Goal: Task Accomplishment & Management: Manage account settings

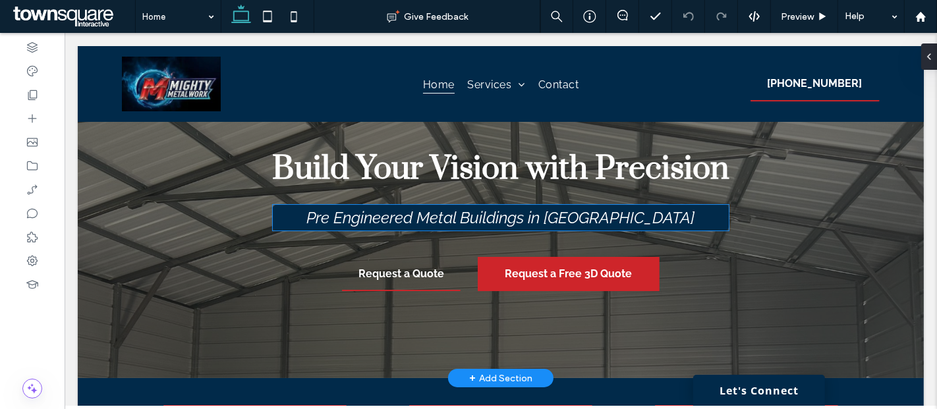
scroll to position [51, 0]
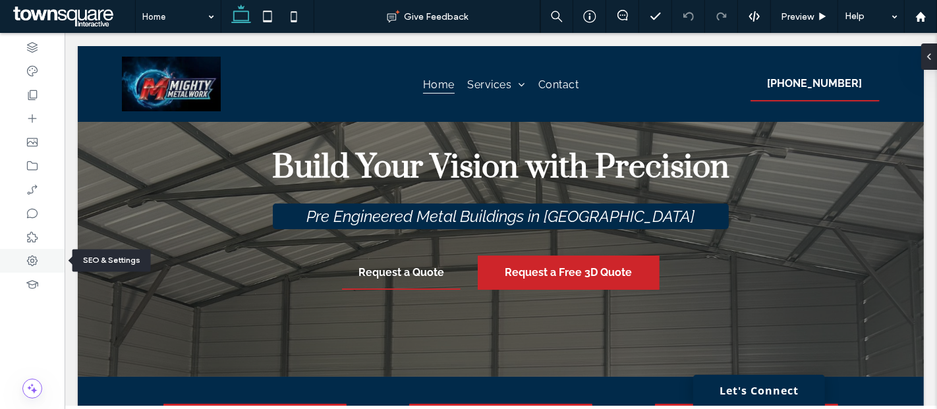
click at [35, 253] on div at bounding box center [32, 261] width 65 height 24
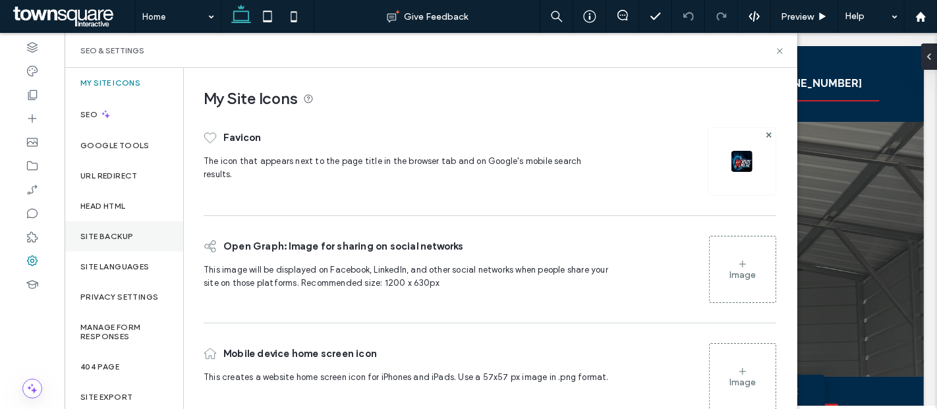
click at [111, 232] on label "Site Backup" at bounding box center [106, 236] width 53 height 9
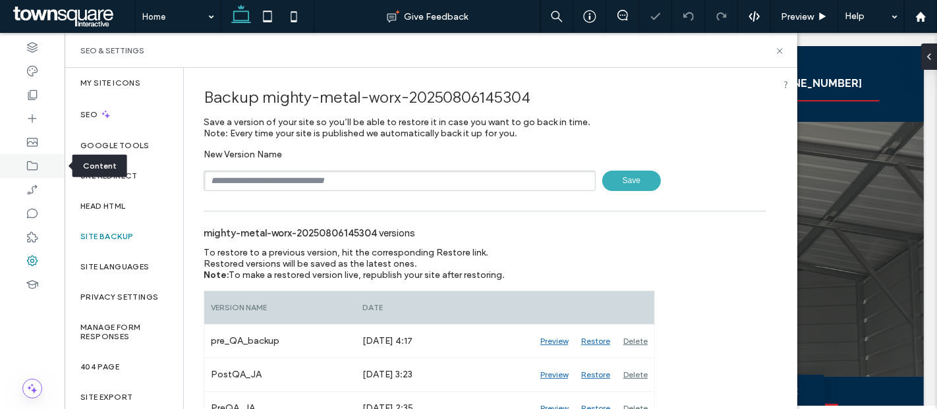
click at [28, 166] on icon at bounding box center [32, 165] width 13 height 13
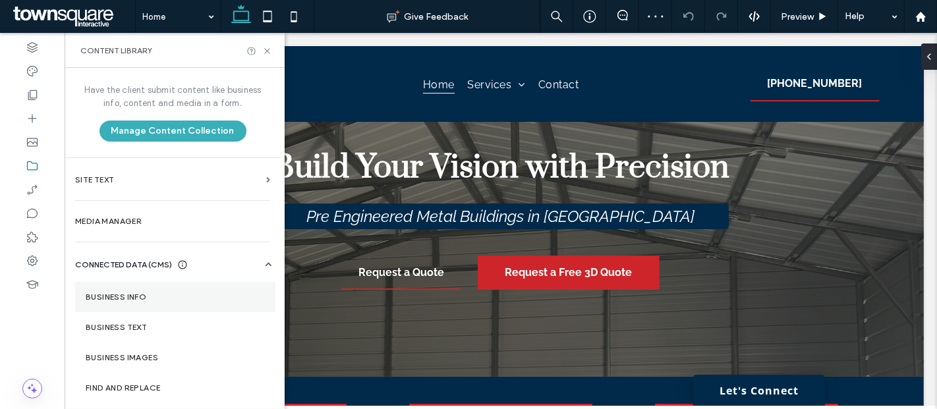
click at [134, 299] on label "Business Info" at bounding box center [175, 297] width 179 height 9
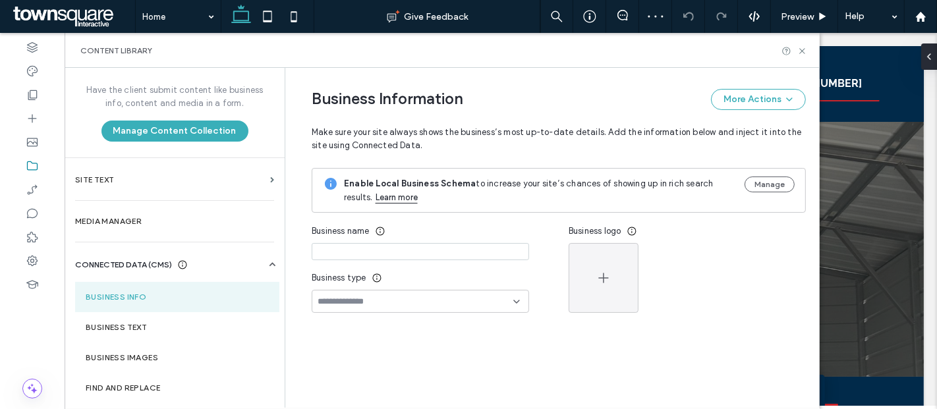
type input "**********"
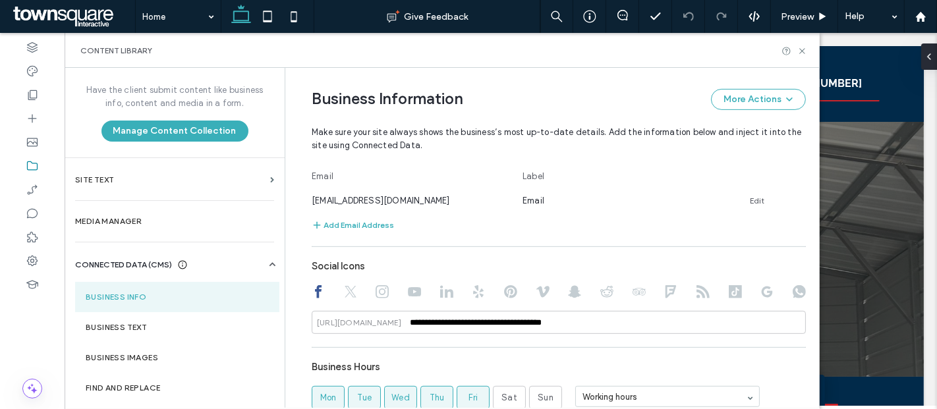
scroll to position [499, 0]
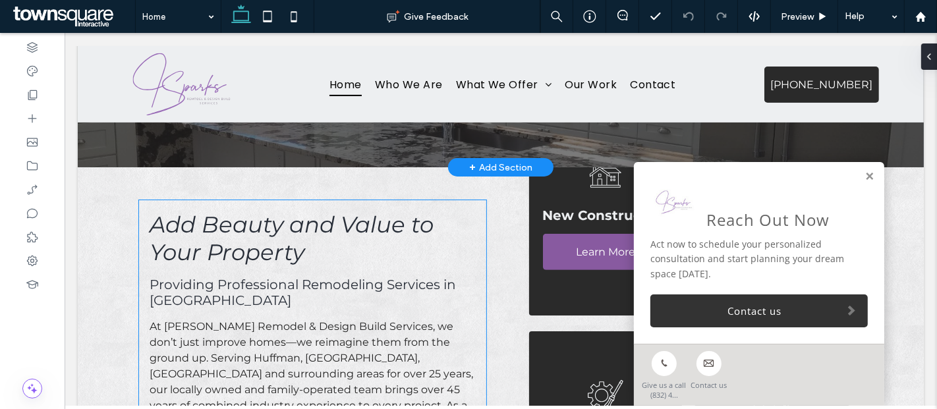
scroll to position [334, 0]
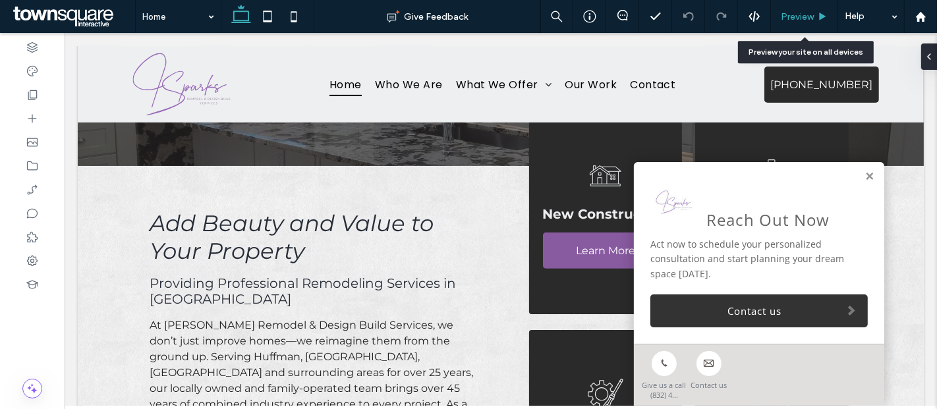
click at [801, 20] on span "Preview" at bounding box center [797, 16] width 33 height 11
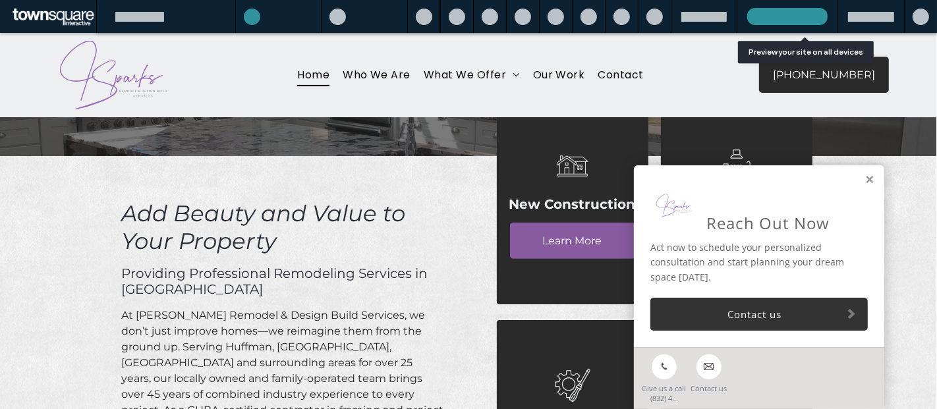
scroll to position [340, 0]
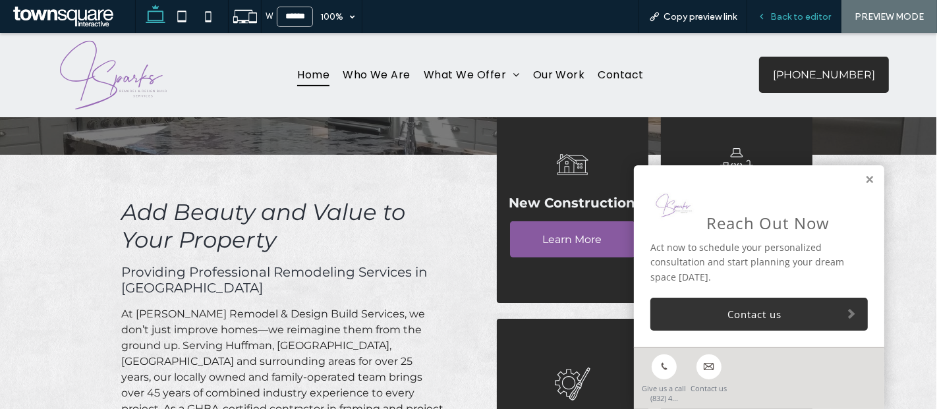
click at [785, 16] on span "Back to editor" at bounding box center [800, 16] width 61 height 11
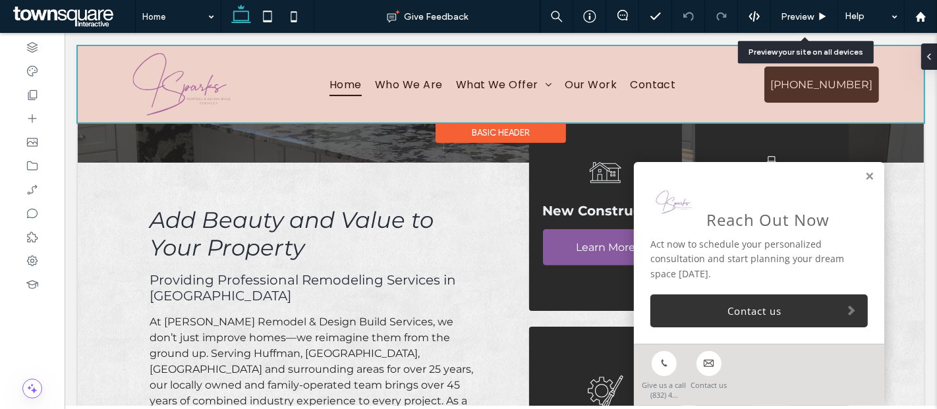
scroll to position [333, 0]
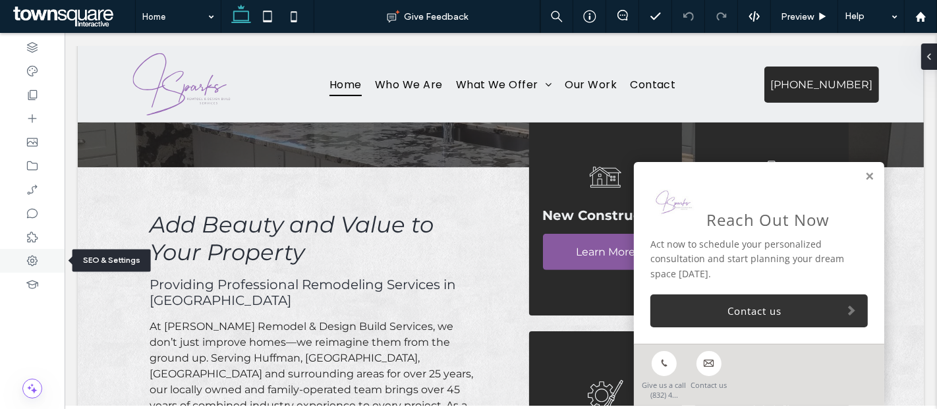
click at [38, 258] on icon at bounding box center [32, 260] width 13 height 13
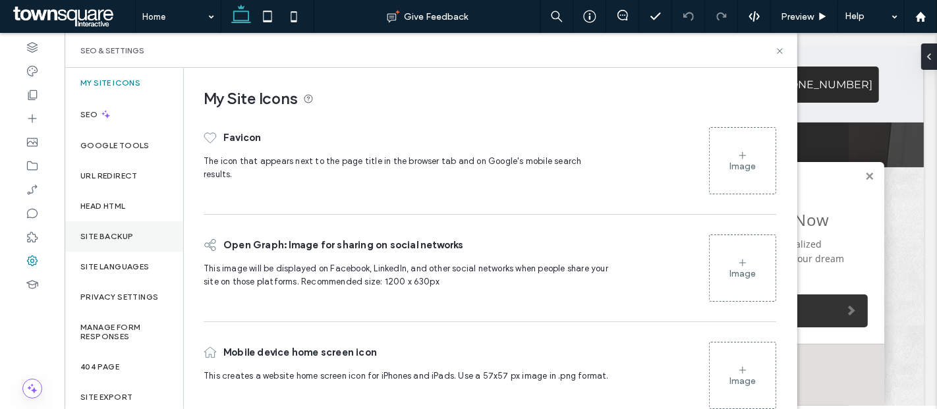
click at [115, 229] on div "Site Backup" at bounding box center [124, 236] width 119 height 30
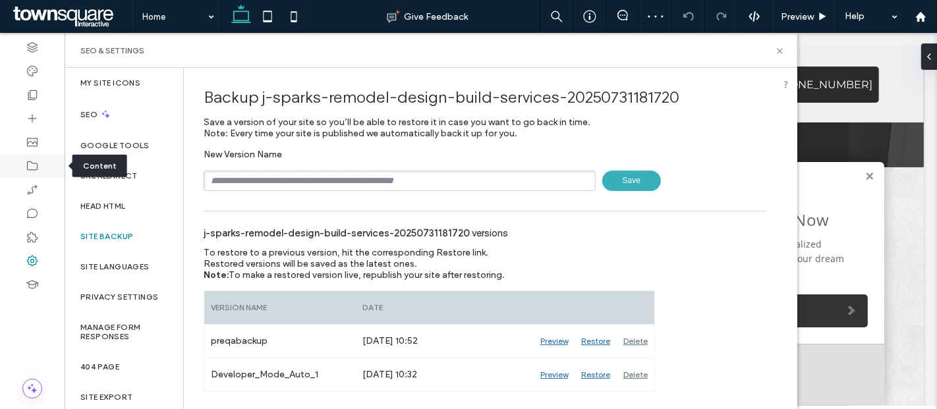
click at [30, 161] on icon at bounding box center [32, 165] width 13 height 13
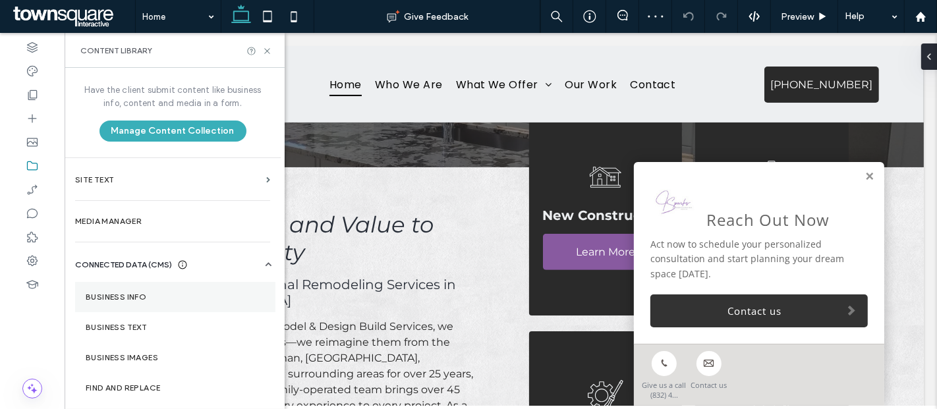
click at [119, 287] on section "Business Info" at bounding box center [175, 297] width 200 height 30
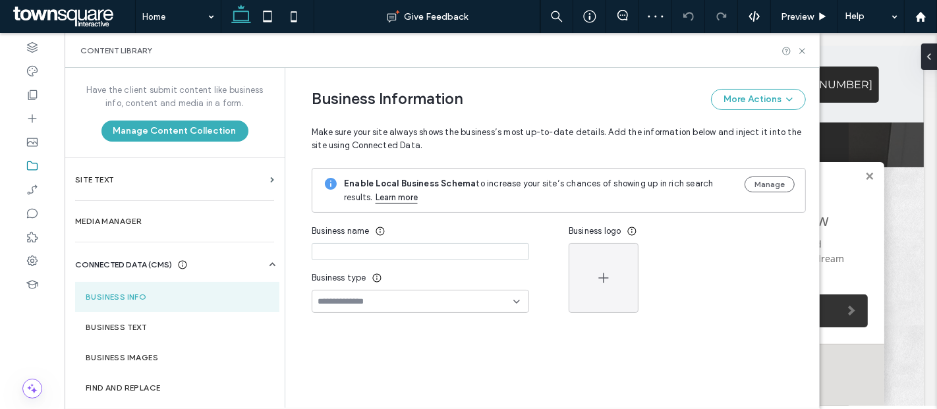
type input "**********"
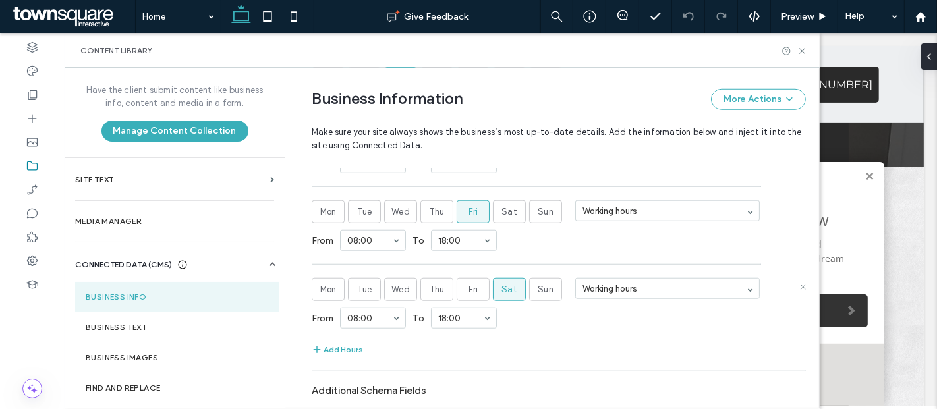
scroll to position [1071, 0]
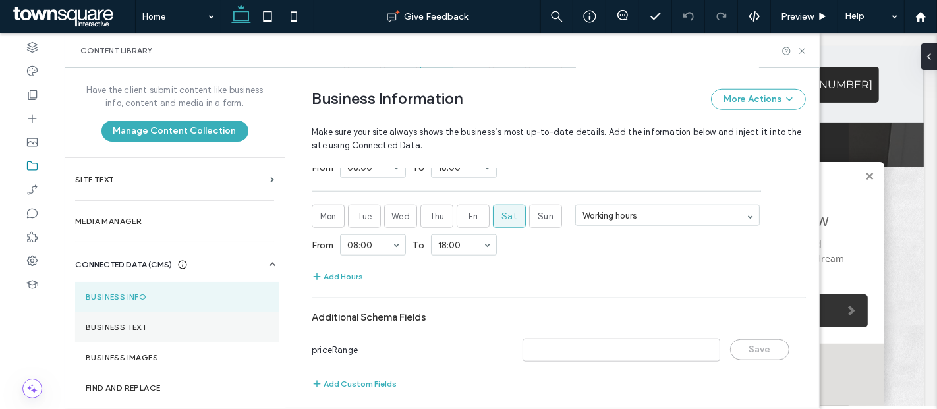
click at [80, 327] on section "Business Text" at bounding box center [177, 327] width 204 height 30
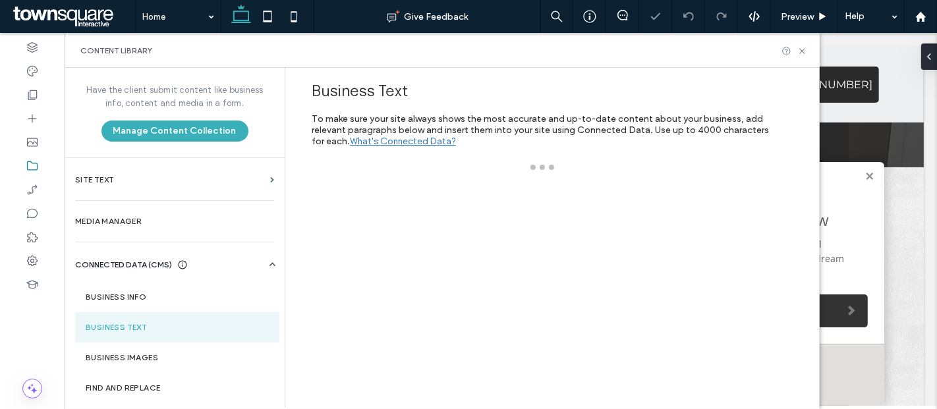
click at [532, 269] on div "Business Text To make sure your site always shows the most accurate and up-to-d…" at bounding box center [555, 237] width 527 height 339
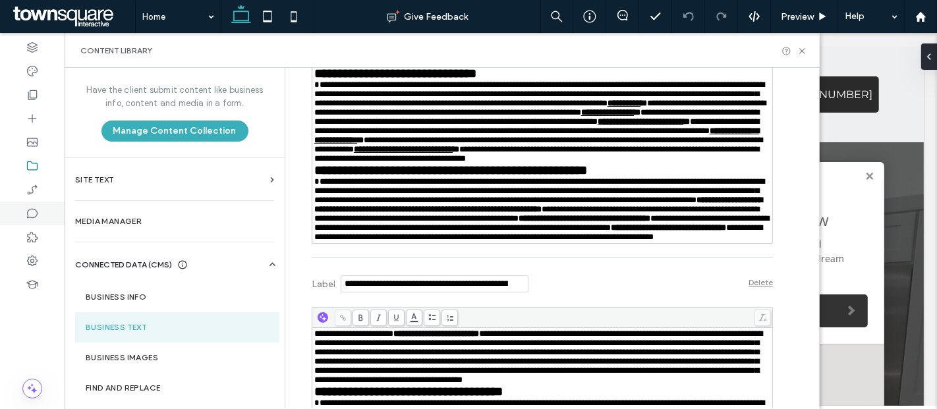
scroll to position [0, 0]
click at [32, 102] on div at bounding box center [32, 95] width 65 height 24
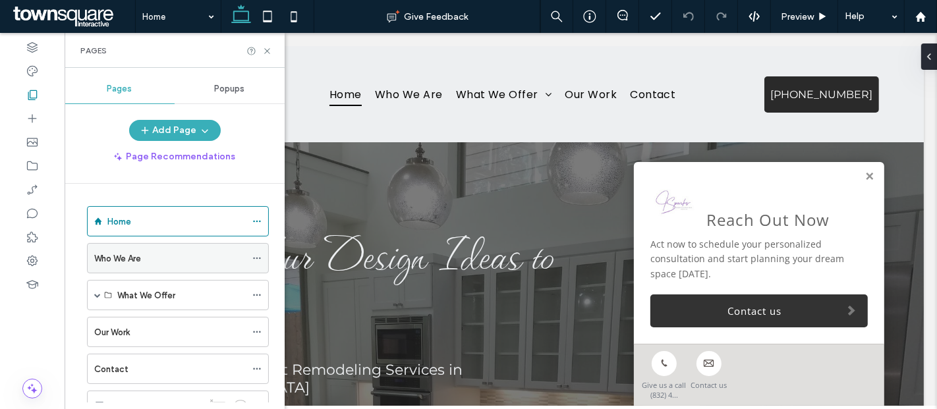
click at [256, 255] on icon at bounding box center [256, 258] width 9 height 9
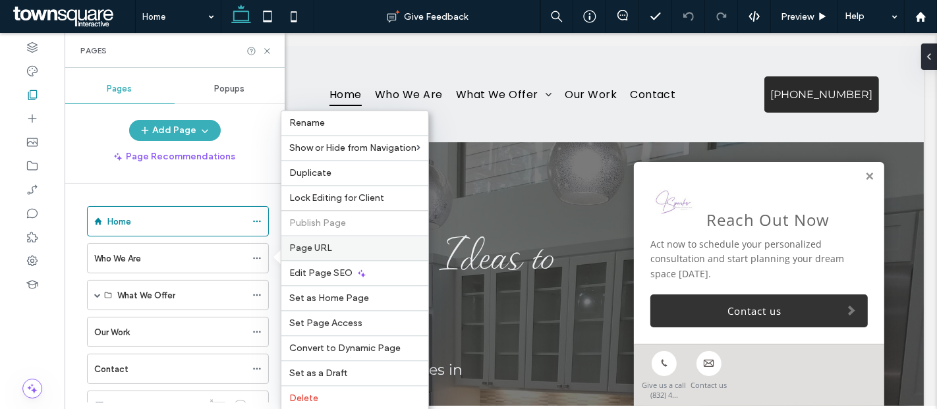
click at [308, 244] on span "Page URL" at bounding box center [310, 247] width 43 height 11
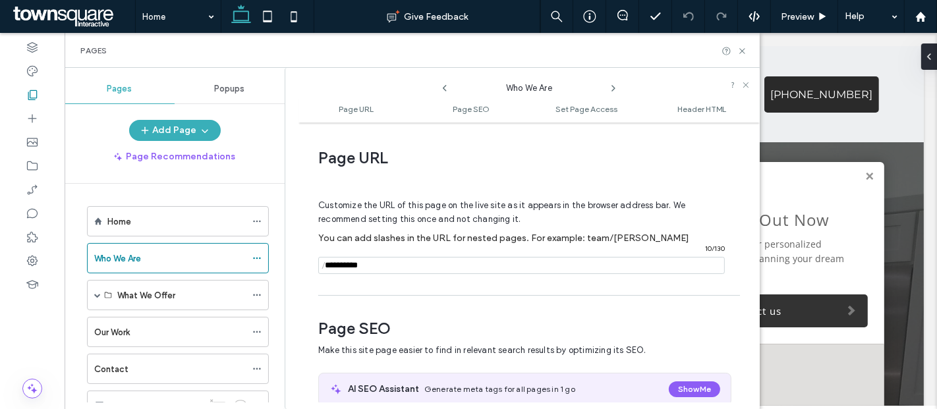
scroll to position [6, 0]
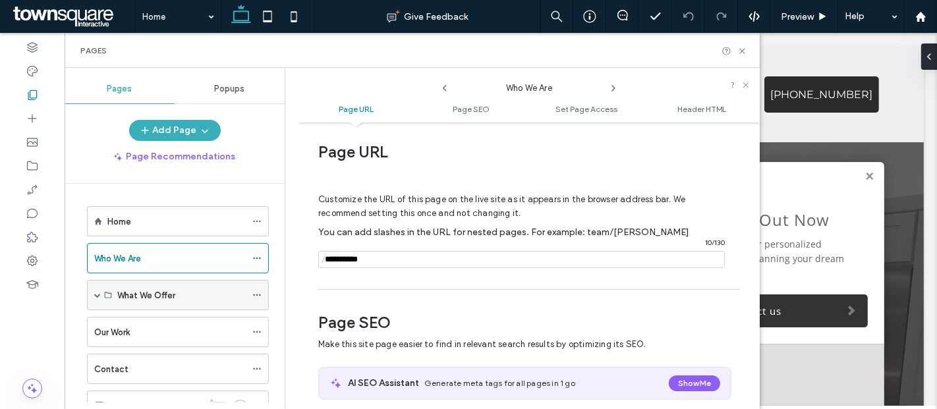
click at [95, 294] on span at bounding box center [97, 295] width 7 height 7
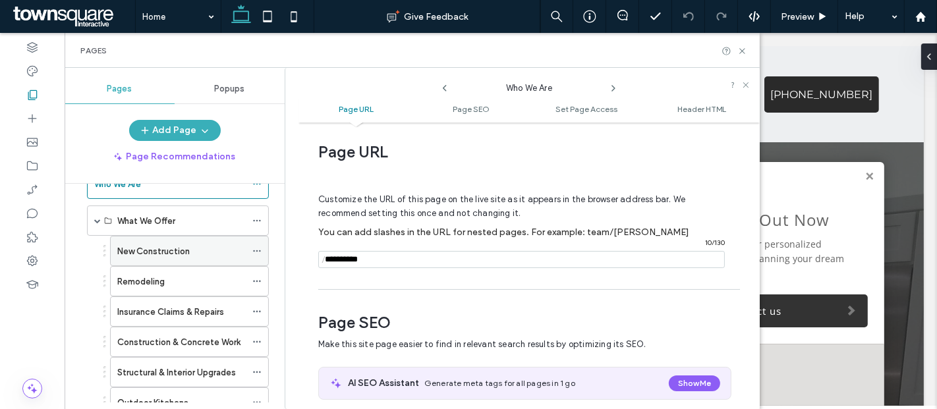
scroll to position [75, 0]
click at [258, 246] on icon at bounding box center [256, 250] width 9 height 9
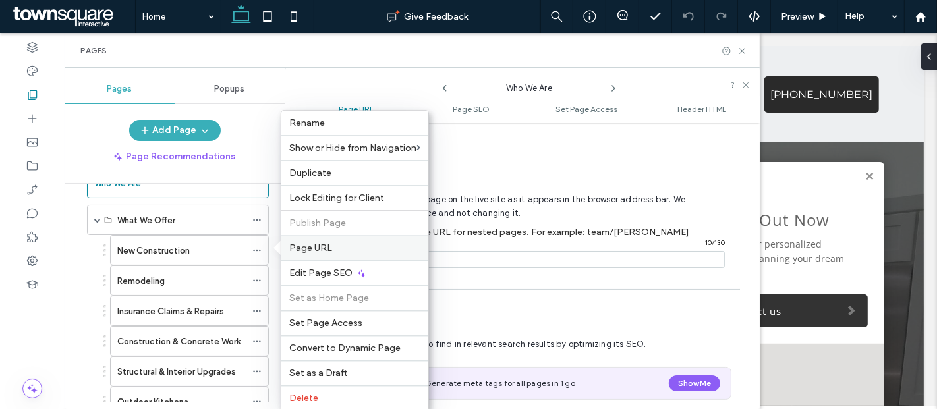
click at [304, 244] on span "Page URL" at bounding box center [310, 247] width 43 height 11
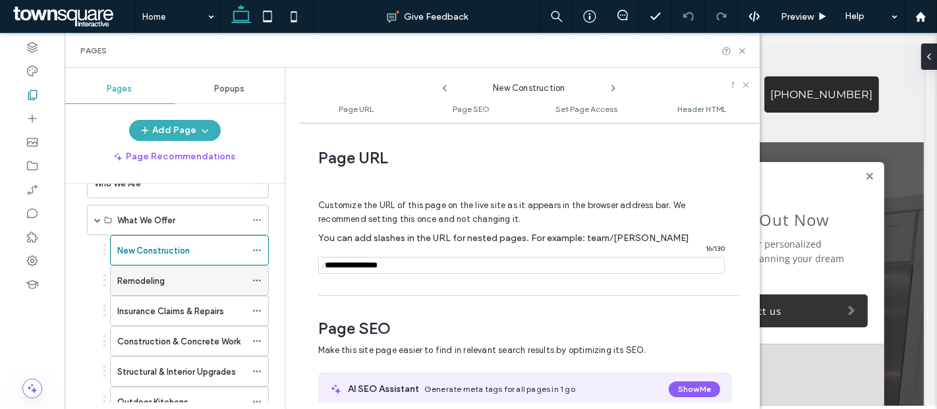
scroll to position [6, 0]
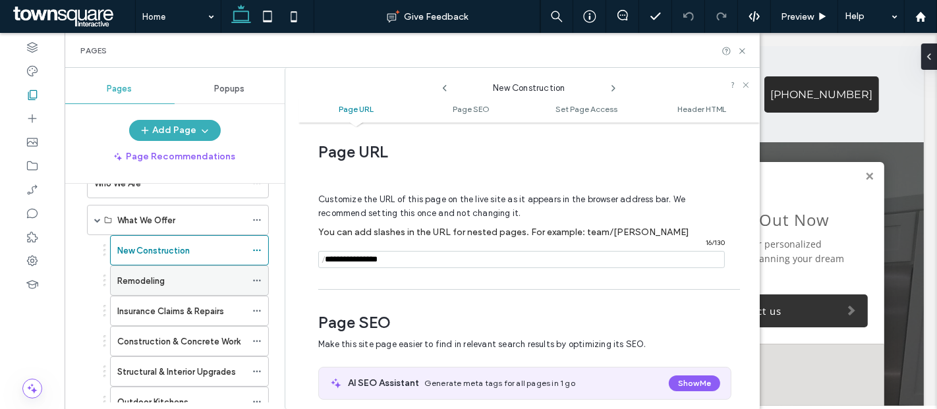
click at [253, 277] on icon at bounding box center [256, 280] width 9 height 9
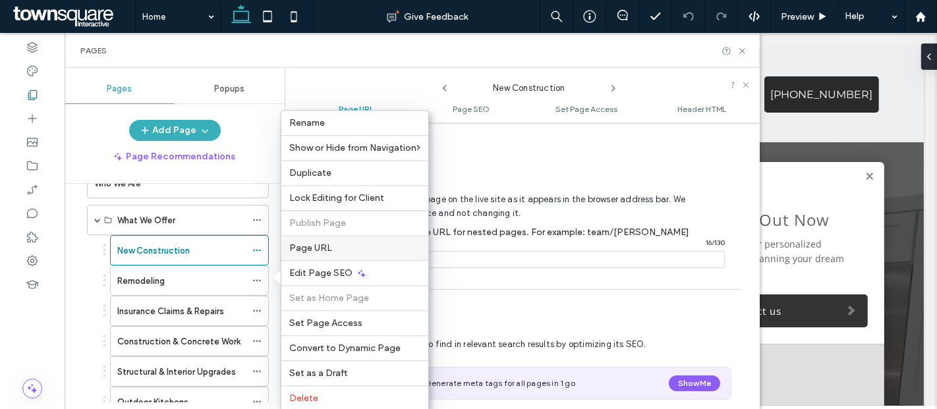
click at [293, 247] on span "Page URL" at bounding box center [310, 247] width 43 height 11
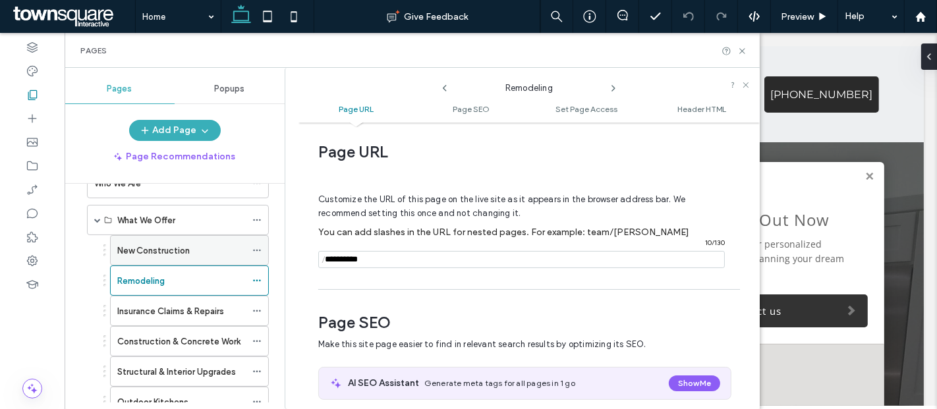
scroll to position [148, 0]
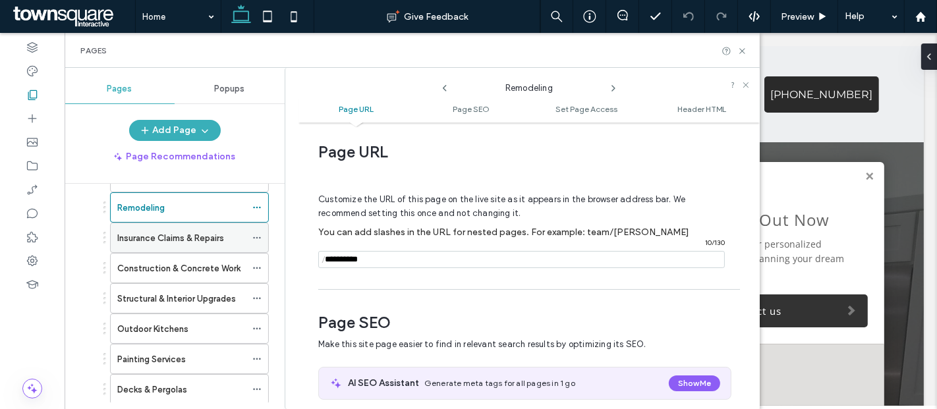
click at [263, 234] on div at bounding box center [260, 238] width 16 height 20
click at [258, 233] on icon at bounding box center [256, 237] width 9 height 9
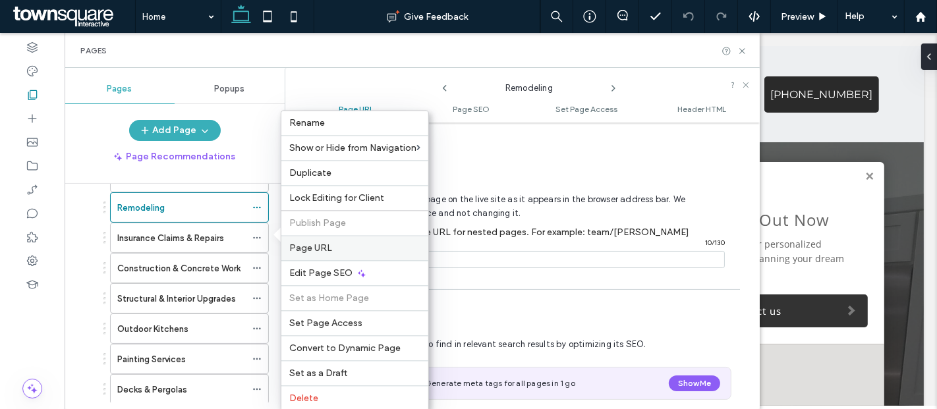
click at [308, 242] on span "Page URL" at bounding box center [310, 247] width 43 height 11
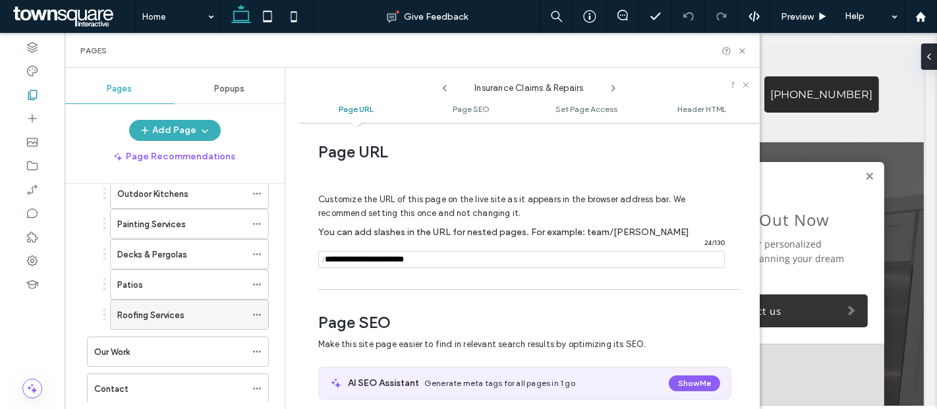
scroll to position [348, 0]
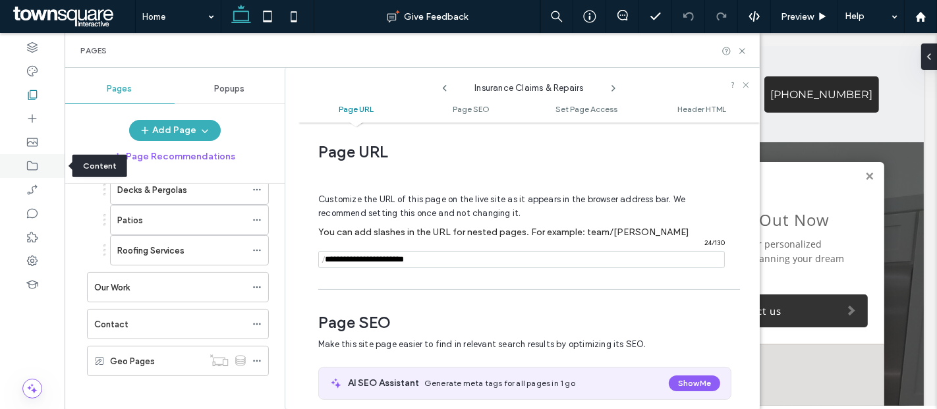
click at [35, 161] on icon at bounding box center [32, 165] width 13 height 13
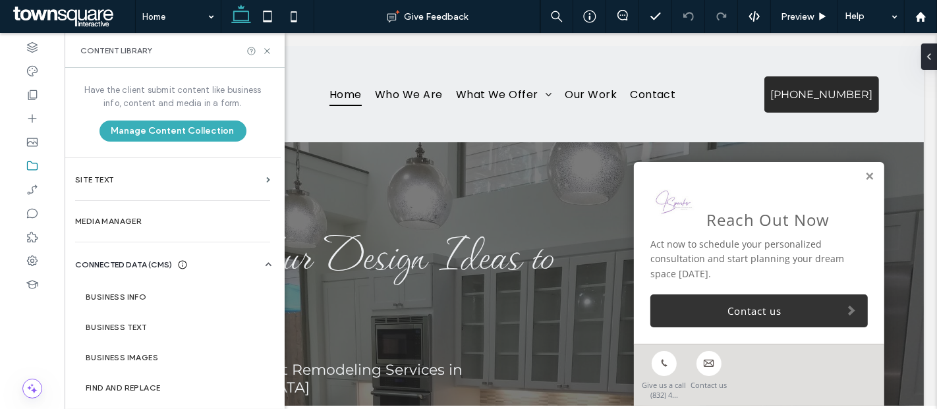
scroll to position [36, 0]
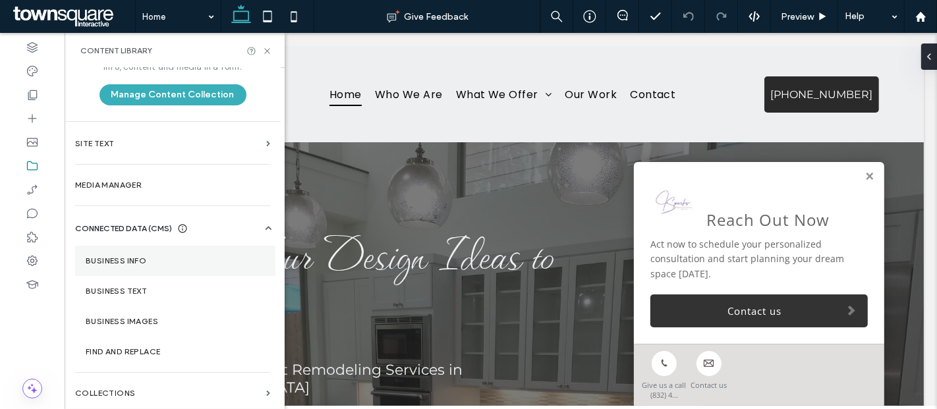
click at [130, 261] on label "Business Info" at bounding box center [175, 260] width 179 height 9
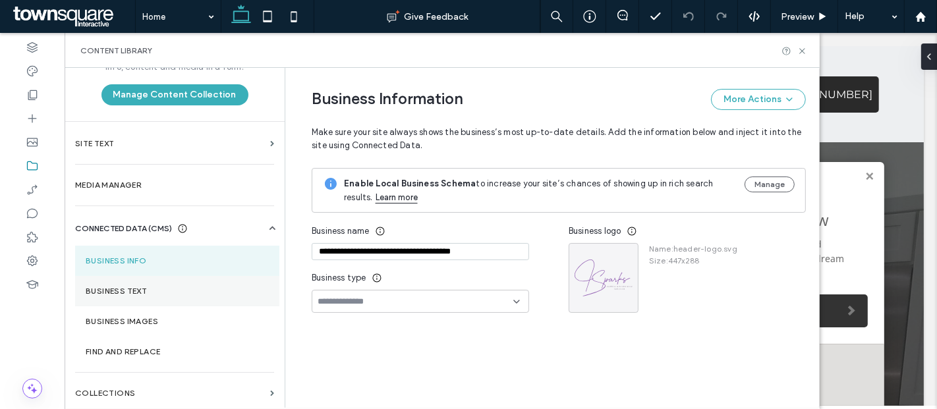
click at [133, 287] on label "Business Text" at bounding box center [177, 291] width 183 height 9
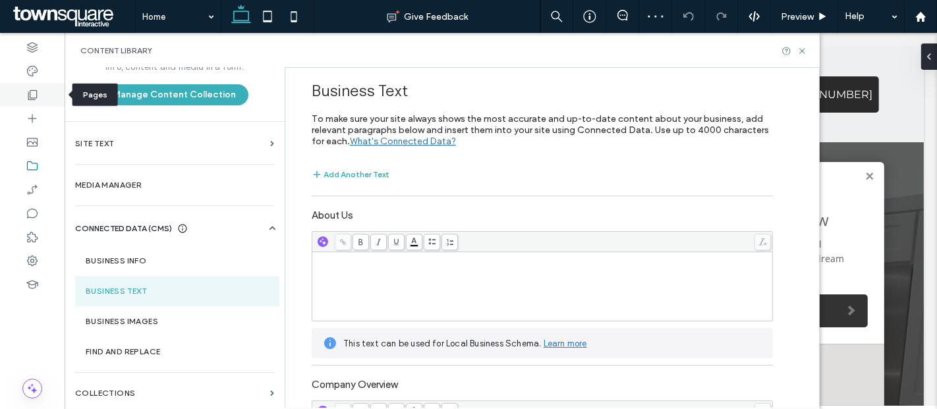
click at [26, 100] on icon at bounding box center [32, 94] width 13 height 13
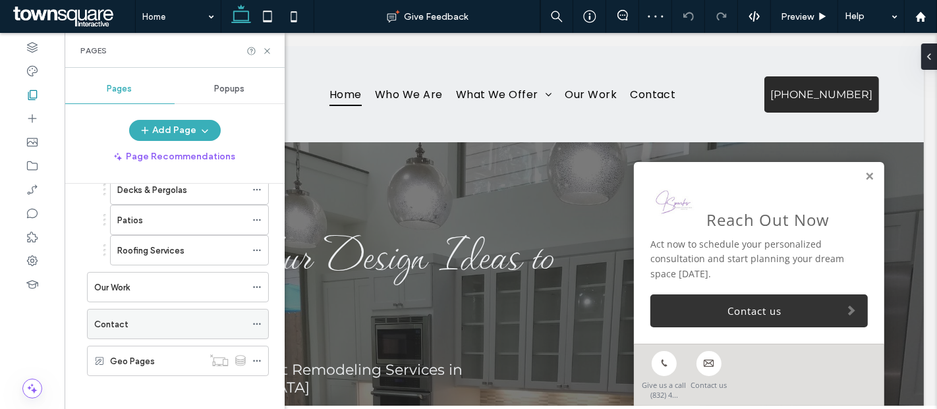
scroll to position [0, 0]
click at [140, 325] on div "Contact" at bounding box center [170, 324] width 152 height 29
click at [266, 50] on icon at bounding box center [267, 51] width 10 height 10
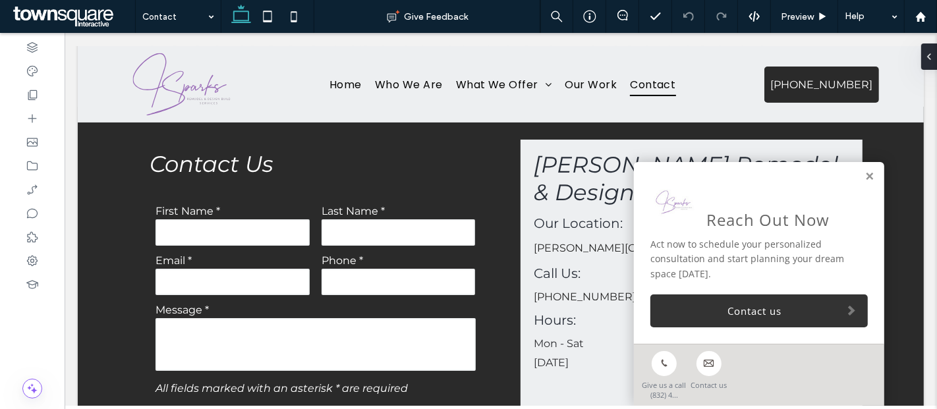
scroll to position [309, 0]
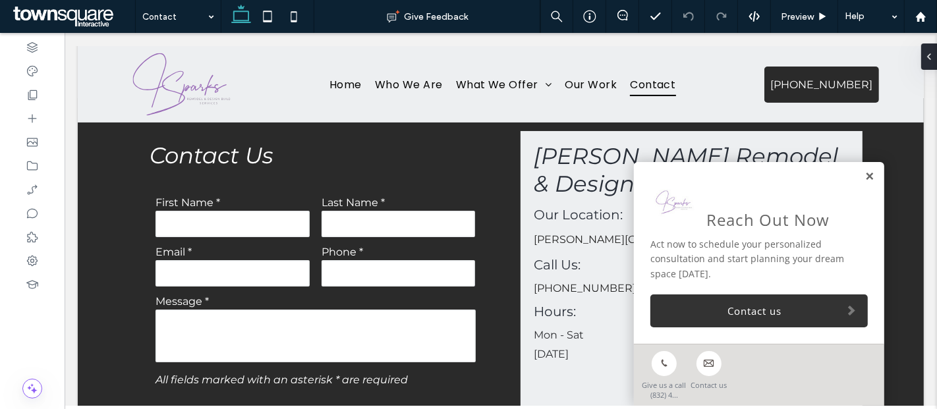
click at [864, 179] on link at bounding box center [869, 176] width 10 height 11
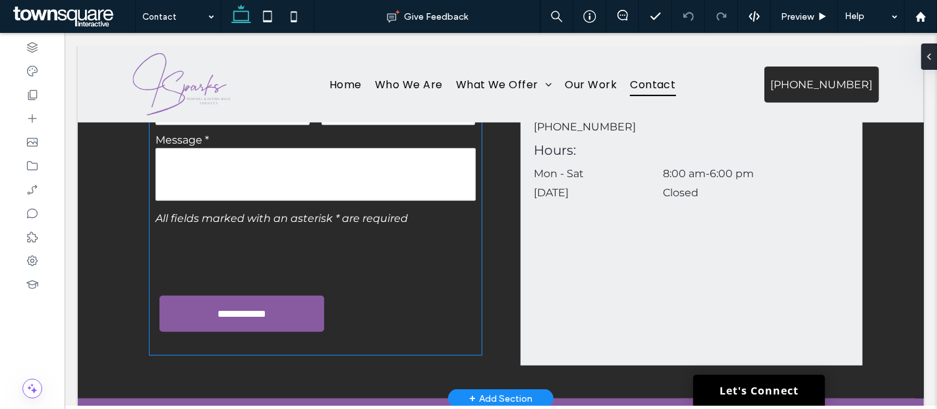
scroll to position [370, 0]
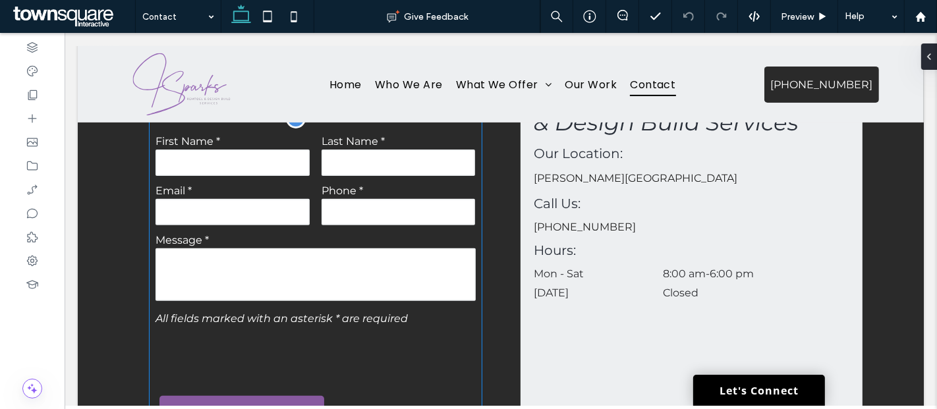
click at [196, 163] on input "text" at bounding box center [232, 163] width 154 height 26
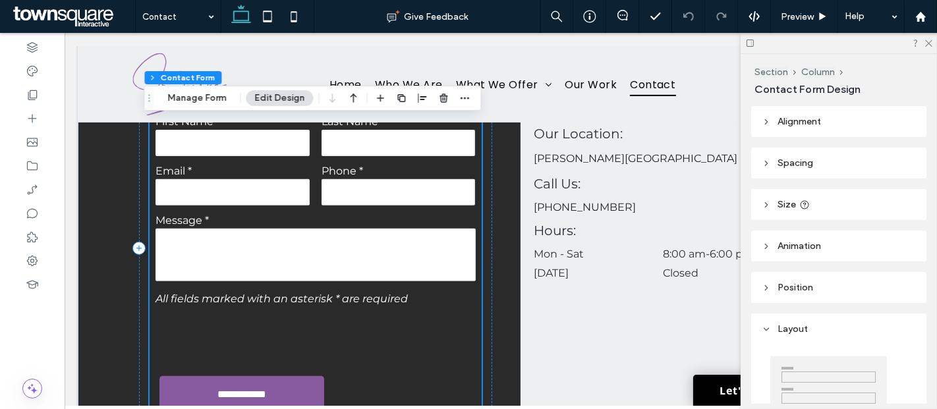
type input "*"
type input "***"
type input "*"
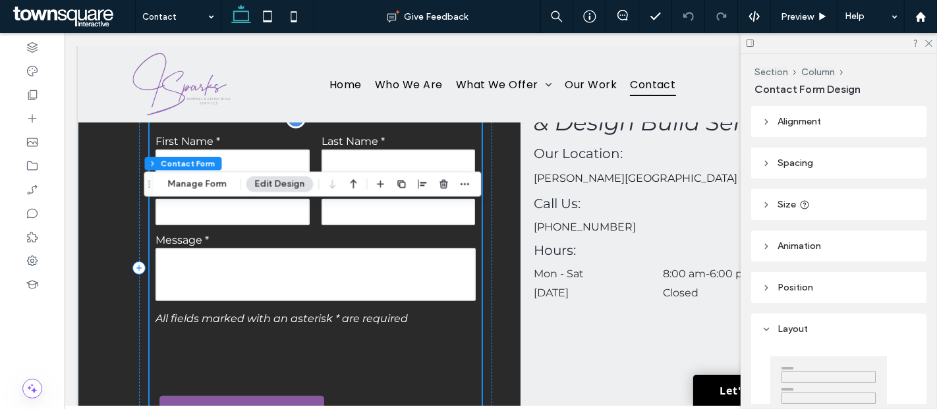
scroll to position [252, 0]
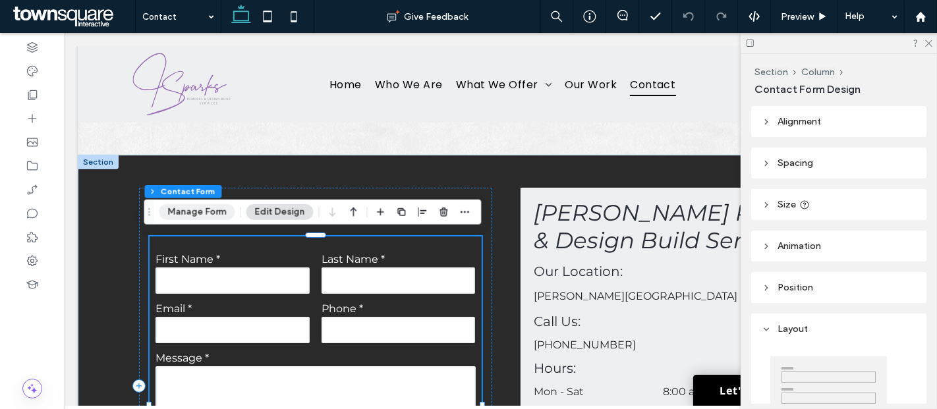
click at [192, 212] on button "Manage Form" at bounding box center [197, 212] width 76 height 16
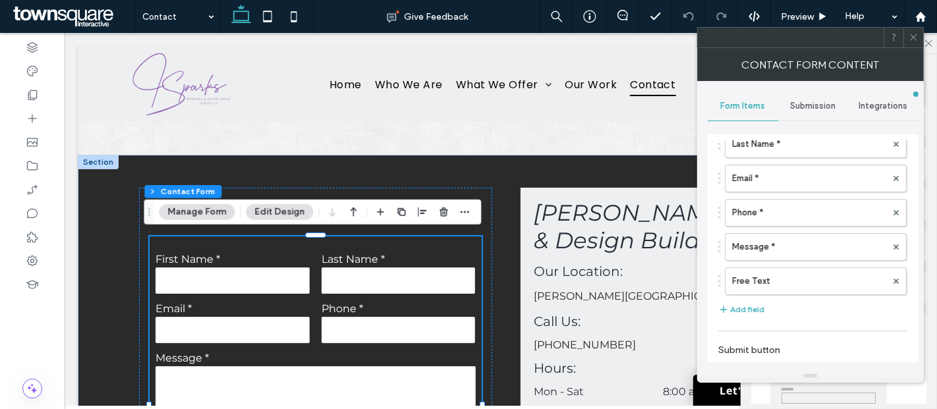
scroll to position [103, 0]
drag, startPoint x: 813, startPoint y: 90, endPoint x: 800, endPoint y: 108, distance: 22.1
click at [800, 108] on div "Submission" at bounding box center [813, 106] width 71 height 29
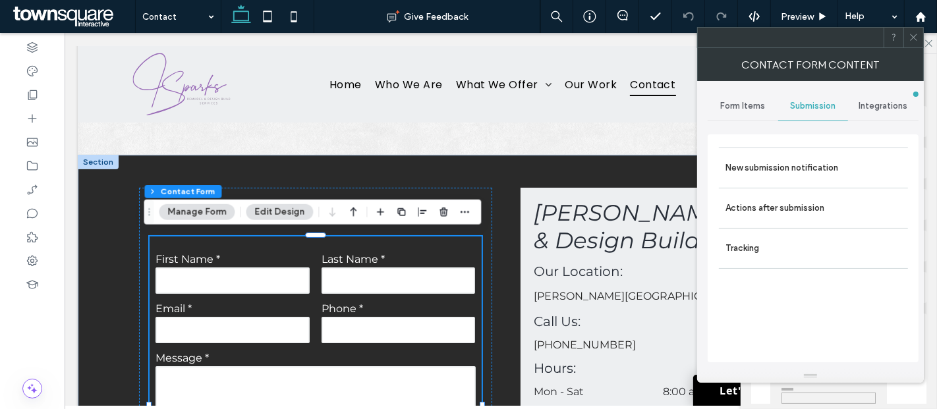
click at [800, 108] on span "Submission" at bounding box center [813, 106] width 45 height 11
click at [781, 156] on label "New submission notification" at bounding box center [813, 168] width 176 height 26
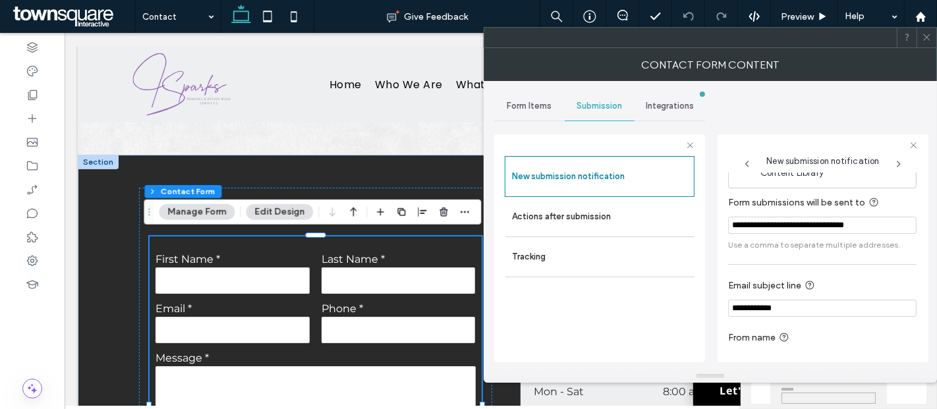
scroll to position [67, 0]
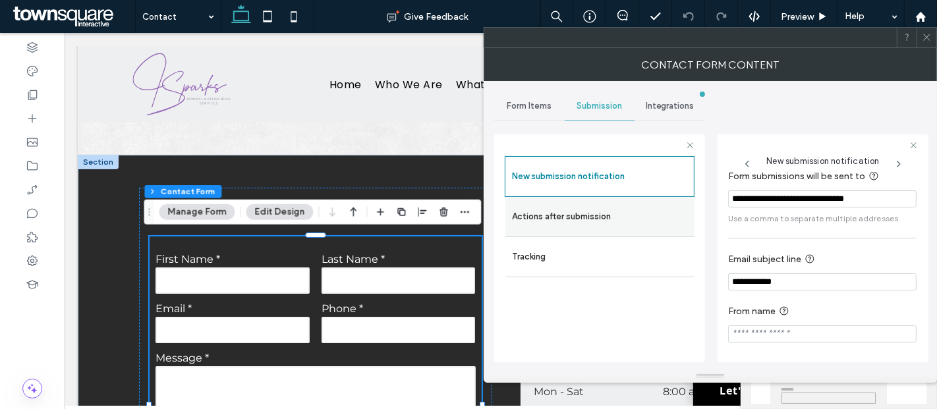
click at [614, 223] on label "Actions after submission" at bounding box center [600, 217] width 176 height 26
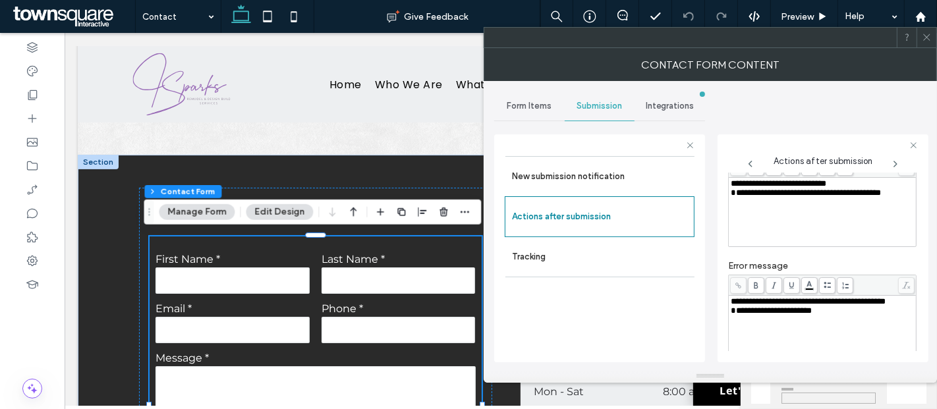
scroll to position [225, 0]
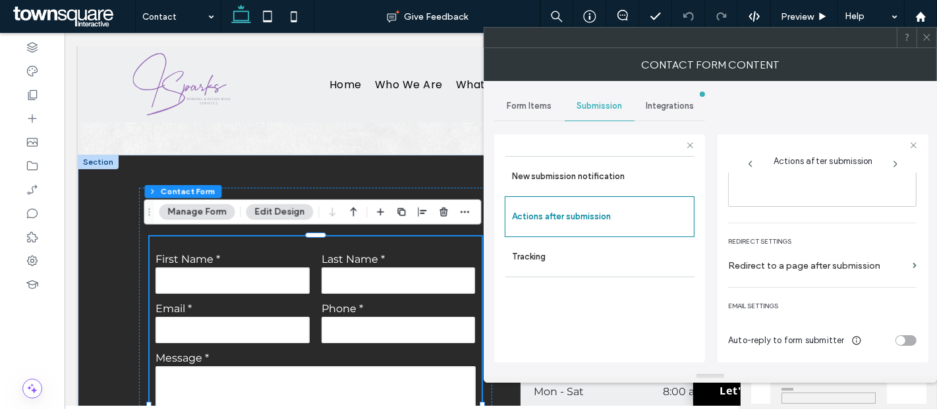
click at [926, 45] on span at bounding box center [927, 38] width 10 height 20
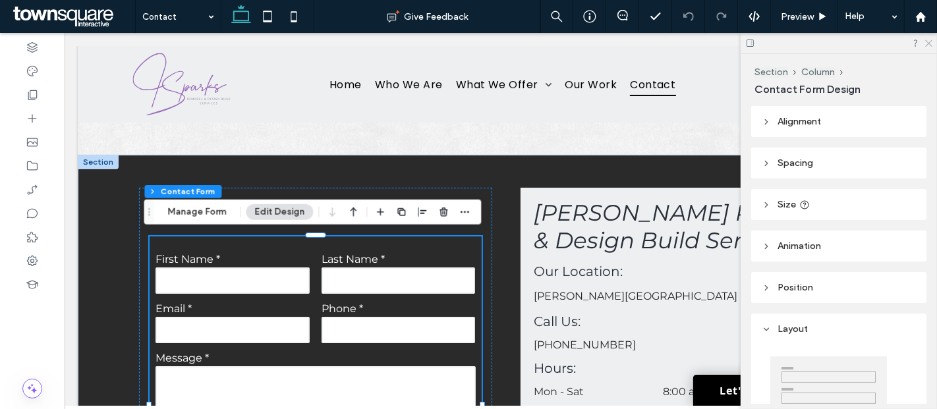
click at [928, 40] on icon at bounding box center [928, 42] width 9 height 9
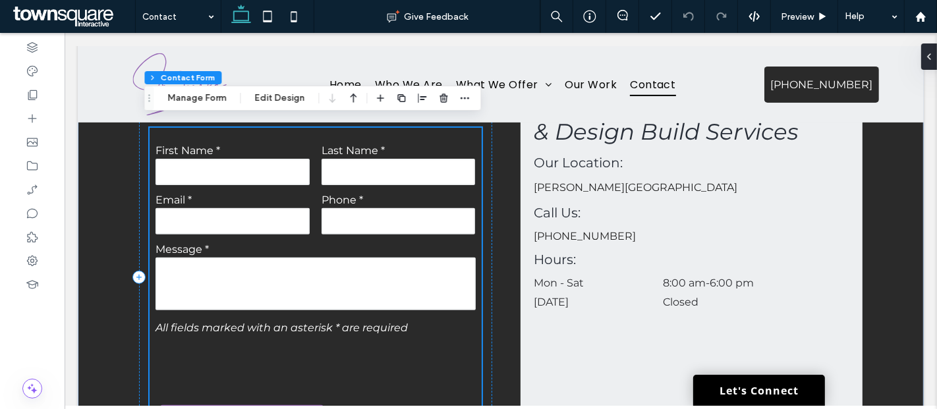
scroll to position [0, 0]
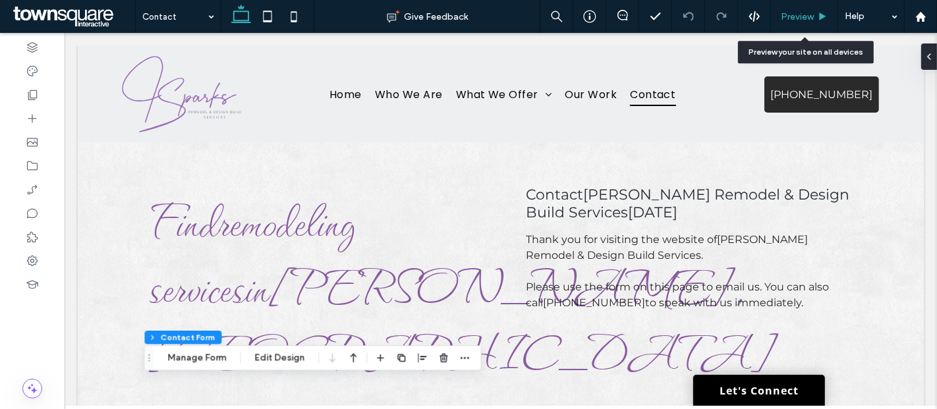
drag, startPoint x: 802, startPoint y: 11, endPoint x: 263, endPoint y: 198, distance: 570.5
click at [802, 11] on span "Preview" at bounding box center [797, 16] width 33 height 11
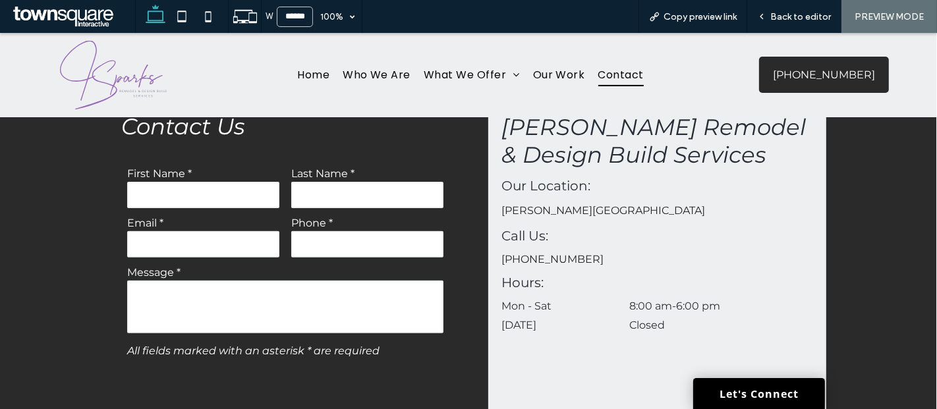
scroll to position [331, 0]
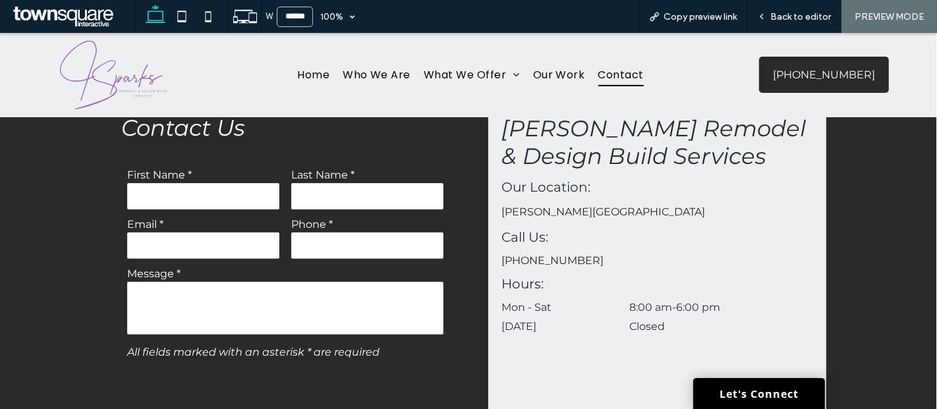
click at [208, 183] on input "text" at bounding box center [203, 196] width 152 height 26
type input "*"
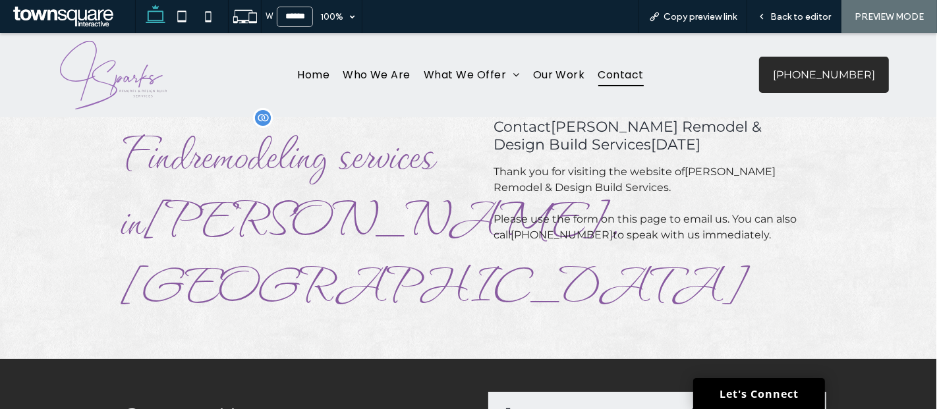
scroll to position [0, 0]
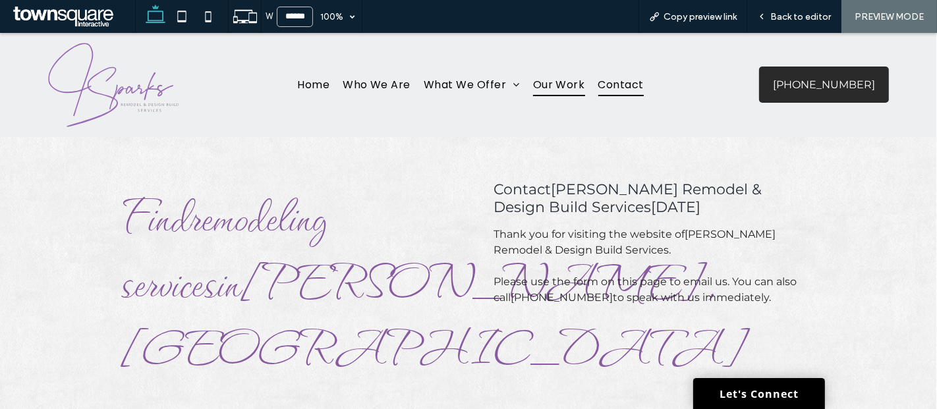
click at [551, 74] on span "Our Work" at bounding box center [559, 84] width 52 height 23
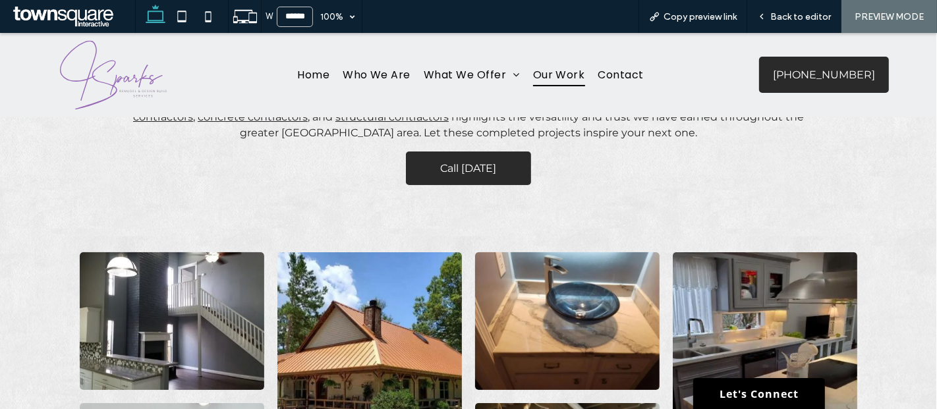
scroll to position [167, 0]
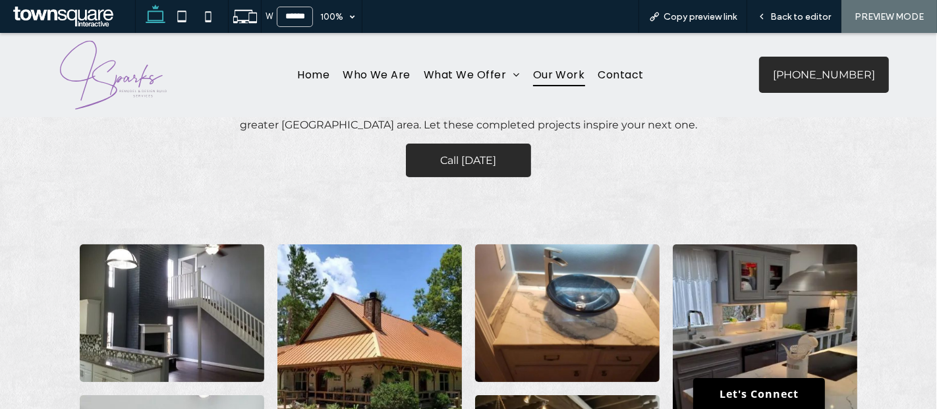
click at [468, 174] on span "Call Today" at bounding box center [469, 161] width 56 height 34
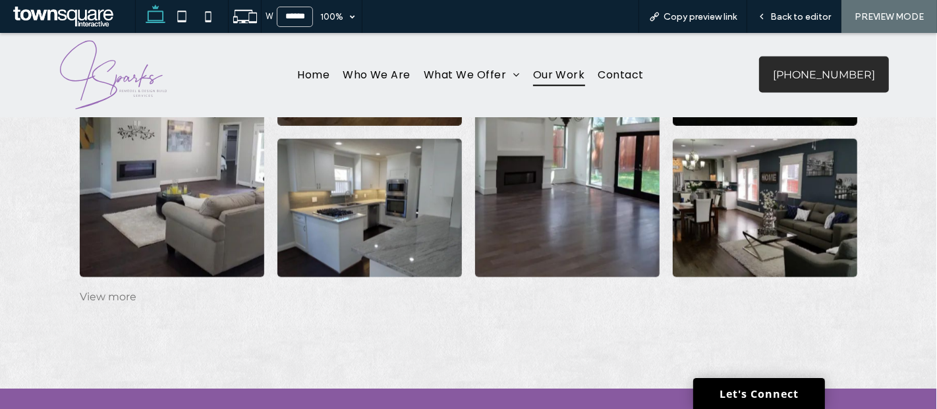
scroll to position [1688, 0]
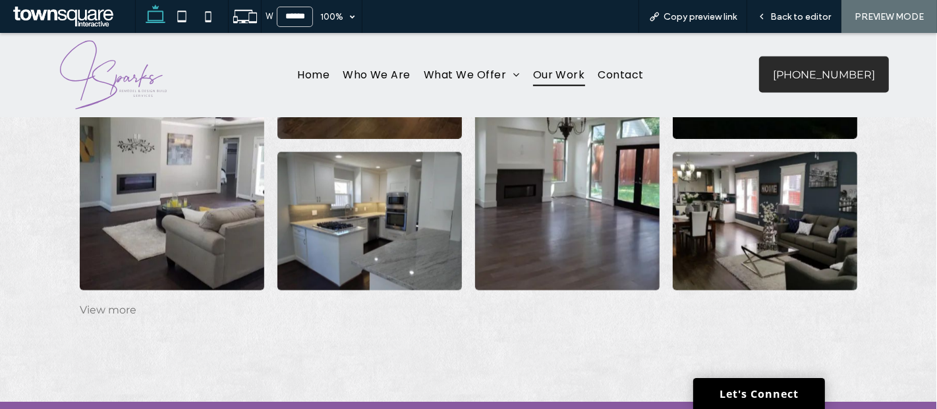
click at [762, 181] on link at bounding box center [765, 221] width 196 height 146
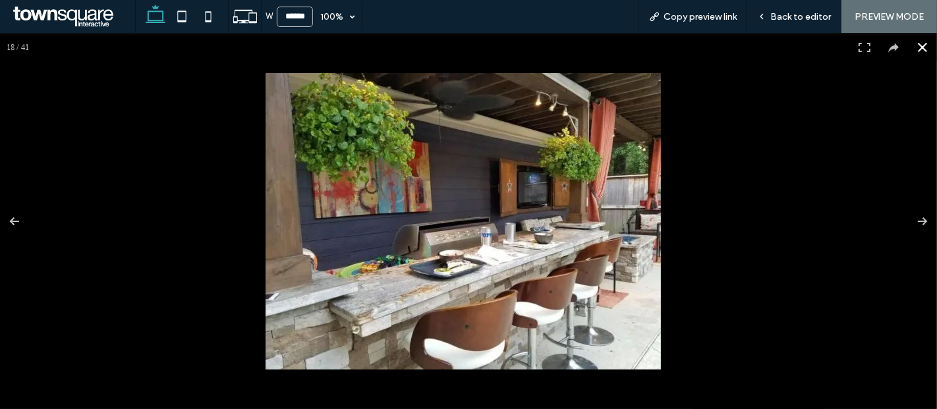
click at [254, 134] on div at bounding box center [468, 221] width 937 height 376
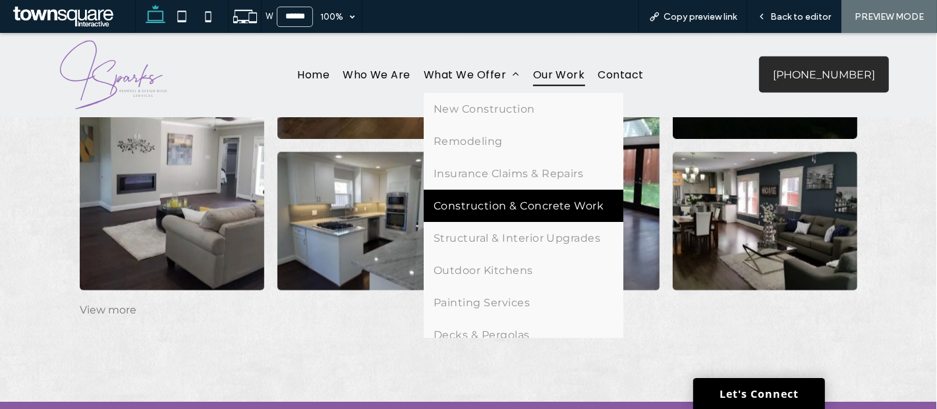
scroll to position [79, 0]
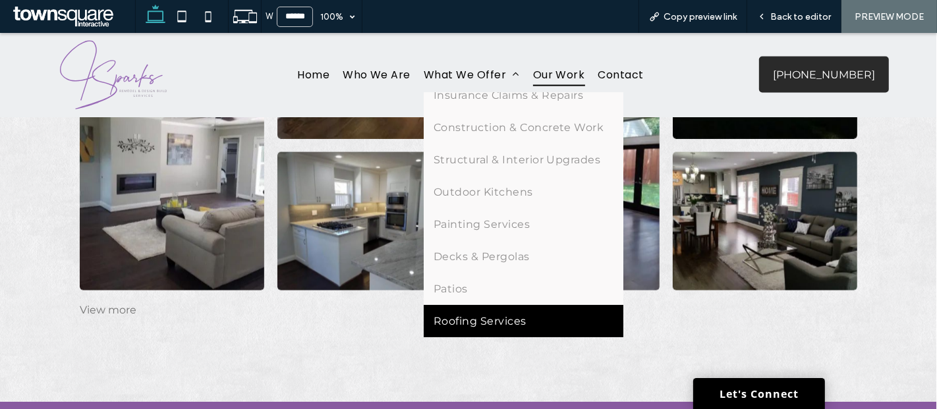
click at [459, 325] on span "Roofing Services" at bounding box center [480, 321] width 93 height 13
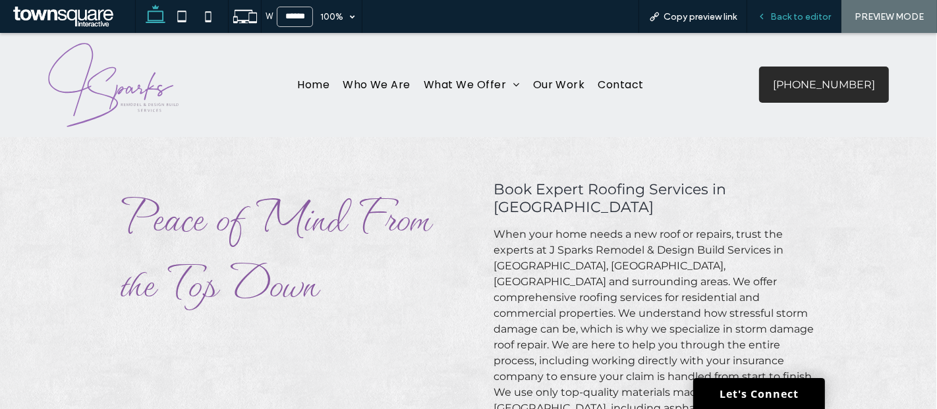
click at [797, 13] on span "Back to editor" at bounding box center [800, 16] width 61 height 11
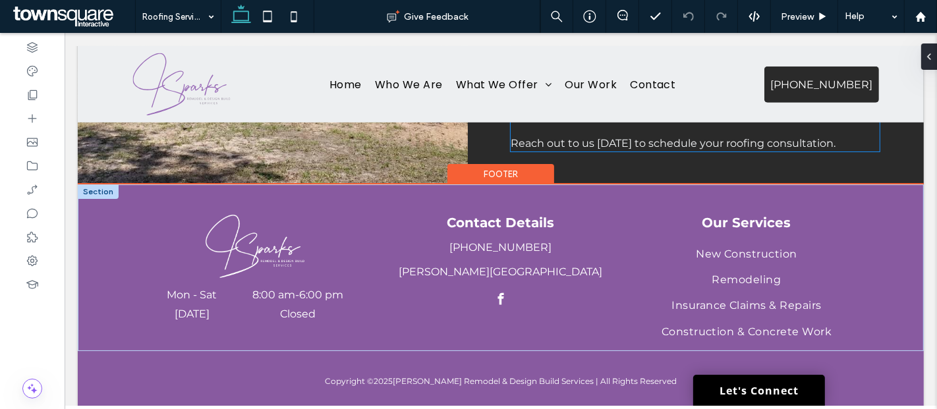
scroll to position [712, 0]
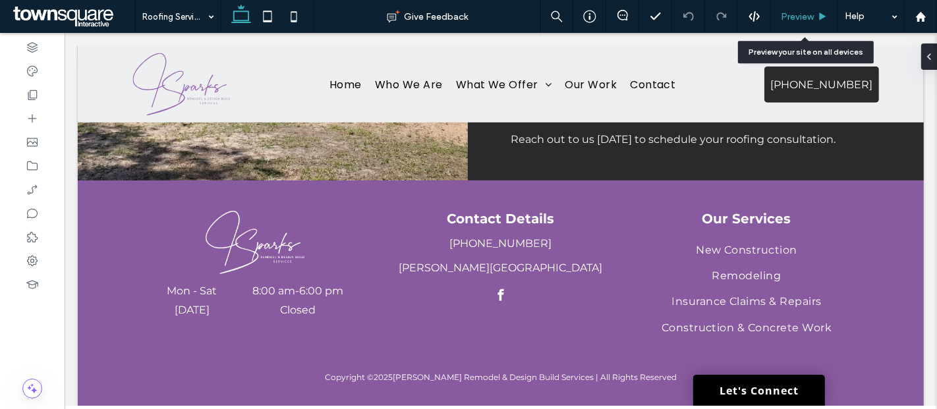
click at [792, 10] on div "Preview" at bounding box center [804, 16] width 67 height 33
click at [792, 14] on span "Preview" at bounding box center [797, 16] width 33 height 11
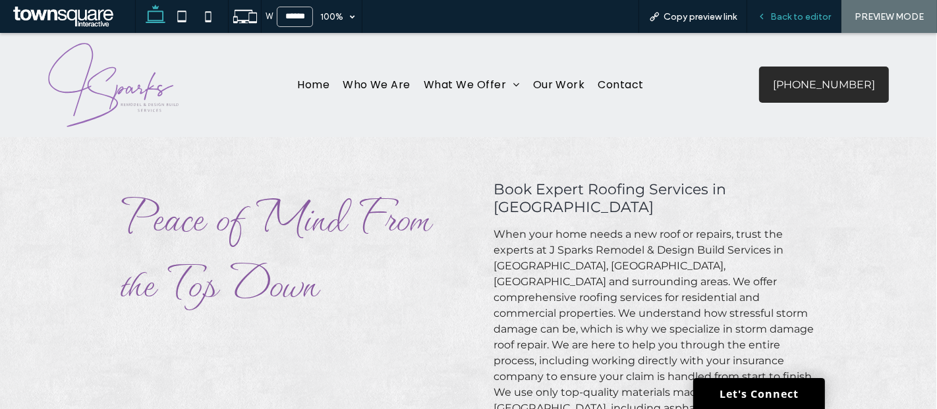
click at [787, 9] on div "Back to editor" at bounding box center [794, 16] width 94 height 33
click at [787, 11] on span "Back to editor" at bounding box center [800, 16] width 61 height 11
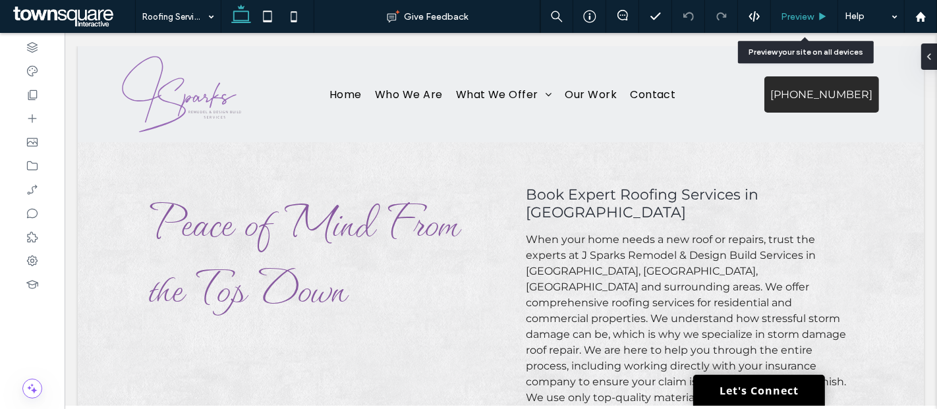
click at [799, 11] on span "Preview" at bounding box center [797, 16] width 33 height 11
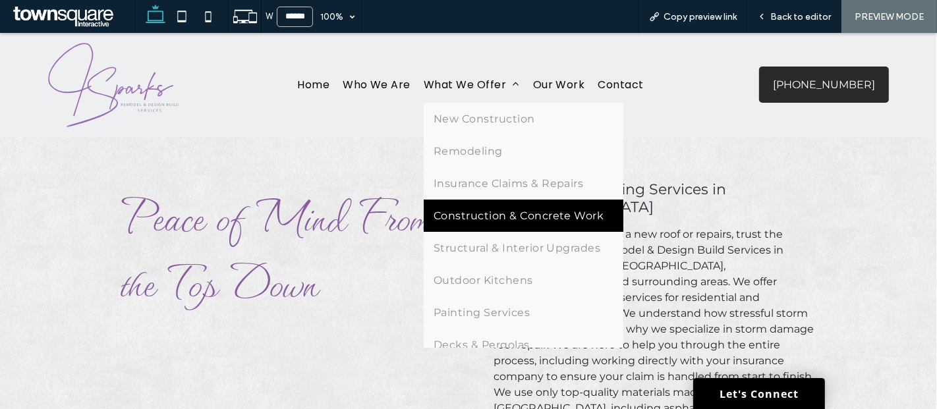
scroll to position [79, 0]
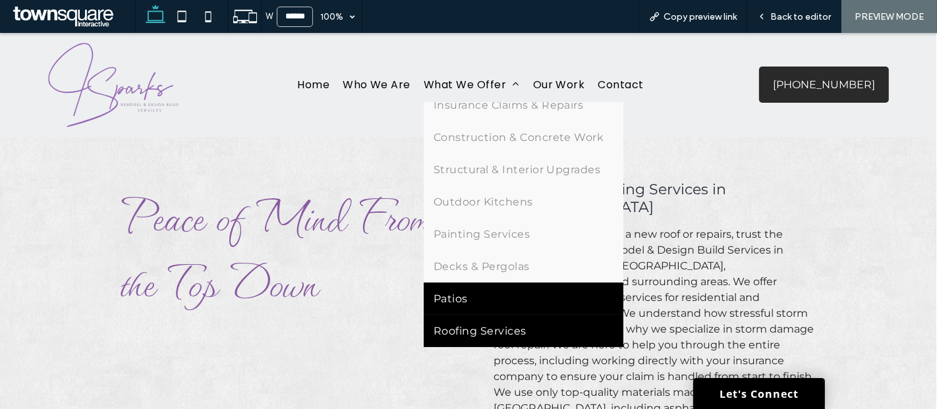
click at [456, 307] on link "Patios" at bounding box center [524, 299] width 200 height 32
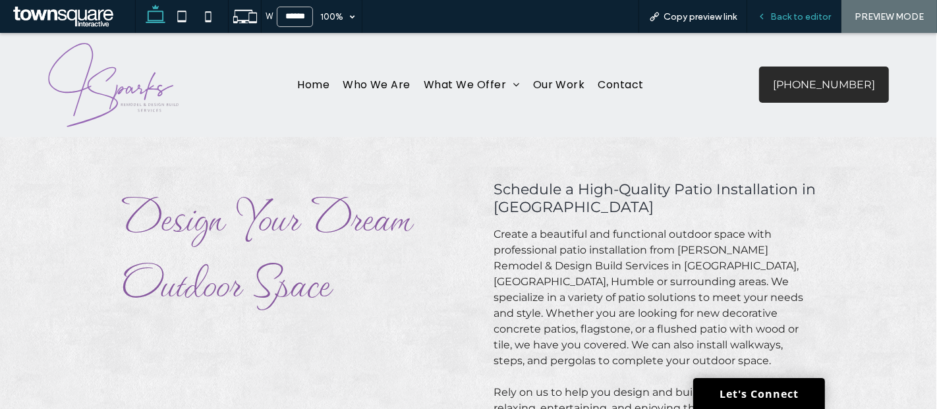
click at [789, 12] on span "Back to editor" at bounding box center [800, 16] width 61 height 11
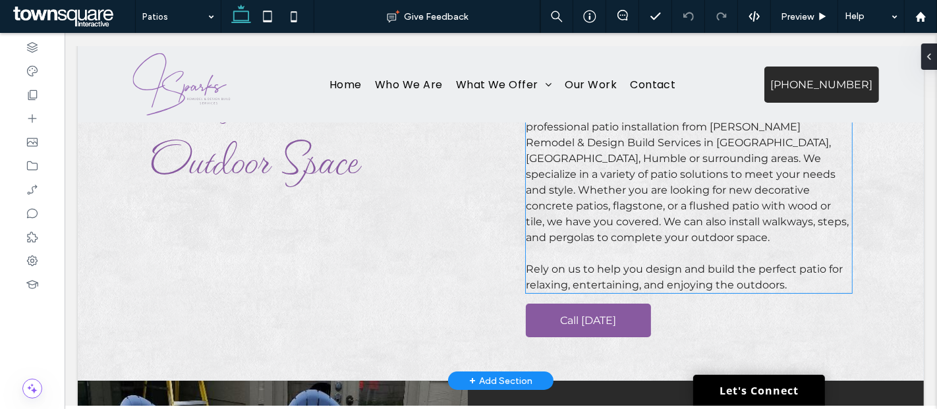
scroll to position [163, 0]
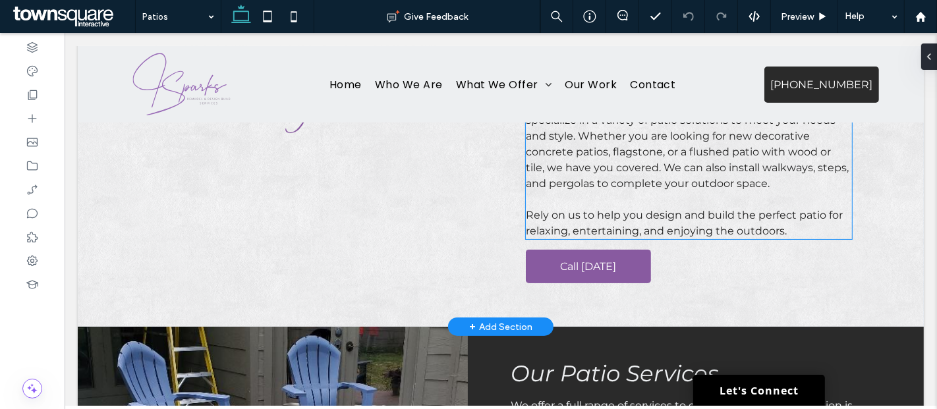
click at [784, 231] on p "Rely on us to help you design and build the perfect patio for relaxing, enterta…" at bounding box center [688, 224] width 326 height 32
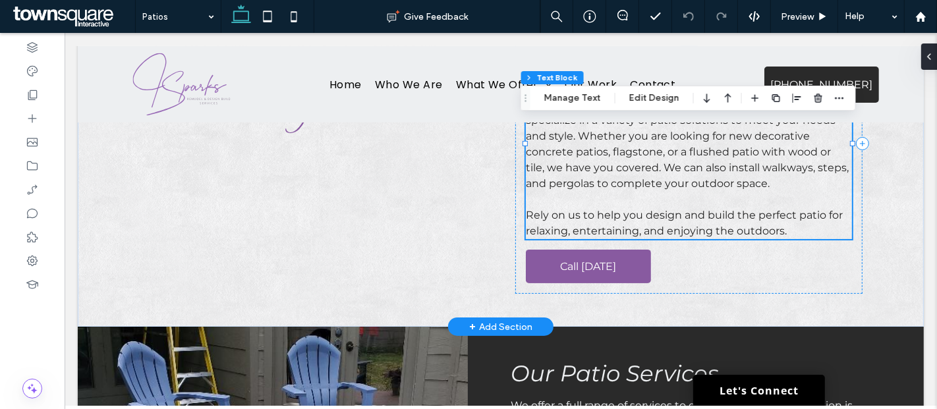
click at [784, 231] on p "Rely on us to help you design and build the perfect patio for relaxing, enterta…" at bounding box center [688, 224] width 326 height 32
click at [804, 227] on p "Rely on us to help you design and build the perfect patio for relaxing, enterta…" at bounding box center [688, 224] width 326 height 32
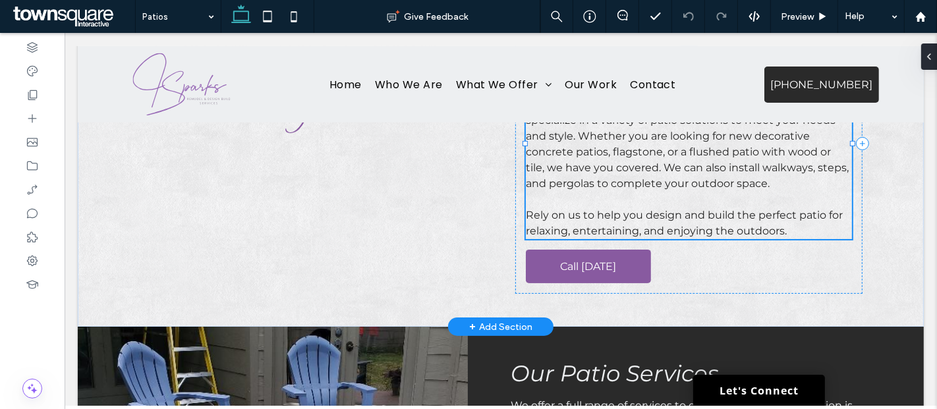
click at [804, 227] on p "Rely on us to help you design and build the perfect patio for relaxing, enterta…" at bounding box center [688, 224] width 326 height 32
click at [787, 229] on p "Rely on us to help you design and build the perfect patio for relaxing, enterta…" at bounding box center [688, 224] width 326 height 32
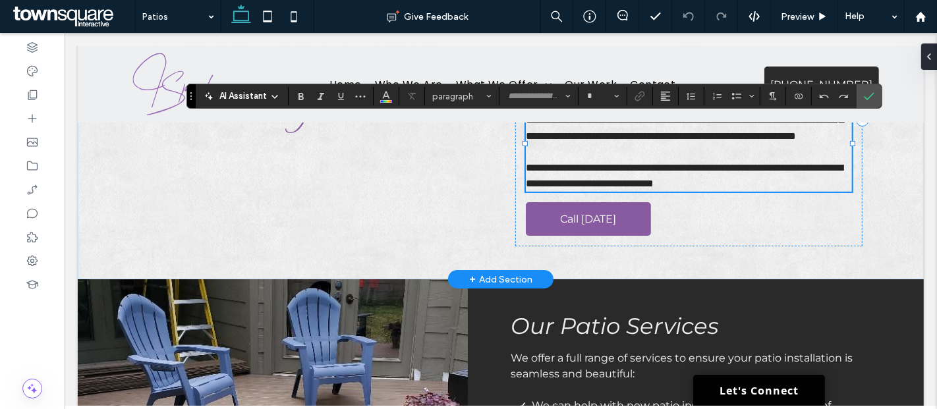
type input "**********"
type input "**"
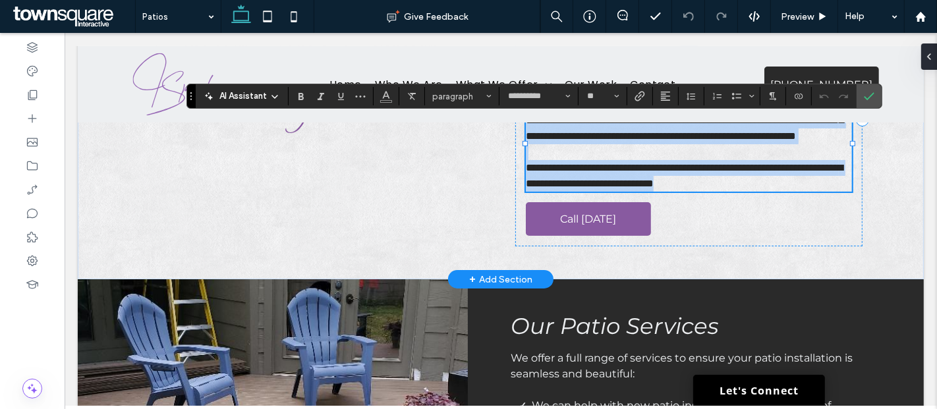
click at [799, 192] on p "**********" at bounding box center [688, 176] width 326 height 32
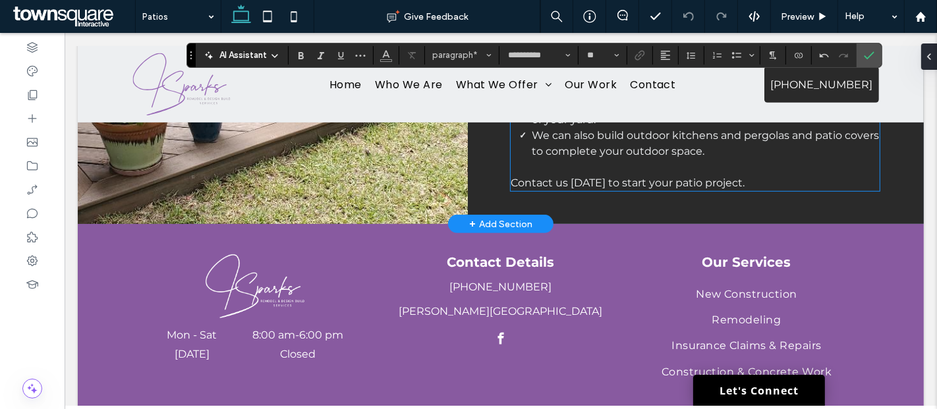
scroll to position [570, 0]
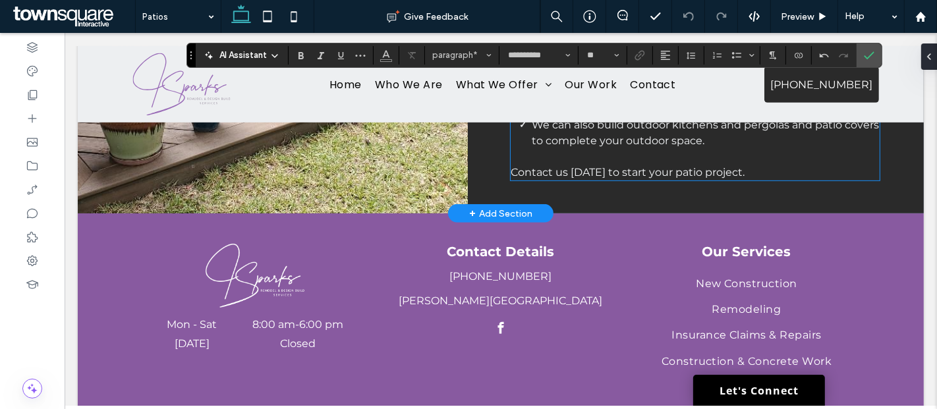
click at [694, 179] on span "Contact us today to start your patio project." at bounding box center [627, 172] width 234 height 13
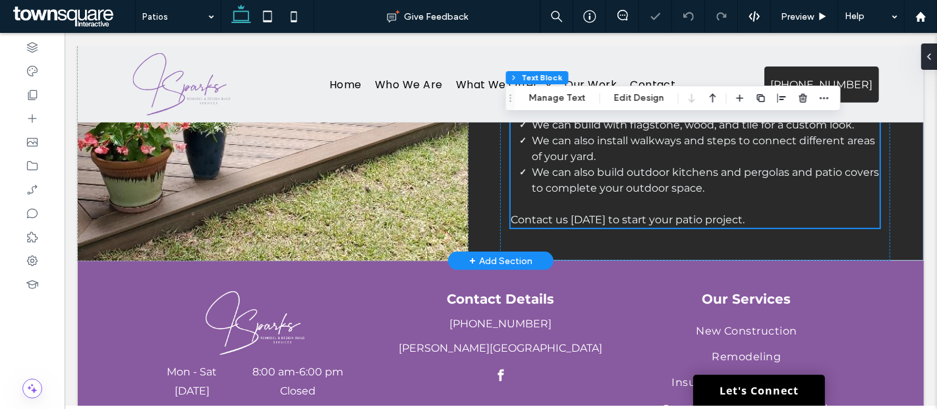
click at [694, 219] on span "Contact us today to start your patio project." at bounding box center [627, 219] width 234 height 13
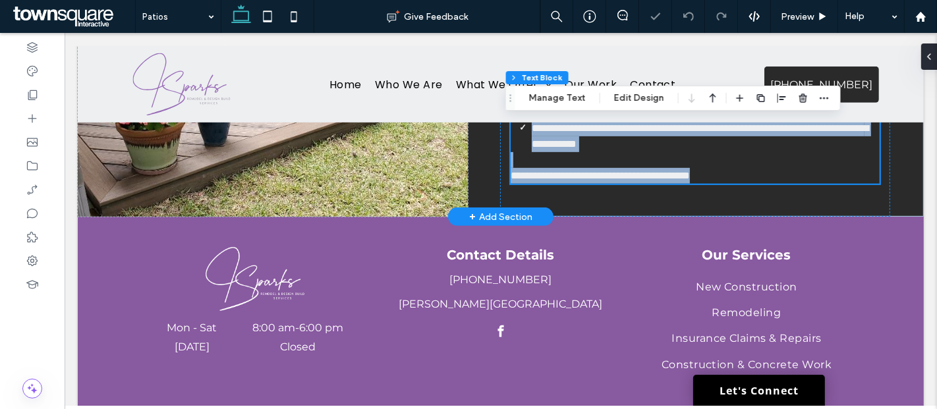
scroll to position [466, 0]
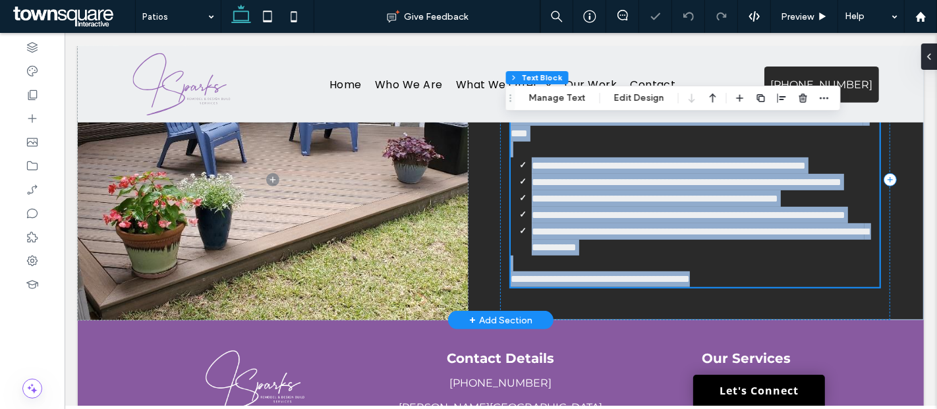
type input "**********"
type input "**"
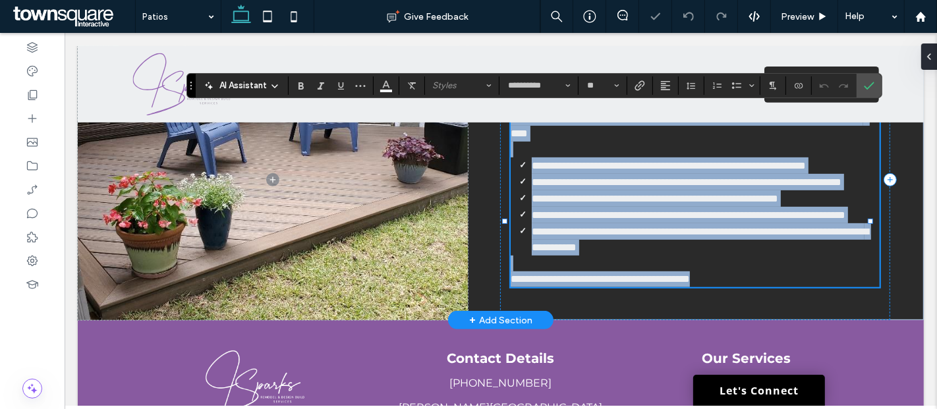
click at [732, 287] on p "**********" at bounding box center [694, 279] width 369 height 16
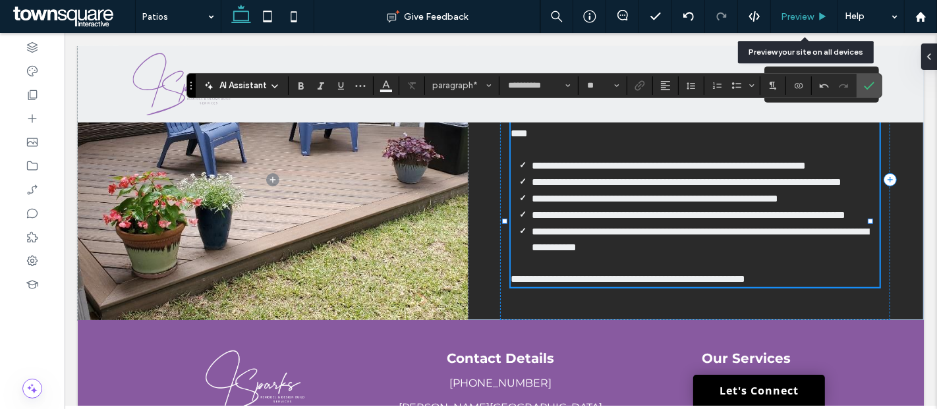
click at [800, 14] on span "Preview" at bounding box center [797, 16] width 33 height 11
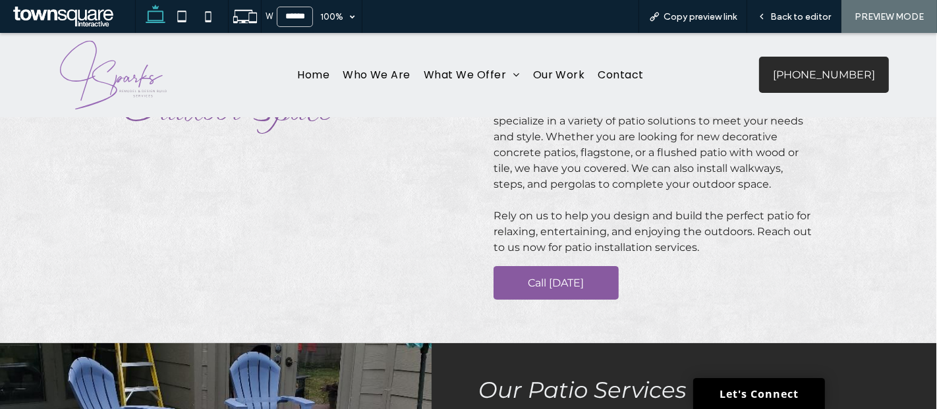
scroll to position [158, 0]
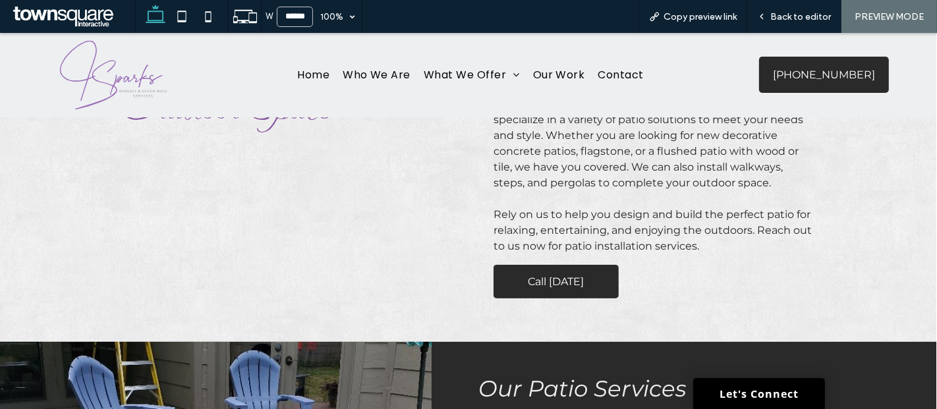
click at [542, 280] on span "Call Today" at bounding box center [556, 282] width 56 height 34
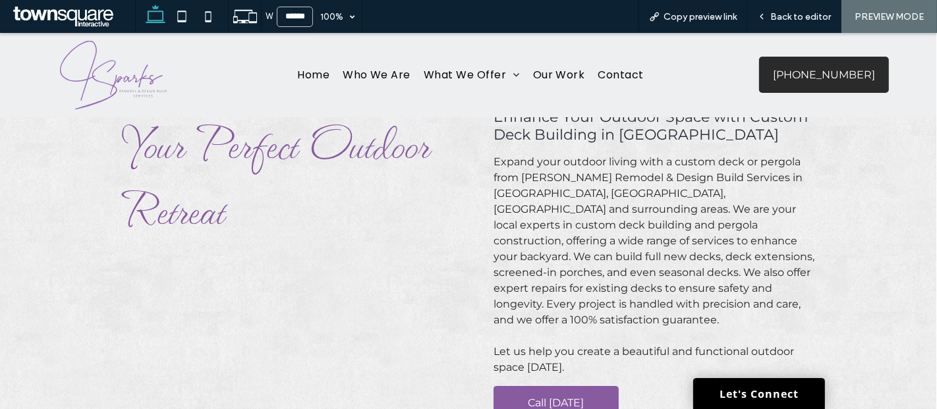
scroll to position [51, 0]
click at [774, 18] on span "Back to editor" at bounding box center [800, 16] width 61 height 11
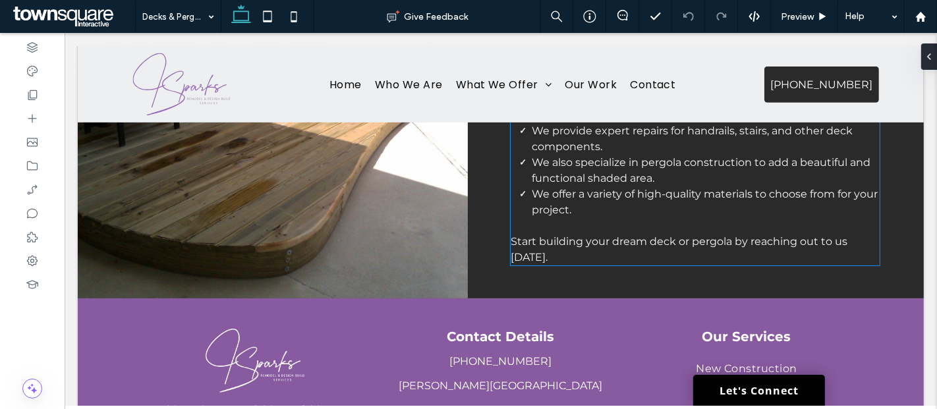
scroll to position [584, 0]
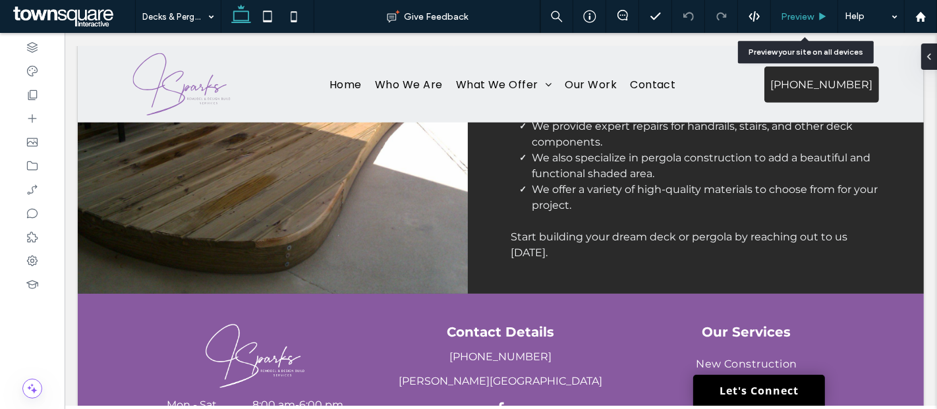
click at [793, 9] on div "Preview" at bounding box center [804, 16] width 67 height 33
click at [797, 0] on div "Preview" at bounding box center [804, 16] width 67 height 33
click at [797, 5] on div "Preview" at bounding box center [804, 16] width 67 height 33
click at [800, 14] on span "Preview" at bounding box center [797, 16] width 33 height 11
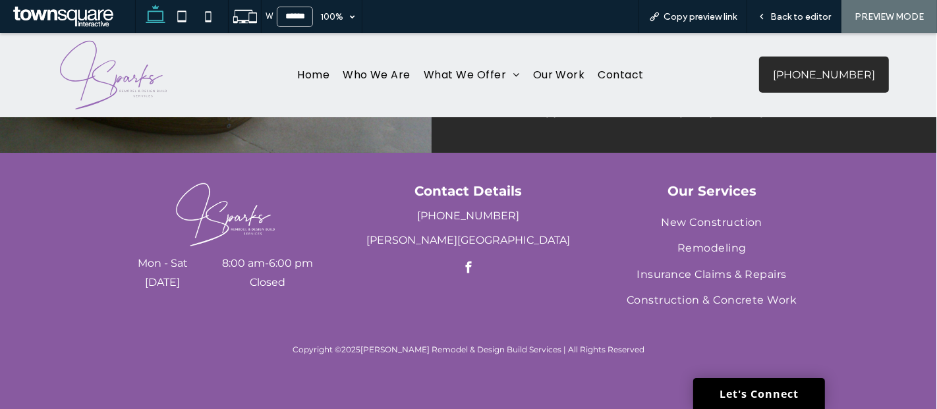
scroll to position [694, 0]
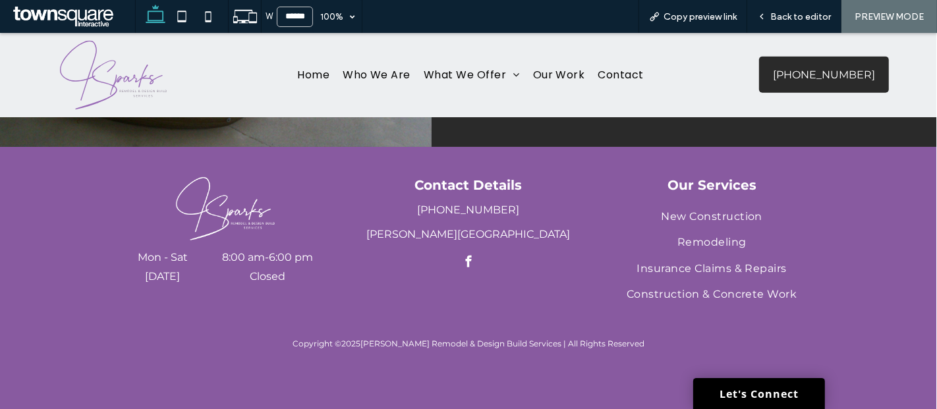
click at [466, 262] on span "facebook" at bounding box center [468, 262] width 18 height 18
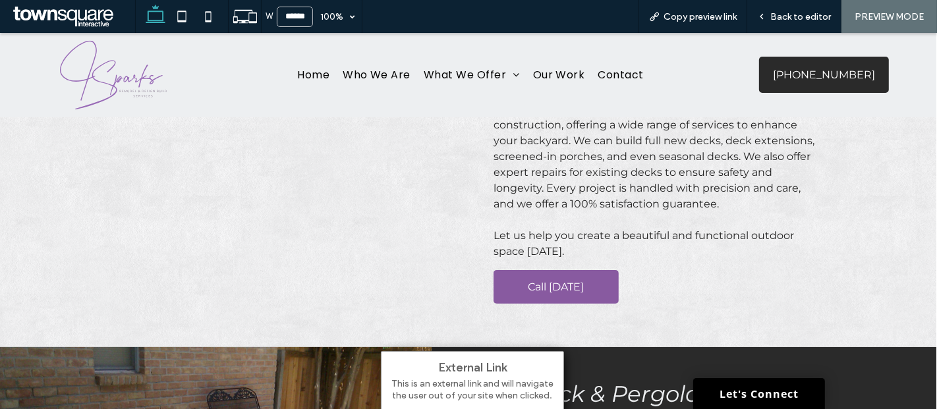
scroll to position [170, 0]
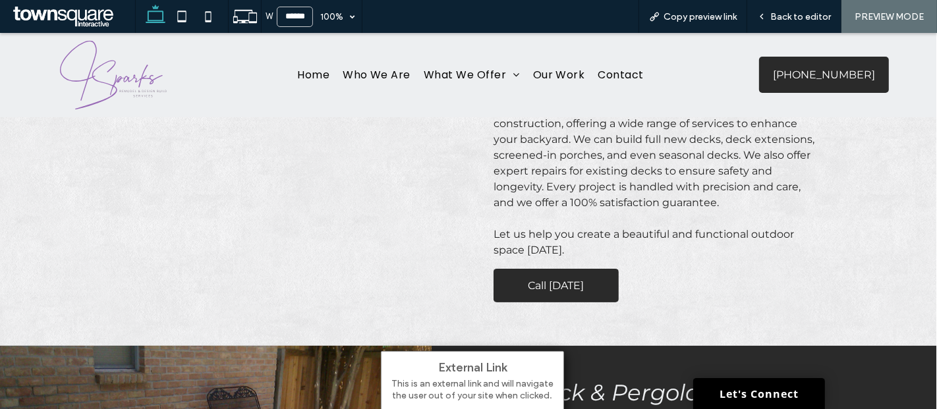
click at [538, 269] on span "Call Today" at bounding box center [556, 286] width 56 height 34
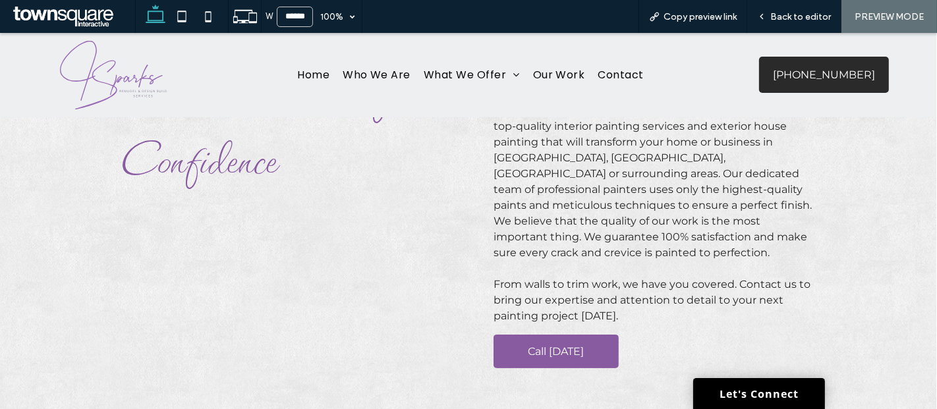
scroll to position [90, 0]
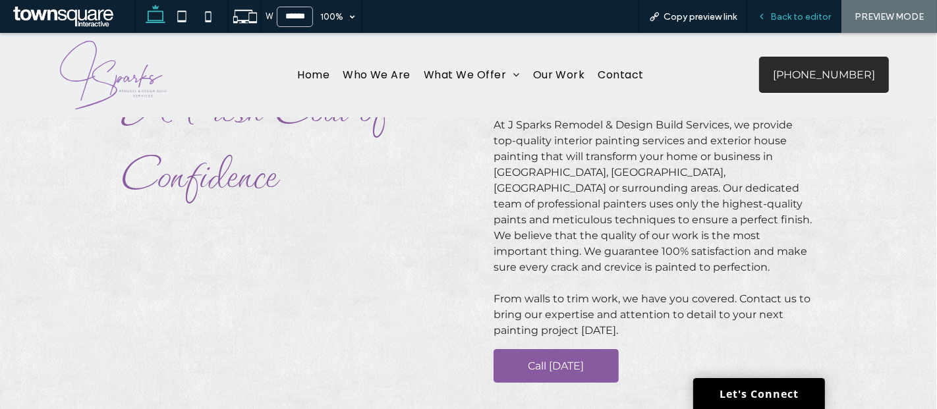
click at [796, 20] on span "Back to editor" at bounding box center [800, 16] width 61 height 11
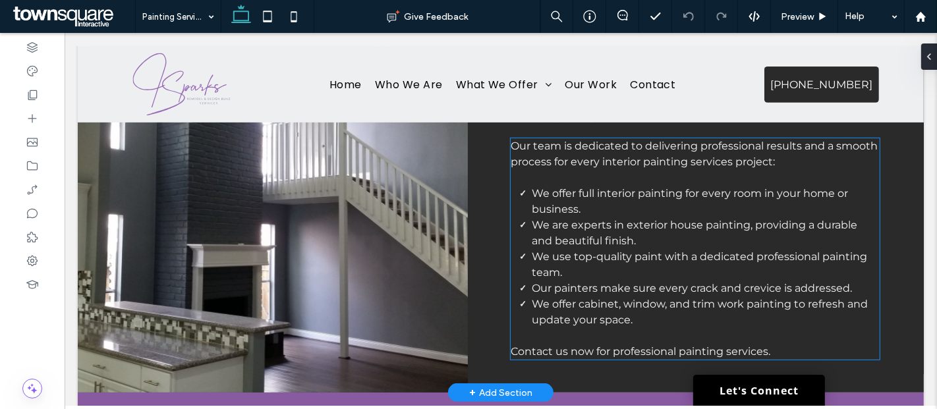
scroll to position [482, 0]
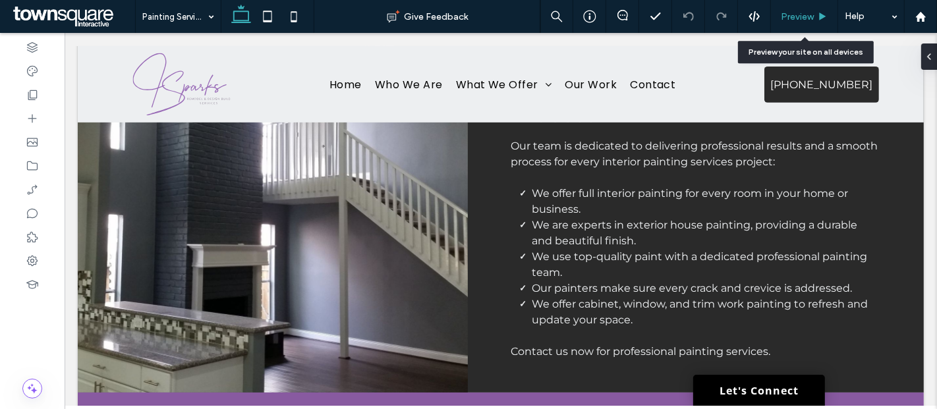
click at [806, 9] on div "Preview" at bounding box center [804, 16] width 67 height 33
click at [801, 15] on span "Preview" at bounding box center [797, 16] width 33 height 11
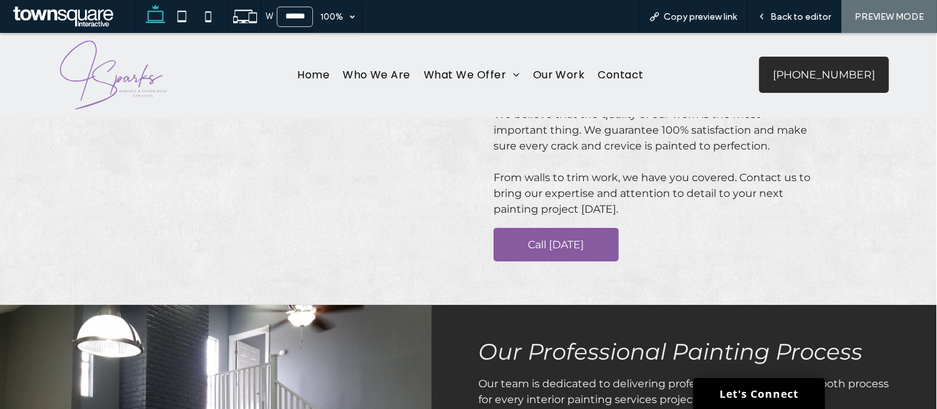
scroll to position [246, 0]
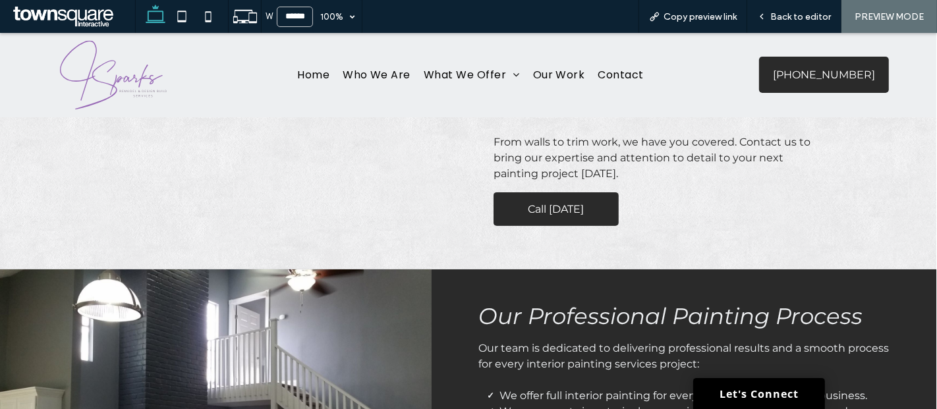
click at [589, 192] on link "Call Today" at bounding box center [556, 209] width 125 height 34
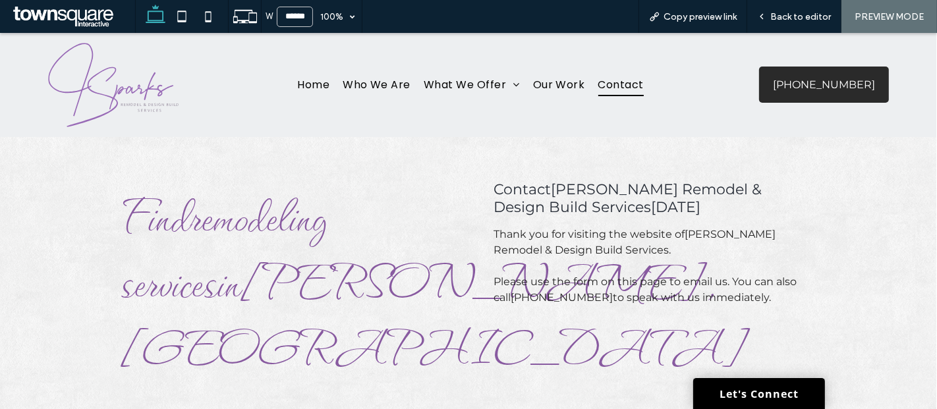
scroll to position [79, 0]
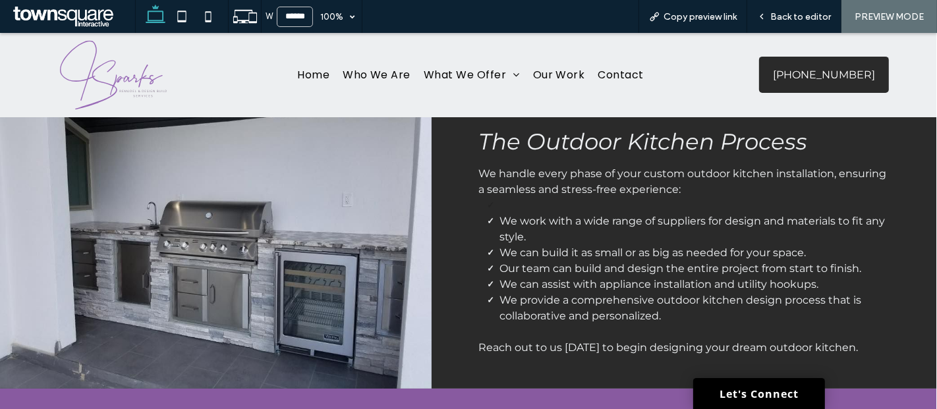
scroll to position [427, 0]
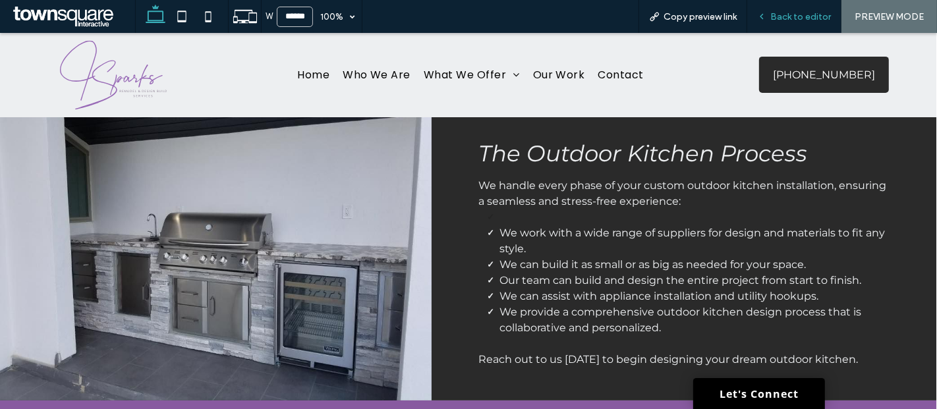
click at [771, 14] on div "Back to editor" at bounding box center [794, 16] width 94 height 11
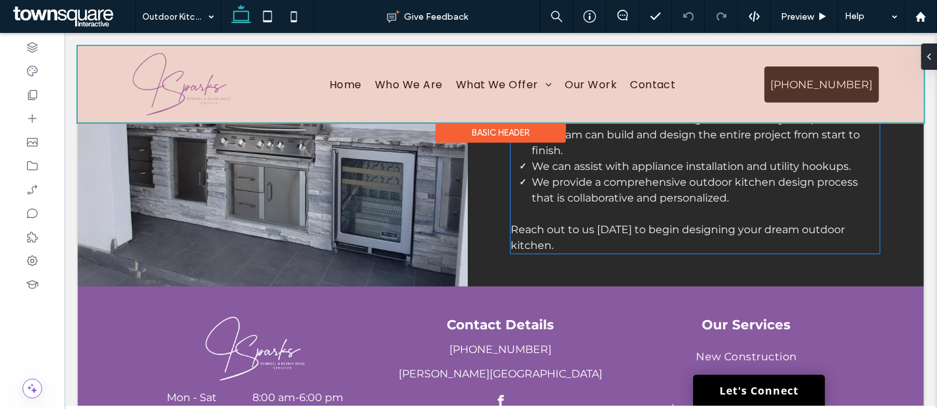
scroll to position [586, 0]
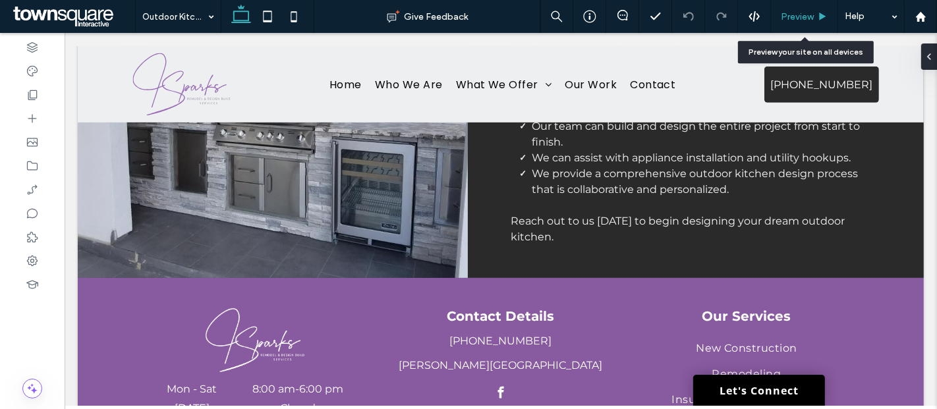
click at [792, 12] on span "Preview" at bounding box center [797, 16] width 33 height 11
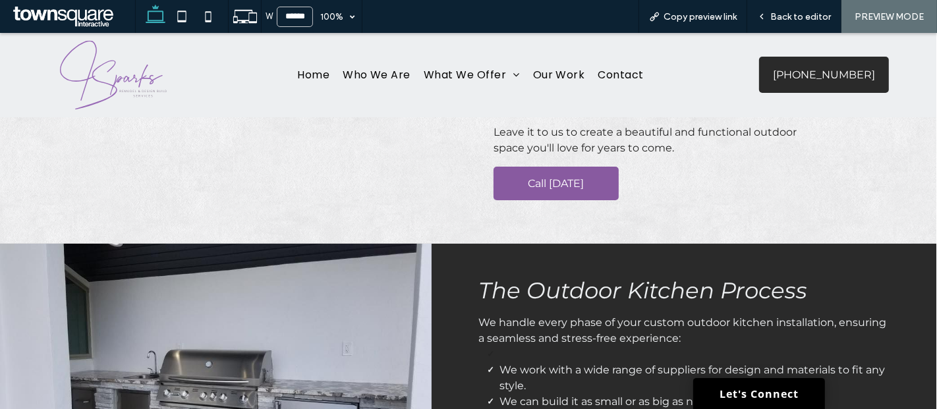
scroll to position [297, 0]
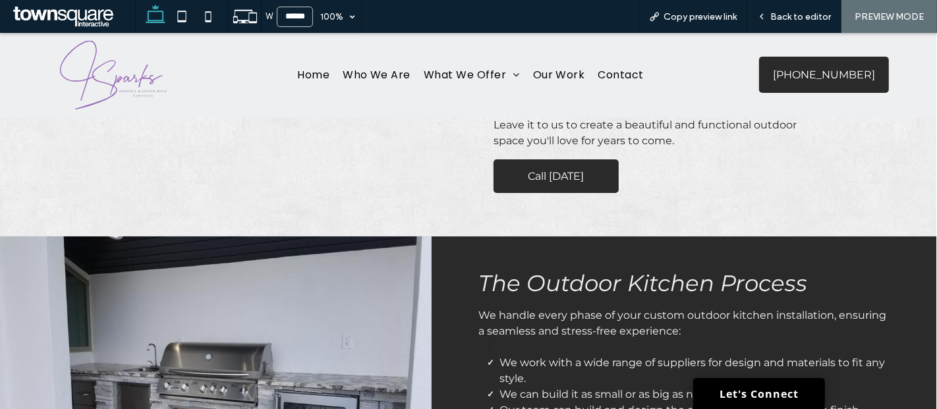
click at [528, 159] on span "Call Today" at bounding box center [556, 176] width 56 height 34
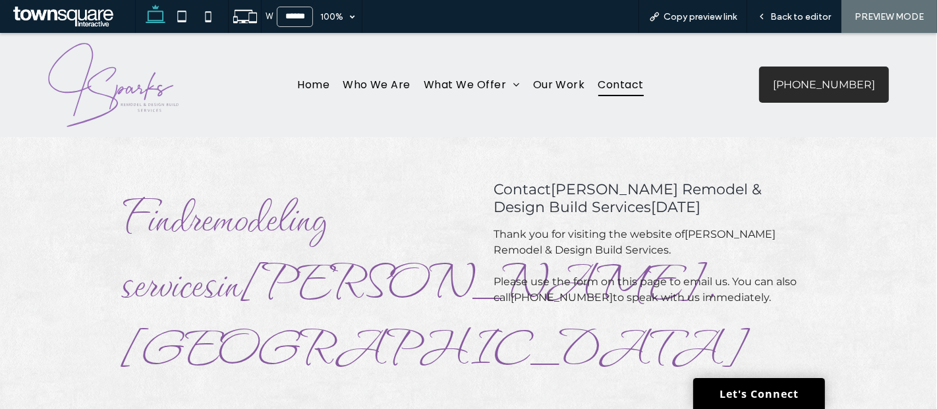
scroll to position [57, 0]
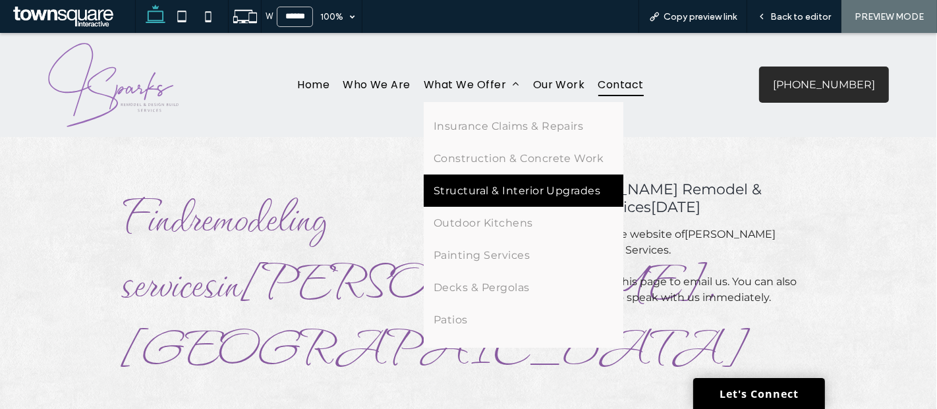
click at [474, 190] on span "Structural & Interior Upgrades" at bounding box center [517, 190] width 167 height 13
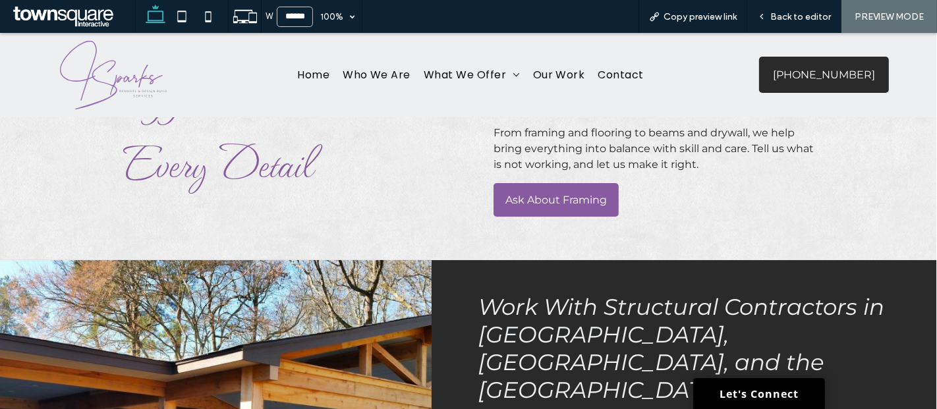
scroll to position [101, 0]
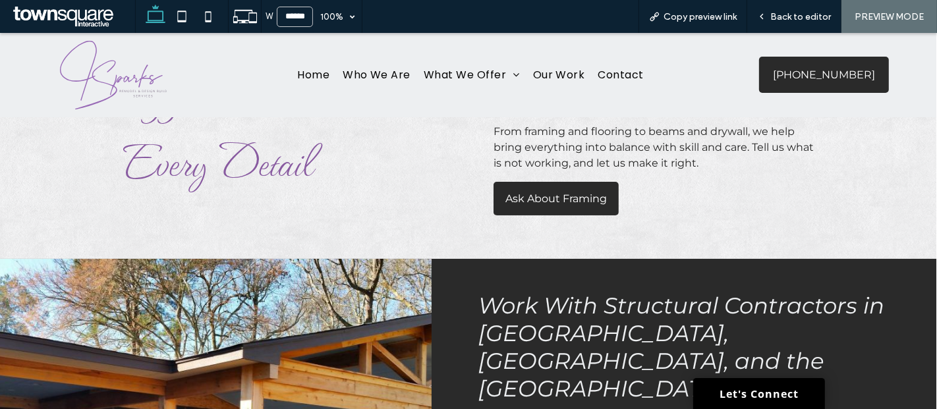
click at [549, 199] on span "Ask About Framing" at bounding box center [555, 199] width 101 height 34
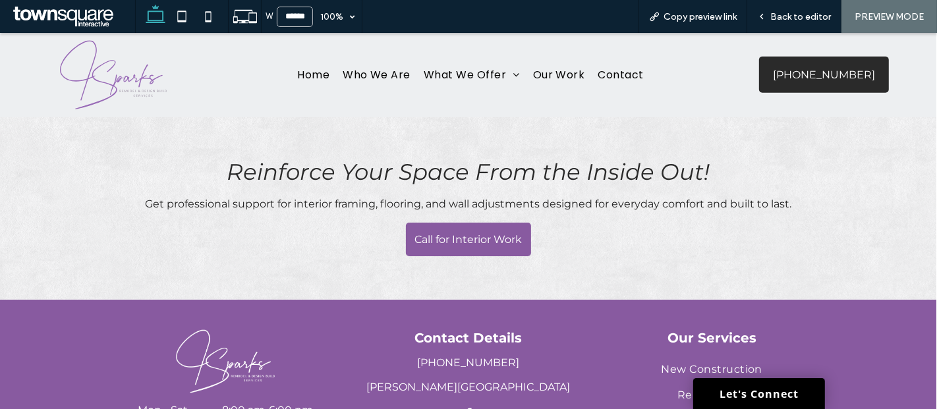
scroll to position [1332, 0]
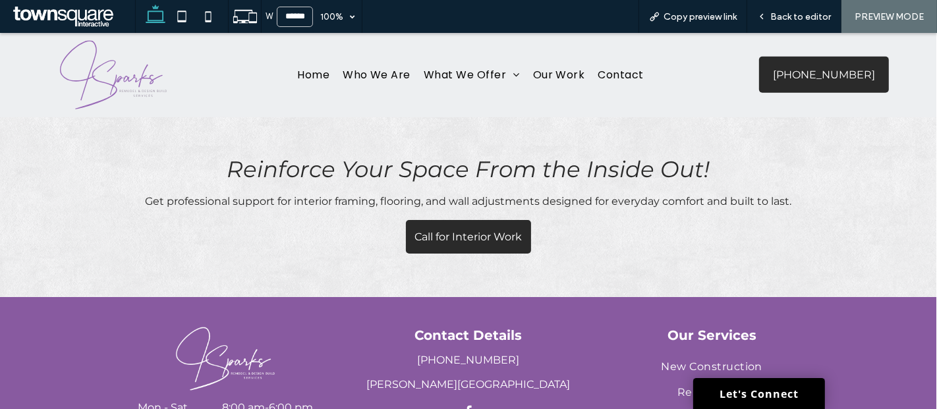
click at [480, 220] on span "Call for Interior Work" at bounding box center [468, 237] width 107 height 34
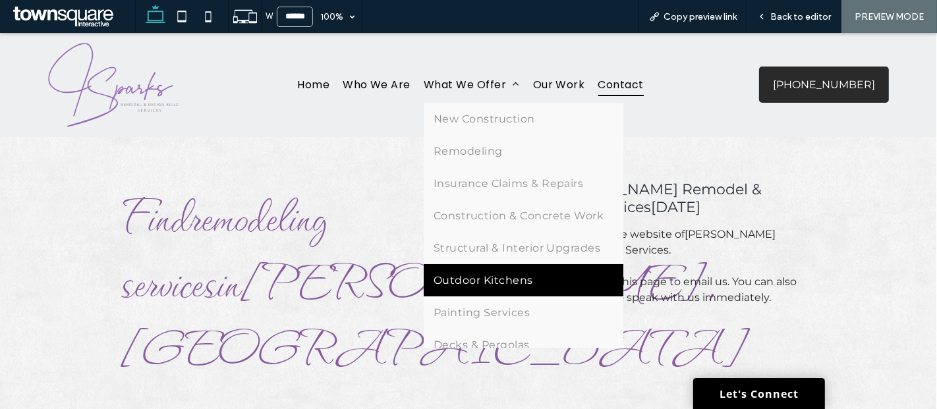
scroll to position [66, 0]
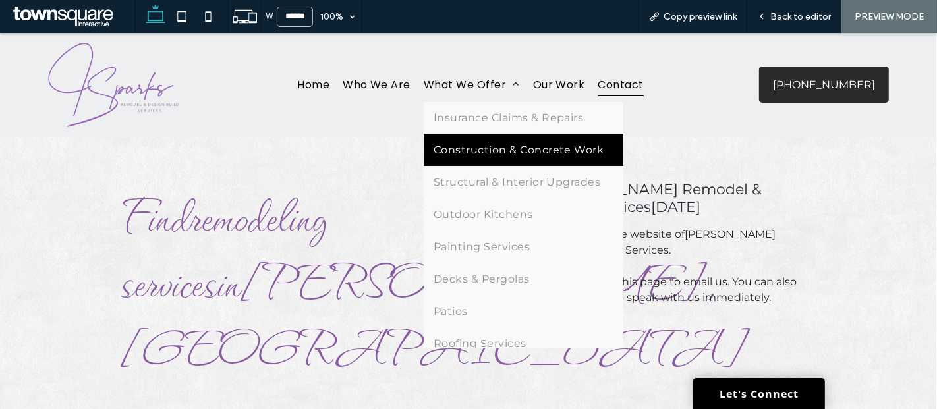
click at [483, 150] on span "Construction & Concrete Work" at bounding box center [519, 150] width 170 height 13
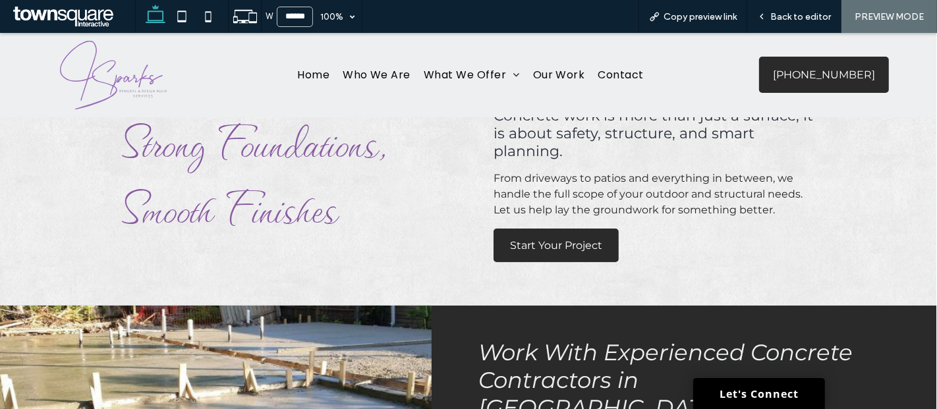
scroll to position [54, 0]
click at [551, 244] on span "Start Your Project" at bounding box center [556, 246] width 92 height 34
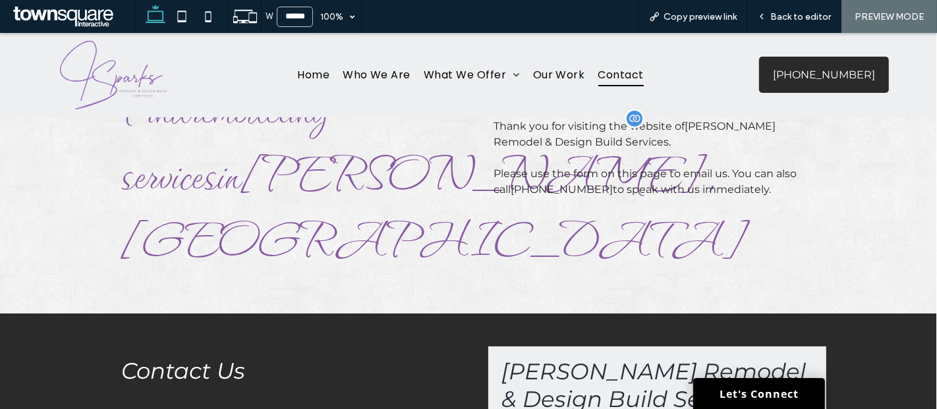
scroll to position [101, 0]
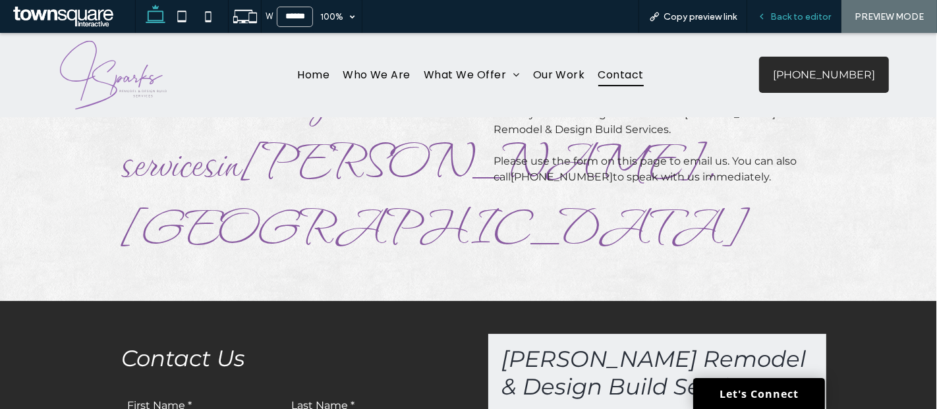
click at [798, 16] on span "Back to editor" at bounding box center [800, 16] width 61 height 11
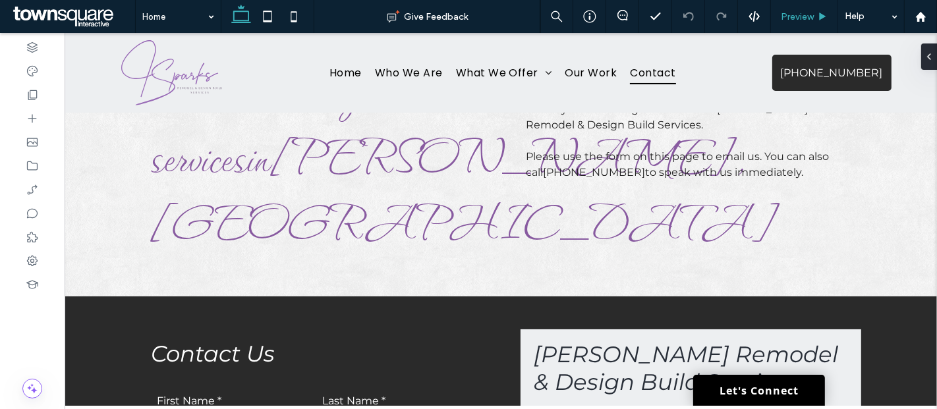
type input "**********"
type input "**"
type input "**********"
type input "**"
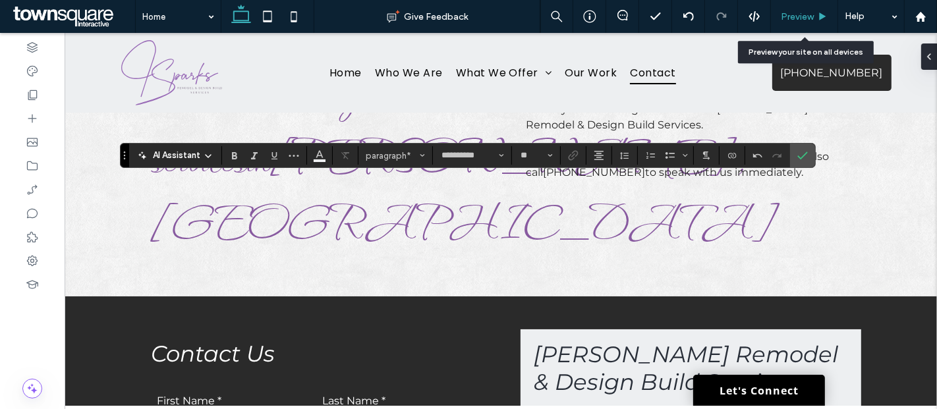
click at [787, 18] on span "Preview" at bounding box center [797, 16] width 33 height 11
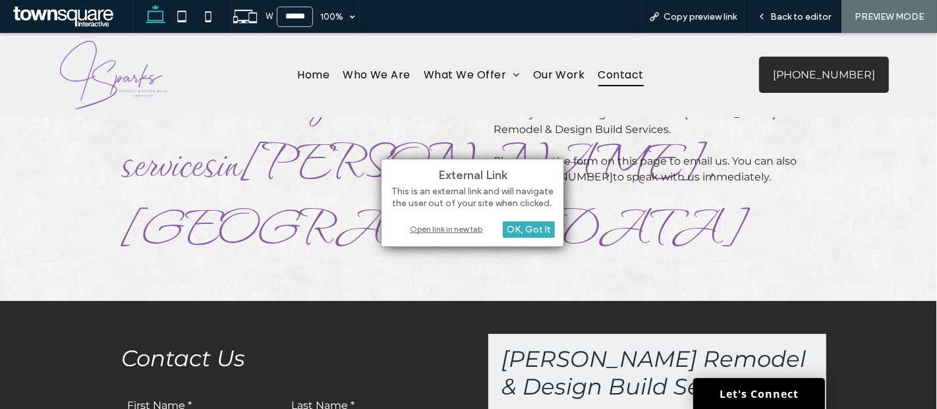
click at [465, 231] on div "Open link in new tab" at bounding box center [472, 229] width 165 height 14
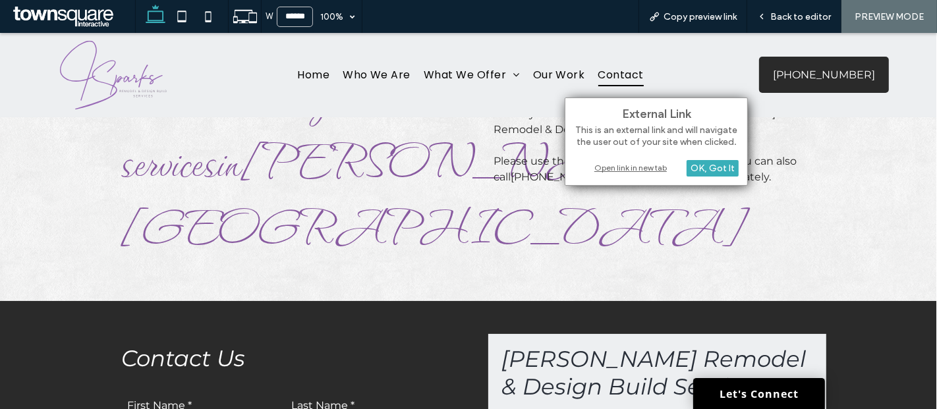
click at [600, 168] on div "Open link in new tab" at bounding box center [656, 168] width 165 height 14
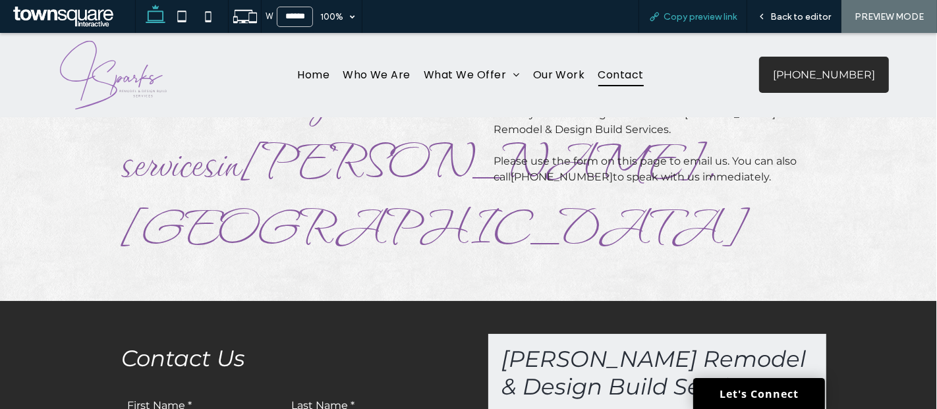
click at [704, 18] on span "Copy preview link" at bounding box center [700, 16] width 73 height 11
click at [781, 3] on div "Back to editor" at bounding box center [794, 16] width 94 height 33
click at [781, 12] on span "Back to editor" at bounding box center [800, 16] width 61 height 11
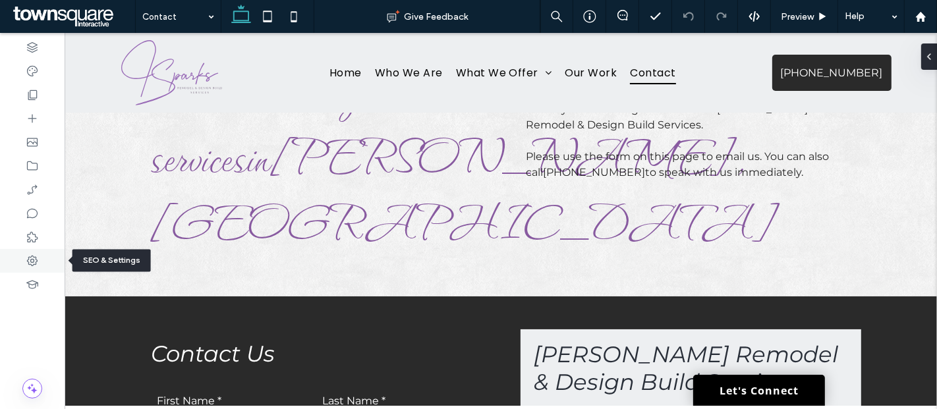
click at [42, 255] on div at bounding box center [32, 261] width 65 height 24
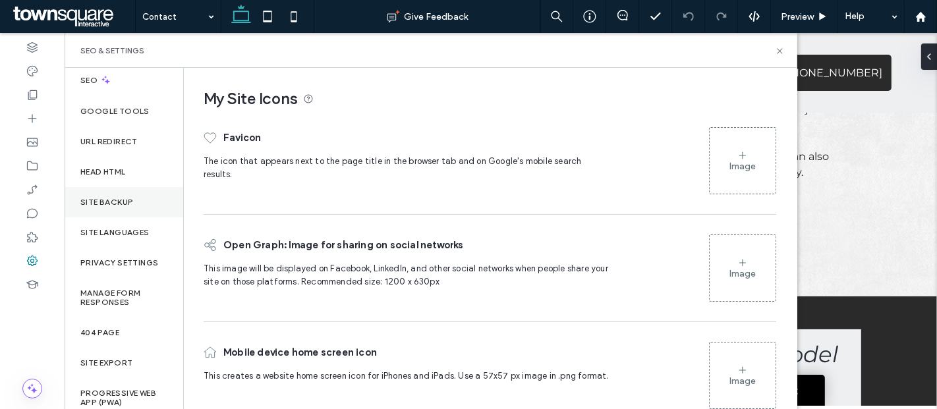
scroll to position [42, 0]
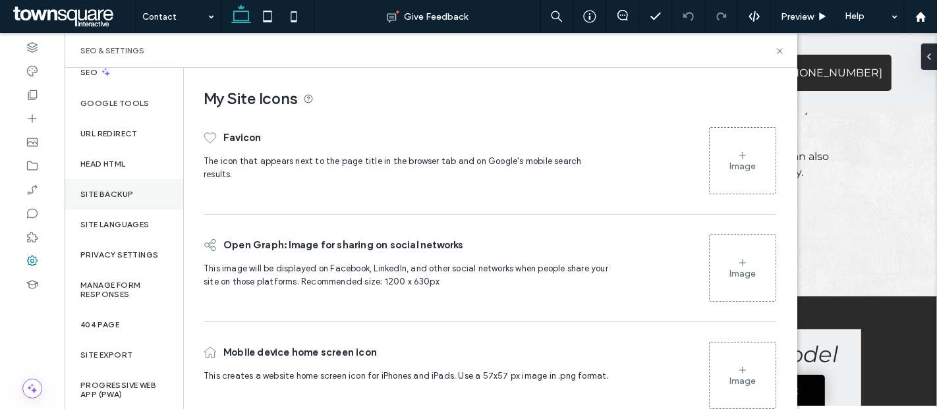
click at [117, 198] on label "Site Backup" at bounding box center [106, 194] width 53 height 9
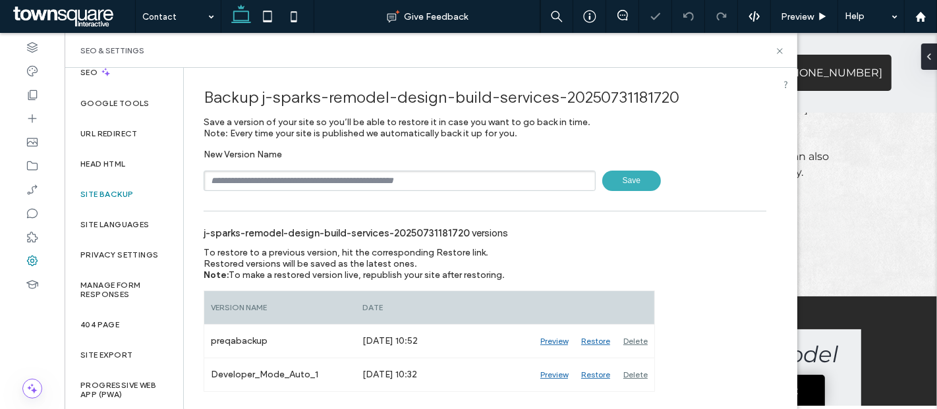
drag, startPoint x: 349, startPoint y: 177, endPoint x: 339, endPoint y: 212, distance: 36.1
click at [339, 212] on div "Backup j-sparks-remodel-design-build-services-20250731181720 Save a version of …" at bounding box center [485, 230] width 602 height 324
type input "**********"
click at [640, 168] on div "**********" at bounding box center [485, 170] width 563 height 42
click at [639, 173] on span "Save" at bounding box center [631, 181] width 59 height 20
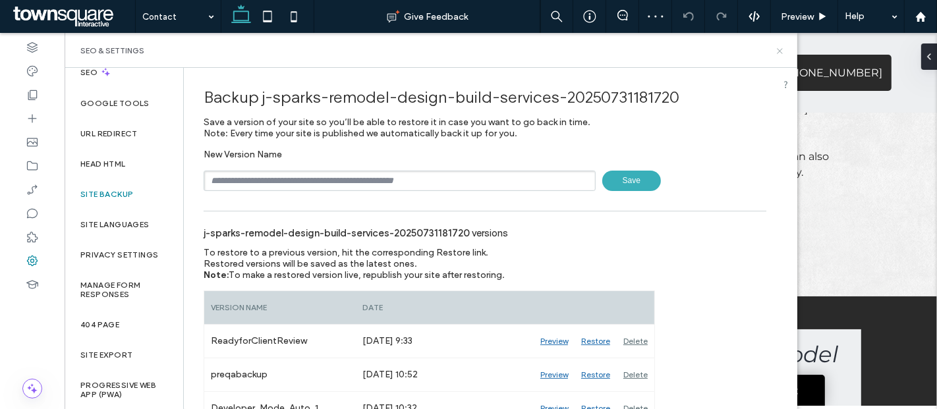
click at [782, 49] on icon at bounding box center [780, 51] width 10 height 10
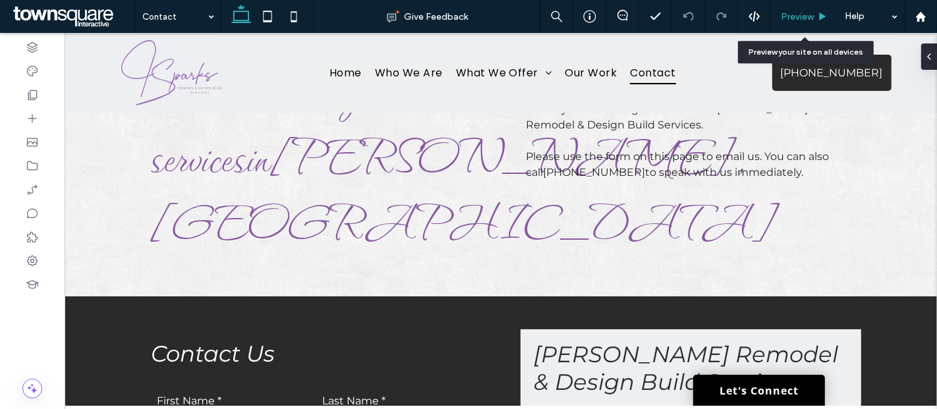
click at [783, 17] on span "Preview" at bounding box center [797, 16] width 33 height 11
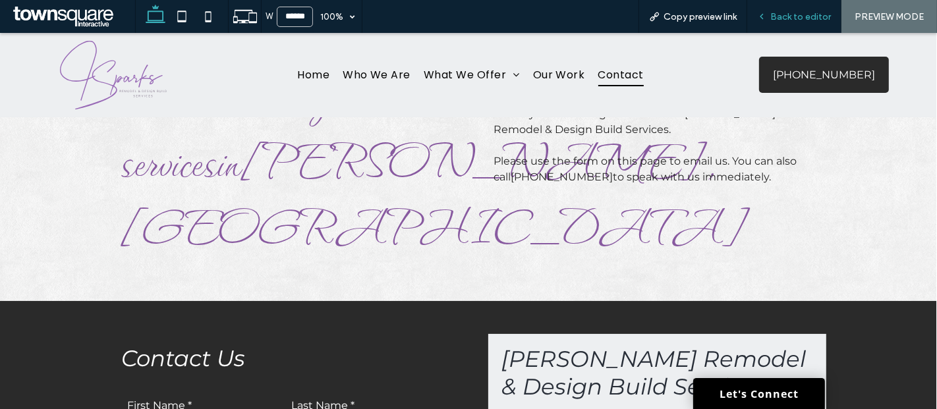
click at [793, 28] on div "Back to editor" at bounding box center [794, 16] width 94 height 33
click at [781, 22] on div "Back to editor" at bounding box center [794, 16] width 94 height 33
click at [779, 18] on span "Back to editor" at bounding box center [800, 16] width 61 height 11
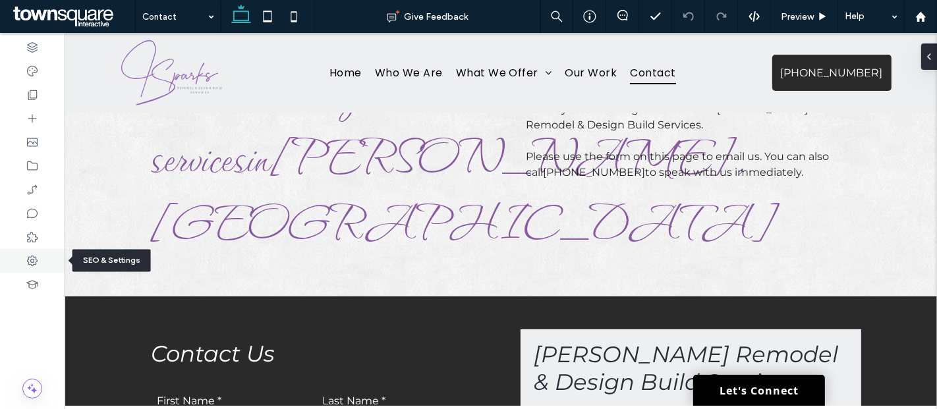
click at [30, 260] on use at bounding box center [32, 261] width 11 height 11
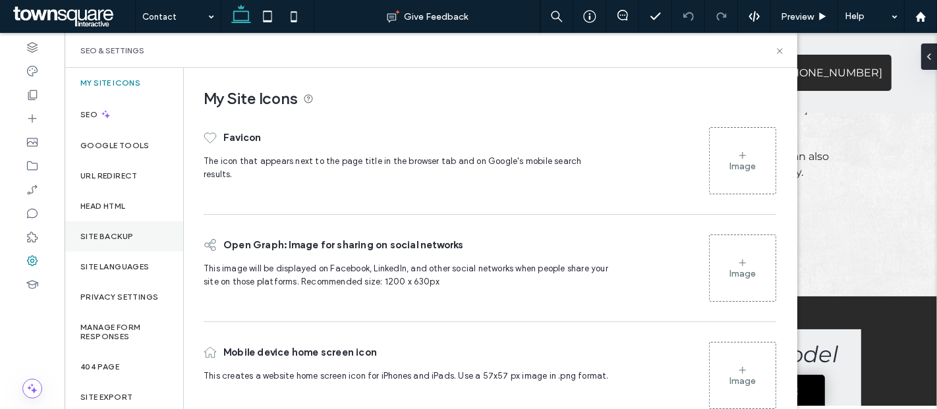
click at [127, 233] on label "Site Backup" at bounding box center [106, 236] width 53 height 9
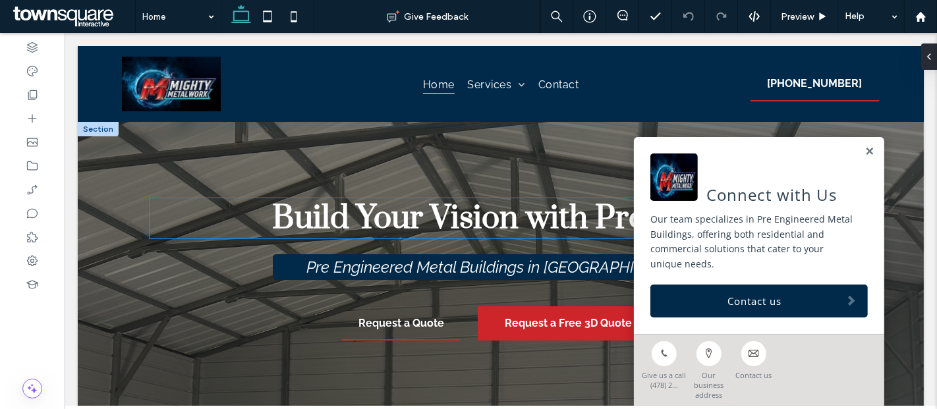
scroll to position [38, 0]
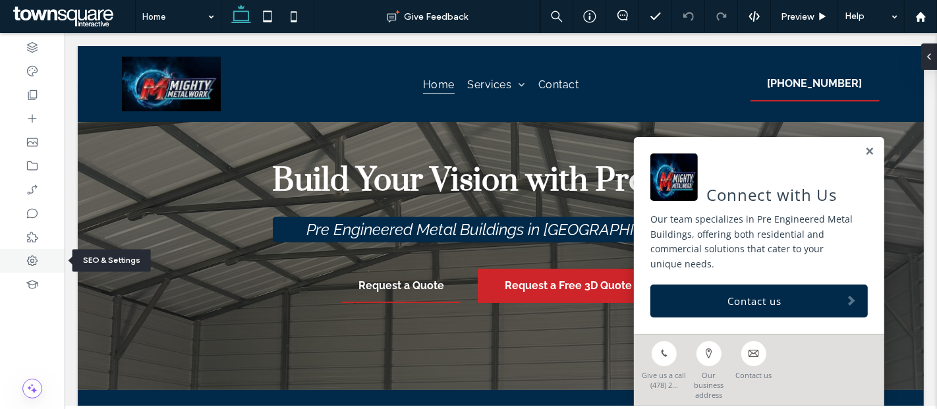
click at [28, 254] on icon at bounding box center [32, 260] width 13 height 13
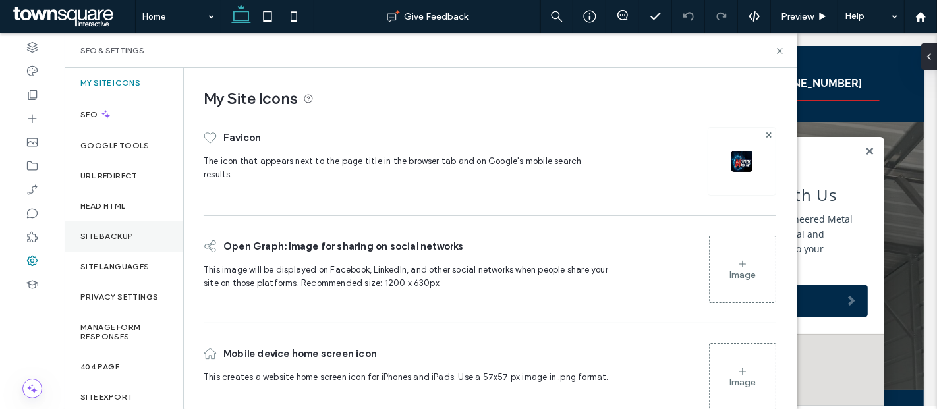
click at [121, 242] on div "Site Backup" at bounding box center [124, 236] width 119 height 30
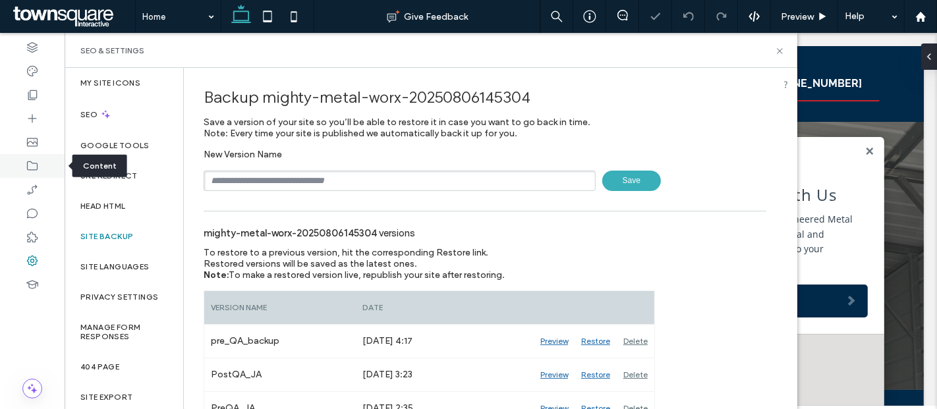
click at [18, 167] on div at bounding box center [32, 166] width 65 height 24
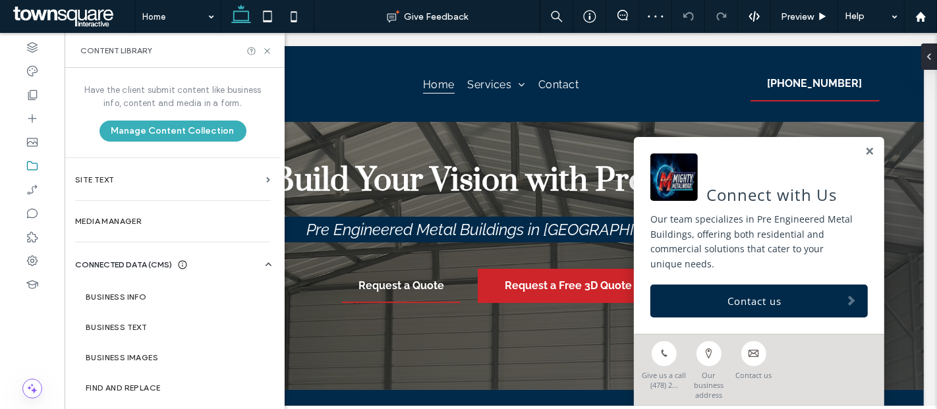
click at [119, 310] on section "Business Info" at bounding box center [175, 297] width 200 height 30
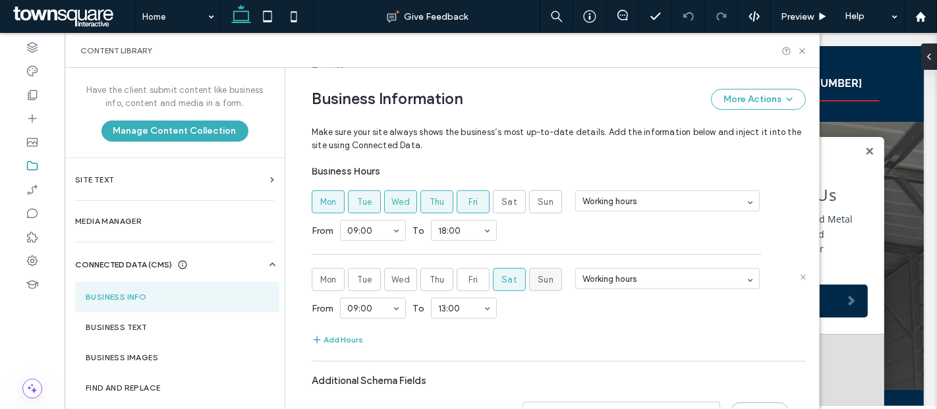
scroll to position [762, 0]
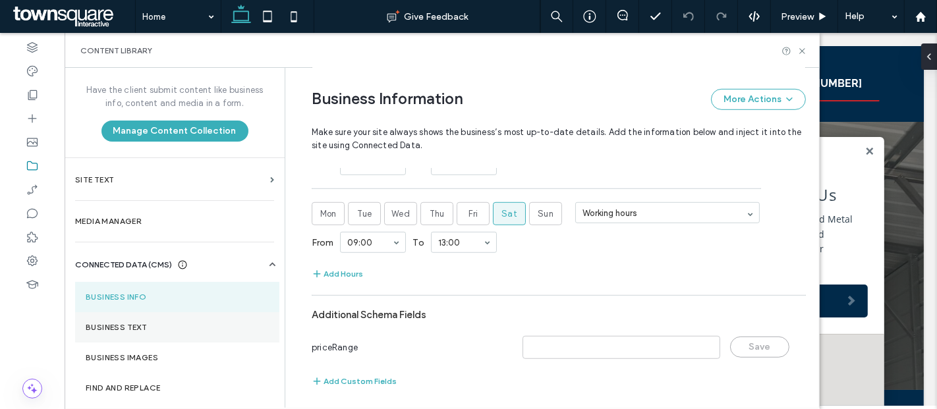
click at [190, 325] on label "Business Text" at bounding box center [177, 327] width 183 height 9
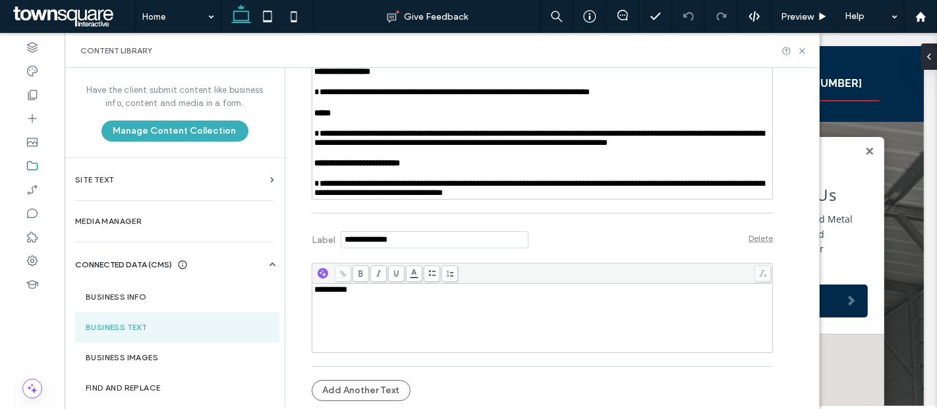
scroll to position [1918, 0]
click at [33, 93] on icon at bounding box center [32, 94] width 13 height 13
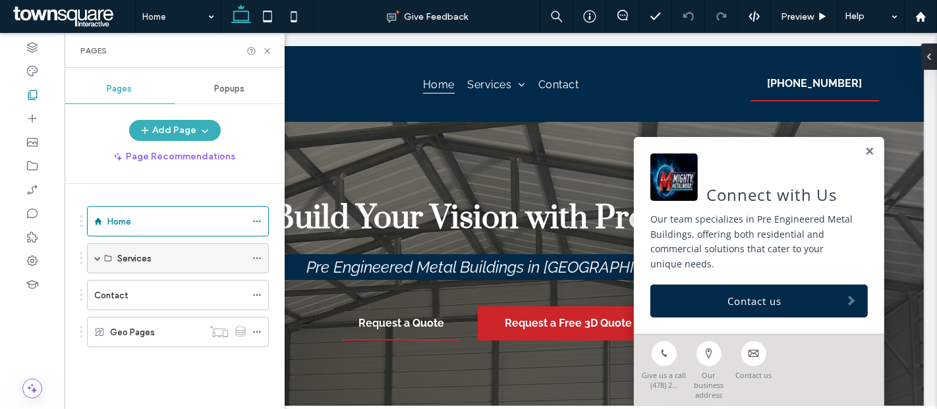
click at [98, 256] on span at bounding box center [97, 258] width 7 height 7
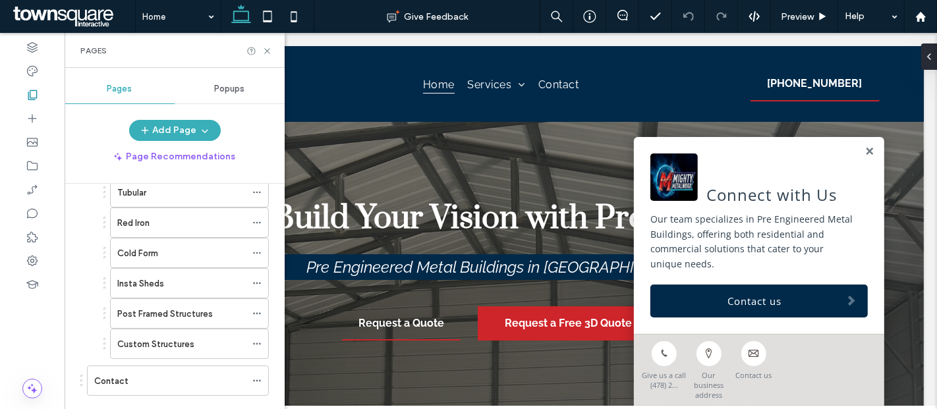
scroll to position [96, 0]
click at [864, 157] on link at bounding box center [869, 151] width 10 height 11
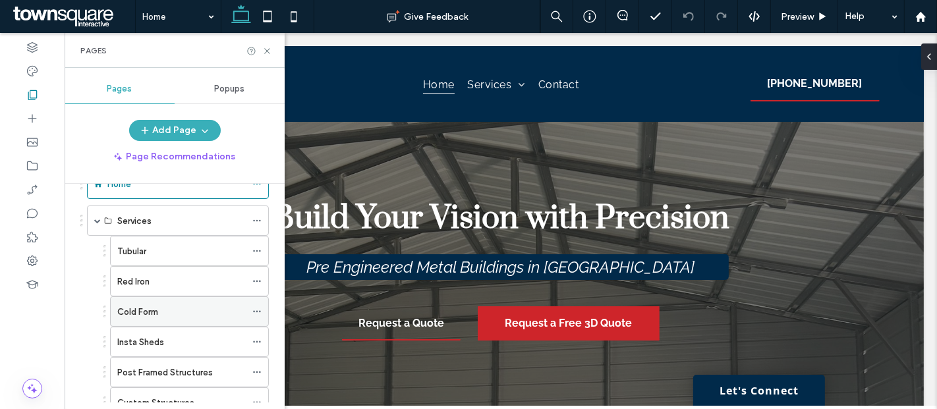
scroll to position [45, 0]
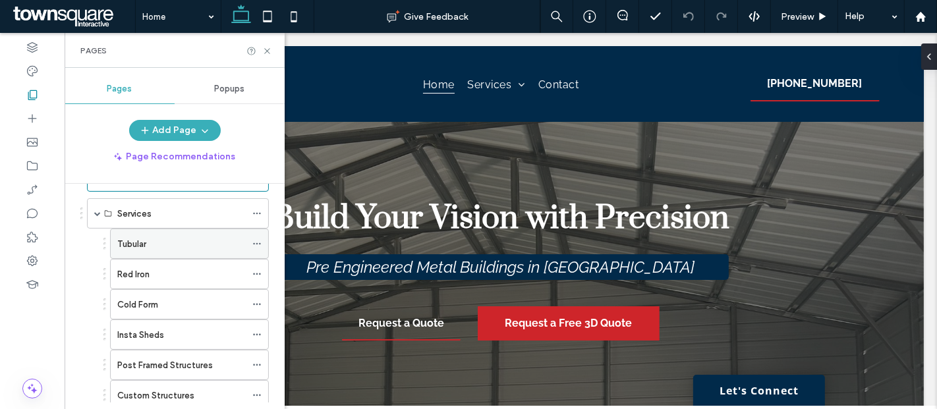
click at [262, 240] on icon at bounding box center [256, 243] width 9 height 9
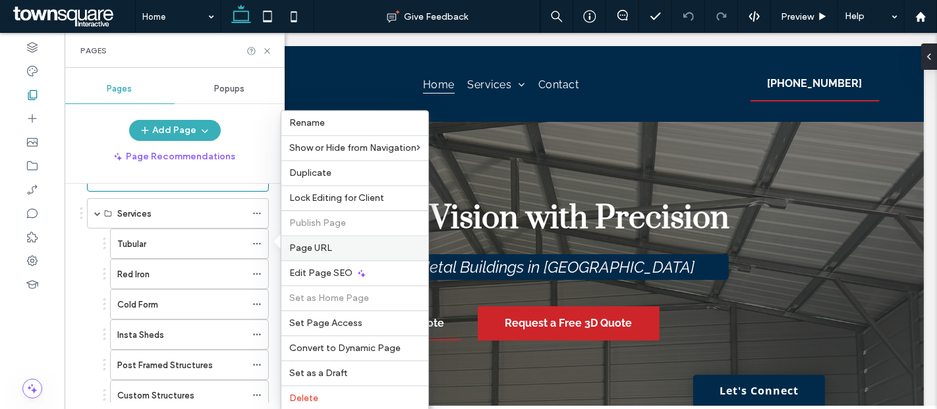
click at [310, 248] on span "Page URL" at bounding box center [310, 247] width 43 height 11
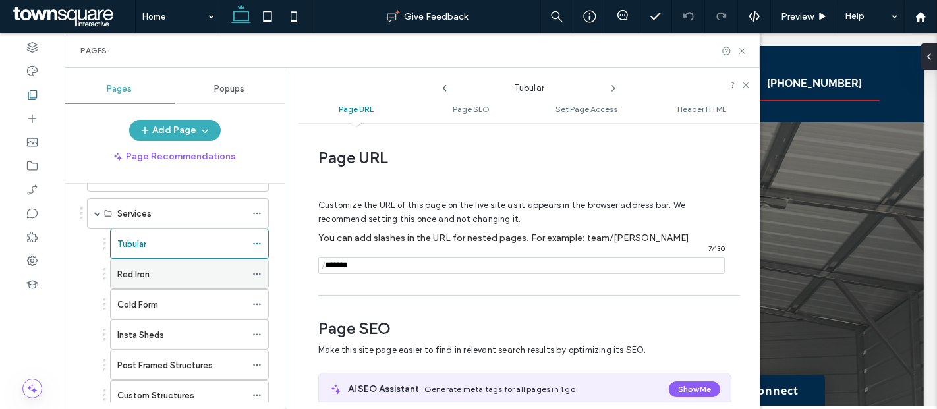
scroll to position [6, 0]
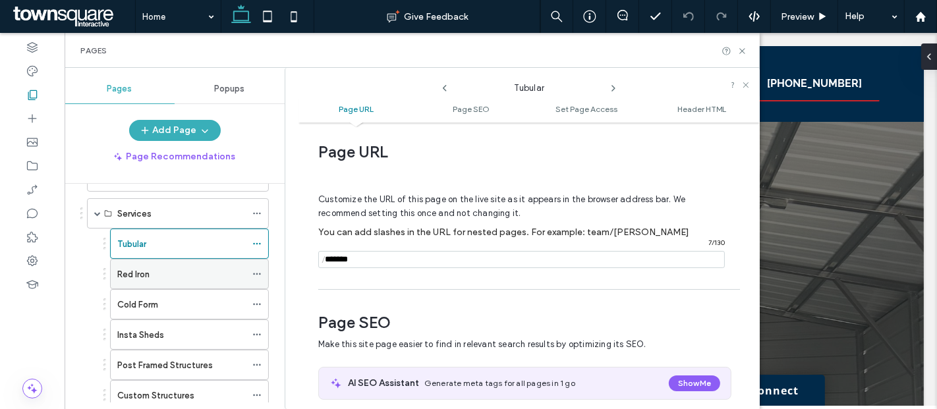
click at [256, 270] on icon at bounding box center [256, 273] width 9 height 9
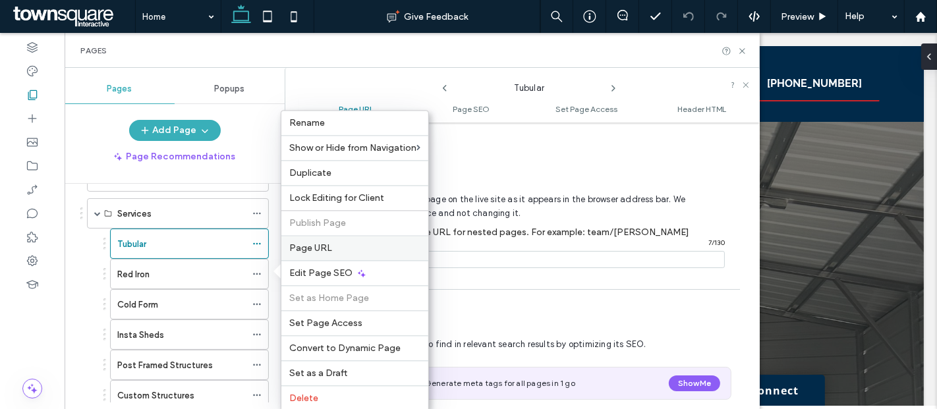
click at [302, 240] on div "Page URL" at bounding box center [354, 247] width 147 height 25
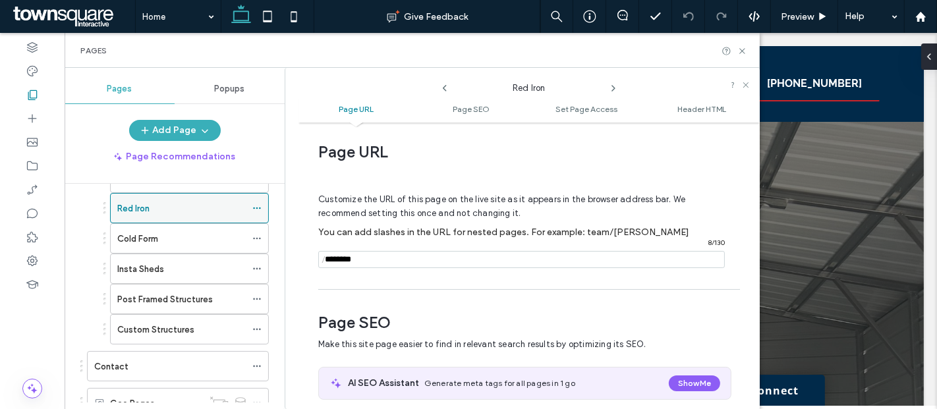
scroll to position [113, 0]
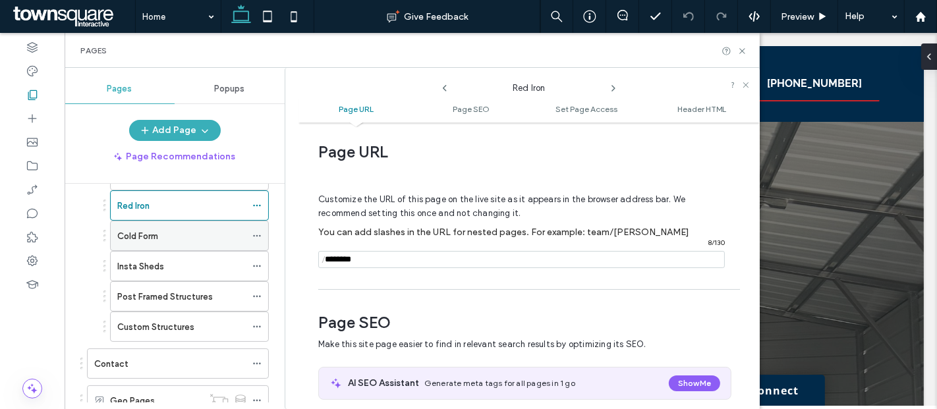
click at [257, 231] on icon at bounding box center [256, 235] width 9 height 9
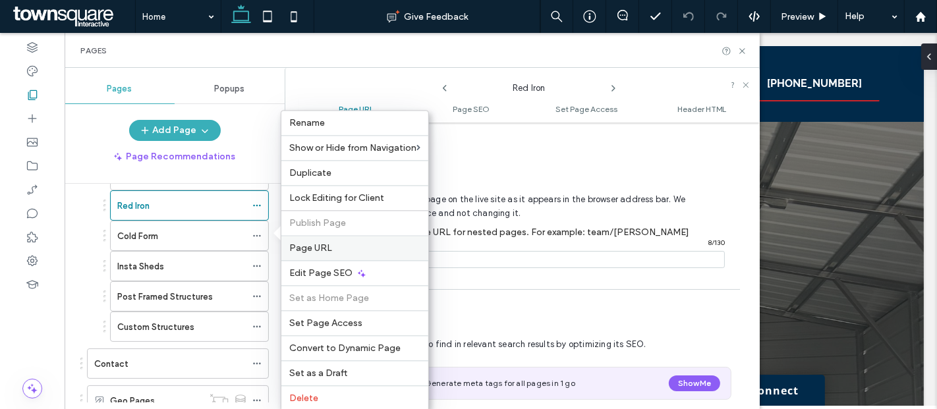
click at [312, 244] on span "Page URL" at bounding box center [310, 247] width 43 height 11
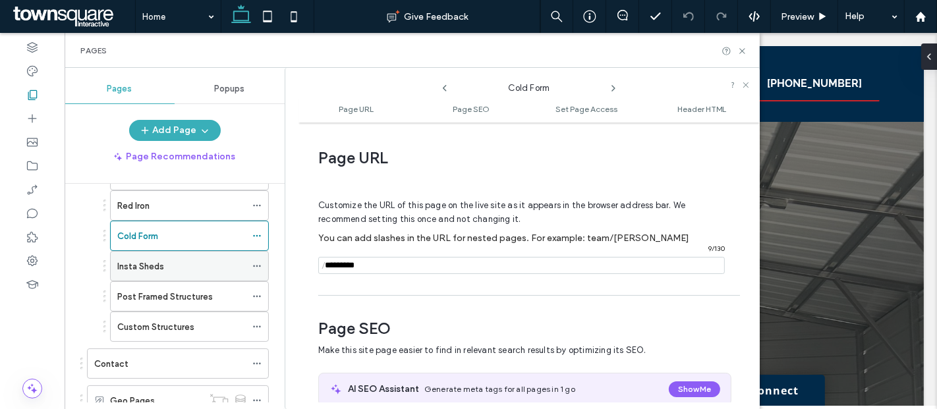
scroll to position [6, 0]
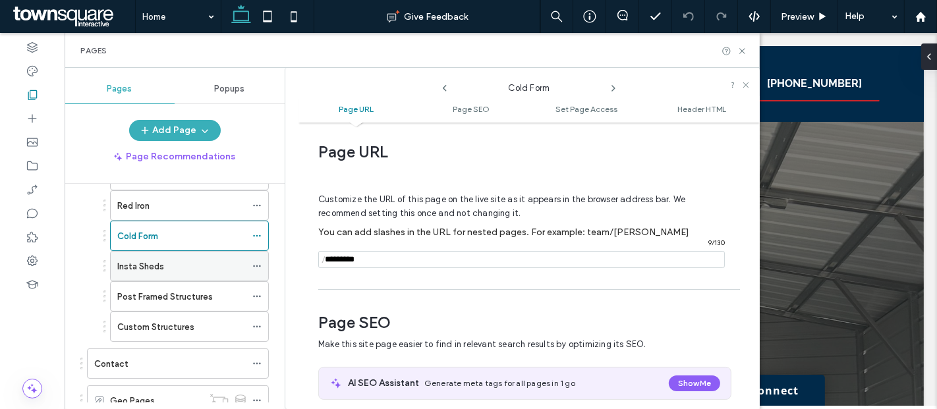
click at [258, 262] on icon at bounding box center [256, 266] width 9 height 9
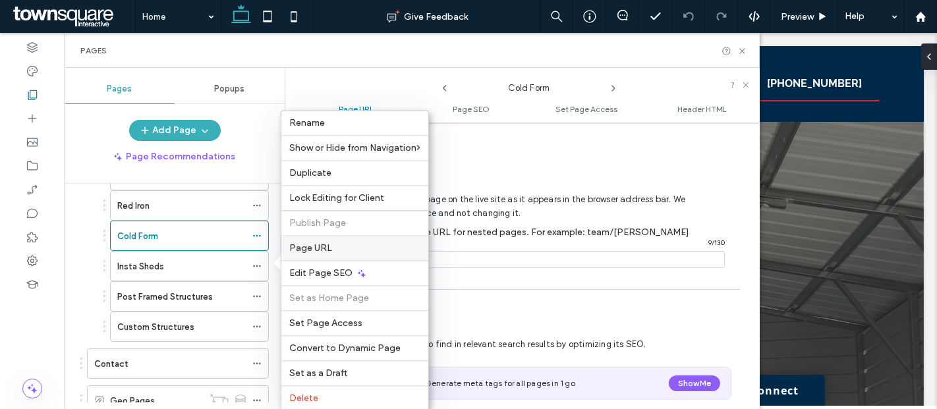
click at [306, 249] on span "Page URL" at bounding box center [310, 247] width 43 height 11
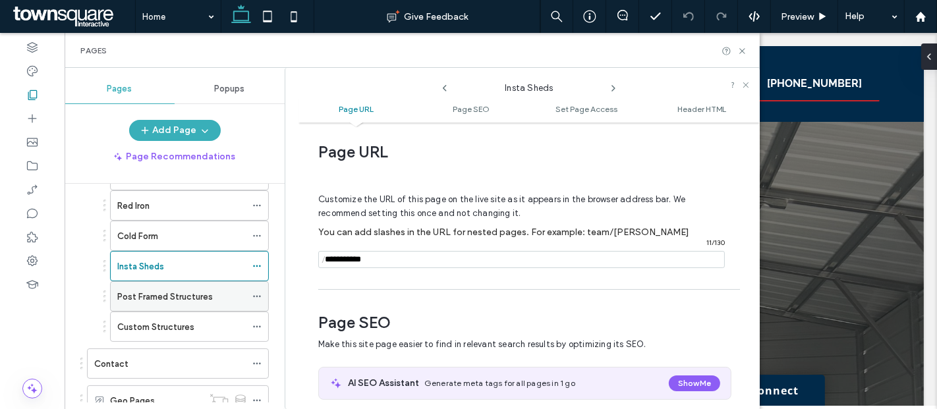
click at [257, 296] on use at bounding box center [256, 297] width 7 height 2
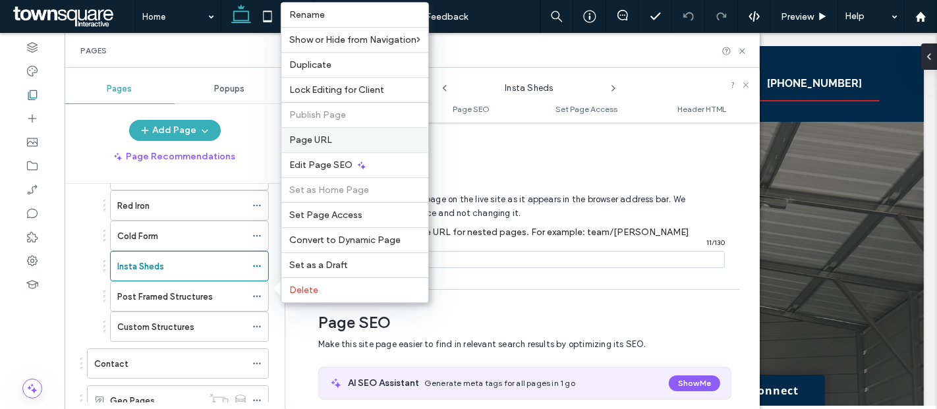
click at [327, 148] on div "Page URL" at bounding box center [354, 139] width 147 height 25
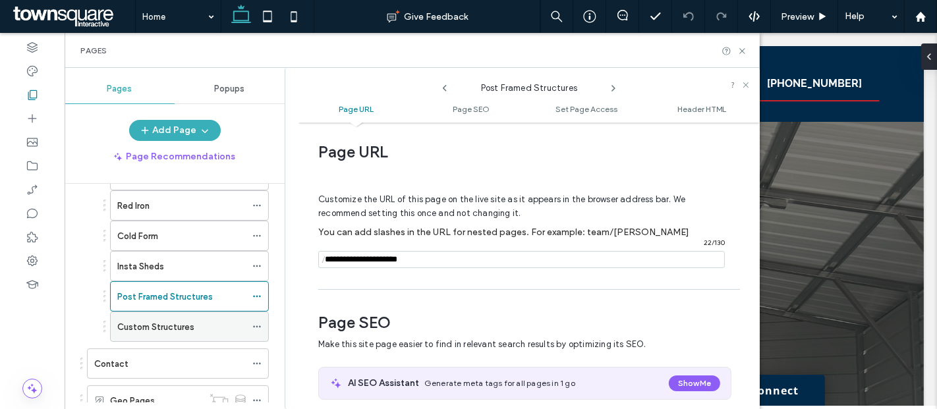
click at [256, 324] on icon at bounding box center [256, 326] width 9 height 9
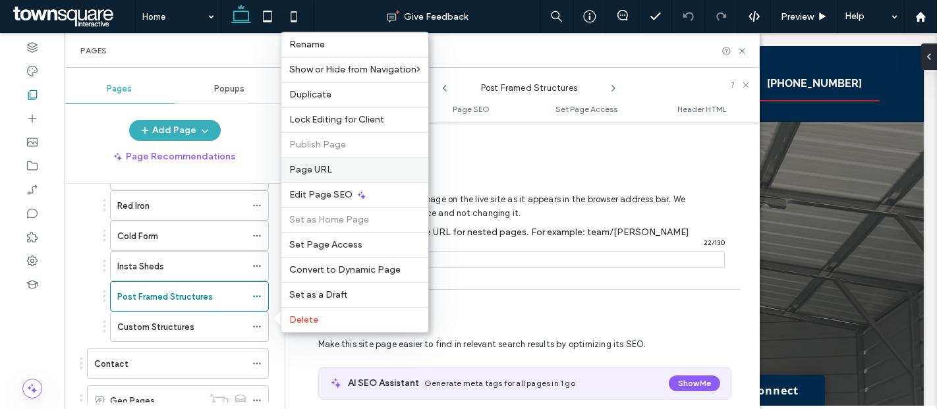
click at [317, 163] on div "Page URL" at bounding box center [354, 169] width 147 height 25
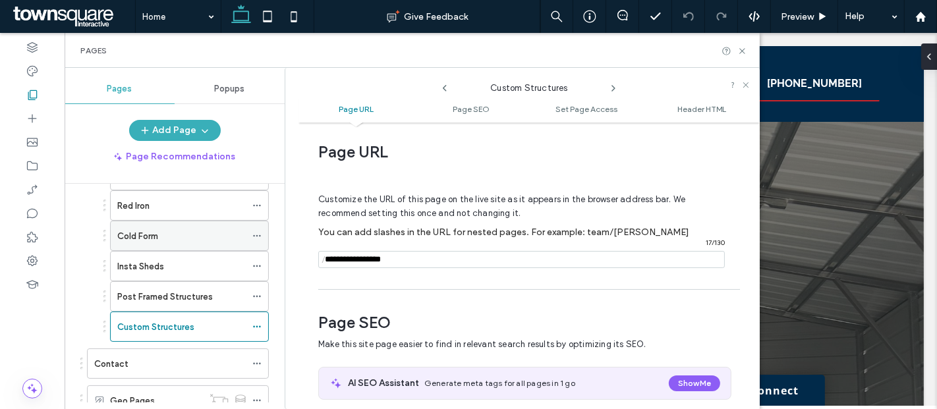
scroll to position [154, 0]
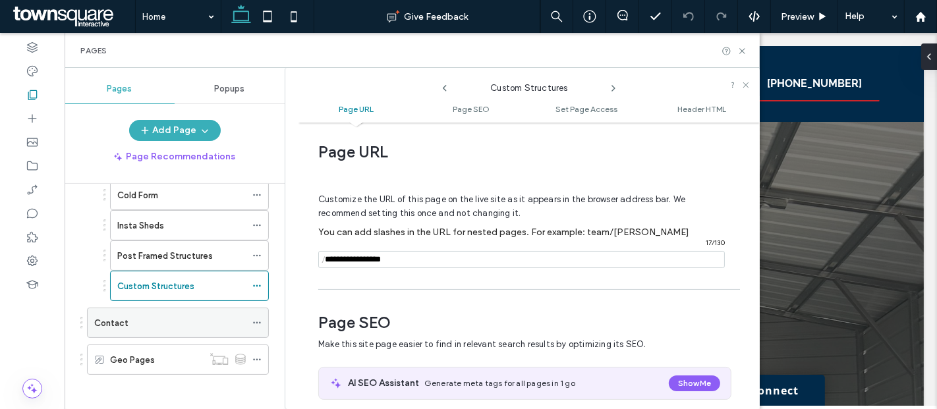
click at [156, 319] on div "Contact" at bounding box center [170, 323] width 152 height 14
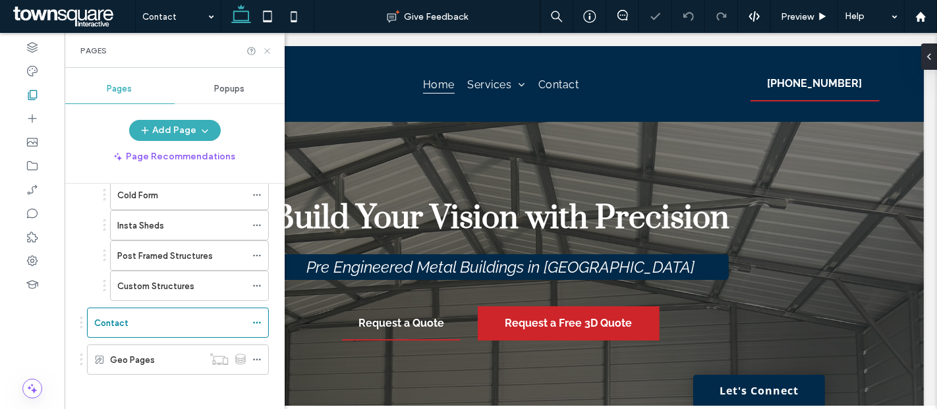
click at [269, 52] on icon at bounding box center [267, 51] width 10 height 10
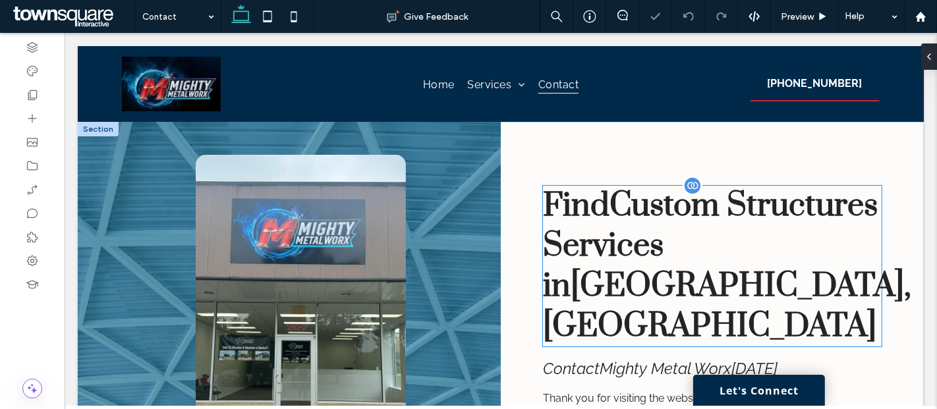
scroll to position [73, 0]
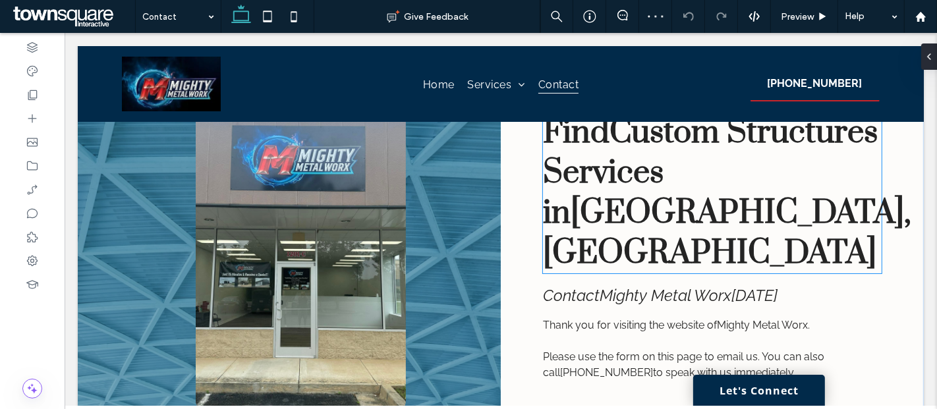
click at [689, 193] on span "Custom Structures Services" at bounding box center [709, 153] width 335 height 80
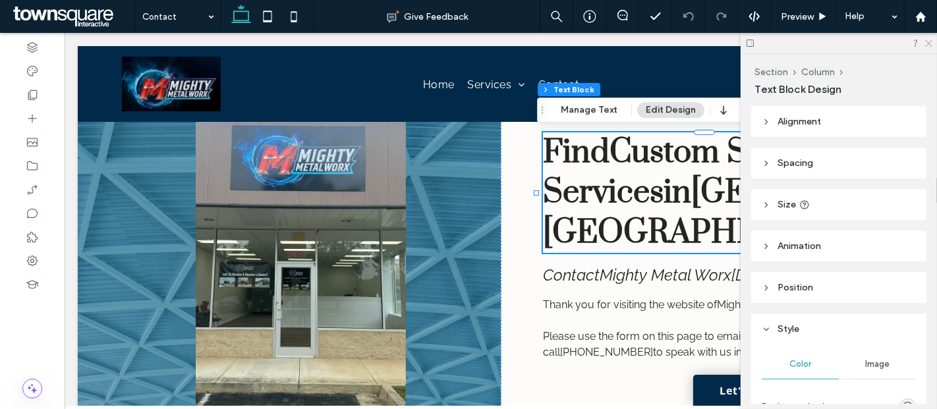
click at [930, 41] on use at bounding box center [928, 43] width 7 height 7
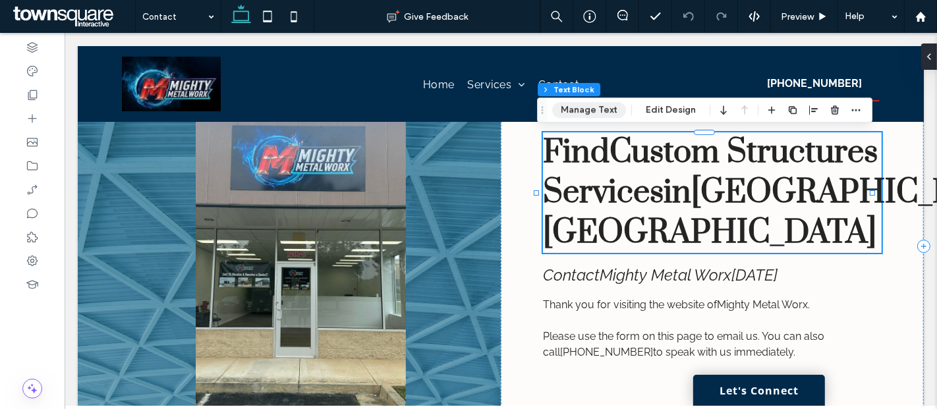
click at [590, 112] on button "Manage Text" at bounding box center [589, 110] width 74 height 16
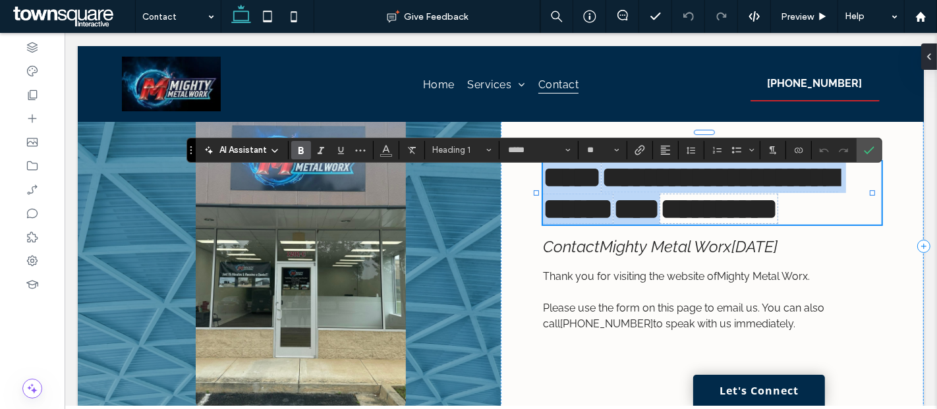
click at [680, 199] on span "**********" at bounding box center [689, 193] width 295 height 61
click at [688, 194] on span "**********" at bounding box center [689, 193] width 295 height 61
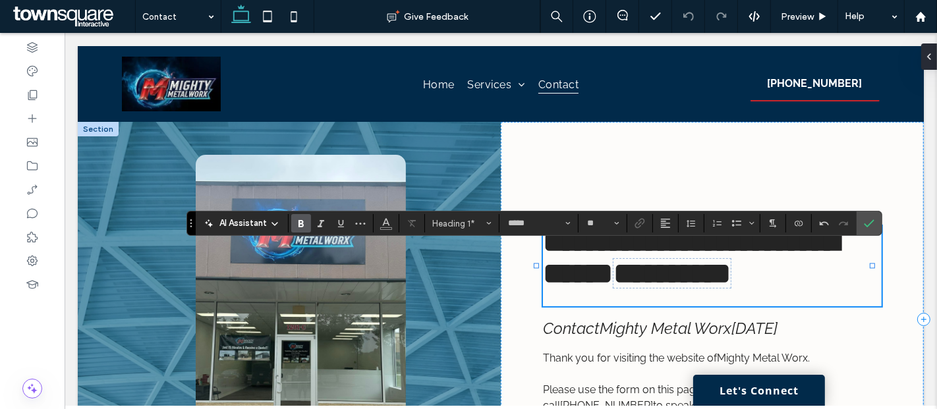
scroll to position [0, 0]
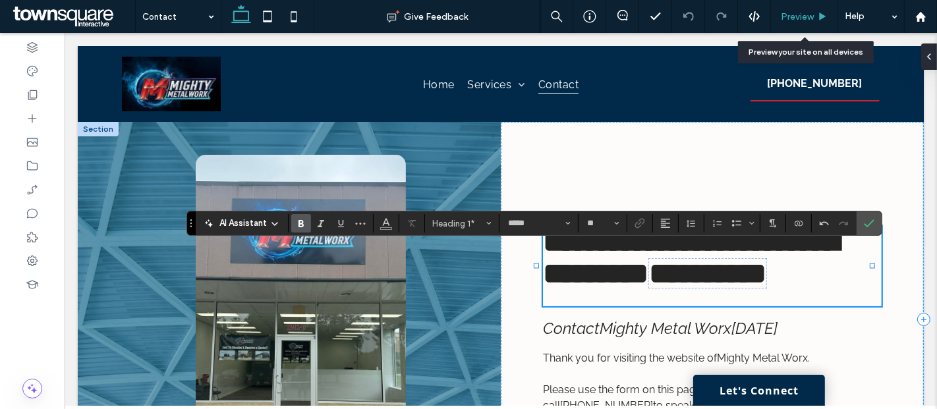
click at [795, 14] on span "Preview" at bounding box center [797, 16] width 33 height 11
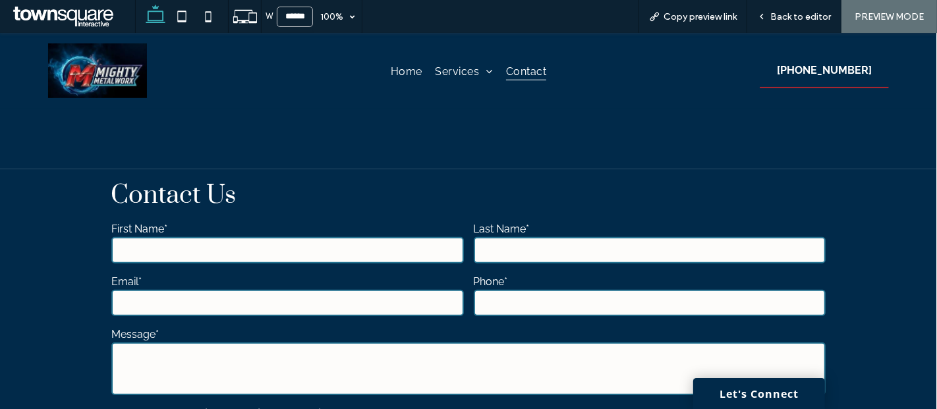
scroll to position [859, 0]
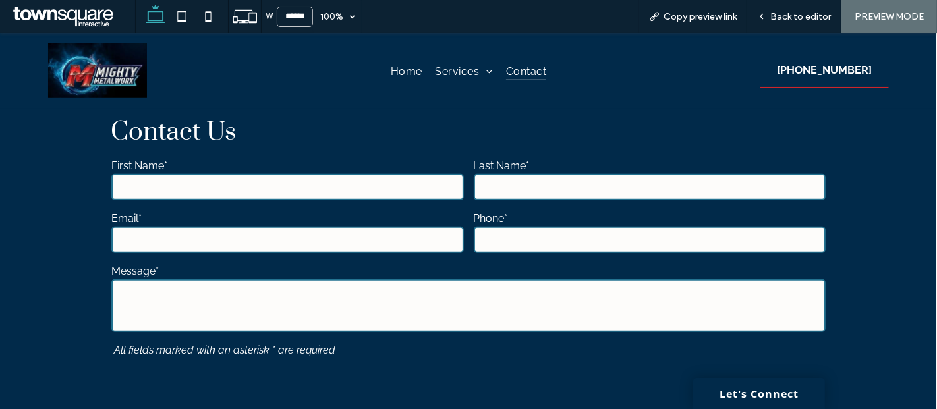
click at [194, 174] on input "text" at bounding box center [287, 187] width 353 height 26
type input "*"
click at [787, 12] on span "Back to editor" at bounding box center [800, 16] width 61 height 11
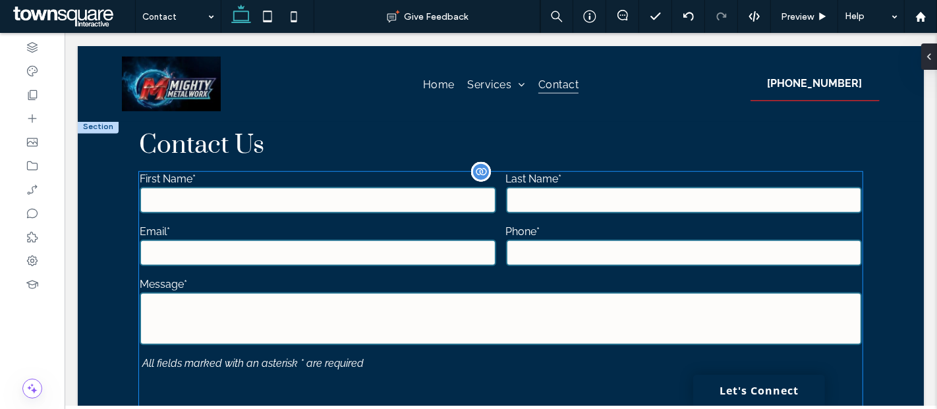
click at [223, 173] on label "First Name*" at bounding box center [317, 179] width 356 height 13
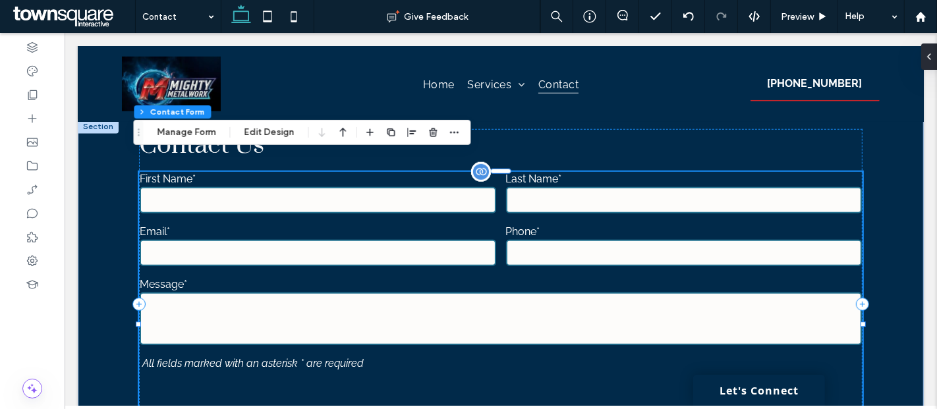
type input "*"
type input "***"
type input "**"
type input "*"
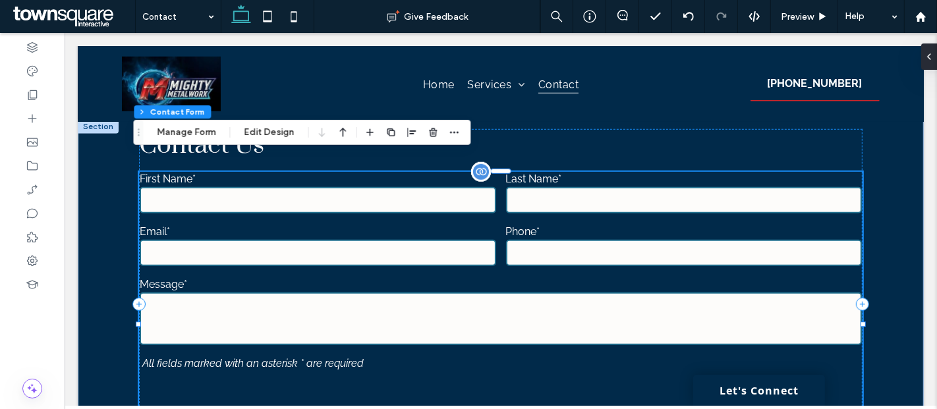
type input "*"
click at [199, 131] on button "Manage Form" at bounding box center [186, 133] width 76 height 16
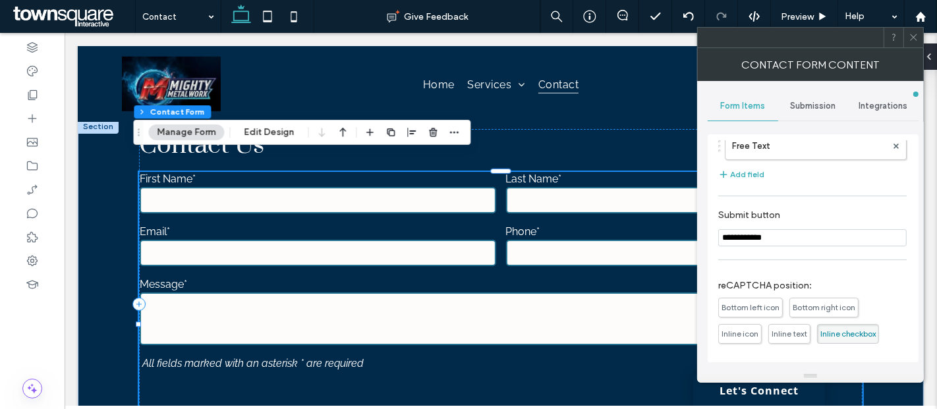
scroll to position [289, 0]
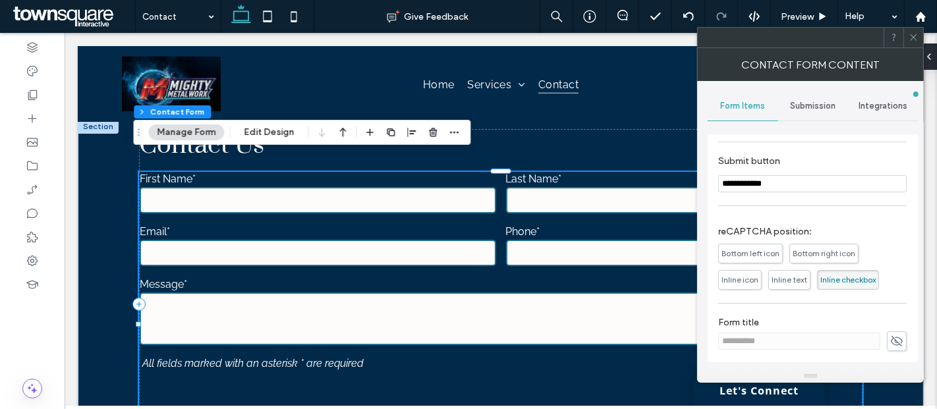
click at [792, 113] on div "Submission" at bounding box center [813, 106] width 71 height 29
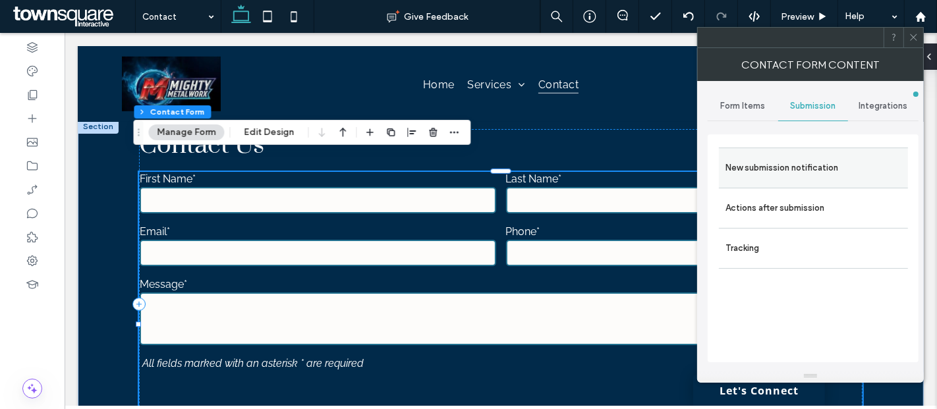
click at [792, 175] on label "New submission notification" at bounding box center [813, 168] width 176 height 26
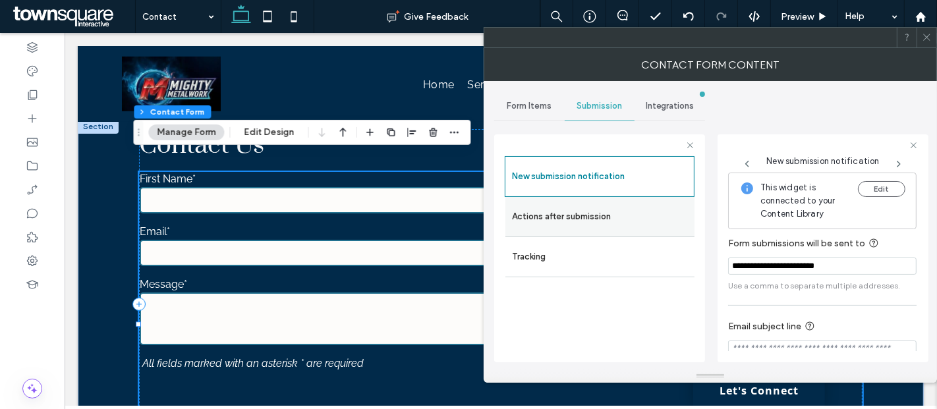
click at [571, 215] on label "Actions after submission" at bounding box center [600, 217] width 176 height 26
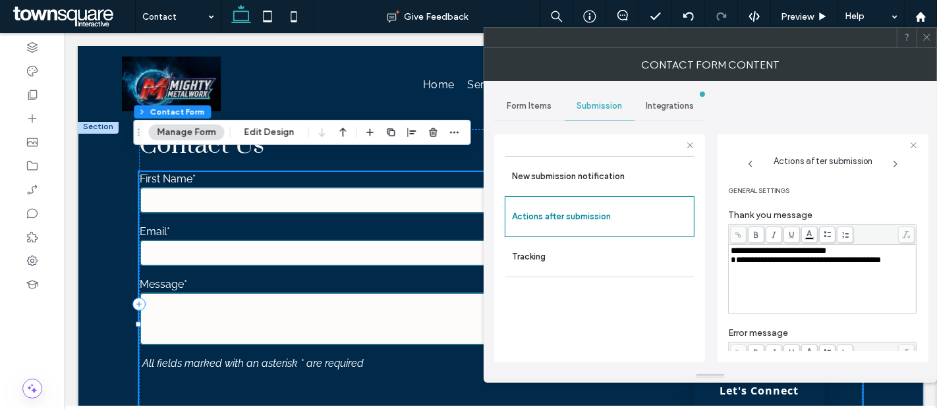
scroll to position [225, 0]
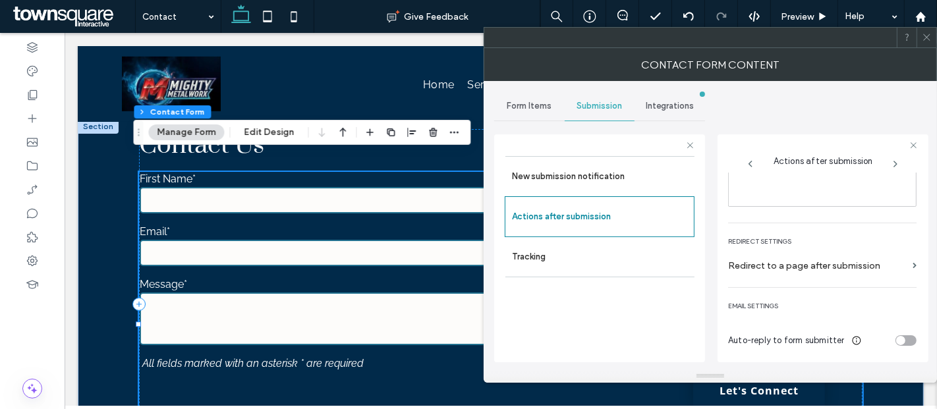
click at [926, 34] on icon at bounding box center [927, 37] width 10 height 10
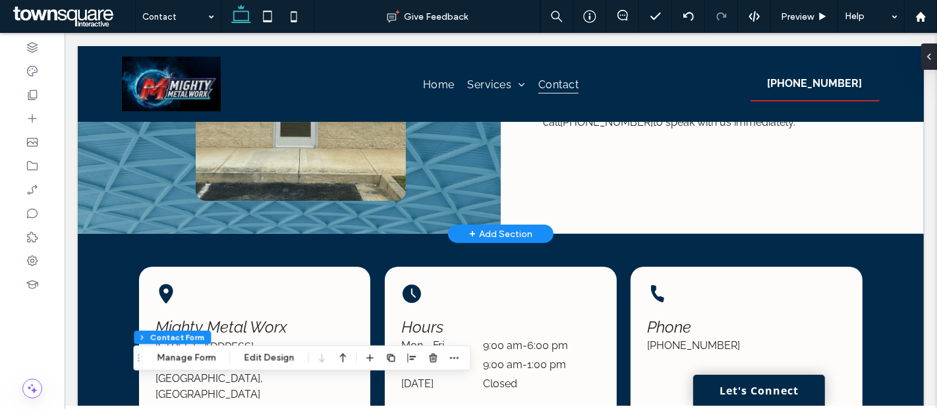
scroll to position [0, 0]
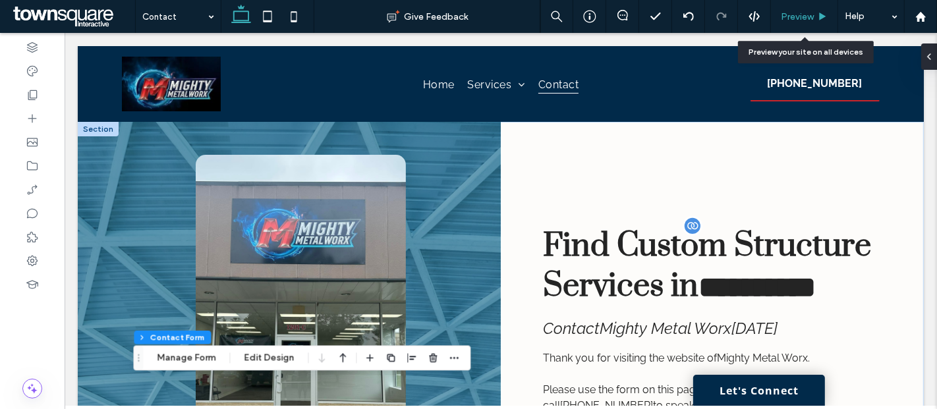
click at [805, 24] on div "Preview" at bounding box center [804, 16] width 67 height 33
click at [801, 20] on span "Preview" at bounding box center [797, 16] width 33 height 11
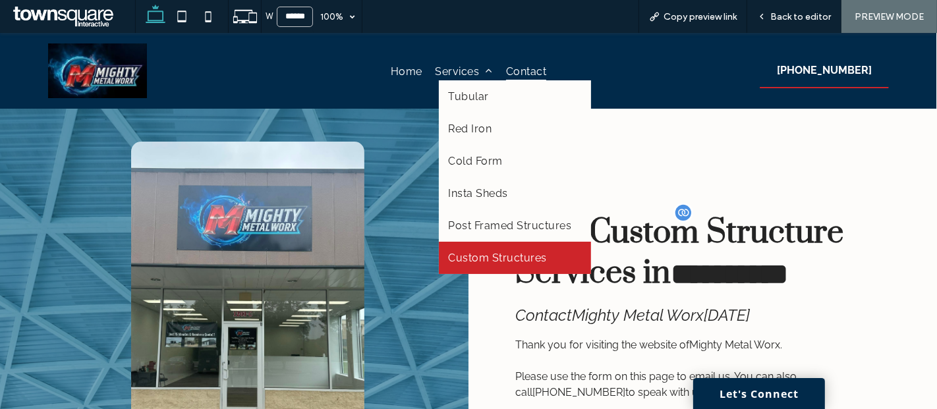
click at [484, 254] on span "Custom Structures" at bounding box center [498, 258] width 98 height 13
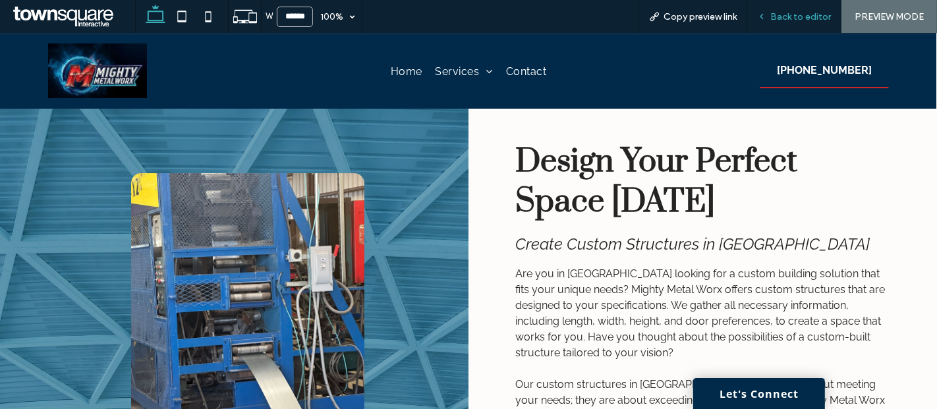
click at [778, 7] on div "Back to editor" at bounding box center [794, 16] width 94 height 33
click at [776, 20] on span "Back to editor" at bounding box center [800, 16] width 61 height 11
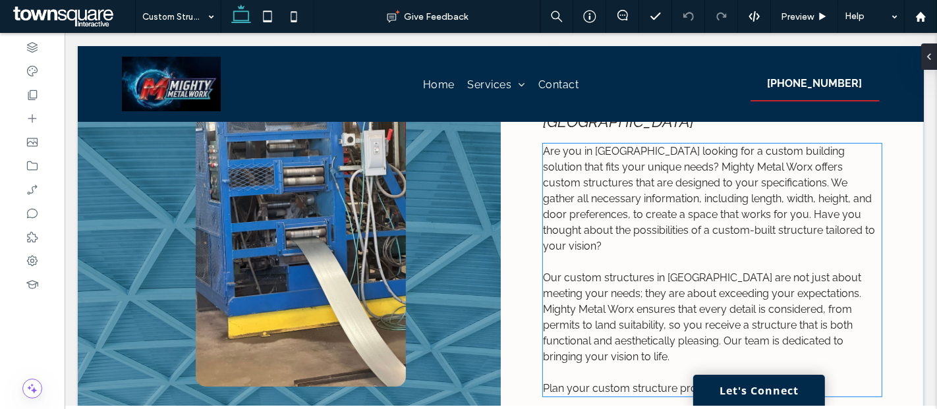
scroll to position [154, 0]
click at [812, 147] on span "Are you in Dublin looking for a custom building solution that fits your unique …" at bounding box center [708, 199] width 332 height 107
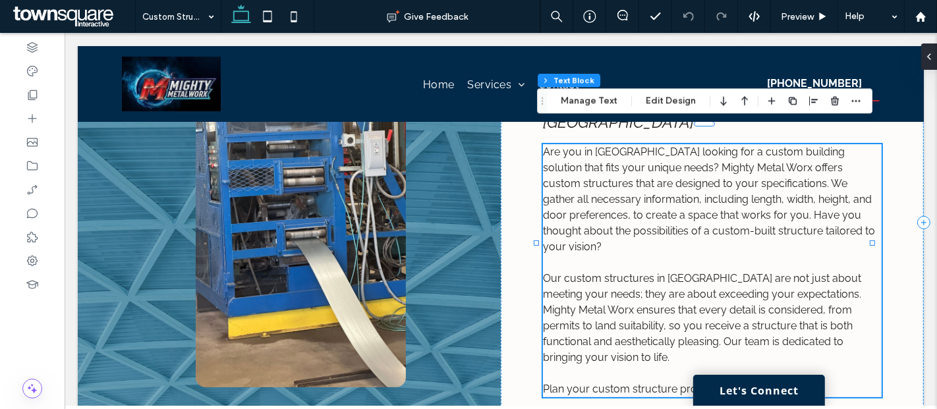
click at [812, 147] on span "Are you in Dublin looking for a custom building solution that fits your unique …" at bounding box center [708, 199] width 332 height 107
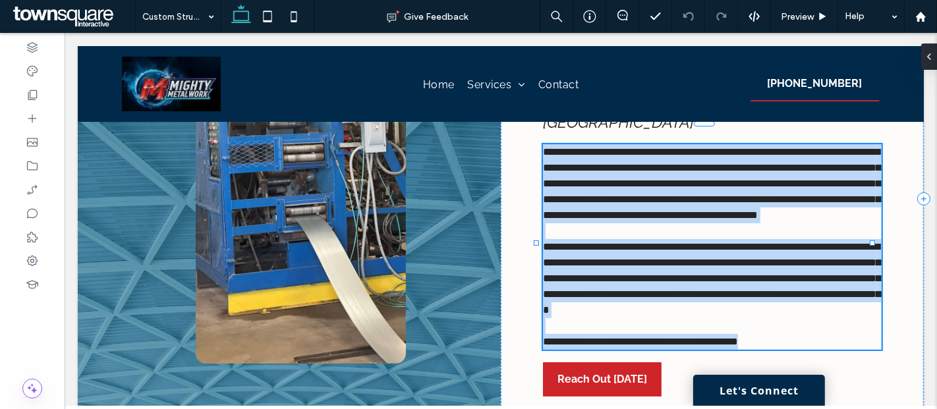
type input "*******"
type input "**"
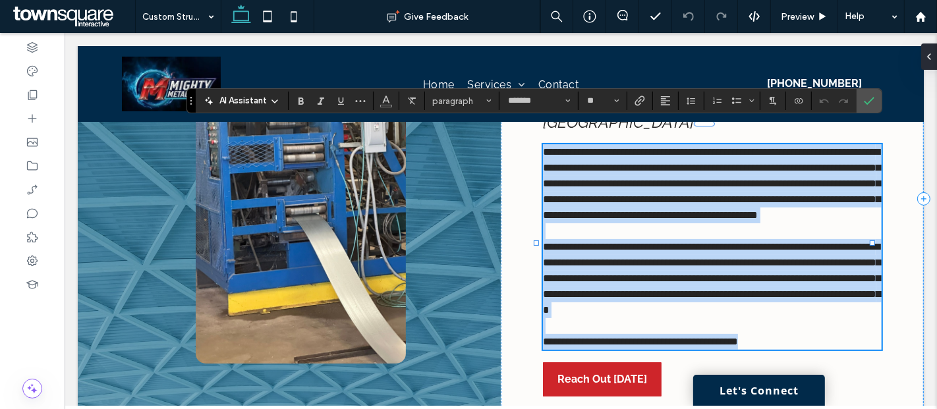
click at [812, 147] on span "**********" at bounding box center [710, 183] width 337 height 73
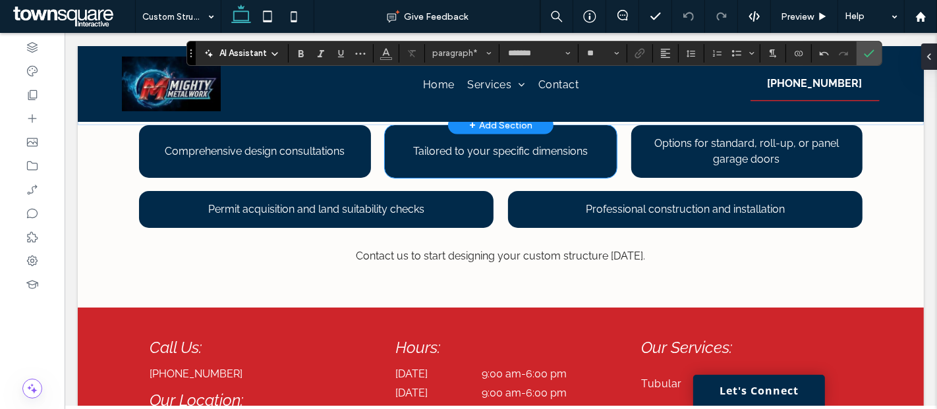
scroll to position [736, 0]
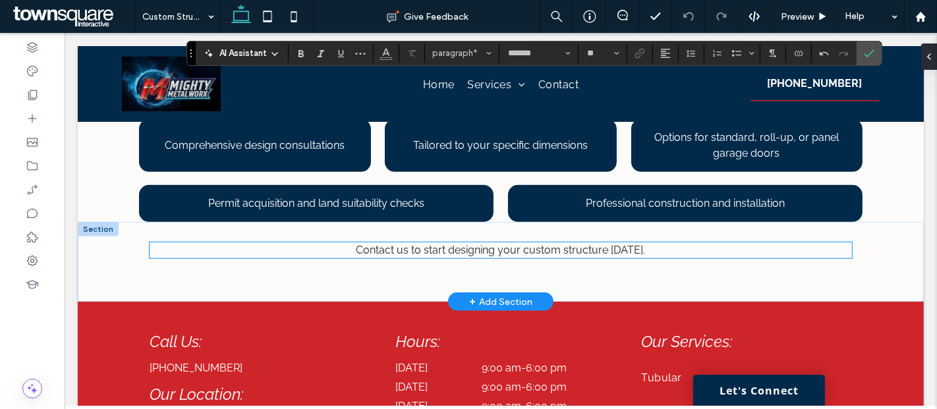
click at [601, 256] on span "Contact us to start designing your custom structure today." at bounding box center [500, 250] width 289 height 13
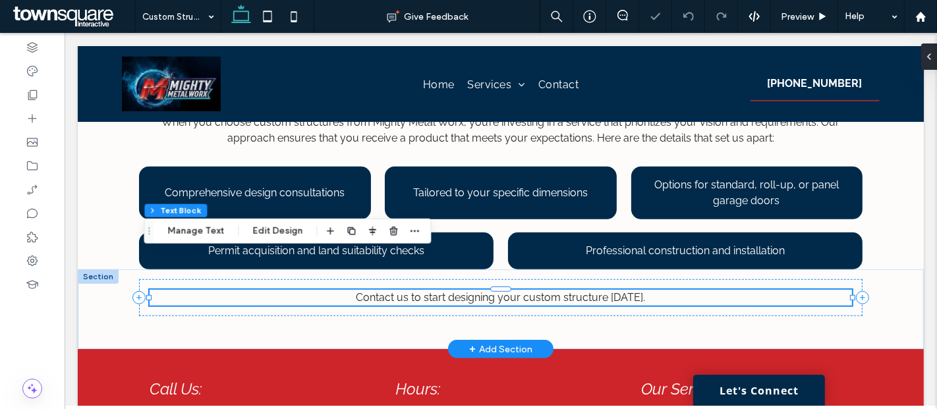
click at [601, 291] on span "Contact us to start designing your custom structure today." at bounding box center [500, 297] width 289 height 13
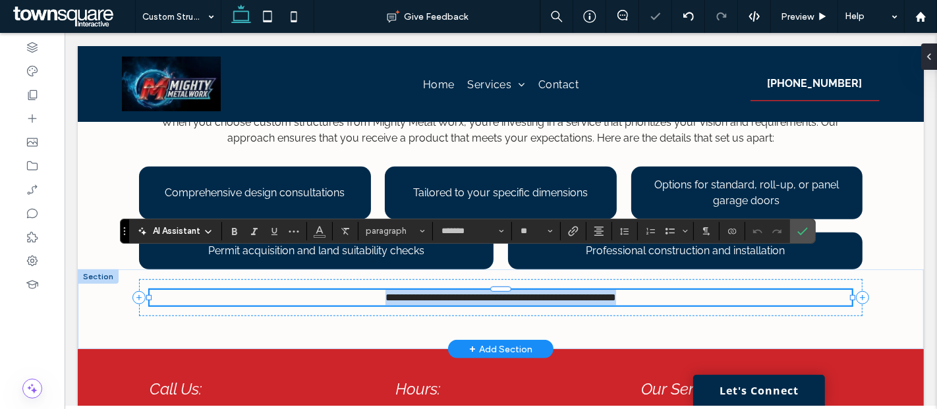
click at [495, 293] on span "**********" at bounding box center [500, 298] width 231 height 10
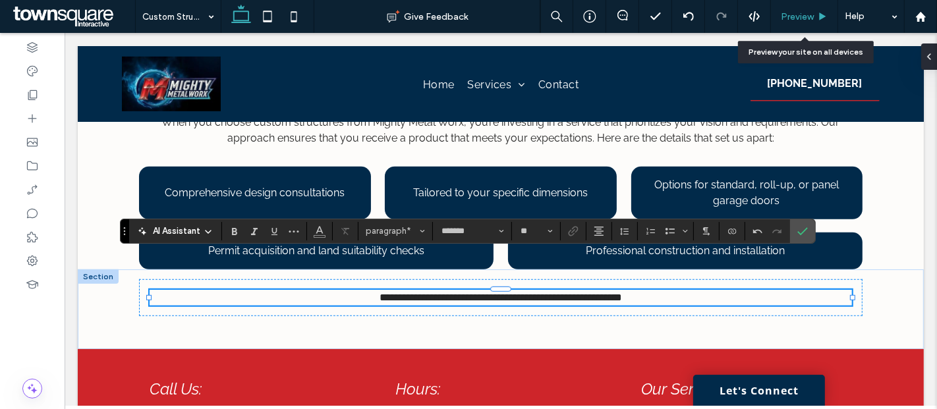
click at [814, 20] on div "Preview" at bounding box center [804, 16] width 67 height 11
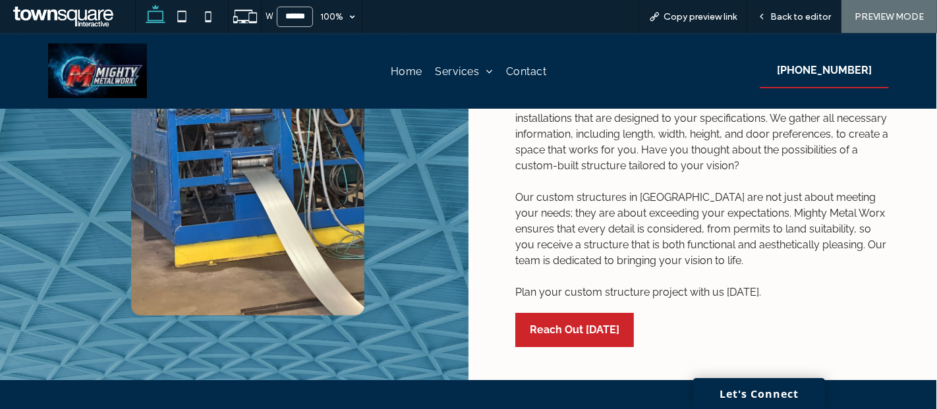
scroll to position [215, 0]
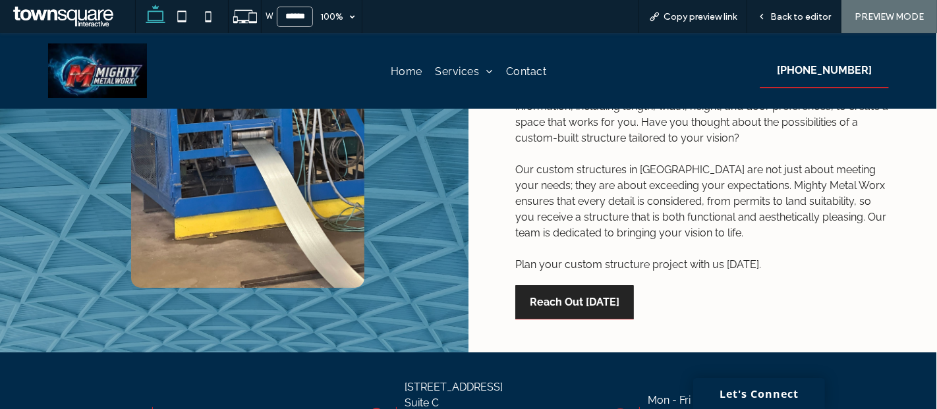
click at [571, 295] on span "Reach Out Today" at bounding box center [575, 302] width 90 height 34
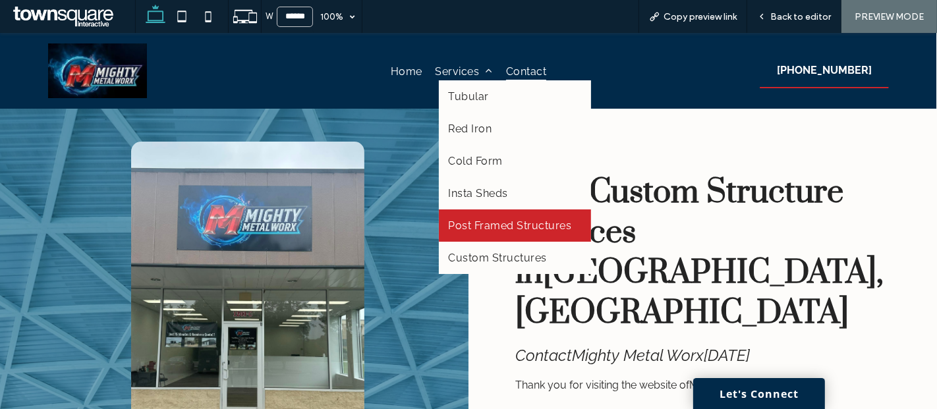
drag, startPoint x: 455, startPoint y: 102, endPoint x: 483, endPoint y: 221, distance: 122.4
click at [483, 221] on span "Post Framed Structures" at bounding box center [510, 225] width 123 height 13
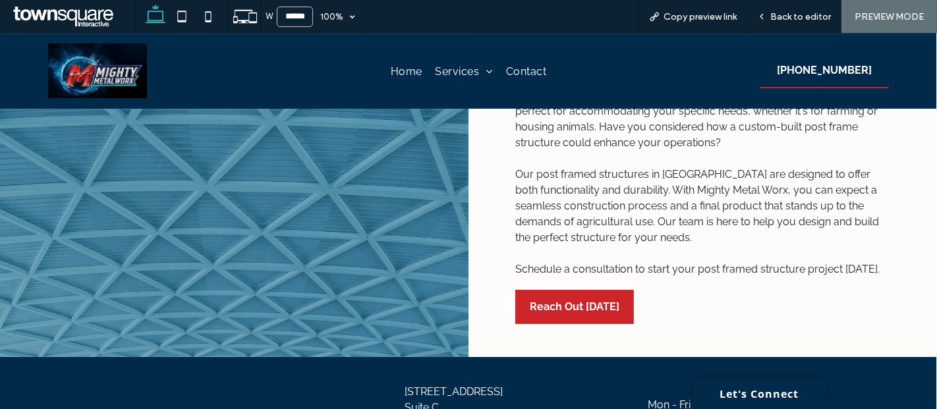
scroll to position [220, 0]
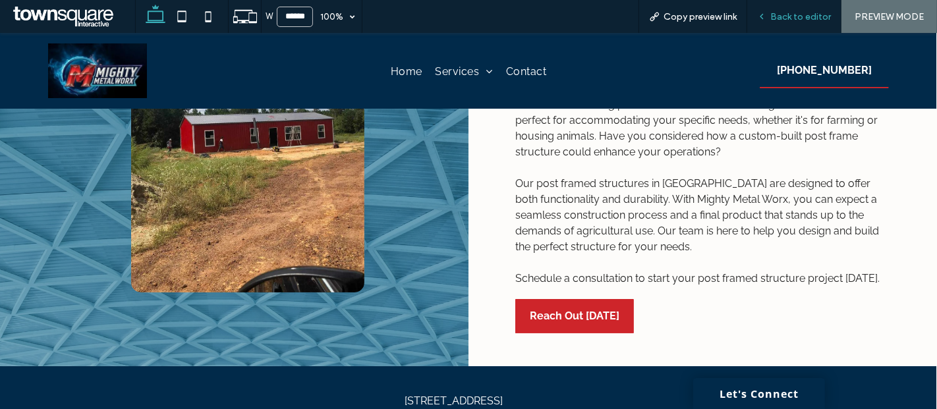
click at [783, 12] on span "Back to editor" at bounding box center [800, 16] width 61 height 11
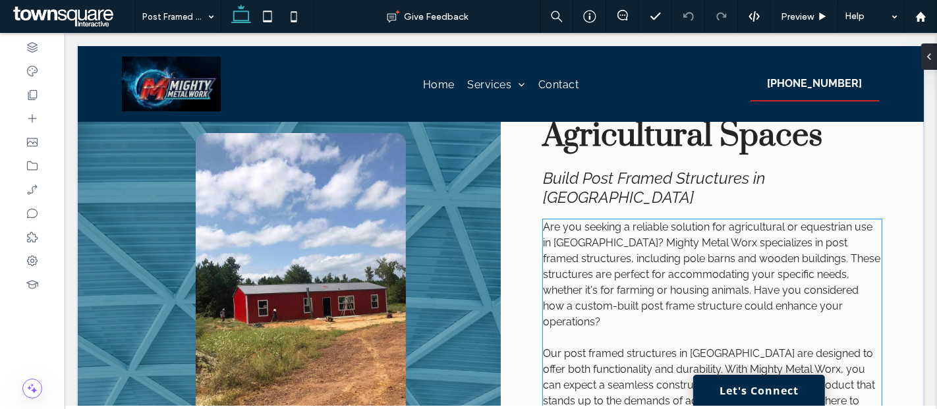
scroll to position [108, 0]
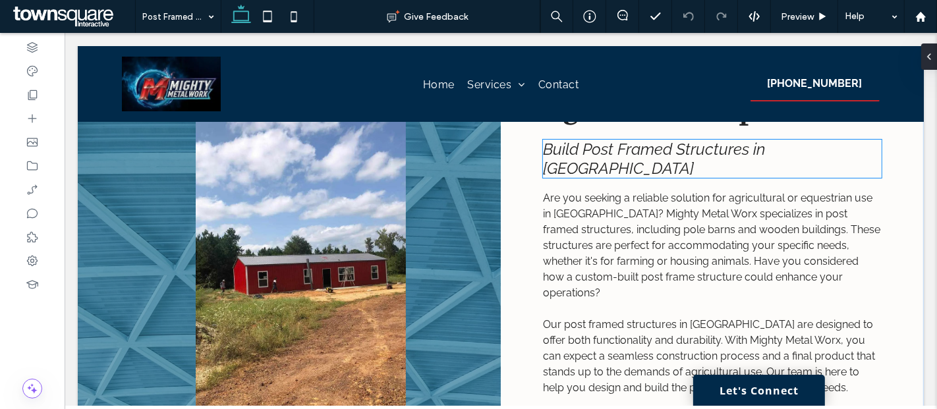
click at [545, 148] on span "Build Post Framed Structures in Dublin" at bounding box center [653, 159] width 222 height 38
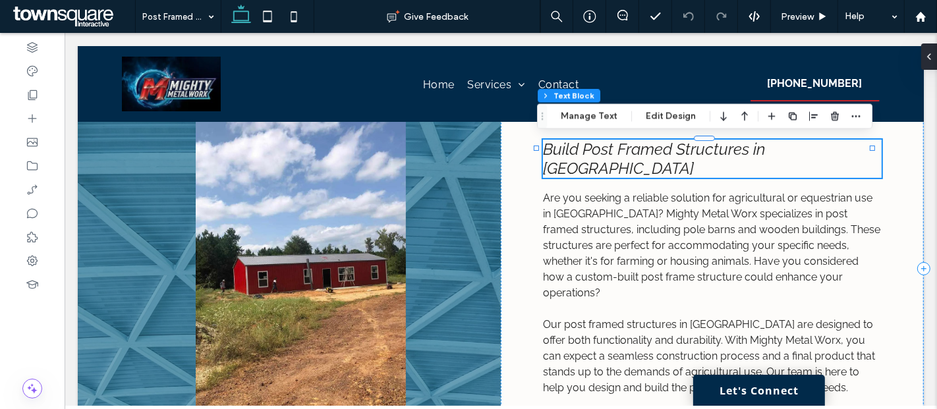
click at [545, 148] on span "Build Post Framed Structures in Dublin" at bounding box center [653, 159] width 222 height 38
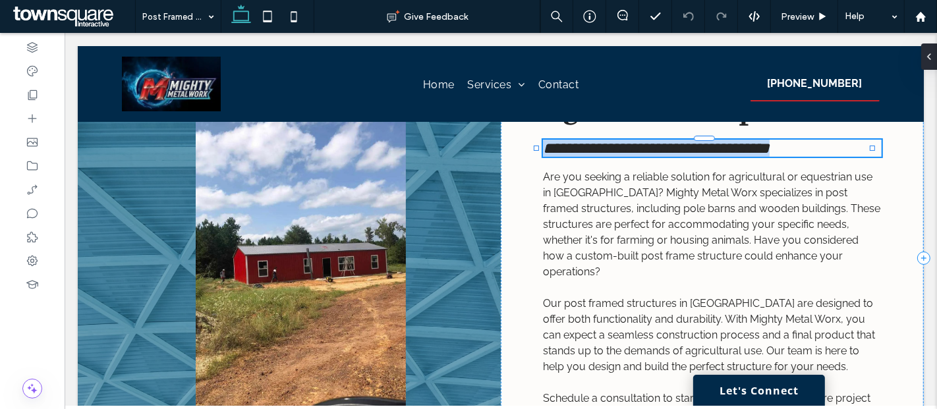
type input "*******"
type input "**"
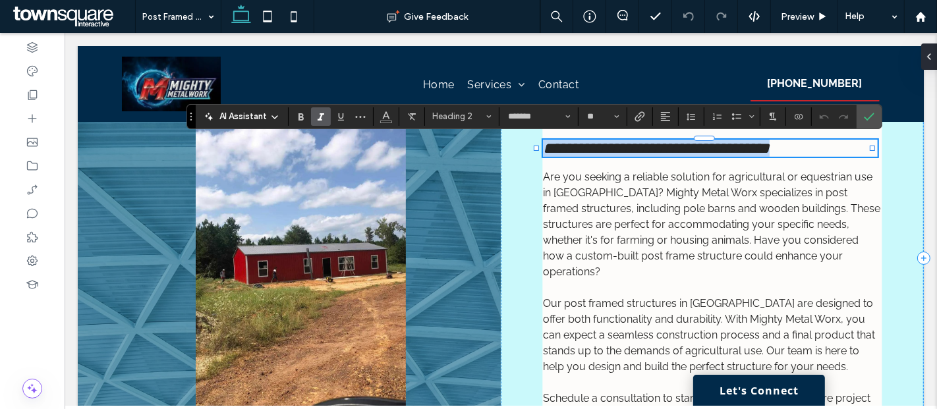
click at [537, 148] on div at bounding box center [535, 148] width 5 height 5
type input "****"
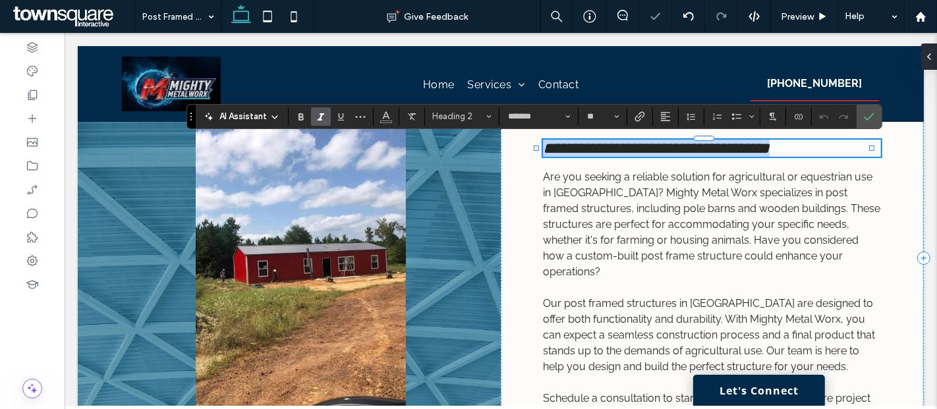
click at [542, 147] on span "**********" at bounding box center [655, 148] width 227 height 16
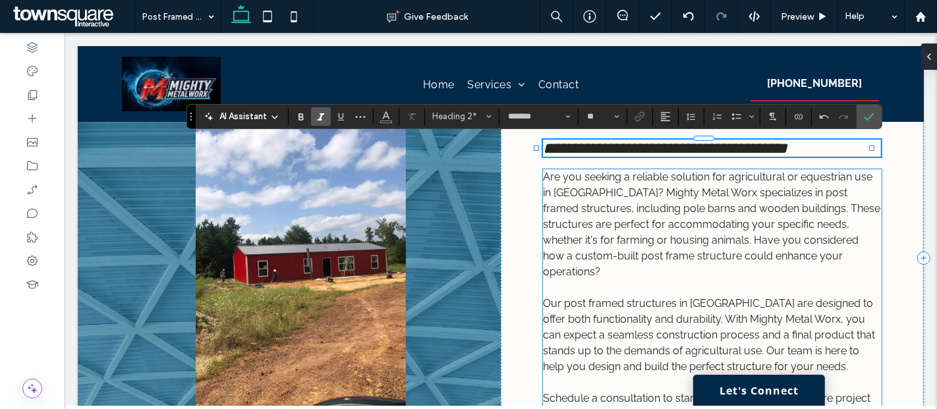
click at [854, 192] on span "Are you seeking a reliable solution for agricultural or equestrian use in Dubli…" at bounding box center [710, 224] width 337 height 107
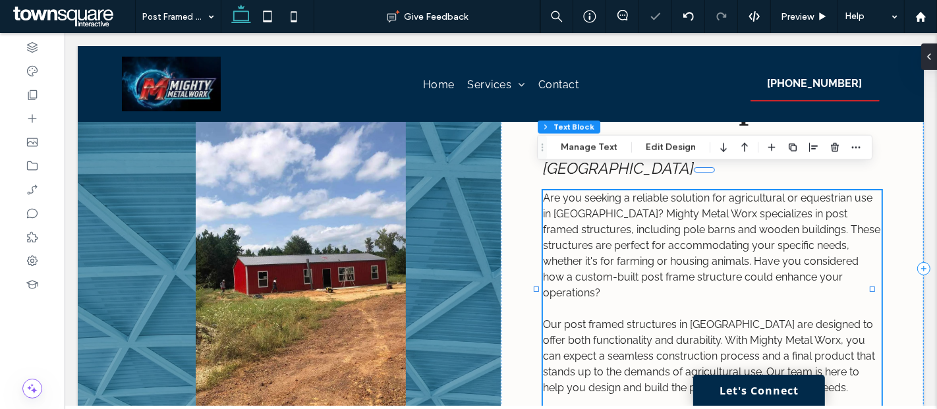
click at [854, 192] on span "Are you seeking a reliable solution for agricultural or equestrian use in Dubli…" at bounding box center [710, 245] width 337 height 107
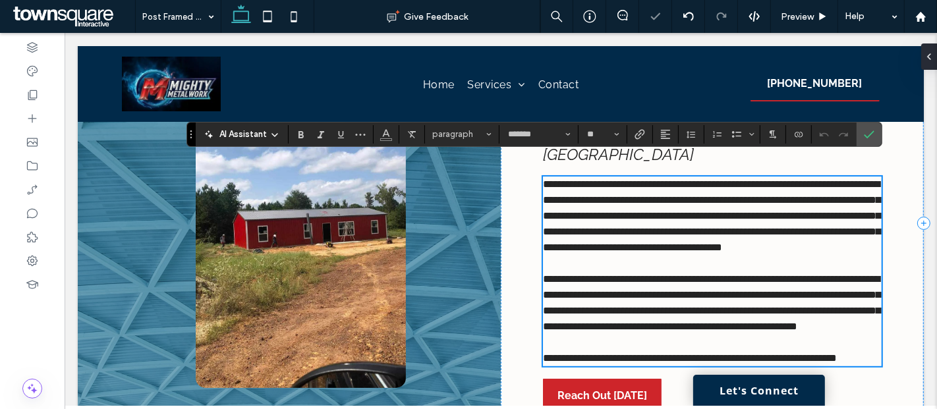
scroll to position [121, 0]
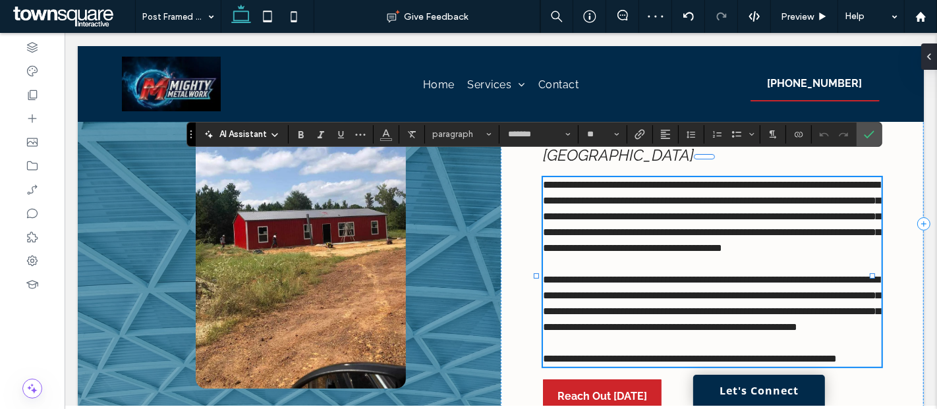
click at [855, 182] on span "**********" at bounding box center [710, 216] width 337 height 73
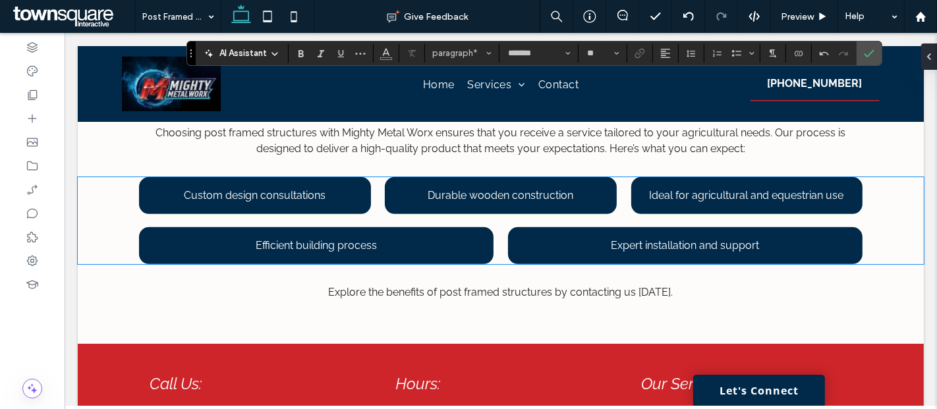
scroll to position [681, 0]
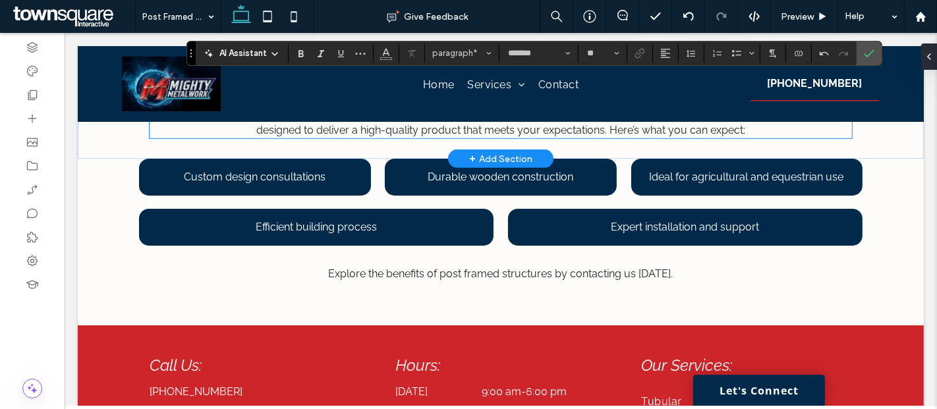
click at [306, 136] on span "Choosing post framed structures with Mighty Metal Worx ensures that you receive…" at bounding box center [500, 122] width 690 height 28
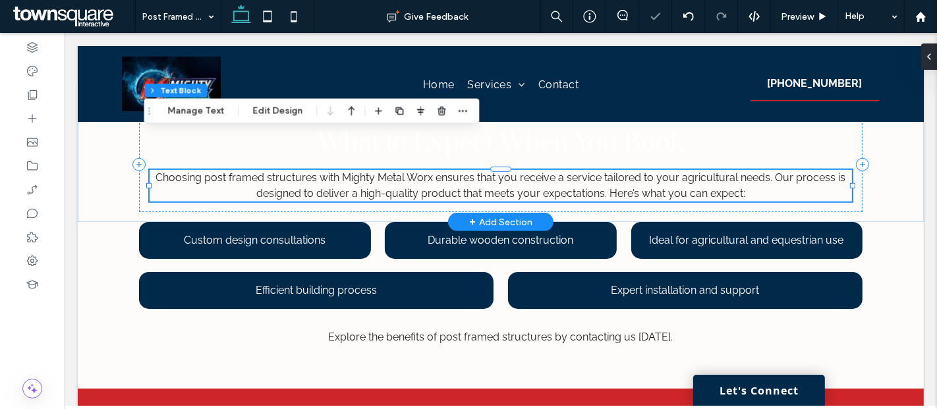
click at [306, 171] on span "Choosing post framed structures with Mighty Metal Worx ensures that you receive…" at bounding box center [500, 185] width 690 height 28
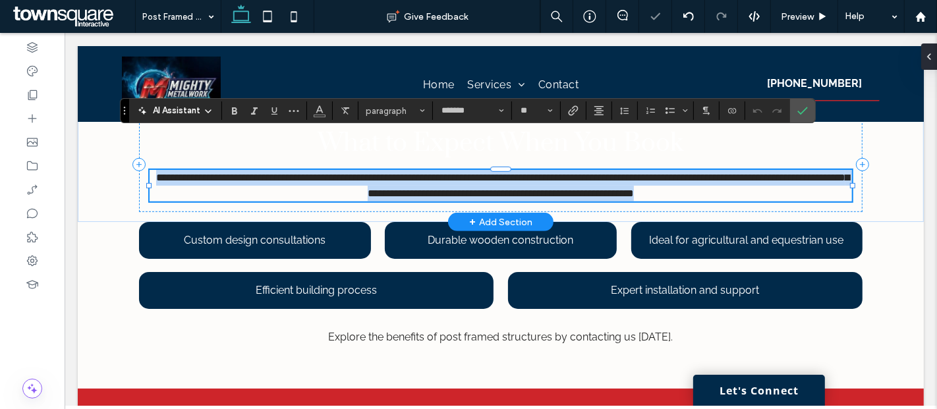
click at [306, 173] on span "**********" at bounding box center [501, 186] width 693 height 26
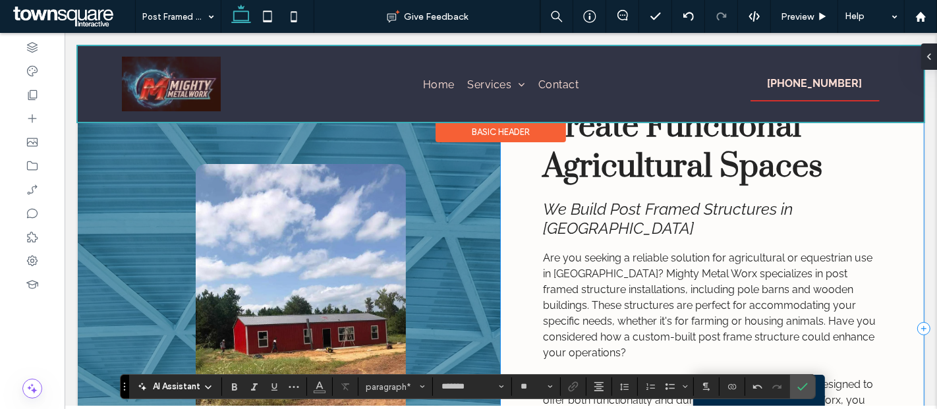
scroll to position [30, 0]
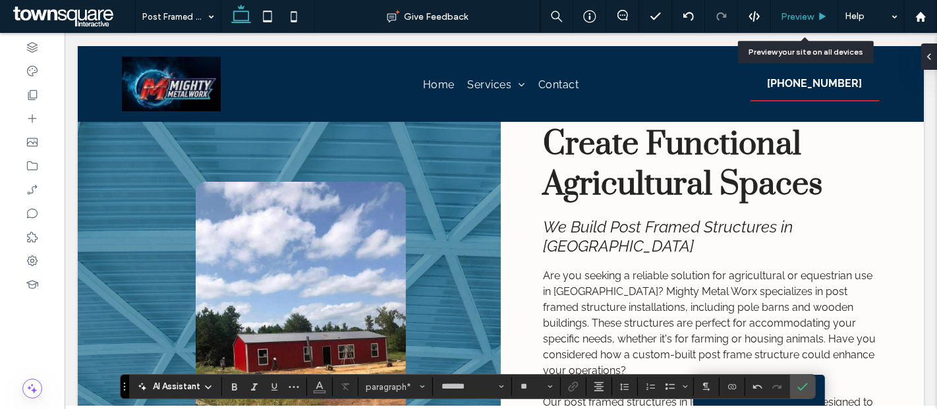
click at [807, 25] on div "Preview" at bounding box center [804, 16] width 67 height 33
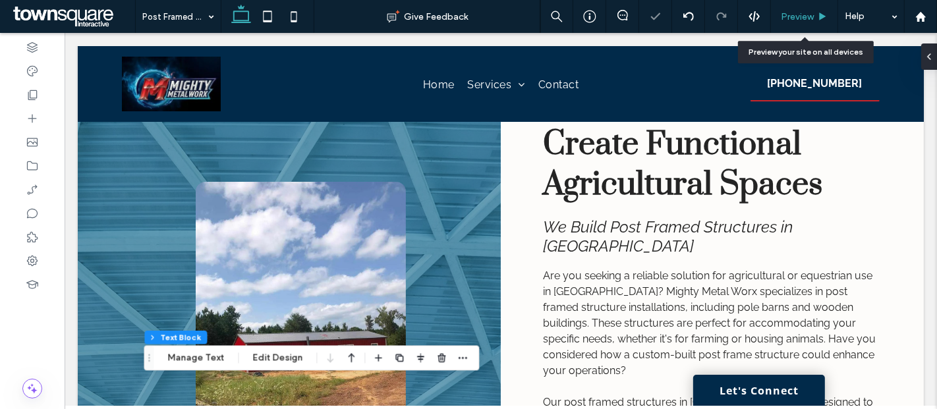
click at [790, 3] on div "Preview" at bounding box center [804, 16] width 67 height 33
click at [791, 7] on div "Preview" at bounding box center [804, 16] width 67 height 33
click at [811, 3] on div "Preview" at bounding box center [804, 16] width 67 height 33
click at [806, 10] on div "Preview" at bounding box center [804, 16] width 67 height 33
click at [796, 14] on span "Preview" at bounding box center [797, 16] width 33 height 11
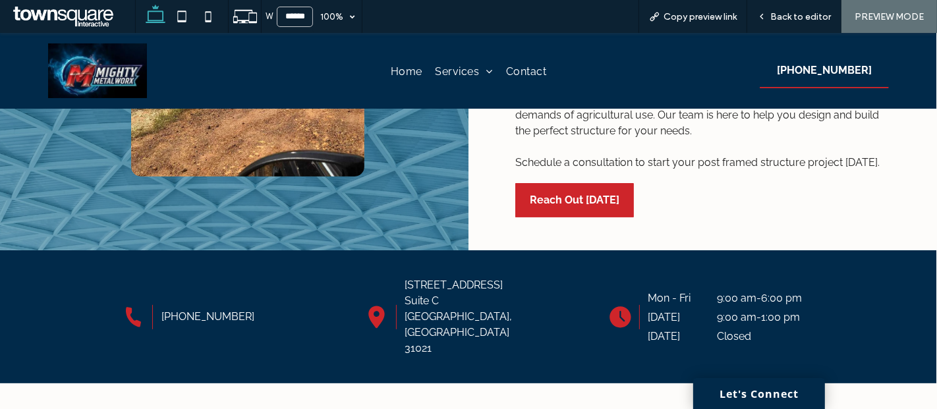
scroll to position [338, 0]
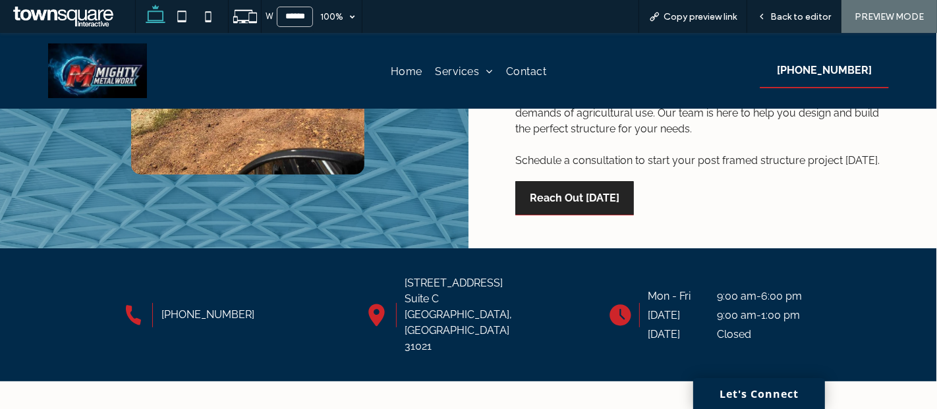
click at [594, 181] on span "Reach Out Today" at bounding box center [575, 198] width 90 height 34
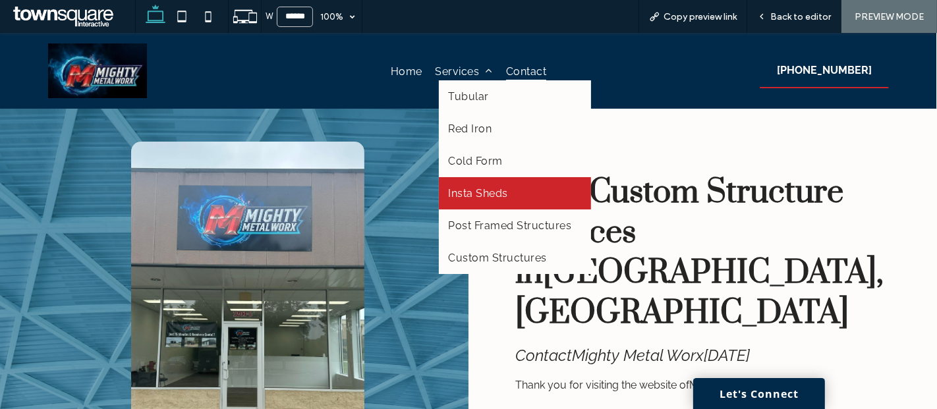
drag, startPoint x: 474, startPoint y: 113, endPoint x: 465, endPoint y: 190, distance: 77.6
click at [465, 190] on span "Insta Sheds" at bounding box center [478, 193] width 59 height 13
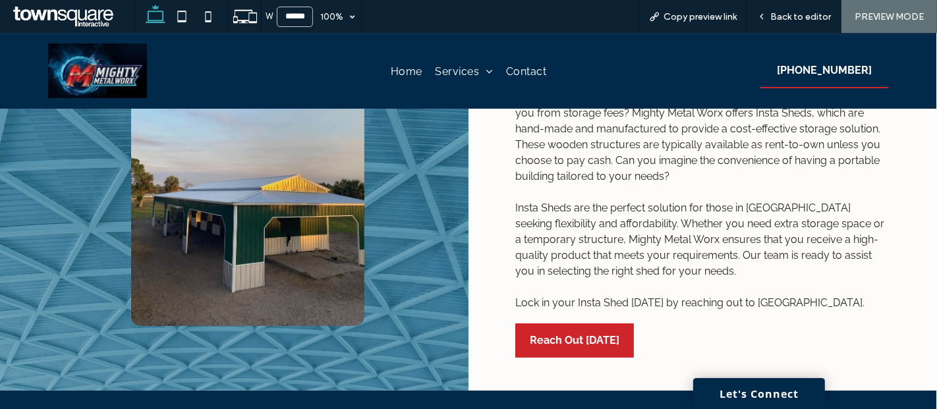
scroll to position [64, 0]
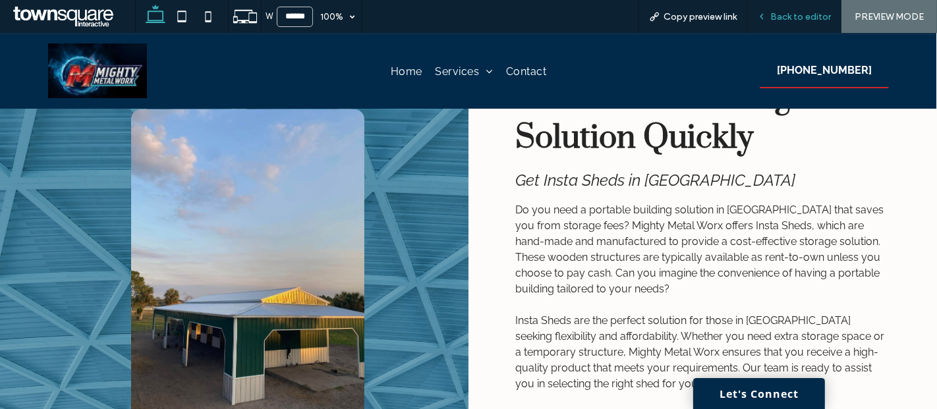
click at [770, 11] on div "Back to editor" at bounding box center [794, 16] width 94 height 11
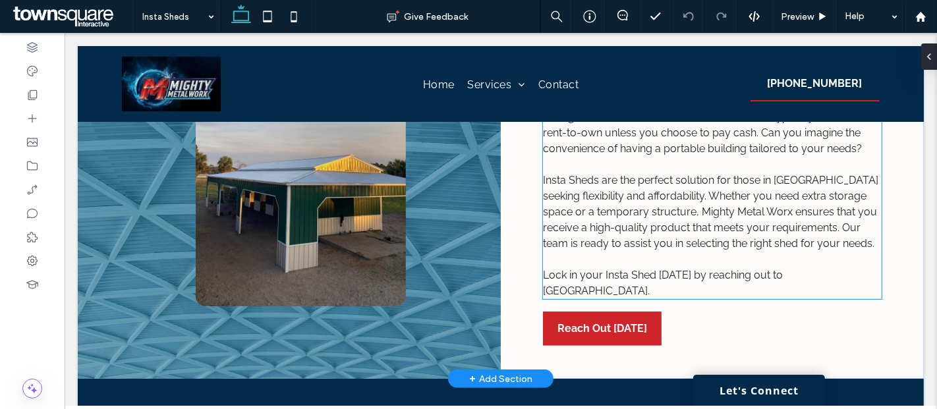
scroll to position [216, 0]
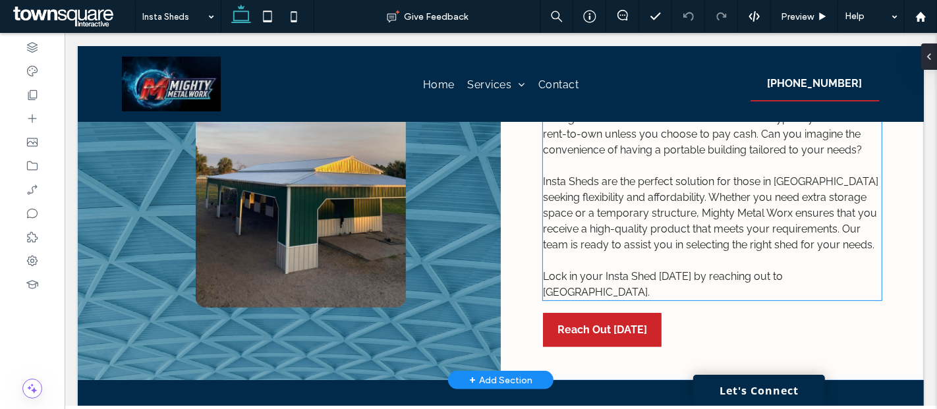
click at [642, 272] on span "Lock in your Insta Shed today by reaching out to us." at bounding box center [662, 284] width 240 height 28
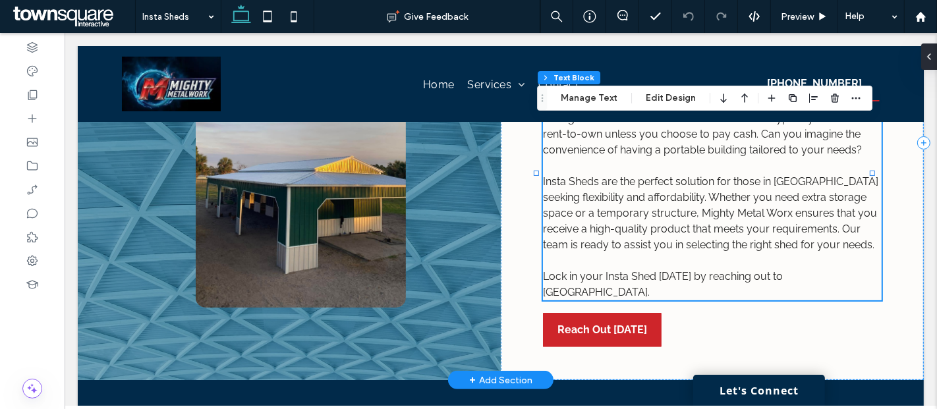
click at [642, 272] on span "Lock in your Insta Shed today by reaching out to us." at bounding box center [662, 284] width 240 height 28
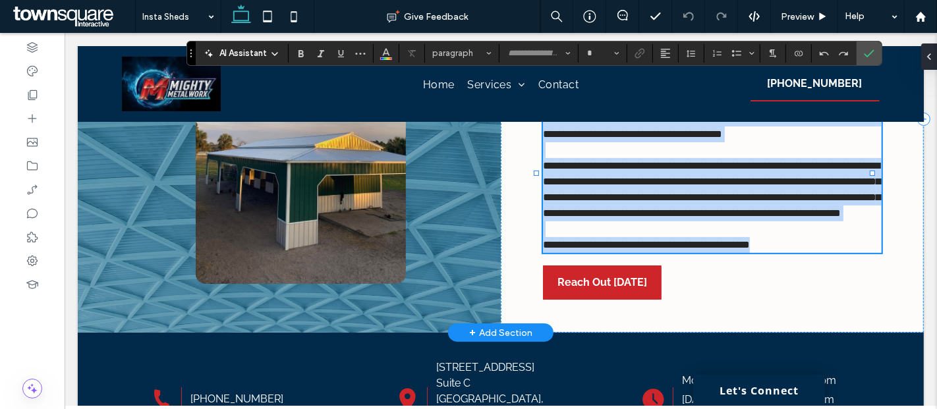
type input "*******"
type input "**"
click at [645, 250] on span "**********" at bounding box center [645, 245] width 207 height 10
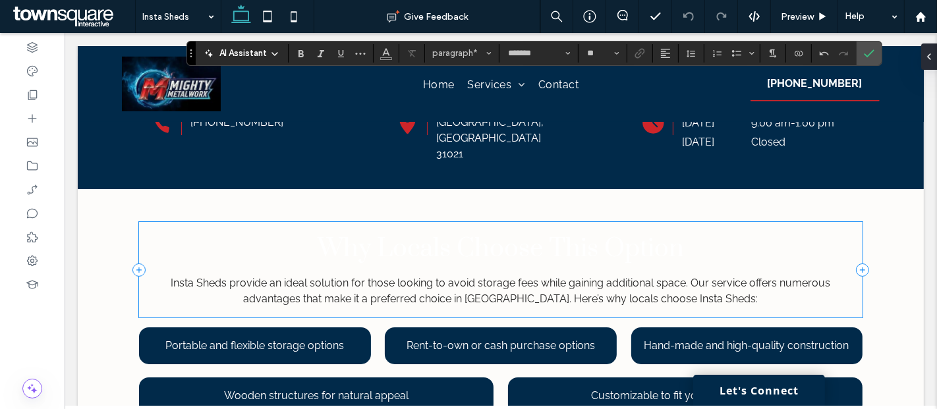
scroll to position [620, 0]
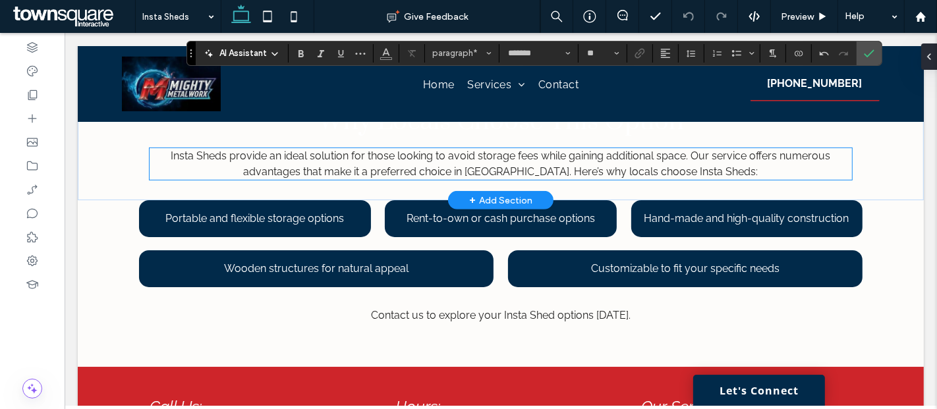
click at [227, 174] on span "Insta Sheds provide an ideal solution for those looking to avoid storage fees w…" at bounding box center [500, 164] width 660 height 28
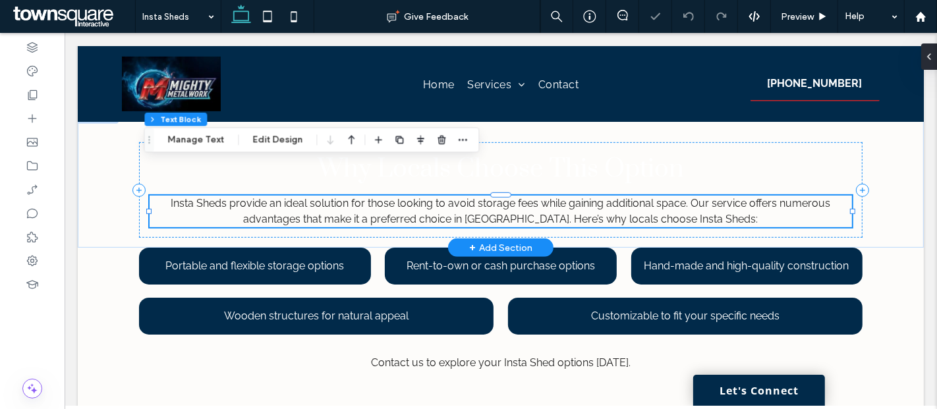
click at [227, 197] on span "Insta Sheds provide an ideal solution for those looking to avoid storage fees w…" at bounding box center [500, 211] width 660 height 28
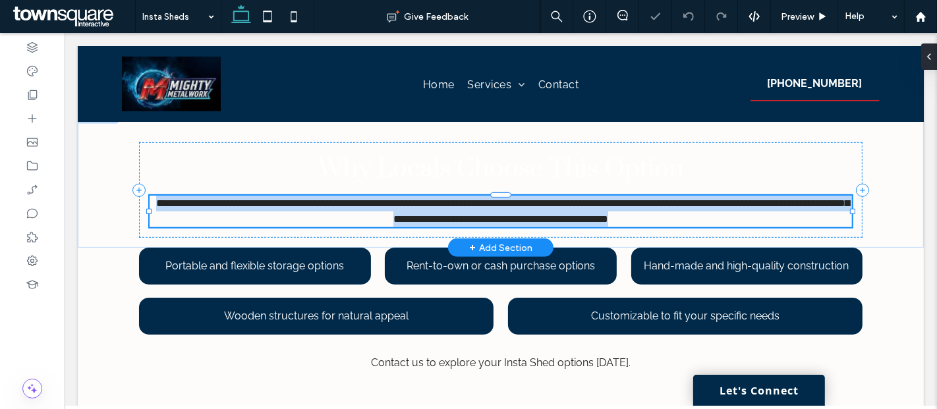
type input "*******"
type input "**"
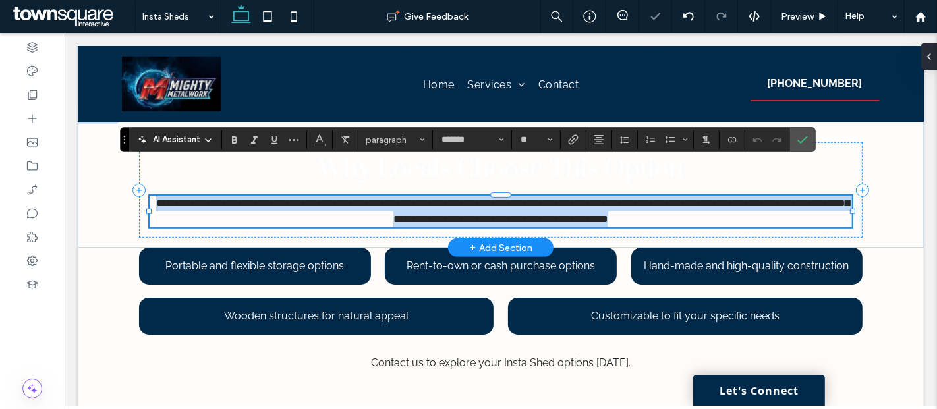
click at [221, 198] on span "**********" at bounding box center [501, 211] width 693 height 26
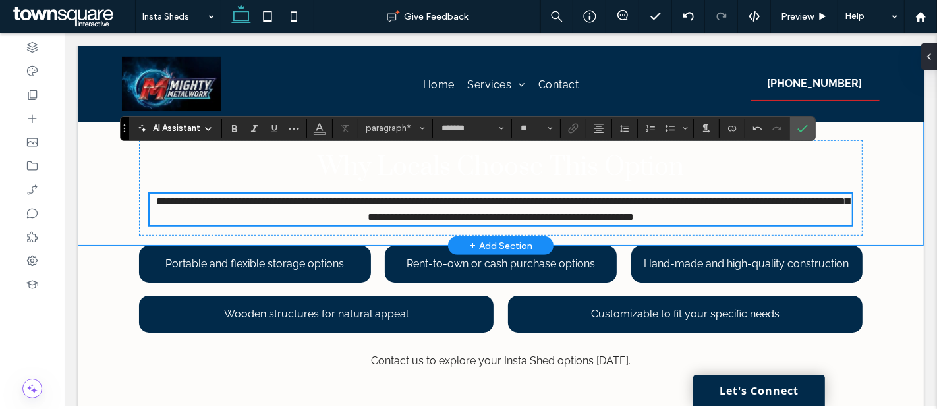
scroll to position [621, 0]
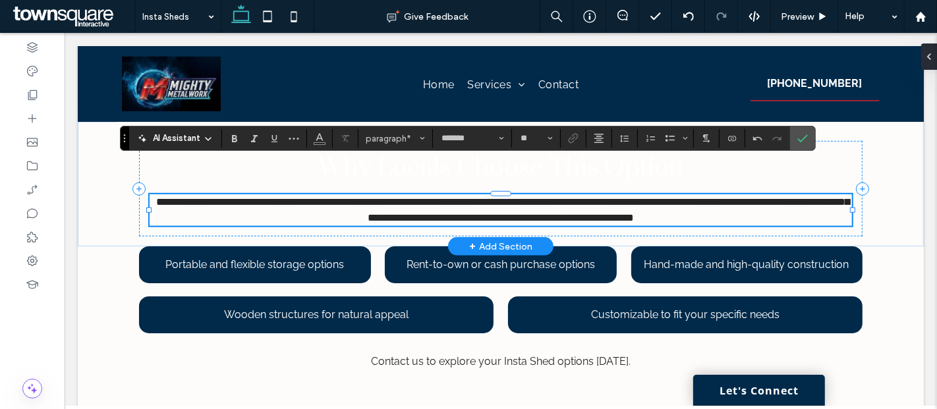
click at [735, 197] on span "**********" at bounding box center [501, 210] width 693 height 26
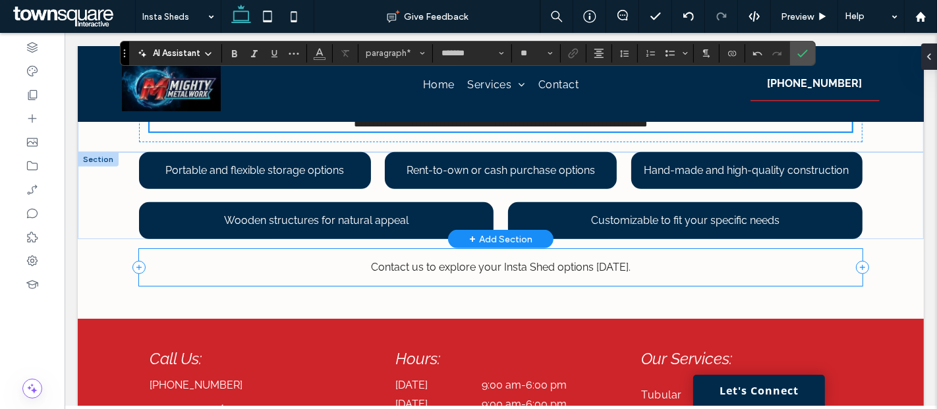
scroll to position [717, 0]
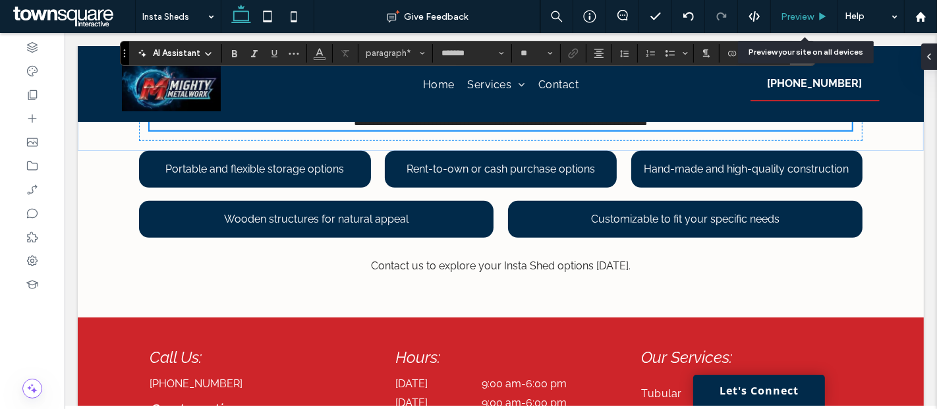
click at [807, 10] on div "Preview" at bounding box center [804, 16] width 67 height 33
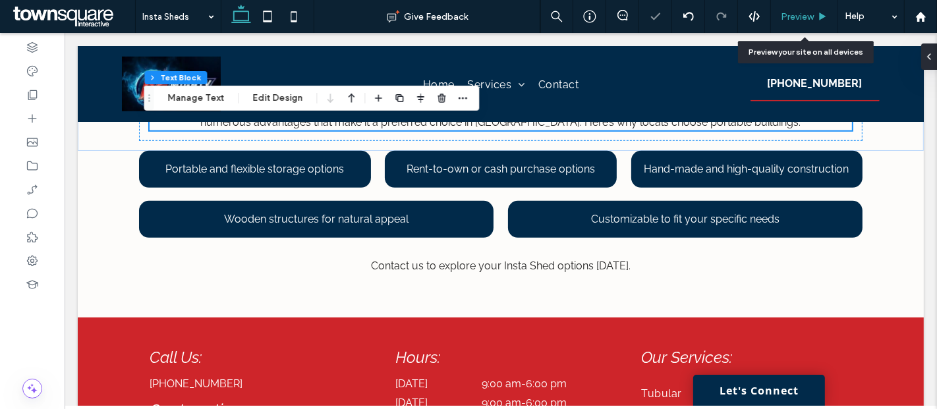
click at [805, 14] on span "Preview" at bounding box center [797, 16] width 33 height 11
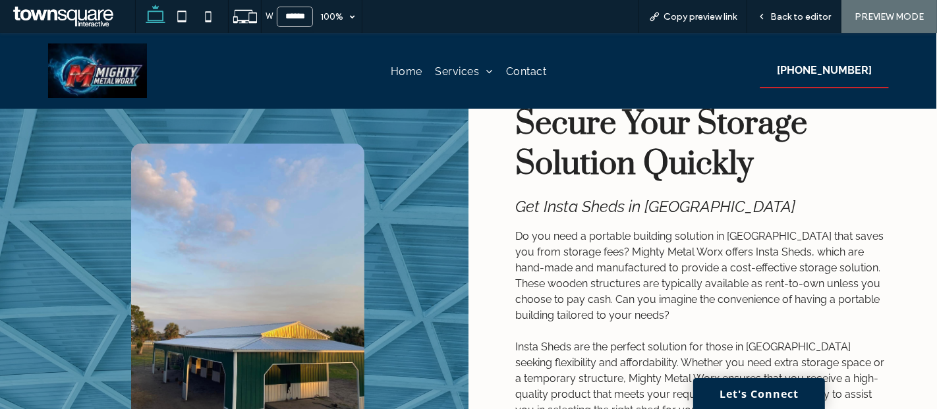
scroll to position [36, 0]
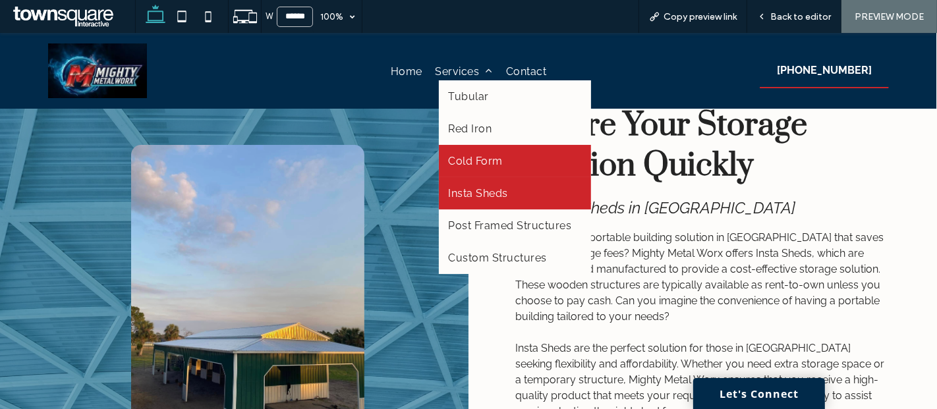
click at [466, 150] on link "Cold Form" at bounding box center [515, 161] width 153 height 32
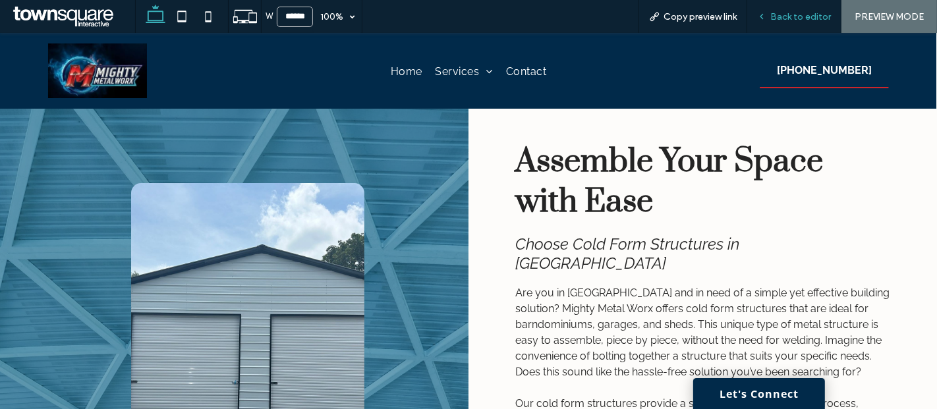
click at [795, 16] on span "Back to editor" at bounding box center [800, 16] width 61 height 11
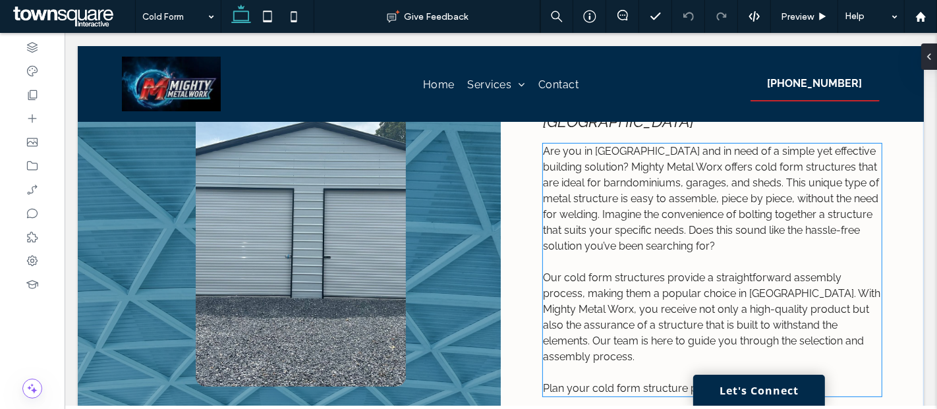
scroll to position [160, 0]
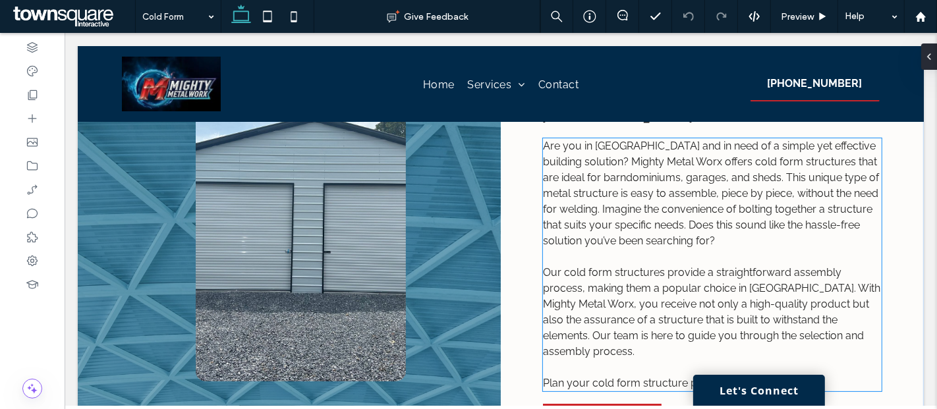
click at [805, 140] on span "Are you in Dublin and in need of a simple yet effective building solution? Migh…" at bounding box center [710, 193] width 336 height 107
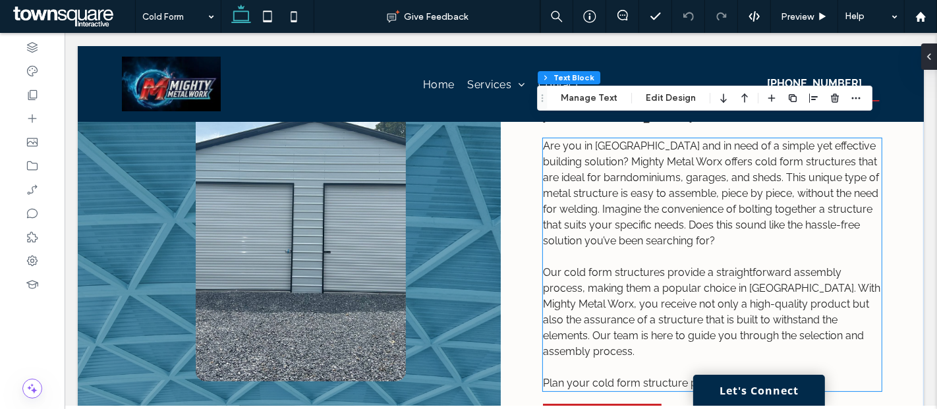
click at [805, 140] on span "Are you in Dublin and in need of a simple yet effective building solution? Migh…" at bounding box center [710, 193] width 336 height 107
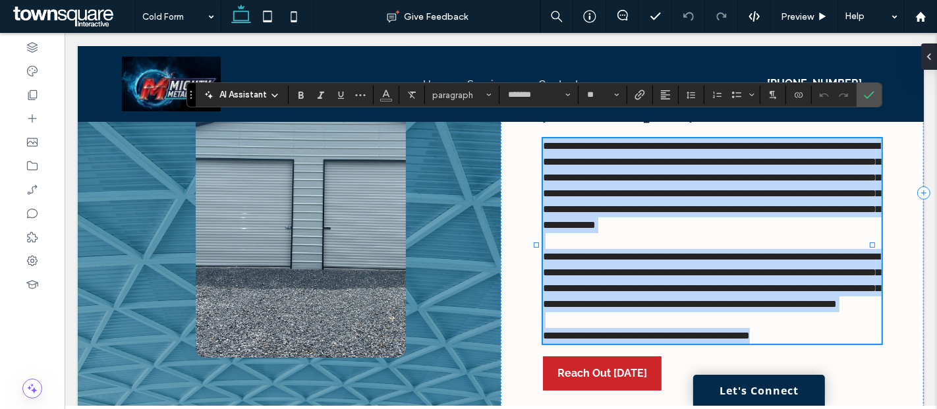
type input "*******"
type input "**"
click at [799, 141] on span "**********" at bounding box center [710, 185] width 337 height 89
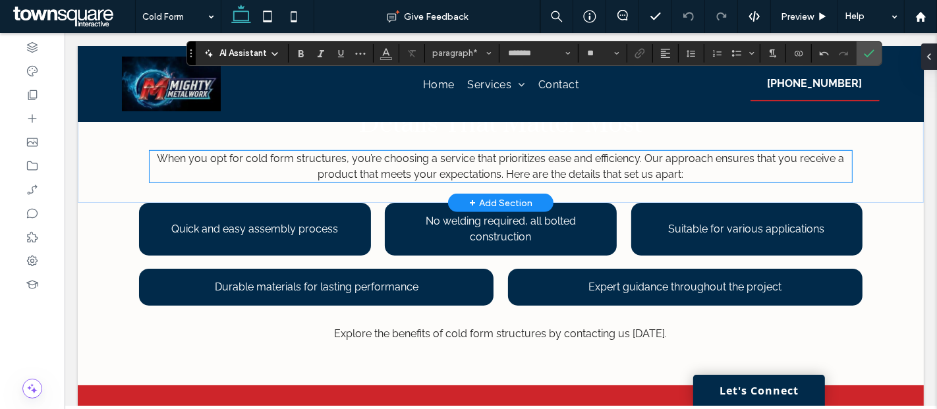
scroll to position [654, 0]
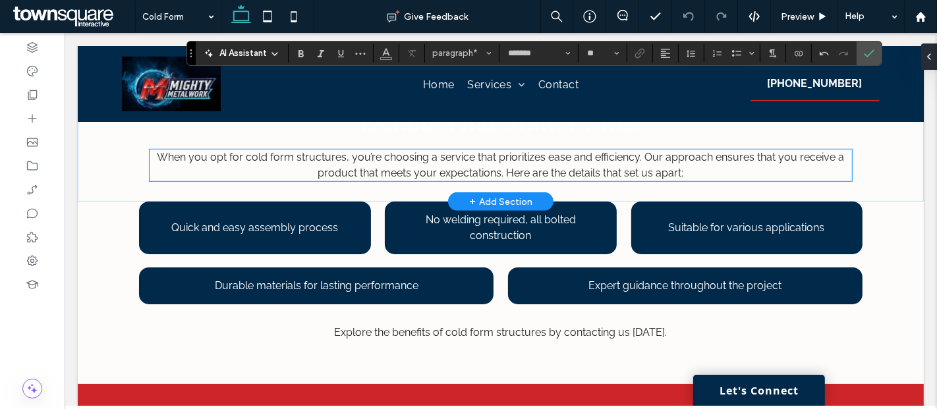
click at [332, 163] on span "When you opt for cold form structures, you’re choosing a service that prioritiz…" at bounding box center [499, 165] width 687 height 28
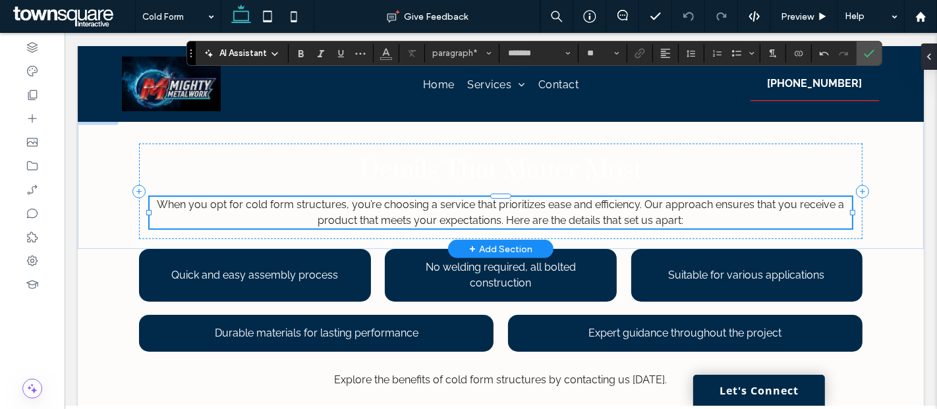
click at [332, 198] on span "When you opt for cold form structures, you’re choosing a service that prioritiz…" at bounding box center [499, 212] width 687 height 28
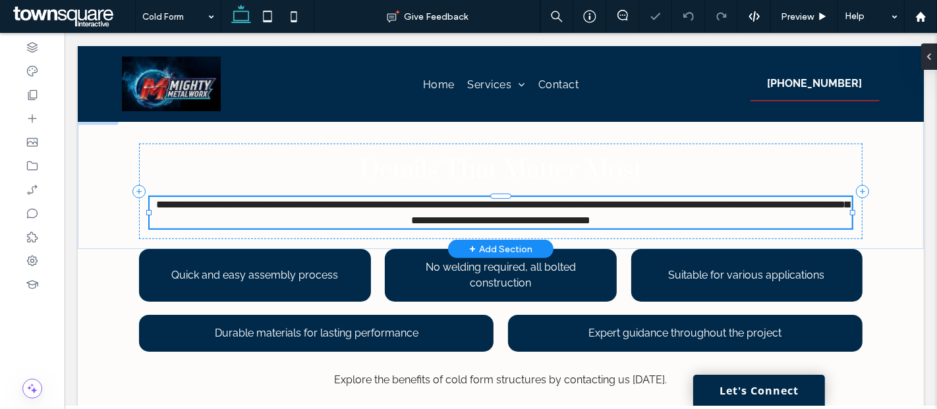
type input "*******"
type input "**"
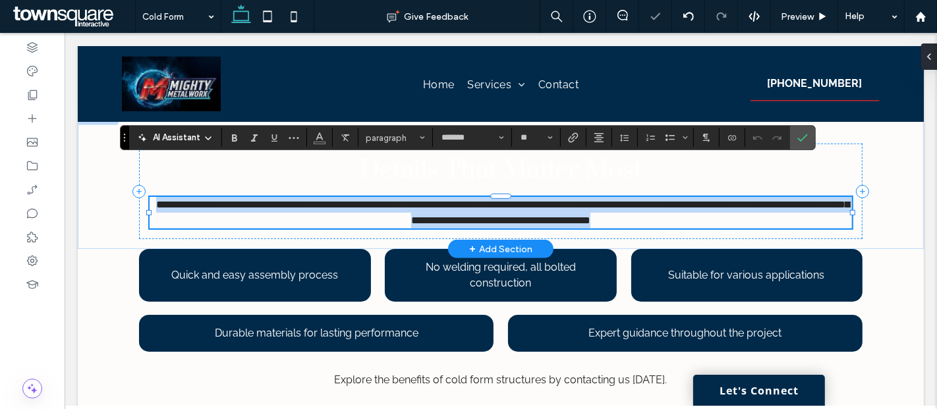
click at [335, 200] on span "**********" at bounding box center [501, 213] width 693 height 26
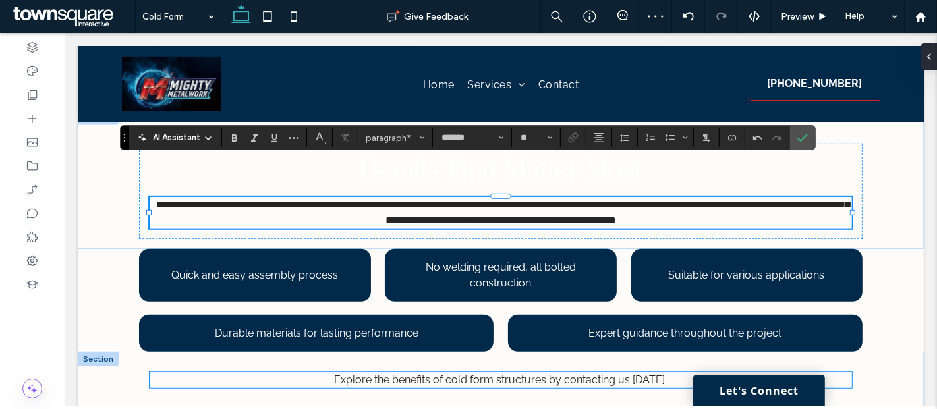
click at [445, 372] on p "Explore the benefits of cold form structures by contacting us today." at bounding box center [500, 380] width 702 height 16
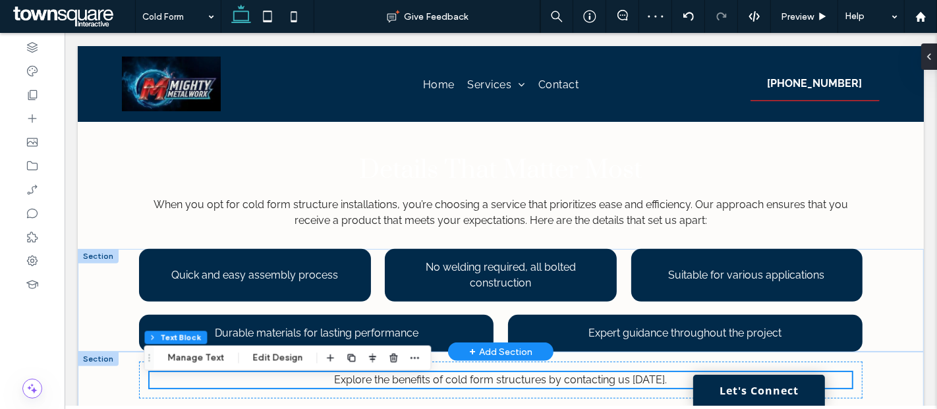
scroll to position [0, 0]
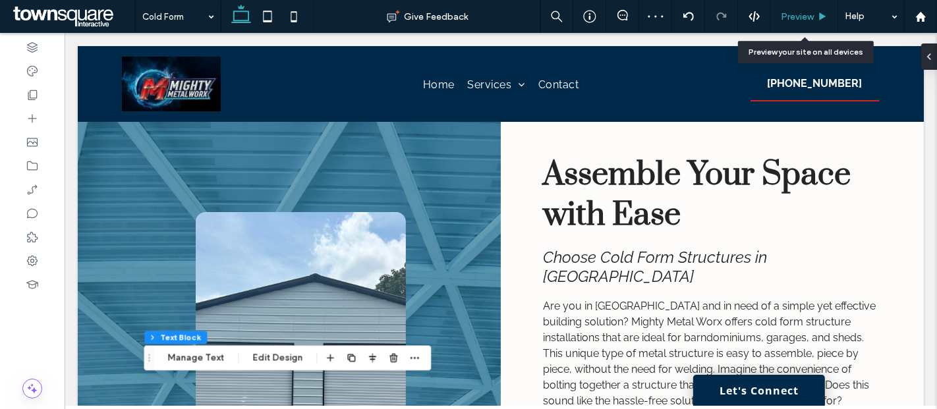
click at [792, 14] on span "Preview" at bounding box center [797, 16] width 33 height 11
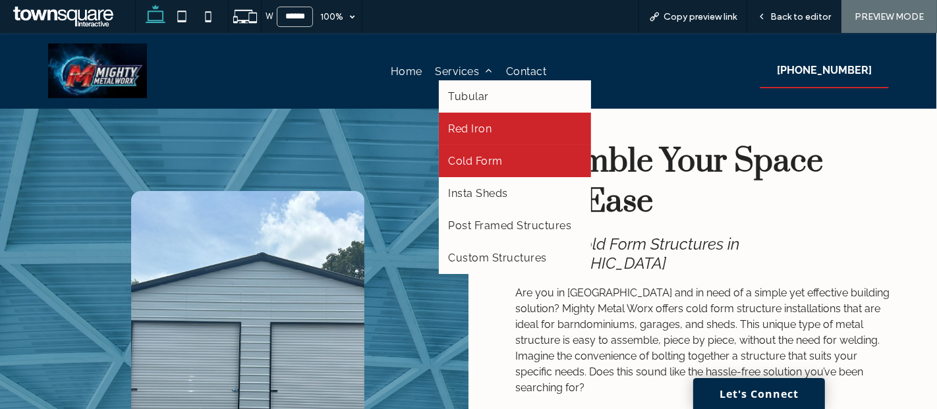
click at [465, 132] on span "Red Iron" at bounding box center [470, 129] width 43 height 13
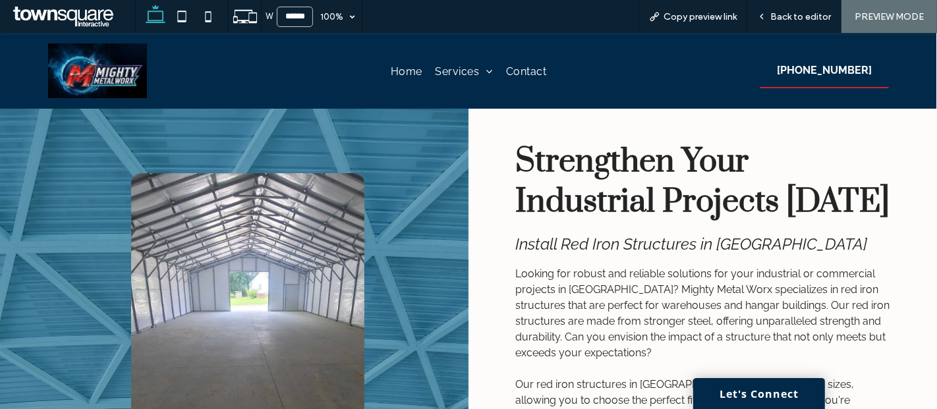
click at [468, 132] on div "Strengthen Your Industrial Projects Today Install Red Iron Structures in Dublin…" at bounding box center [702, 338] width 468 height 459
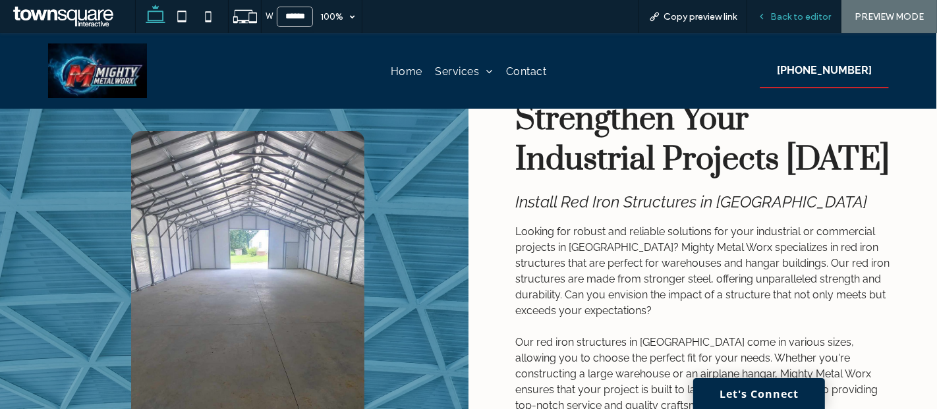
click at [799, 26] on div "Back to editor" at bounding box center [794, 16] width 94 height 33
click at [797, 21] on span "Back to editor" at bounding box center [800, 16] width 61 height 11
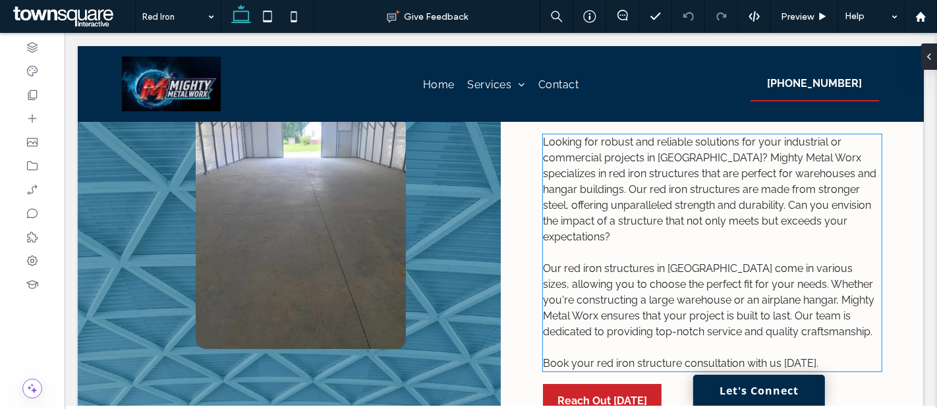
scroll to position [205, 0]
click at [602, 155] on span "Looking for robust and reliable solutions for your industrial or commercial pro…" at bounding box center [708, 188] width 333 height 107
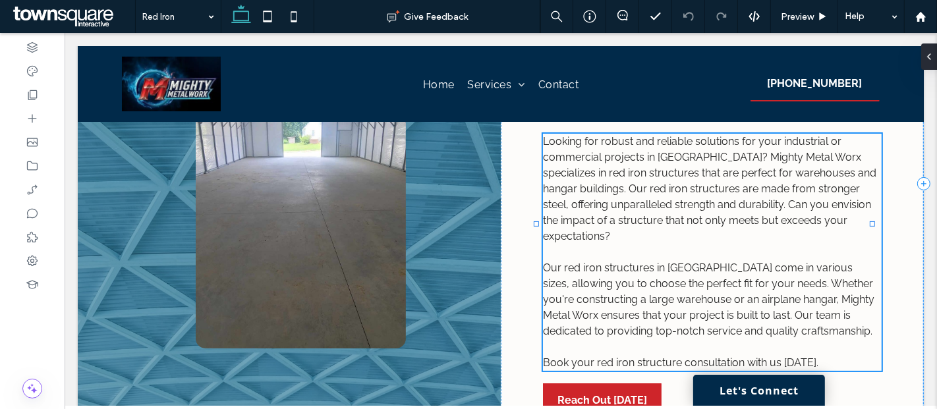
click at [602, 155] on span "Looking for robust and reliable solutions for your industrial or commercial pro…" at bounding box center [708, 188] width 333 height 107
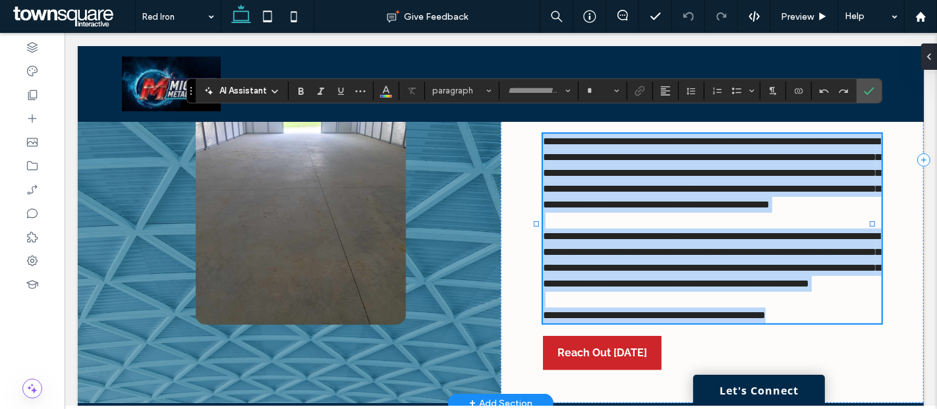
type input "*******"
type input "**"
click at [603, 154] on span "**********" at bounding box center [710, 172] width 337 height 73
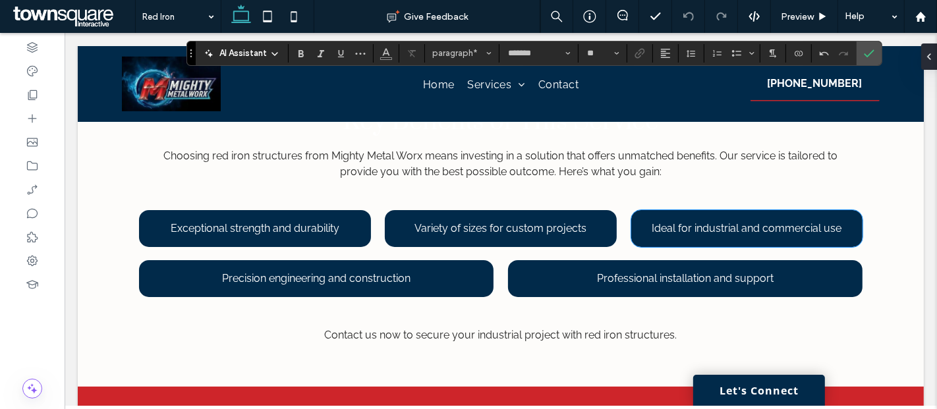
scroll to position [685, 0]
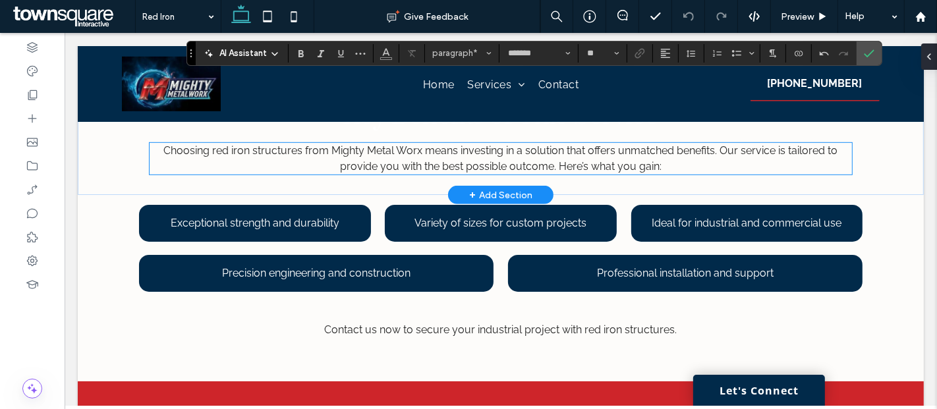
click at [293, 161] on span "Choosing red iron structures from Mighty Metal Worx means investing in a soluti…" at bounding box center [500, 158] width 674 height 28
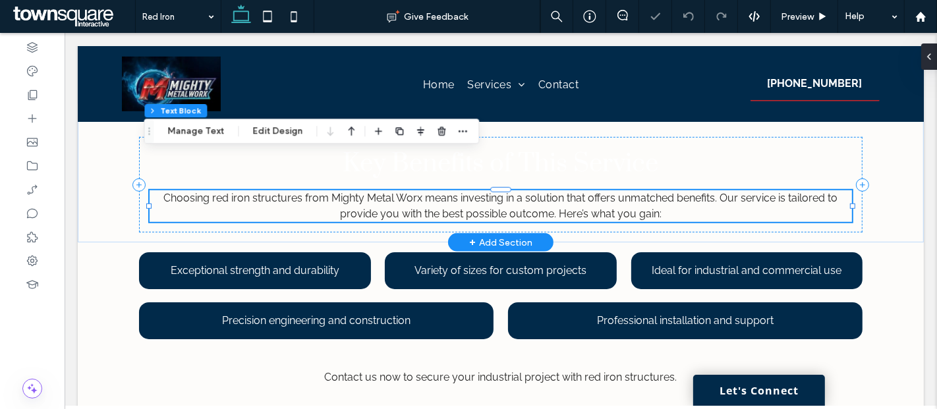
click at [293, 192] on span "Choosing red iron structures from Mighty Metal Worx means investing in a soluti…" at bounding box center [500, 206] width 674 height 28
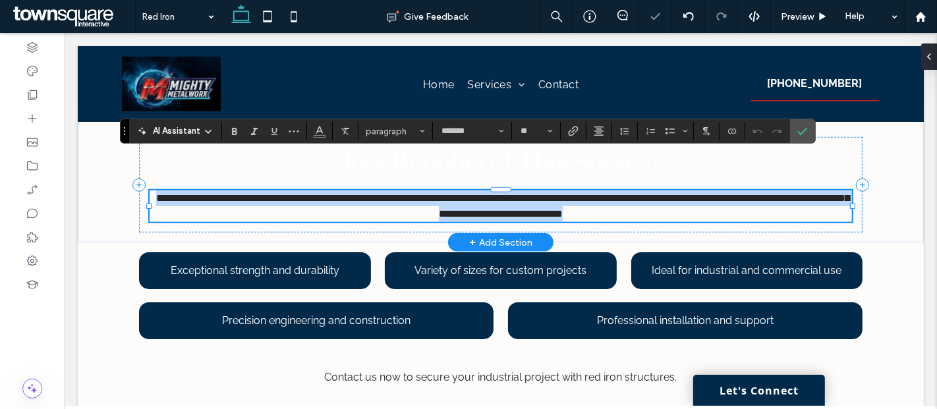
click at [293, 193] on span "**********" at bounding box center [501, 206] width 693 height 26
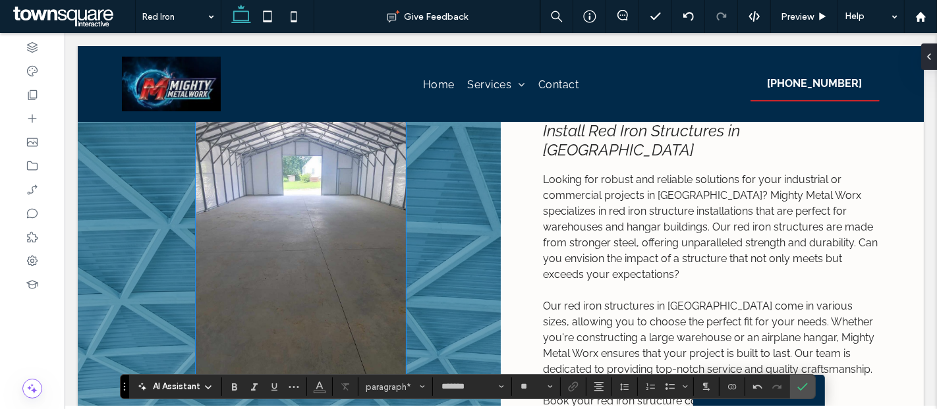
scroll to position [166, 0]
drag, startPoint x: 802, startPoint y: 18, endPoint x: 667, endPoint y: 91, distance: 153.6
click at [802, 18] on span "Preview" at bounding box center [797, 16] width 33 height 11
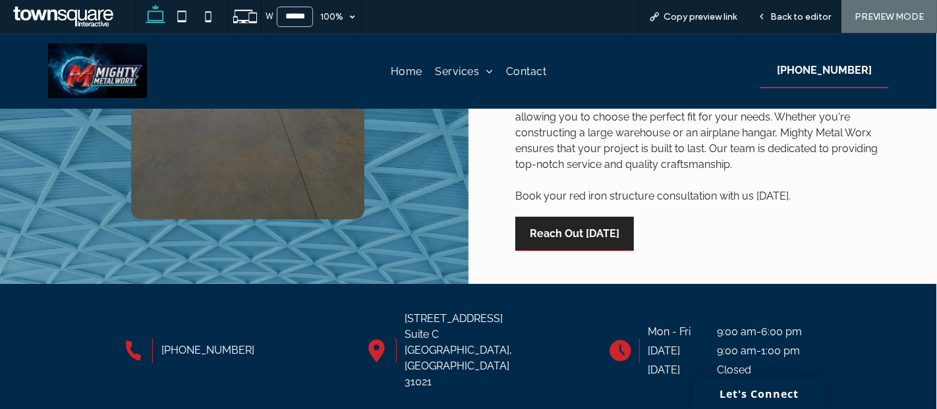
scroll to position [285, 0]
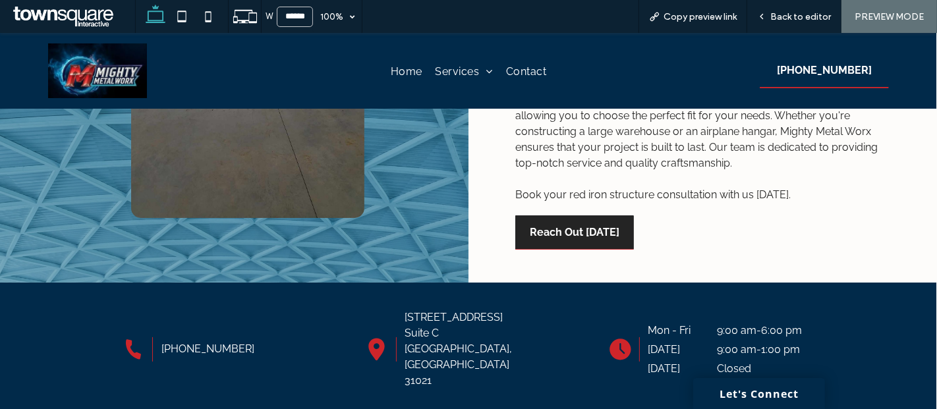
click at [548, 242] on span "Reach Out Today" at bounding box center [575, 232] width 90 height 34
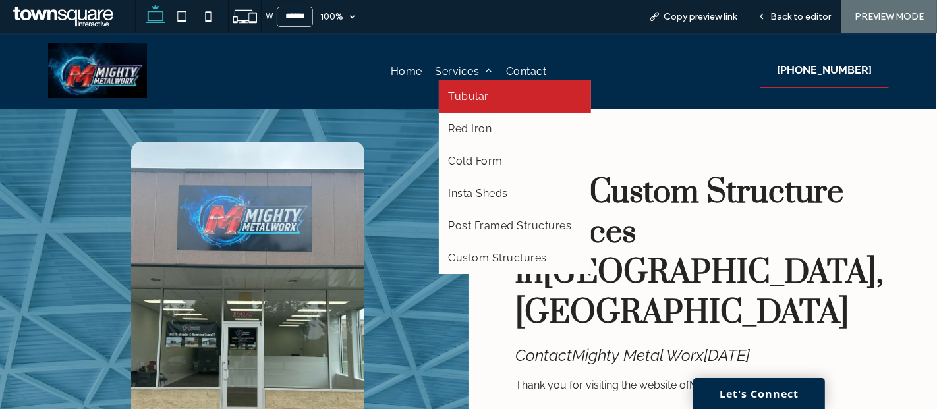
click at [454, 86] on link "Tubular" at bounding box center [515, 96] width 153 height 32
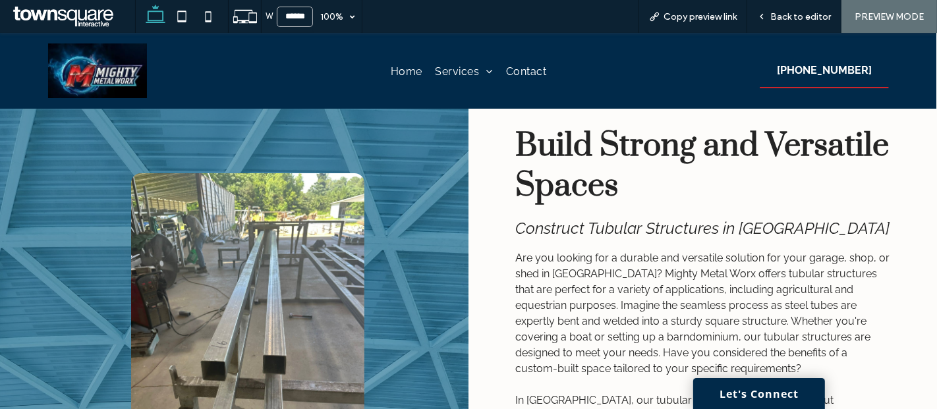
scroll to position [14, 0]
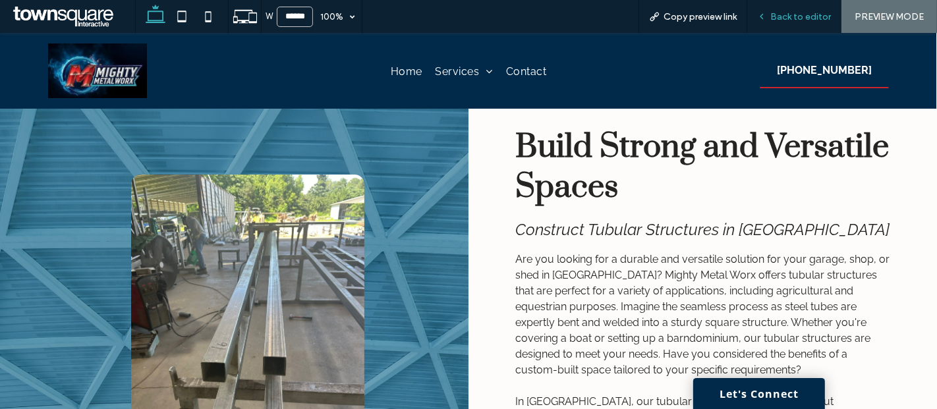
click at [790, 19] on span "Back to editor" at bounding box center [800, 16] width 61 height 11
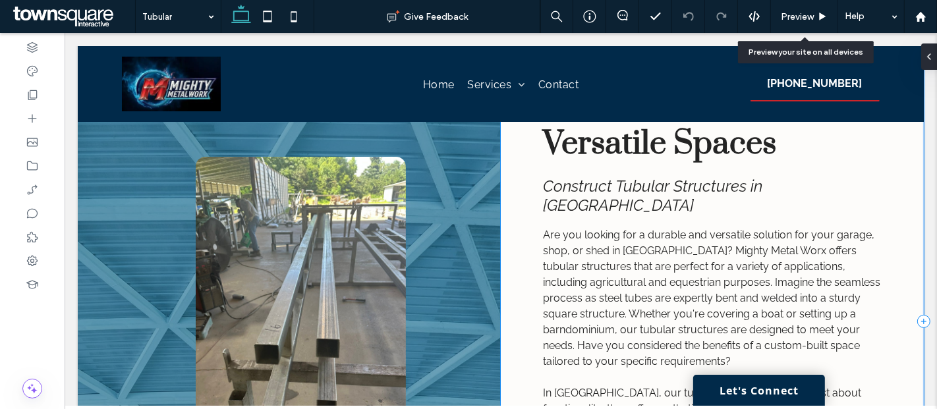
scroll to position [102, 0]
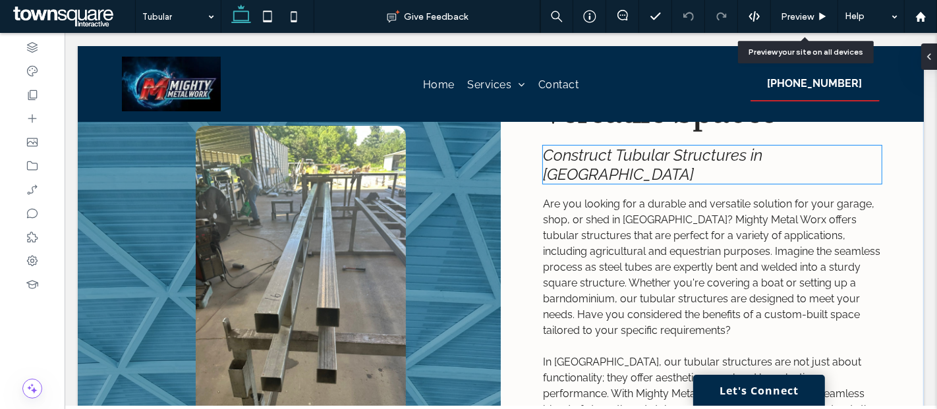
click at [554, 153] on span "Construct Tubular Structures in Dublin" at bounding box center [651, 165] width 219 height 38
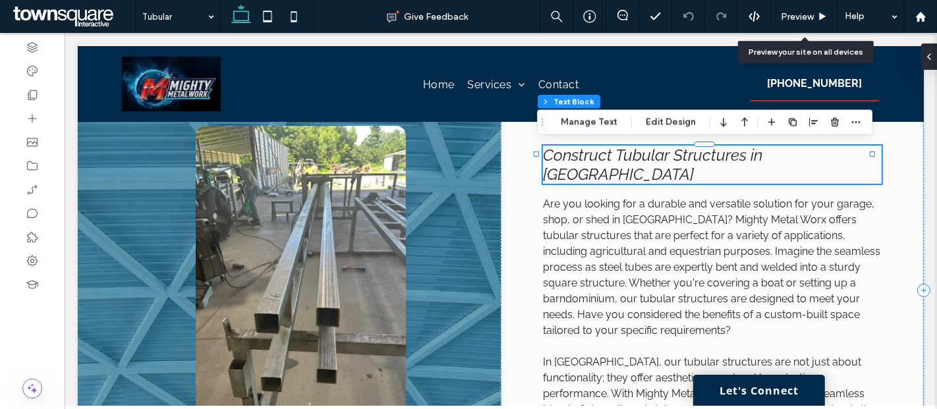
click at [554, 153] on span "Construct Tubular Structures in Dublin" at bounding box center [651, 165] width 219 height 38
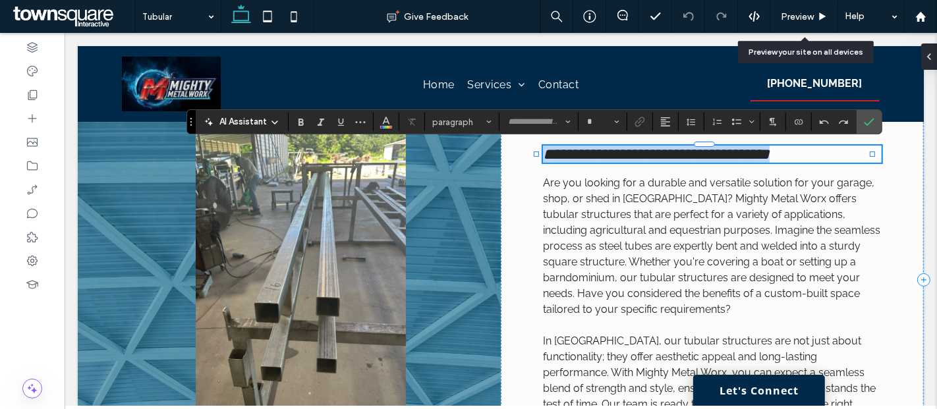
type input "*******"
type input "**"
click at [551, 153] on span "**********" at bounding box center [655, 154] width 227 height 16
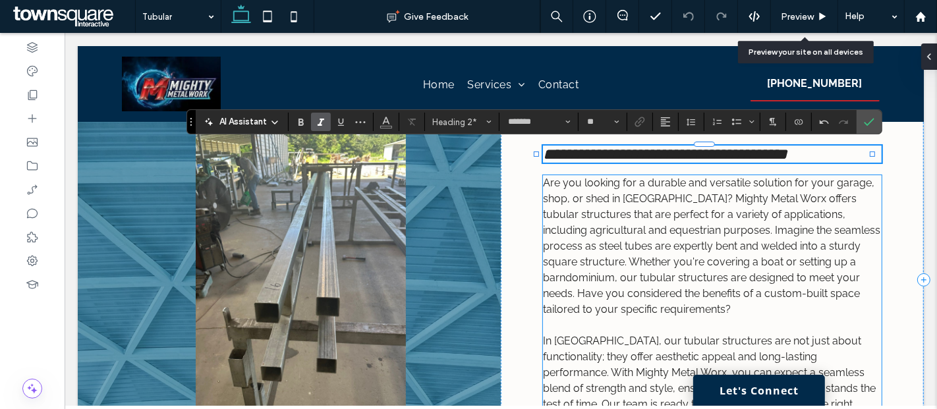
click at [857, 198] on span "Are you looking for a durable and versatile solution for your garage, shop, or …" at bounding box center [710, 246] width 337 height 139
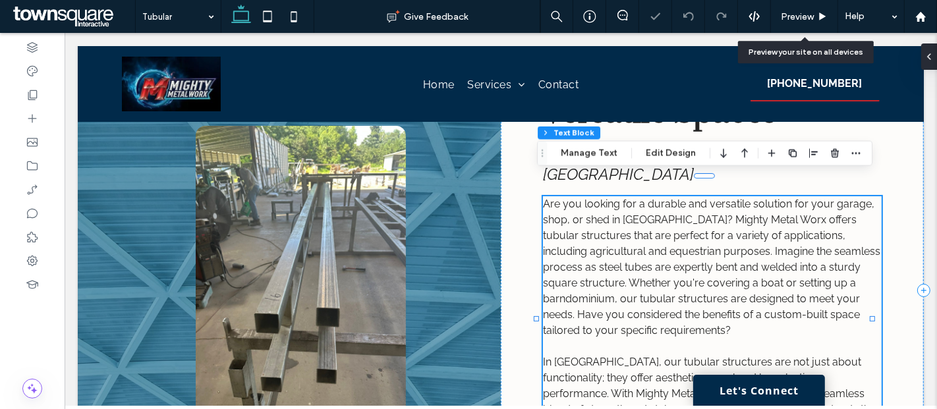
click at [857, 198] on span "Are you looking for a durable and versatile solution for your garage, shop, or …" at bounding box center [710, 267] width 337 height 139
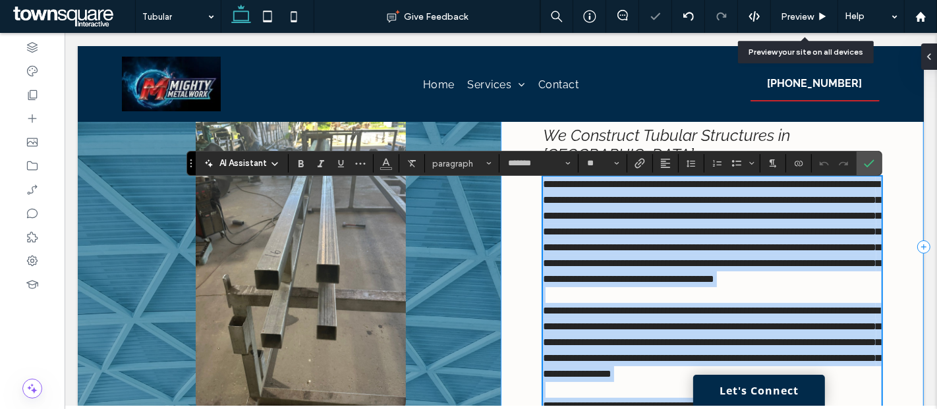
scroll to position [74, 0]
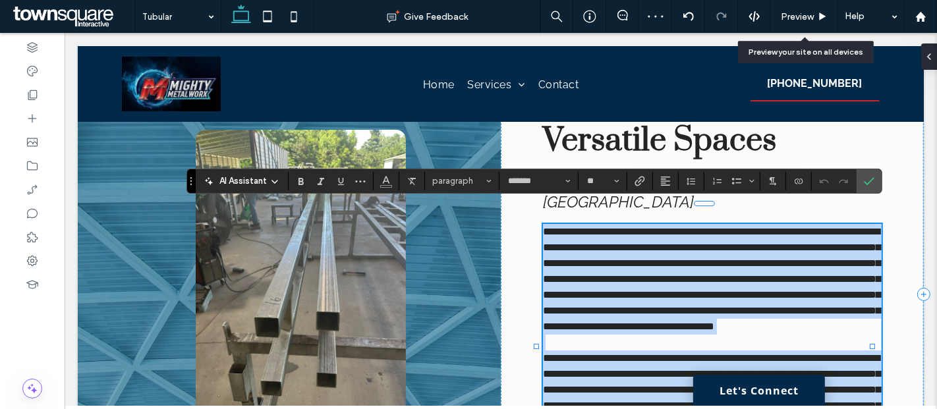
click at [859, 231] on span "**********" at bounding box center [710, 279] width 337 height 105
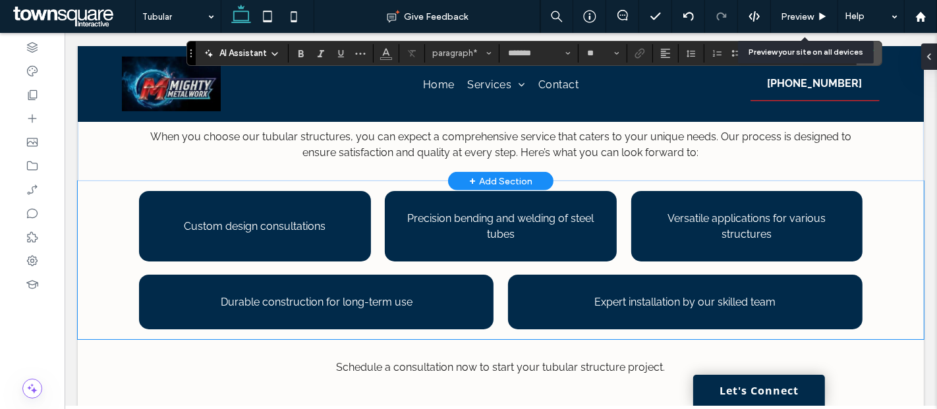
scroll to position [707, 0]
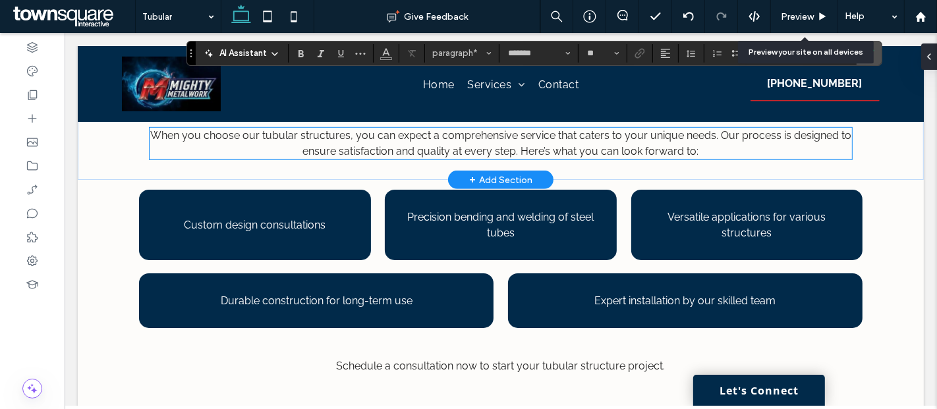
click at [339, 147] on span "When you choose our tubular structures, you can expect a comprehensive service …" at bounding box center [500, 143] width 701 height 28
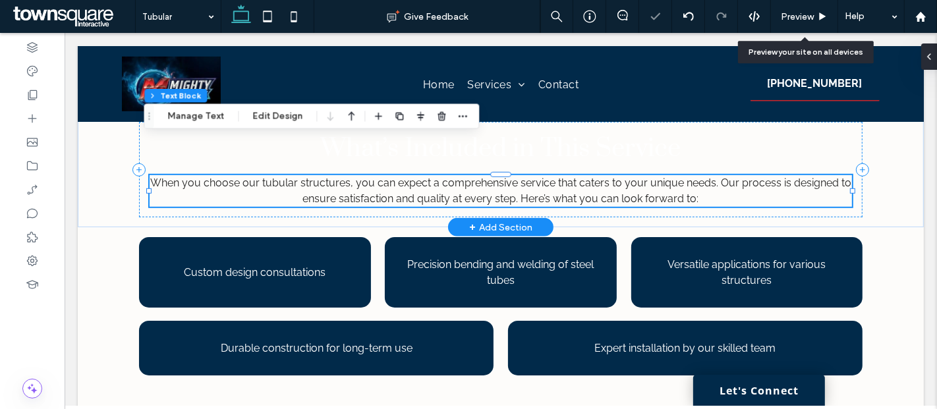
click at [339, 177] on span "When you choose our tubular structures, you can expect a comprehensive service …" at bounding box center [500, 191] width 701 height 28
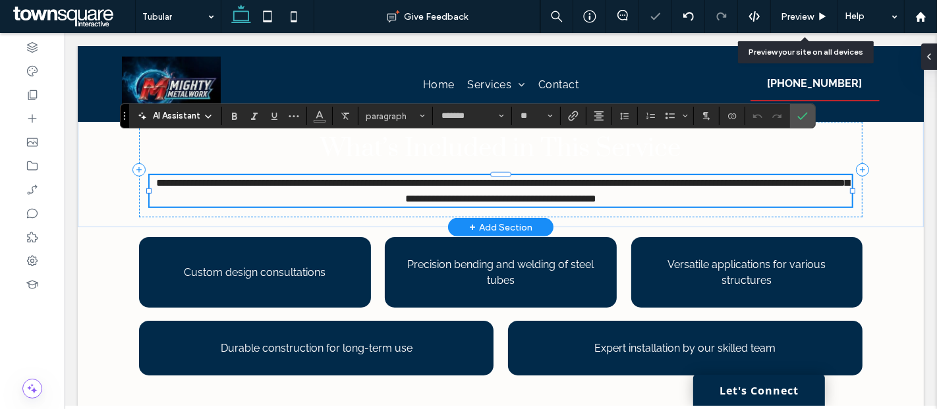
click at [339, 178] on span "**********" at bounding box center [501, 191] width 693 height 26
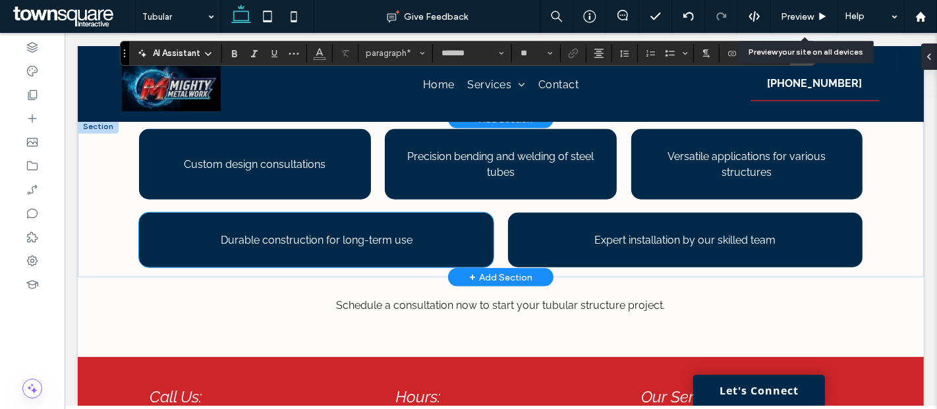
scroll to position [837, 0]
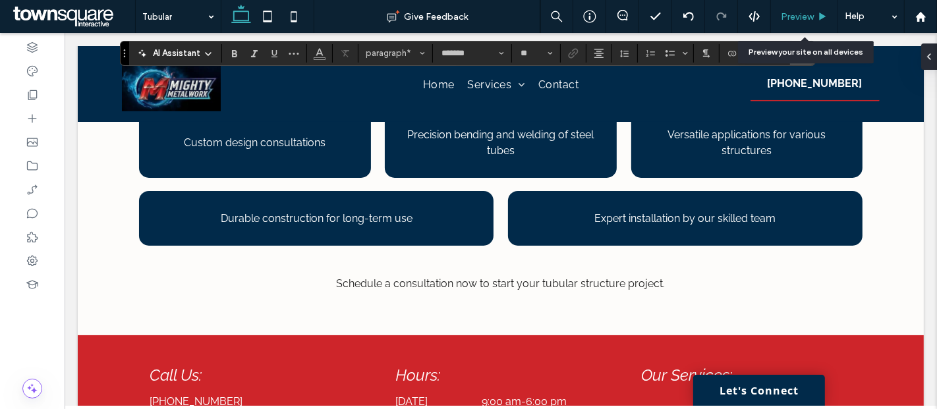
click at [805, 22] on div "Preview" at bounding box center [804, 16] width 67 height 33
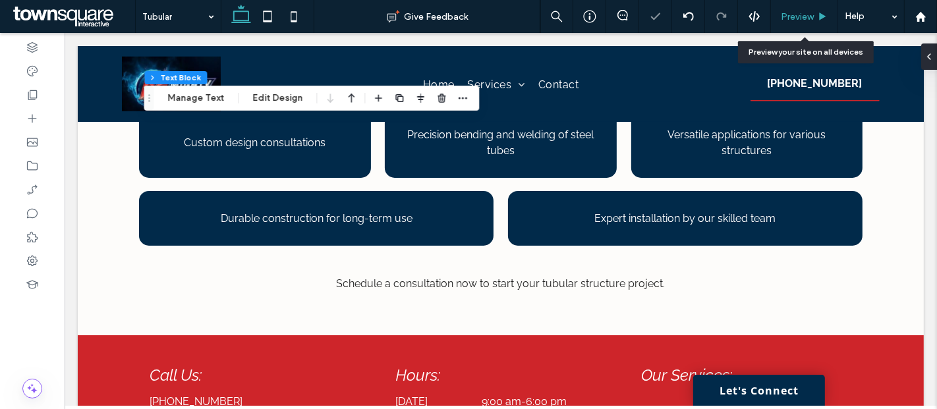
click at [799, 19] on span "Preview" at bounding box center [797, 16] width 33 height 11
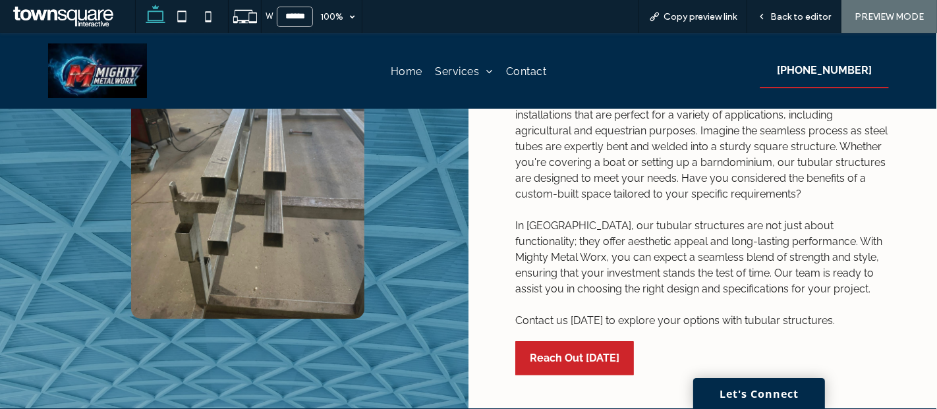
scroll to position [236, 0]
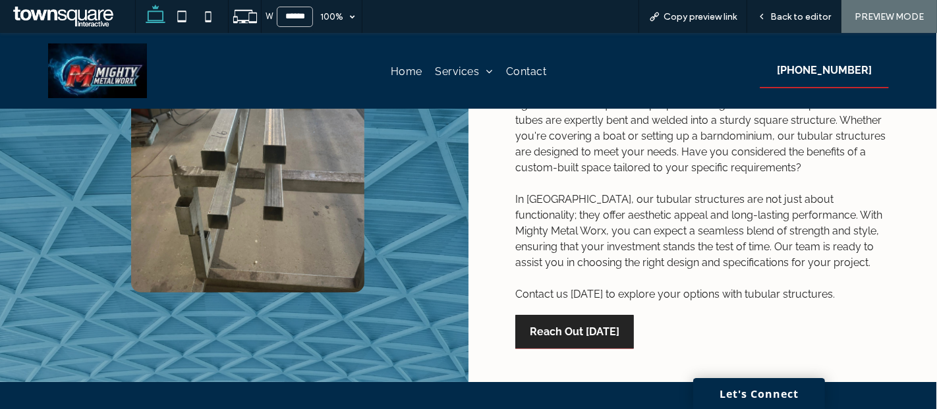
click at [578, 315] on span "Reach Out Today" at bounding box center [575, 332] width 90 height 34
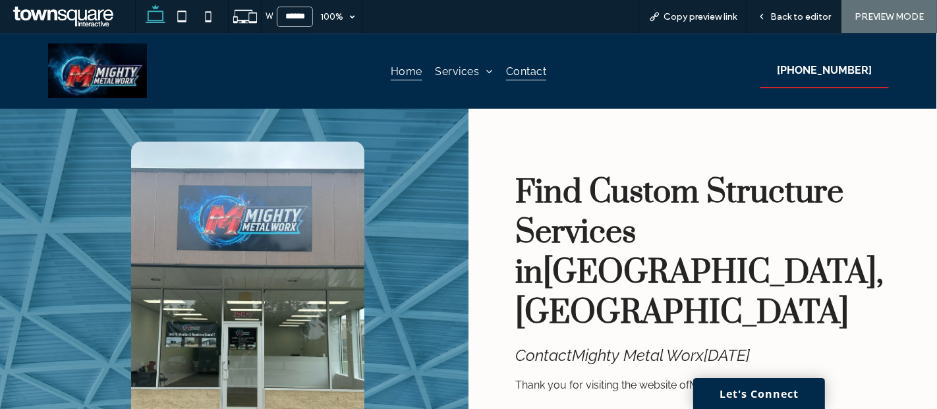
click at [401, 69] on span "Home" at bounding box center [407, 70] width 32 height 18
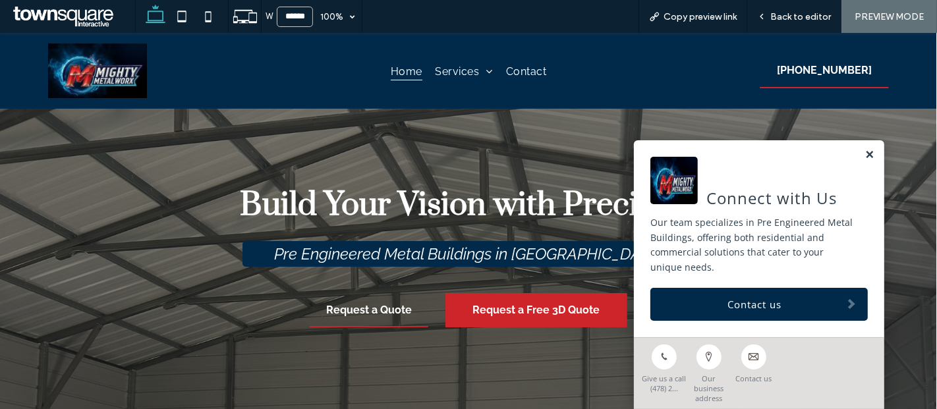
click at [864, 161] on link at bounding box center [869, 155] width 10 height 11
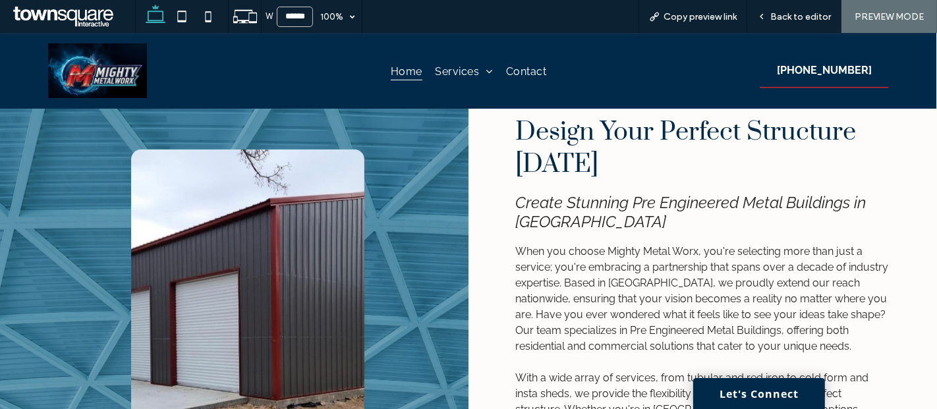
scroll to position [551, 0]
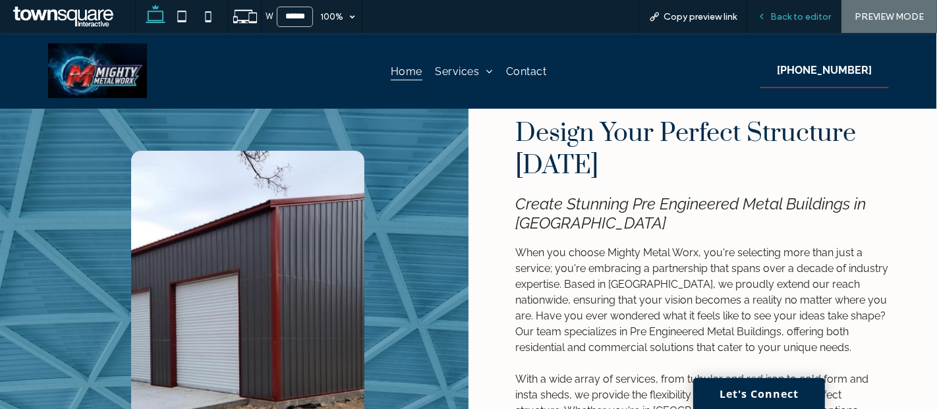
click at [805, 9] on div "Back to editor" at bounding box center [794, 16] width 94 height 33
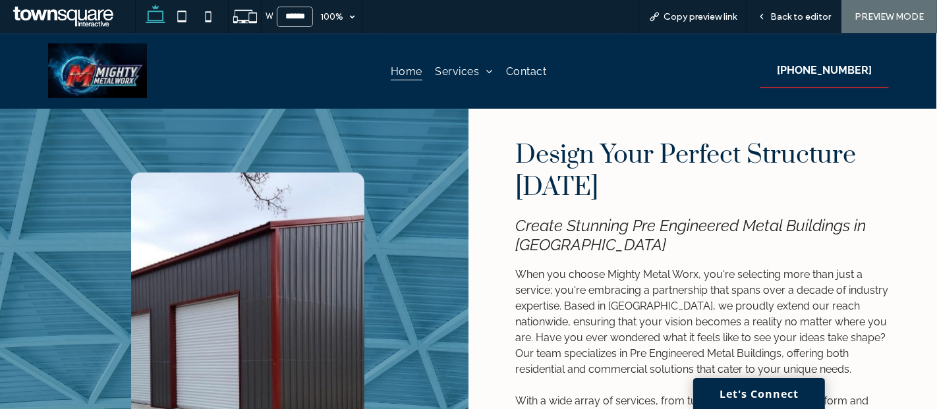
scroll to position [0, 0]
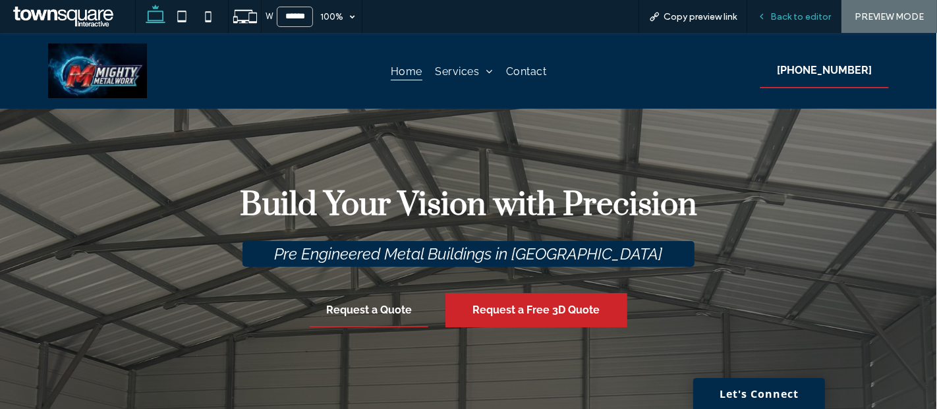
click at [797, 9] on div "Back to editor" at bounding box center [794, 16] width 94 height 33
click at [779, 12] on span "Back to editor" at bounding box center [800, 16] width 61 height 11
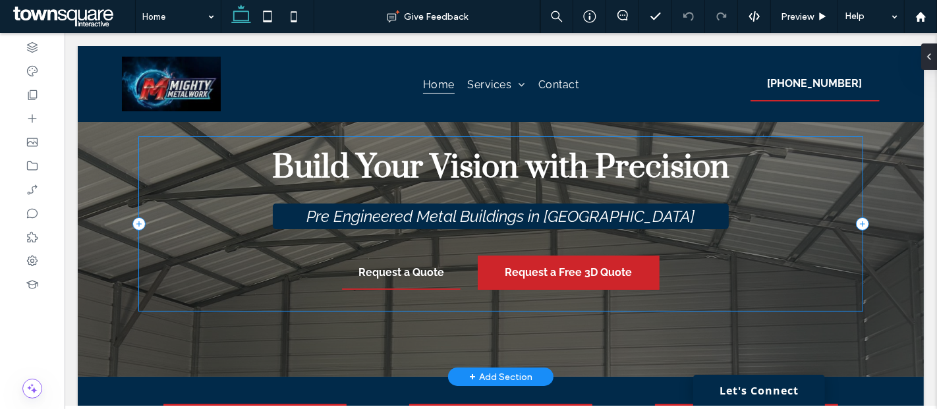
scroll to position [58, 0]
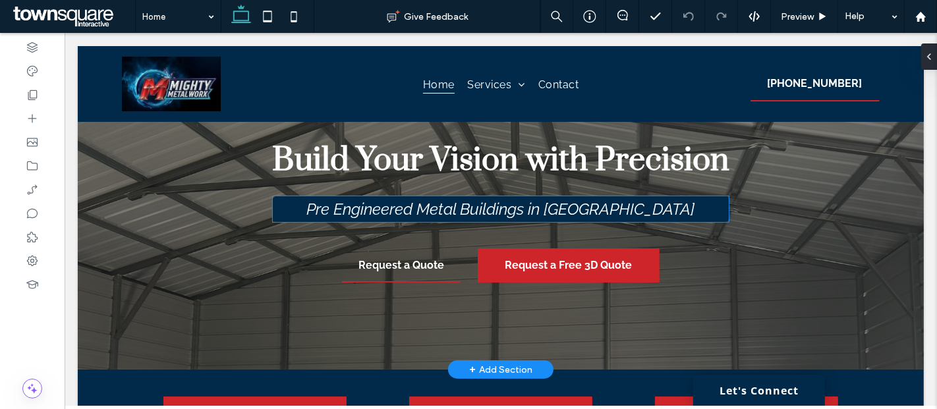
click at [490, 210] on span "Pre Engineered Metal Buildings in Dublin" at bounding box center [500, 209] width 388 height 19
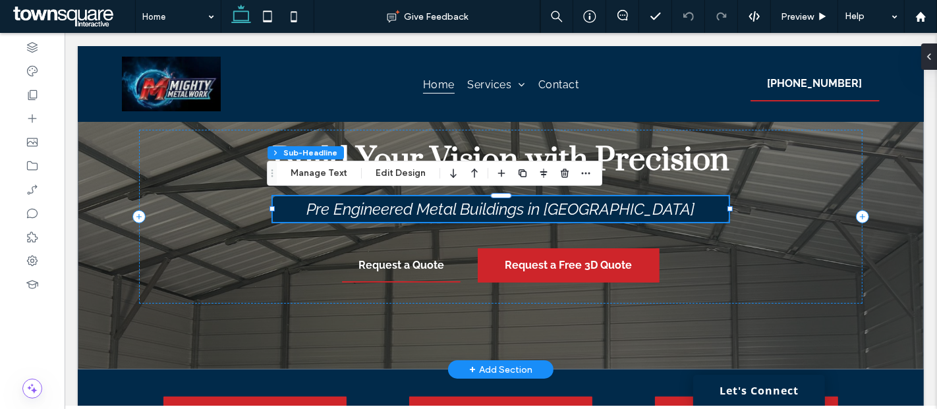
click at [490, 210] on span "Pre Engineered Metal Buildings in Dublin" at bounding box center [500, 209] width 388 height 19
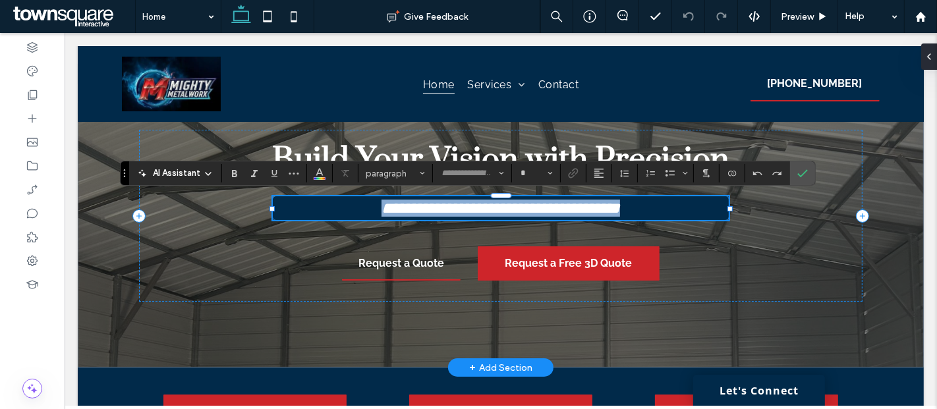
type input "*******"
type input "**"
click at [345, 208] on h2 "**********" at bounding box center [500, 208] width 416 height 17
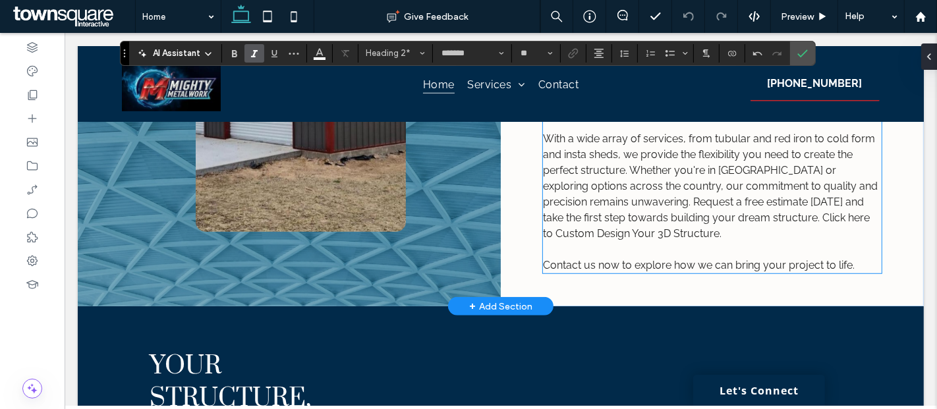
scroll to position [820, 0]
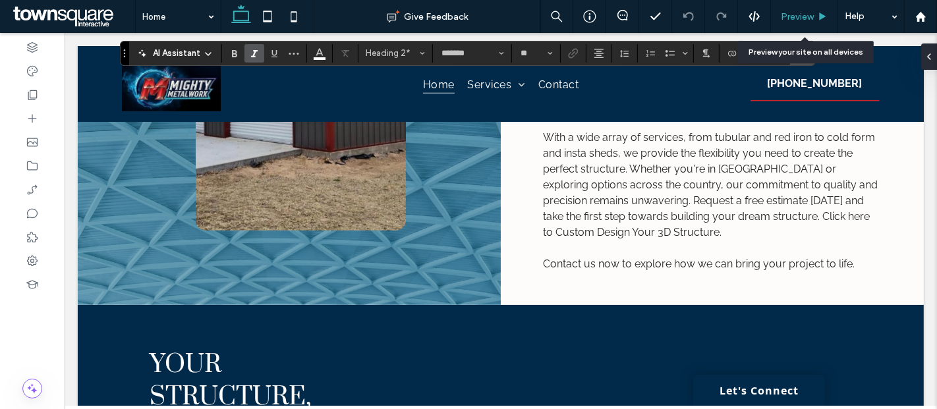
drag, startPoint x: 801, startPoint y: 19, endPoint x: 749, endPoint y: 16, distance: 52.8
click at [801, 19] on span "Preview" at bounding box center [797, 16] width 33 height 11
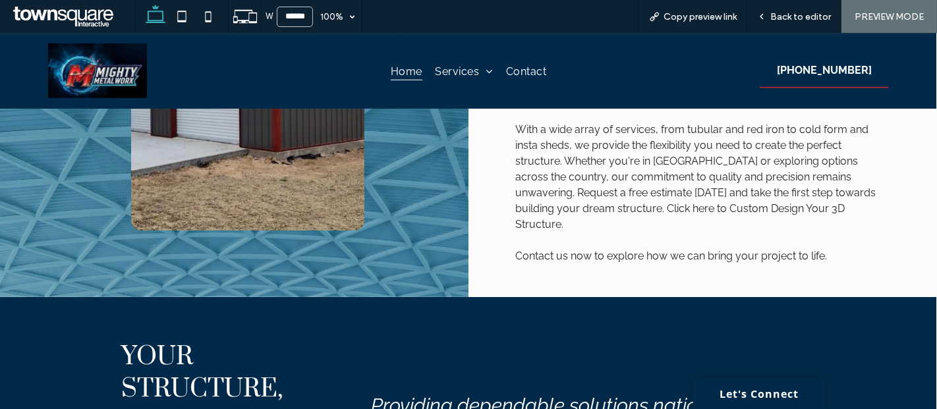
click at [621, 172] on span "With a wide array of services, from tubular and red iron to cold form and insta…" at bounding box center [695, 176] width 360 height 107
click at [633, 163] on p "With a wide array of services, from tubular and red iron to cold form and insta…" at bounding box center [702, 177] width 375 height 111
click at [595, 171] on span "With a wide array of services, from tubular and red iron to cold form and insta…" at bounding box center [695, 176] width 360 height 107
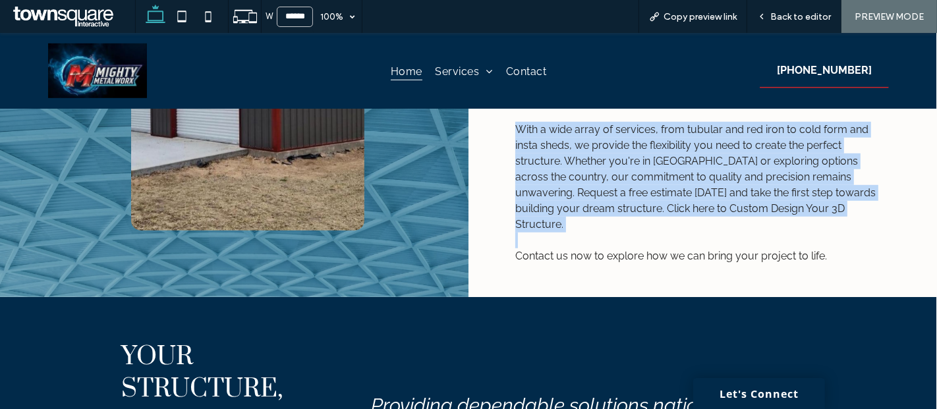
click at [595, 171] on span "With a wide array of services, from tubular and red iron to cold form and insta…" at bounding box center [695, 176] width 360 height 107
click at [713, 173] on span "With a wide array of services, from tubular and red iron to cold form and insta…" at bounding box center [695, 176] width 360 height 107
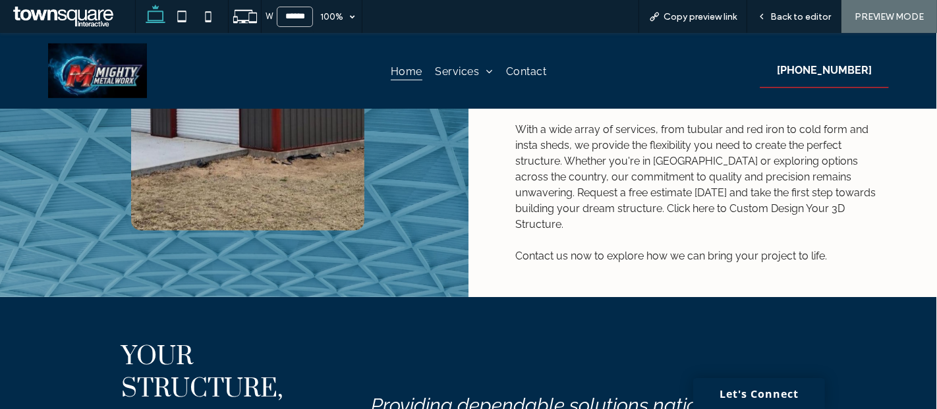
click at [798, 164] on p "With a wide array of services, from tubular and red iron to cold form and insta…" at bounding box center [702, 177] width 375 height 111
click at [750, 173] on span "With a wide array of services, from tubular and red iron to cold form and insta…" at bounding box center [695, 176] width 360 height 107
click at [721, 169] on span "With a wide array of services, from tubular and red iron to cold form and insta…" at bounding box center [695, 176] width 360 height 107
click at [783, 20] on span "Back to editor" at bounding box center [800, 16] width 61 height 11
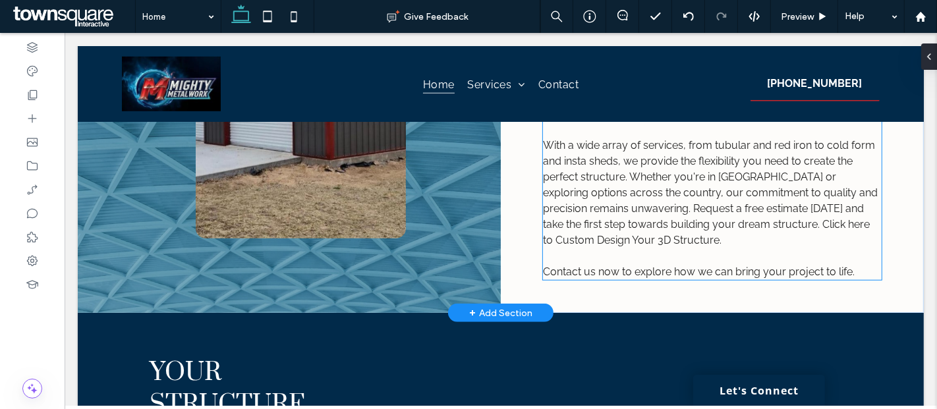
scroll to position [835, 0]
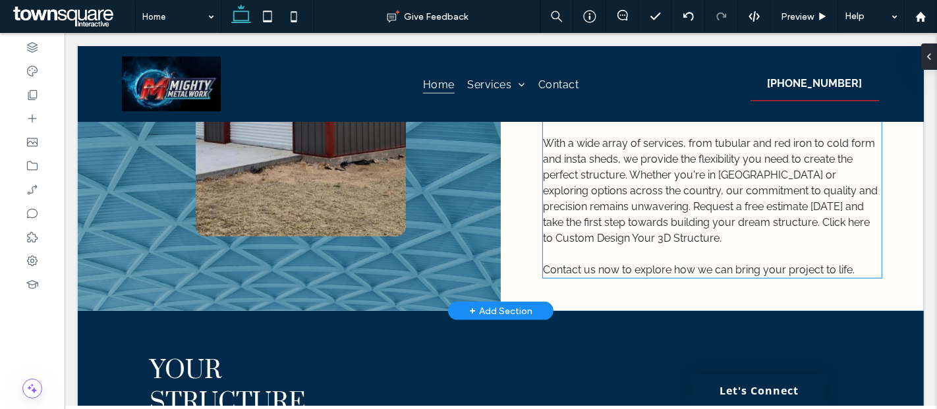
click at [694, 264] on span "Contact us now to explore how we can bring your project to life." at bounding box center [698, 270] width 312 height 13
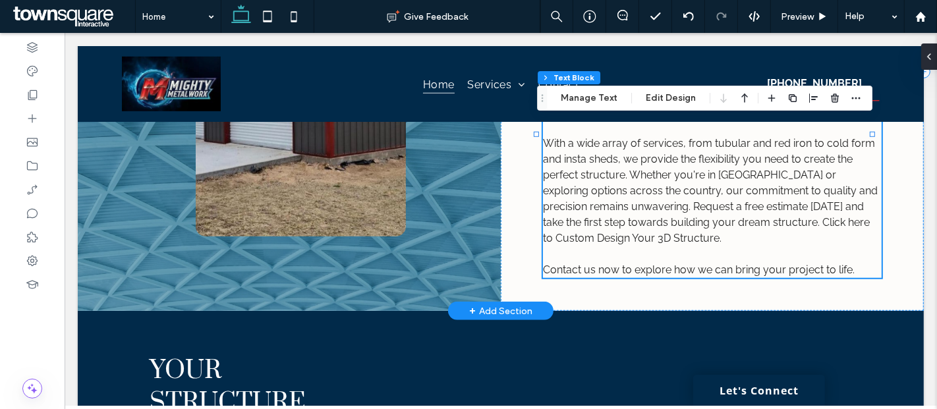
click at [694, 264] on span "Contact us now to explore how we can bring your project to life." at bounding box center [698, 270] width 312 height 13
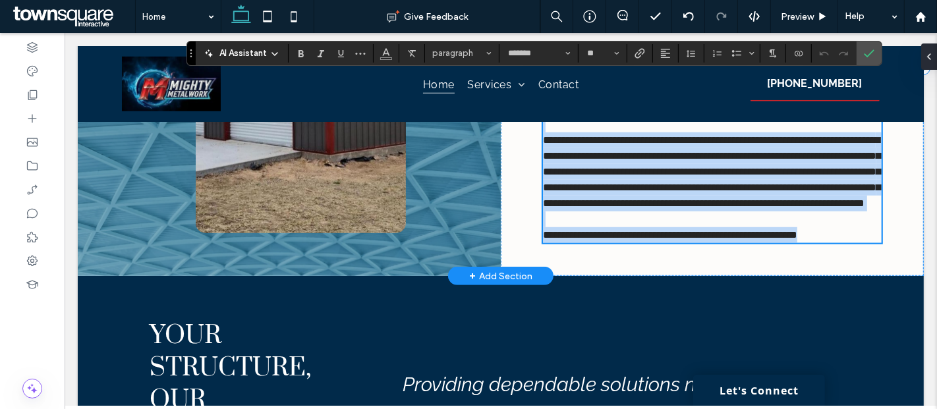
scroll to position [807, 0]
click at [683, 240] on span "**********" at bounding box center [669, 235] width 254 height 10
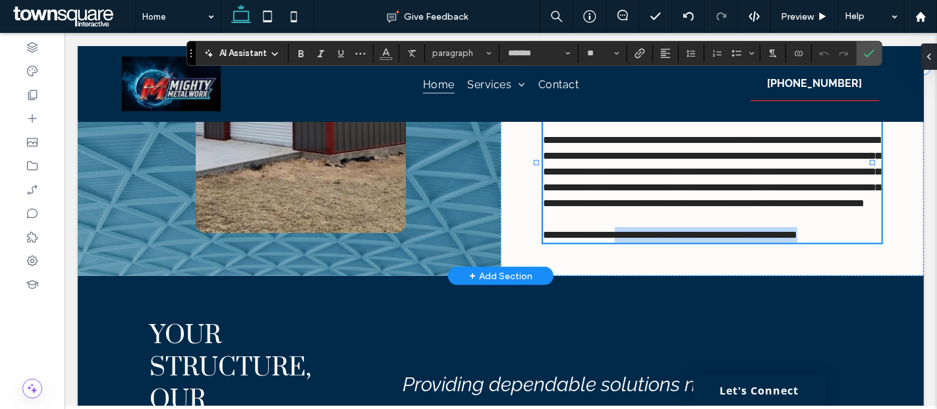
drag, startPoint x: 851, startPoint y: 258, endPoint x: 626, endPoint y: 264, distance: 224.8
click at [626, 243] on p "**********" at bounding box center [711, 235] width 339 height 16
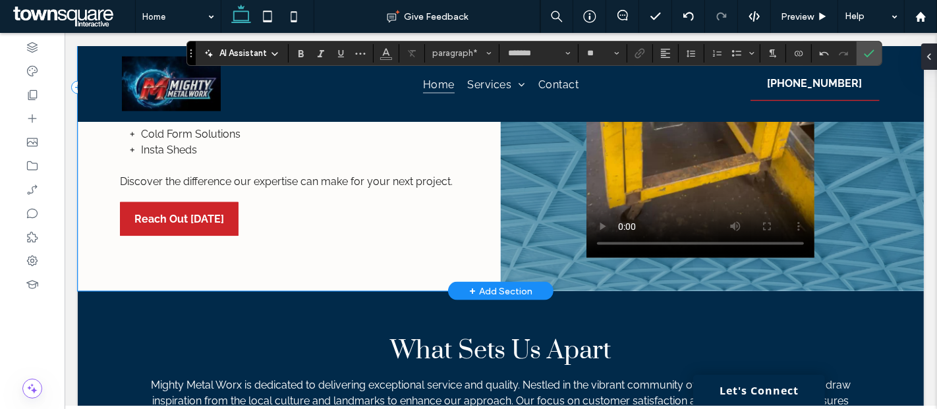
scroll to position [1631, 0]
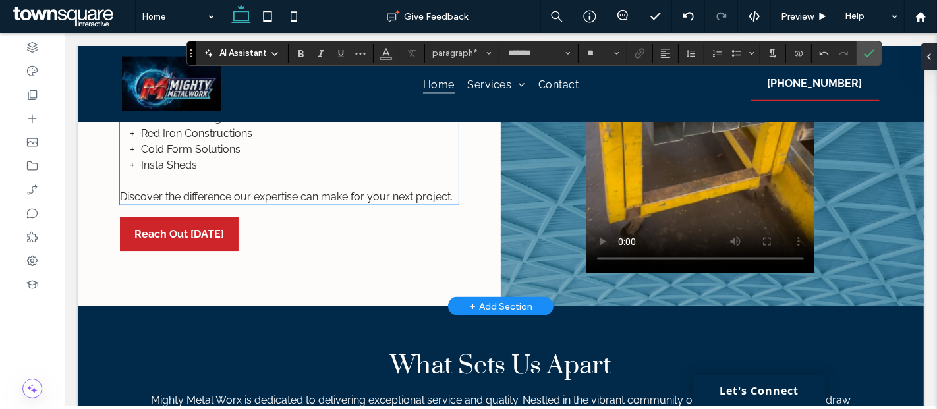
click at [351, 203] on span "Discover the difference our expertise can make for your next project." at bounding box center [285, 196] width 333 height 13
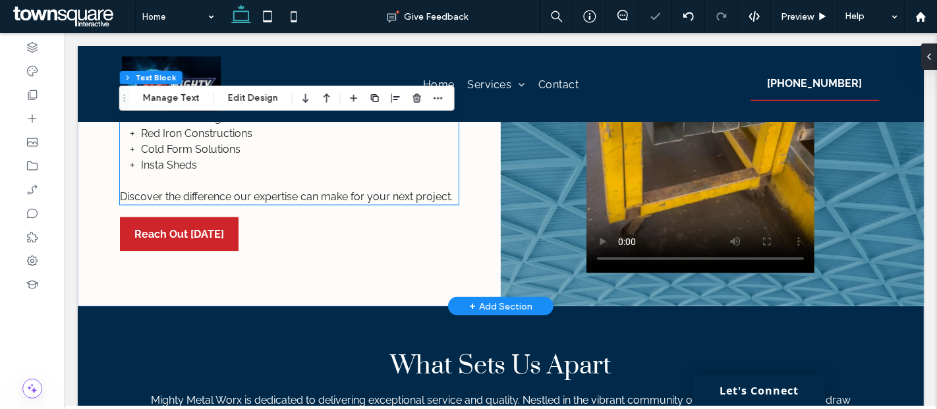
click at [351, 203] on span "Discover the difference our expertise can make for your next project." at bounding box center [285, 196] width 333 height 13
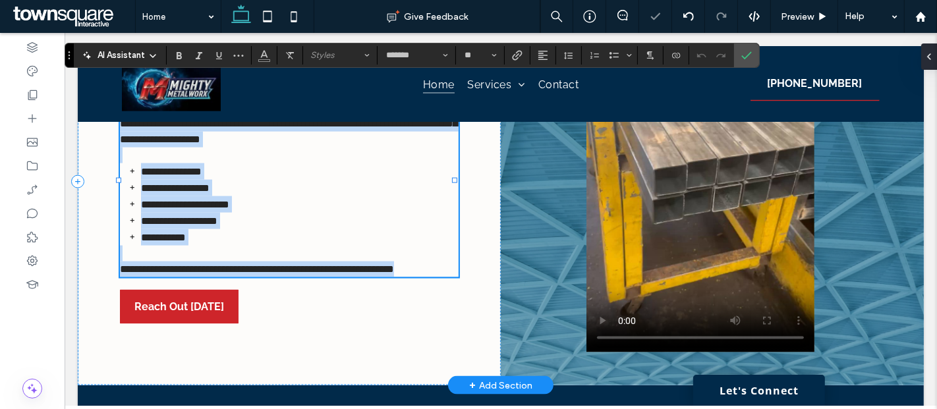
click at [393, 264] on span "**********" at bounding box center [256, 269] width 274 height 10
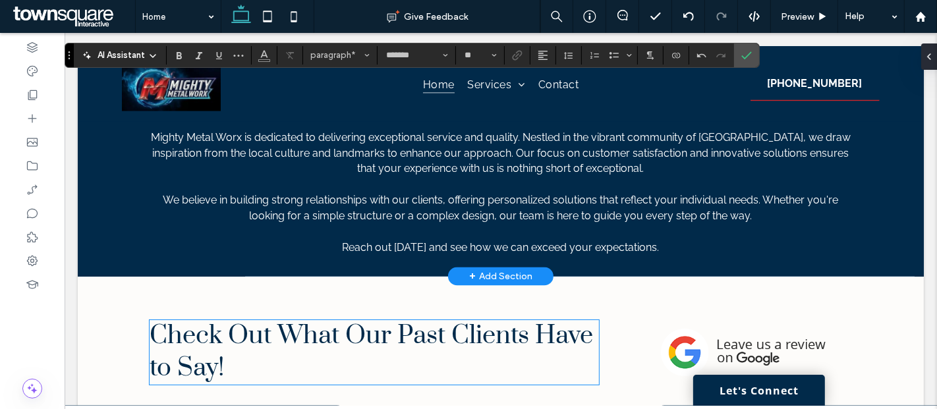
scroll to position [1975, 0]
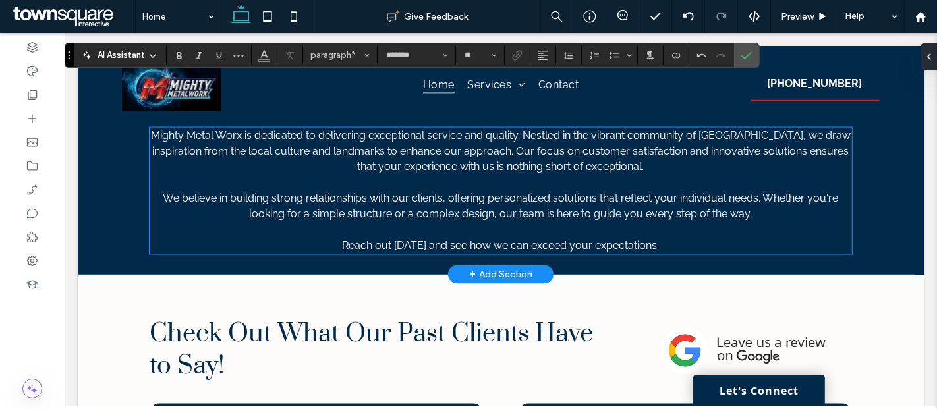
click at [484, 192] on span "We believe in building strong relationships with our clients, offering personal…" at bounding box center [500, 206] width 675 height 28
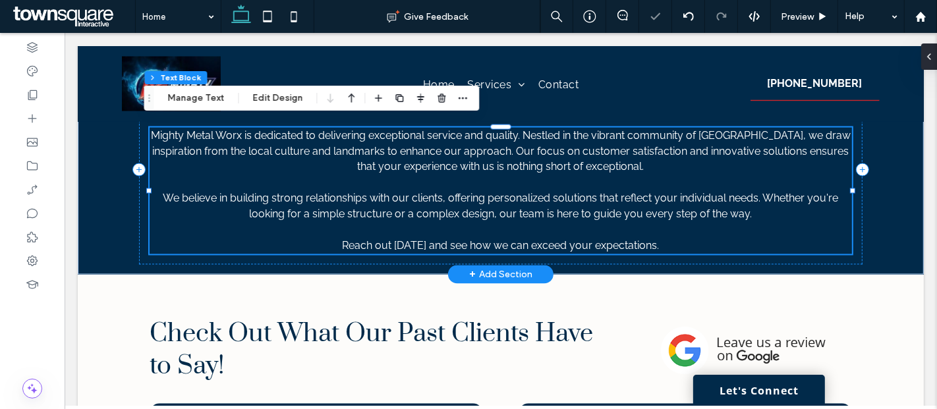
click at [484, 192] on span "We believe in building strong relationships with our clients, offering personal…" at bounding box center [500, 206] width 675 height 28
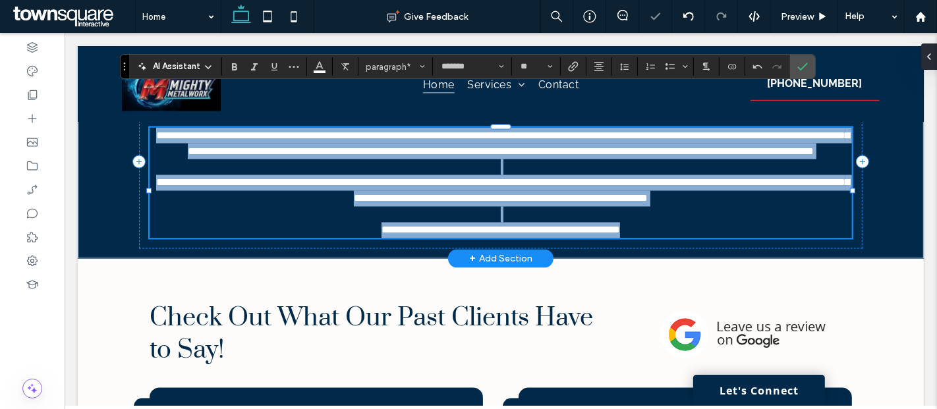
click at [488, 178] on span "**********" at bounding box center [501, 191] width 693 height 26
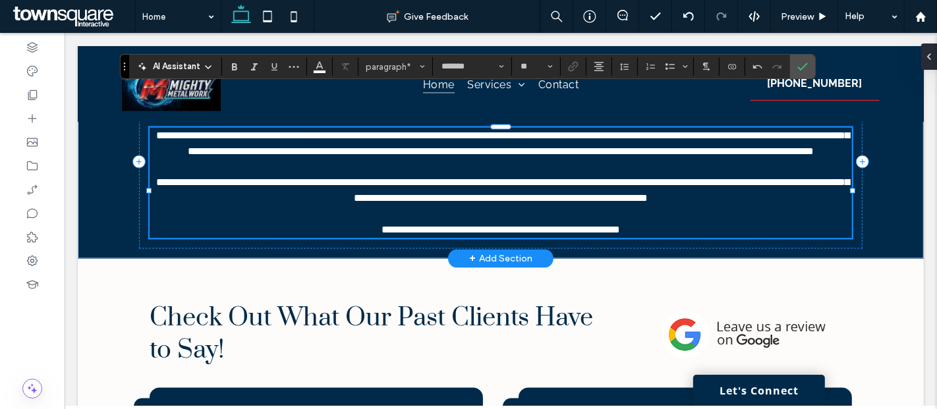
click at [656, 223] on p "**********" at bounding box center [500, 231] width 702 height 16
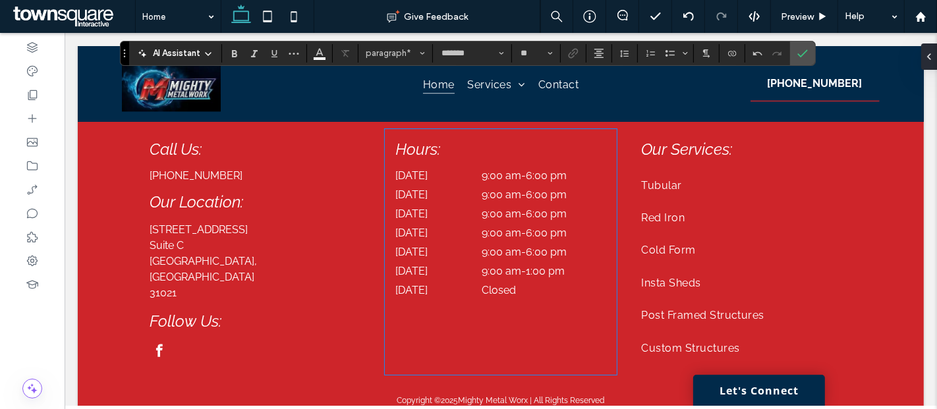
scroll to position [2530, 0]
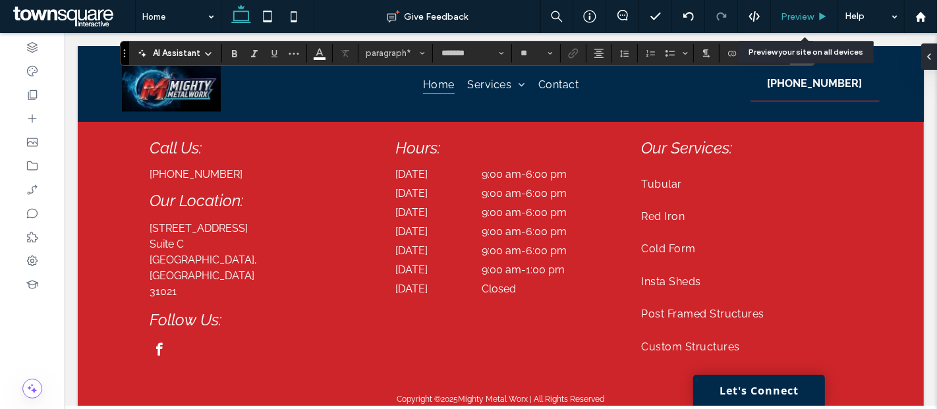
click at [814, 11] on div "Preview" at bounding box center [804, 16] width 67 height 11
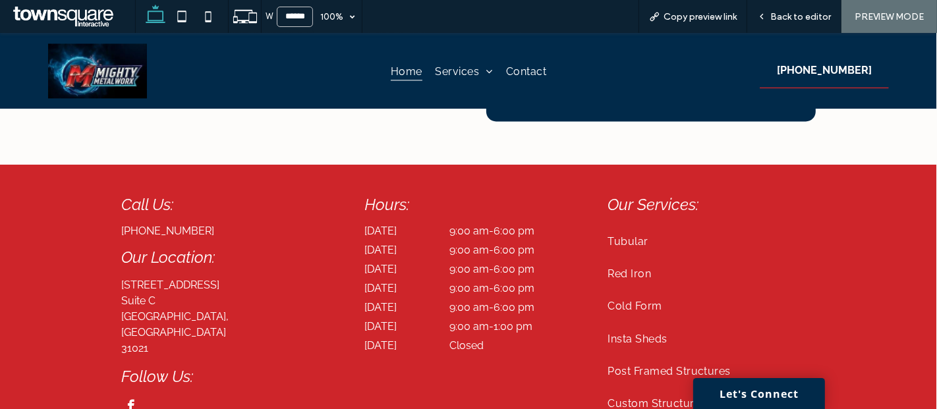
scroll to position [2456, 0]
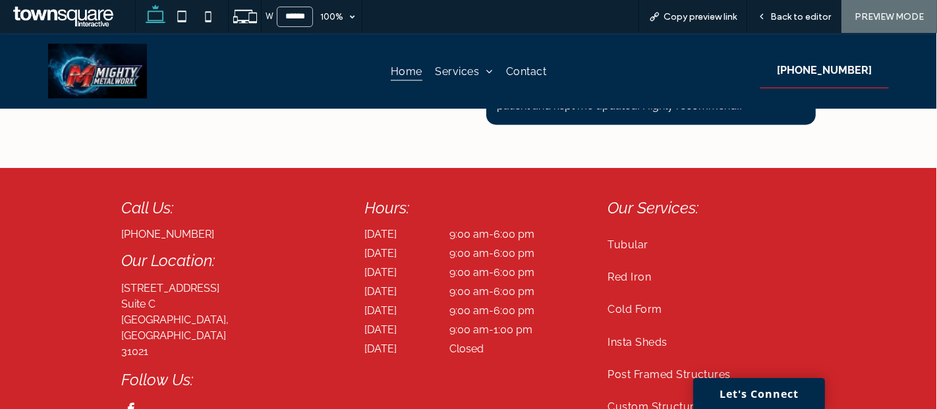
click at [127, 400] on span "facebook" at bounding box center [130, 409] width 19 height 19
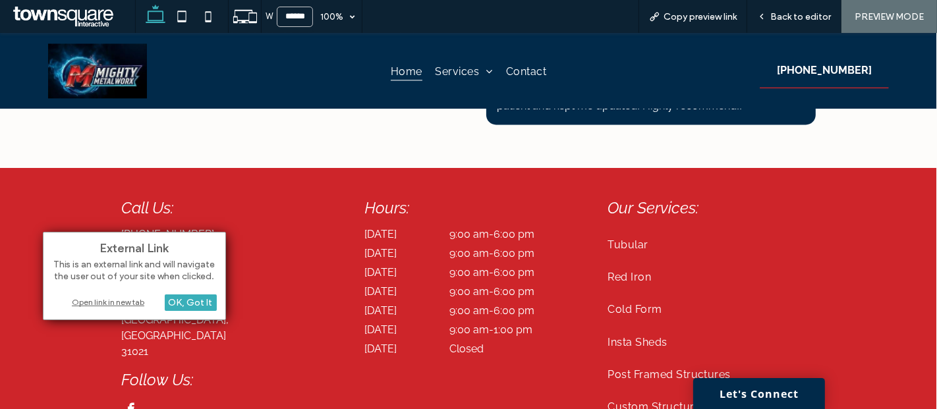
click at [126, 300] on div "Open link in new tab" at bounding box center [134, 302] width 165 height 14
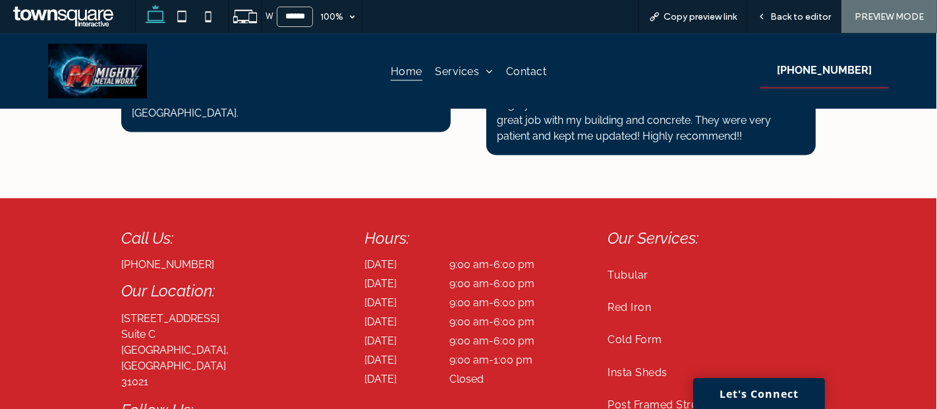
scroll to position [2425, 0]
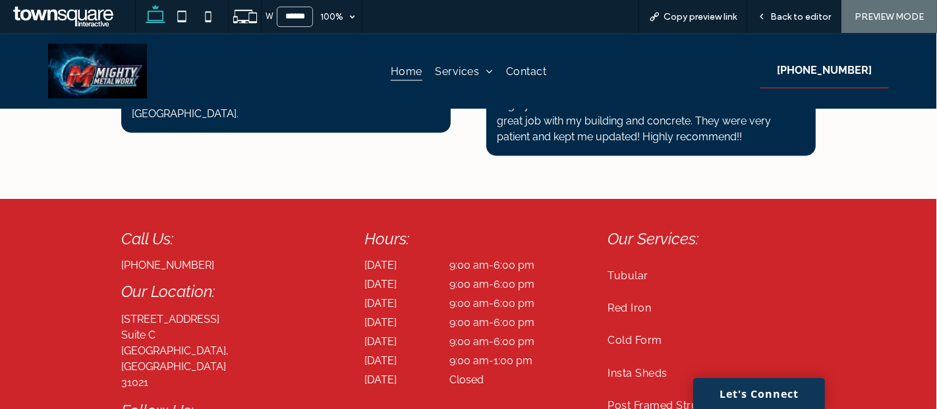
click at [743, 403] on link "Let's Connect" at bounding box center [759, 393] width 132 height 31
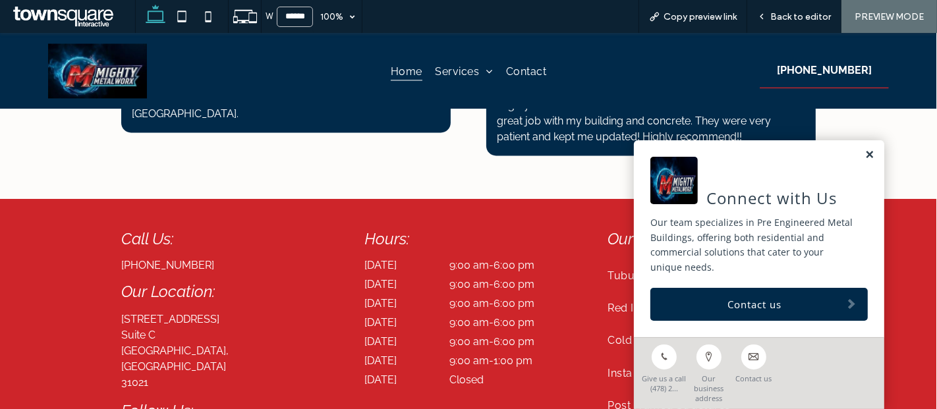
click at [864, 161] on link at bounding box center [869, 155] width 10 height 11
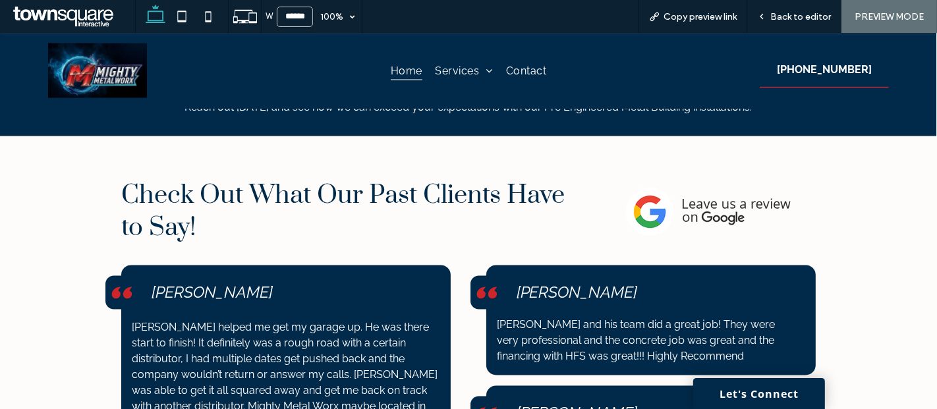
scroll to position [2080, 0]
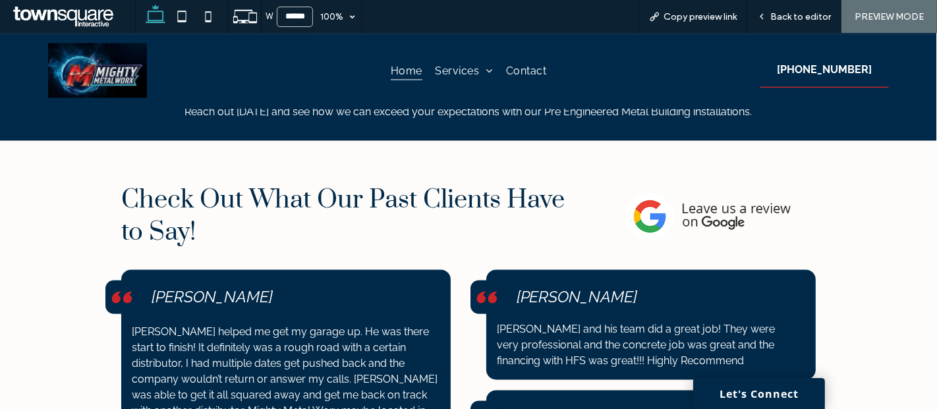
click at [687, 193] on img at bounding box center [708, 216] width 165 height 47
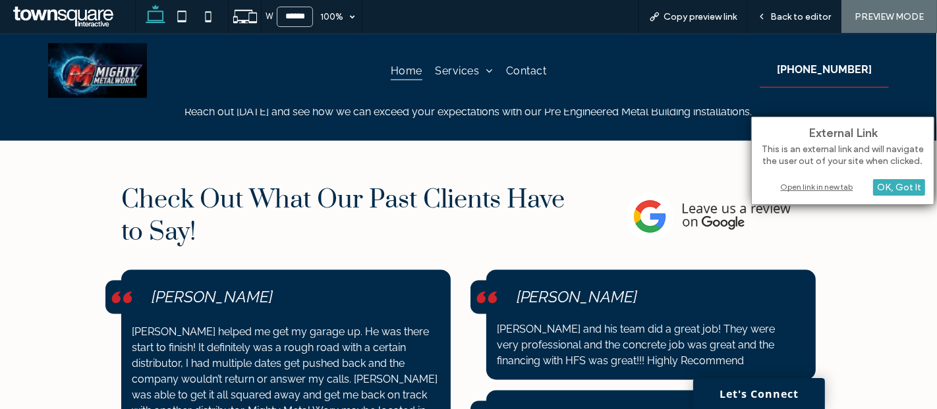
click at [801, 189] on div "Open link in new tab" at bounding box center [842, 187] width 165 height 14
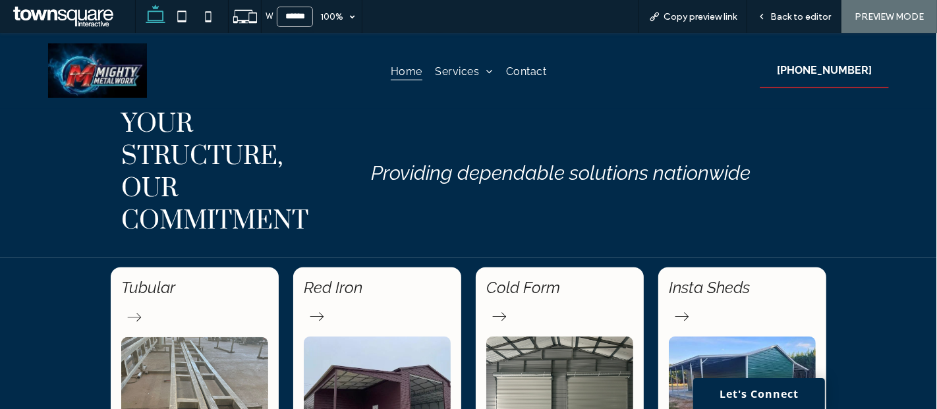
scroll to position [1068, 0]
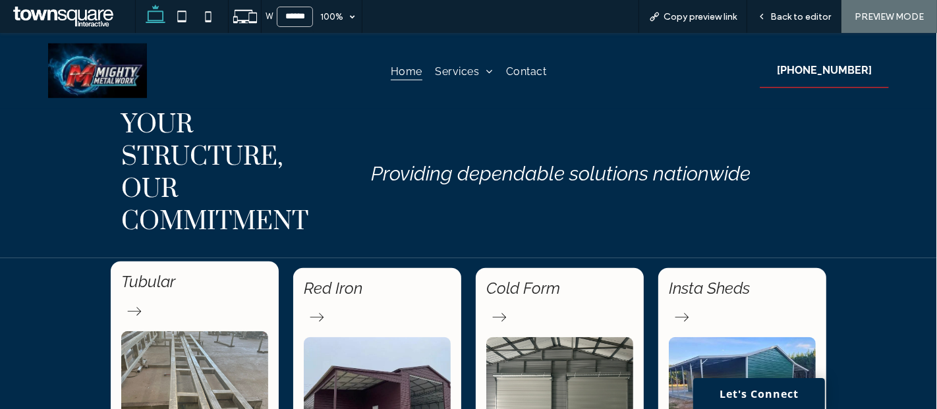
click at [158, 272] on link "Tubular" at bounding box center [148, 281] width 54 height 19
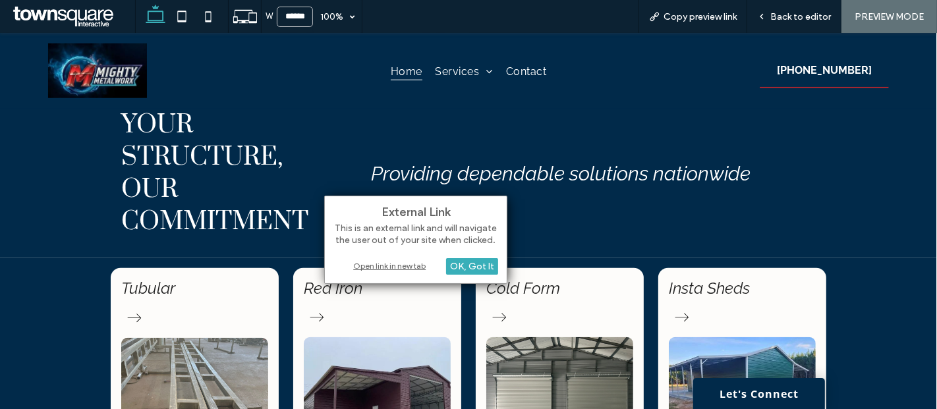
click at [361, 262] on div "Open link in new tab" at bounding box center [415, 266] width 165 height 14
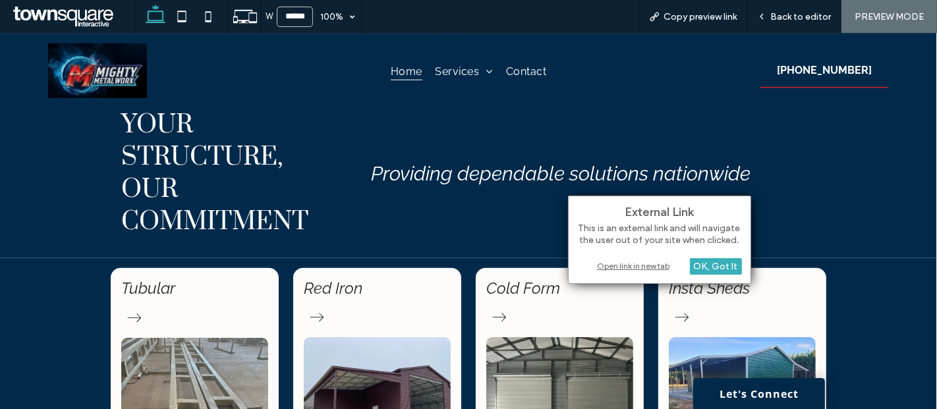
click at [631, 260] on div "External Link This is an external link and will navigate the user out of your s…" at bounding box center [659, 240] width 183 height 88
click at [619, 259] on div "Open link in new tab" at bounding box center [659, 266] width 165 height 14
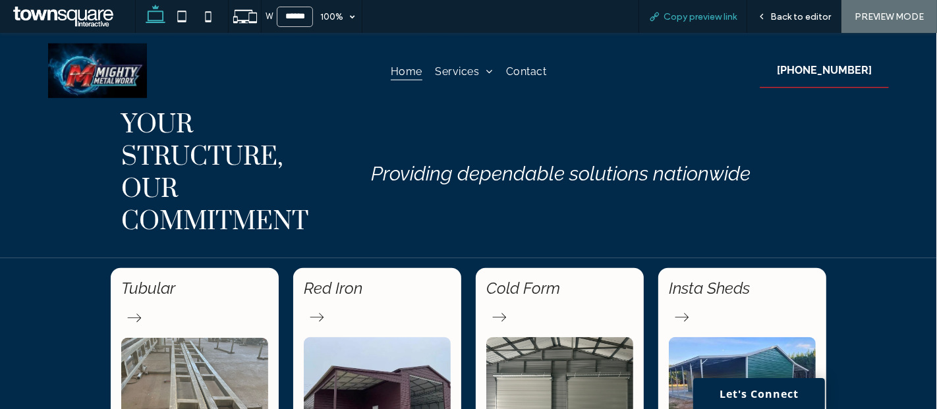
click at [700, 14] on span "Copy preview link" at bounding box center [700, 16] width 73 height 11
click at [789, 12] on span "Back to editor" at bounding box center [800, 16] width 61 height 11
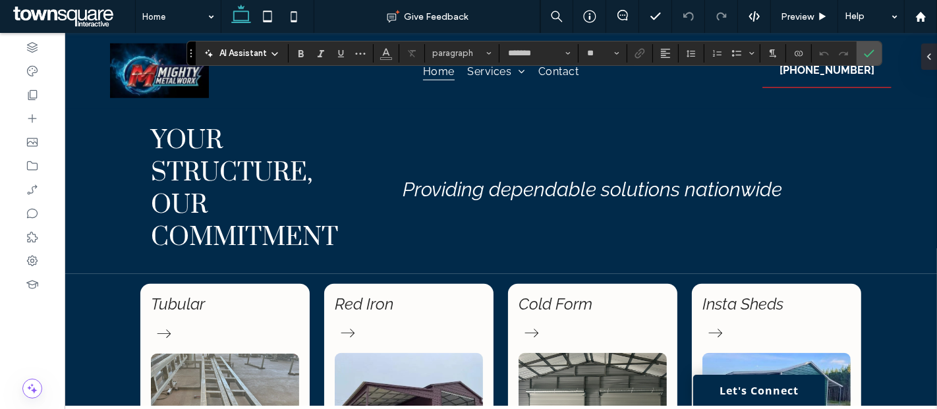
type input "*******"
type input "**"
click at [640, 51] on icon "Link" at bounding box center [640, 53] width 11 height 11
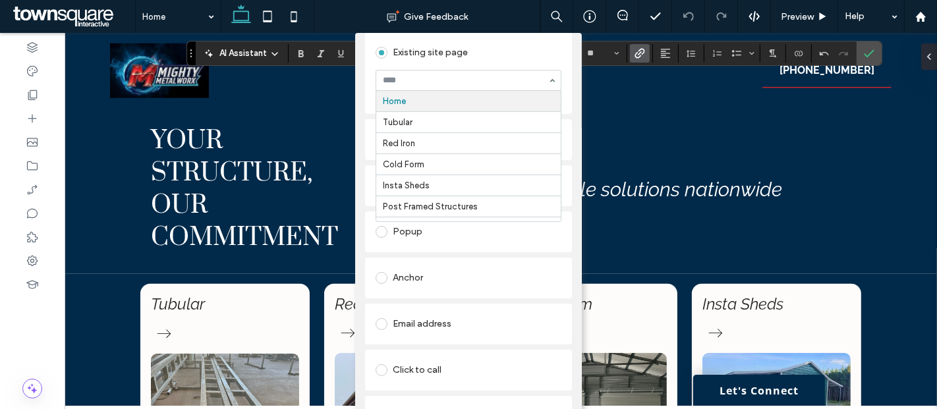
click at [476, 84] on input at bounding box center [465, 80] width 165 height 9
click at [546, 81] on div "Home Tubular Red Iron Cold Form Insta Sheds Post Framed Structures Custom Struc…" at bounding box center [469, 80] width 186 height 21
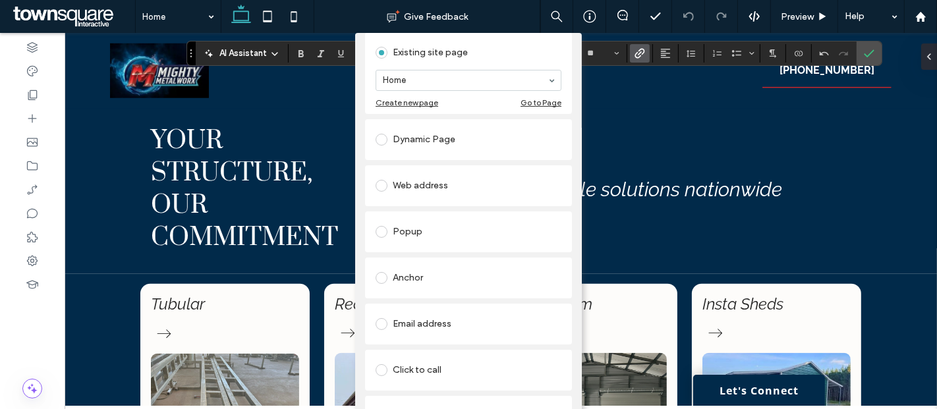
click at [417, 102] on div "Create new page" at bounding box center [407, 103] width 63 height 10
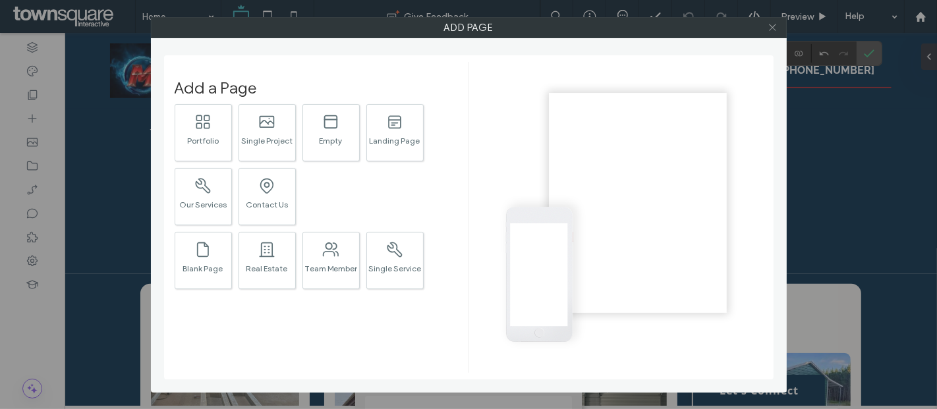
click at [773, 28] on icon at bounding box center [773, 27] width 10 height 10
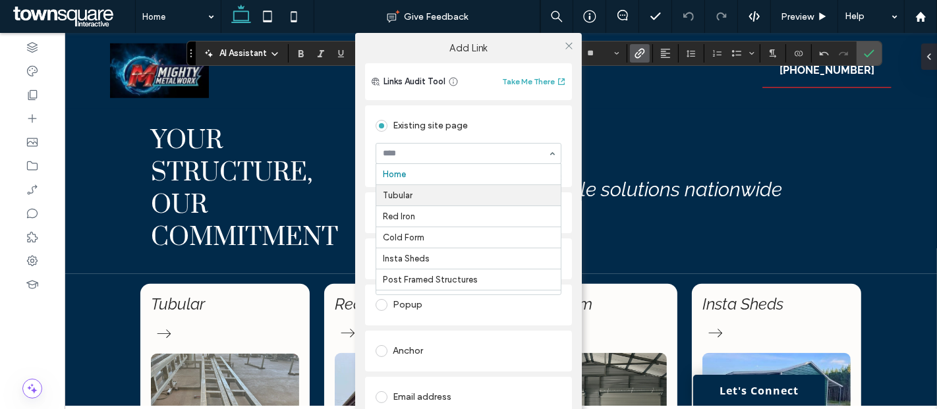
scroll to position [39, 0]
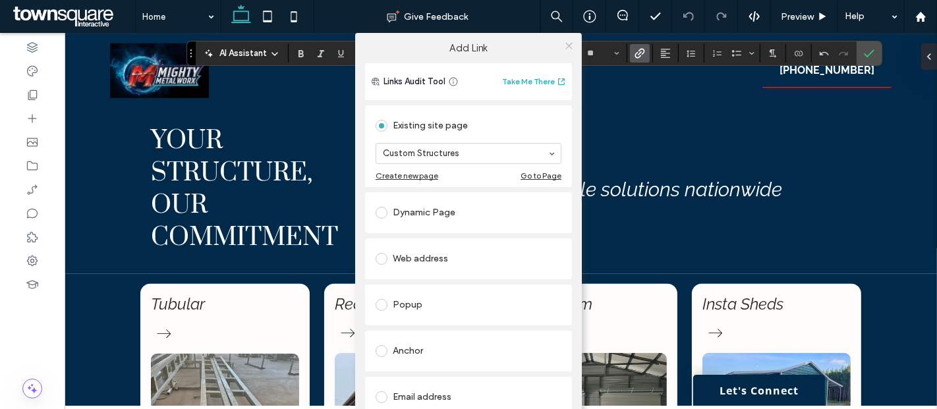
click at [566, 45] on use at bounding box center [568, 46] width 7 height 7
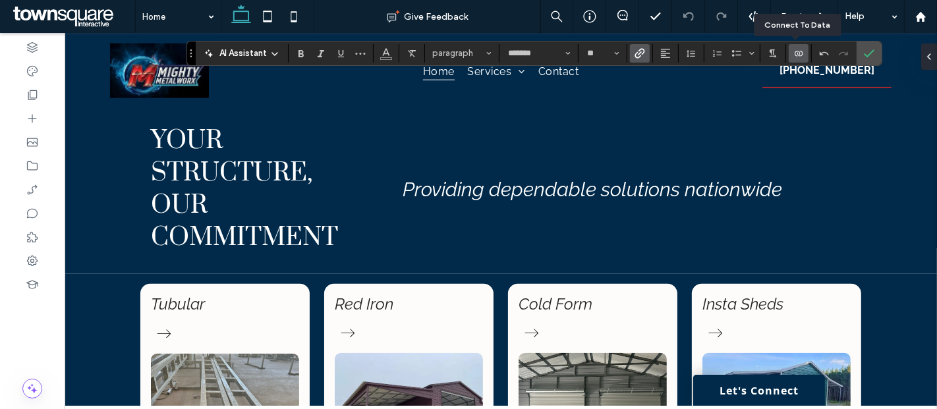
click at [800, 51] on icon "Connect To Data" at bounding box center [798, 53] width 11 height 11
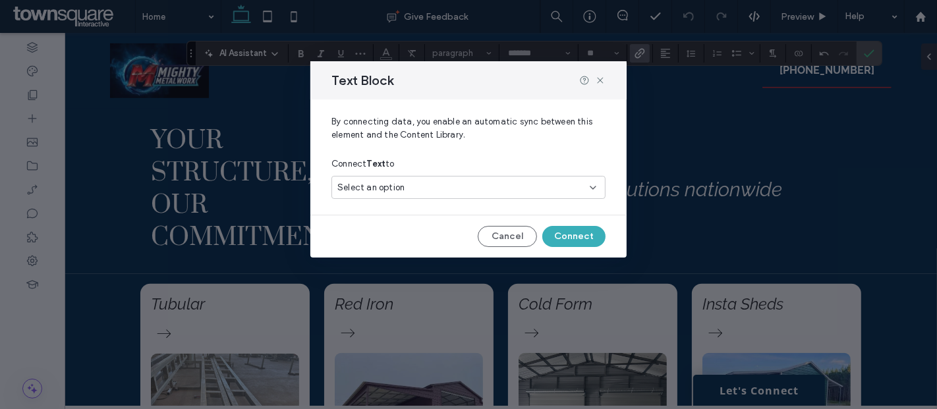
click at [475, 189] on div "Select an option" at bounding box center [460, 187] width 246 height 13
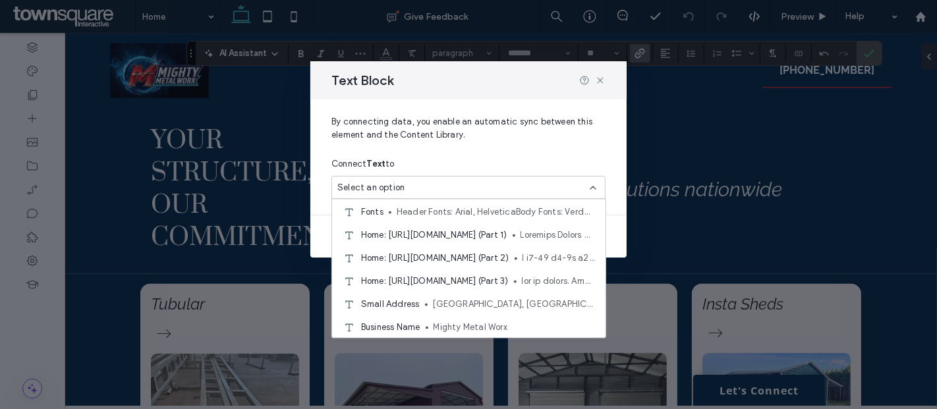
scroll to position [0, 0]
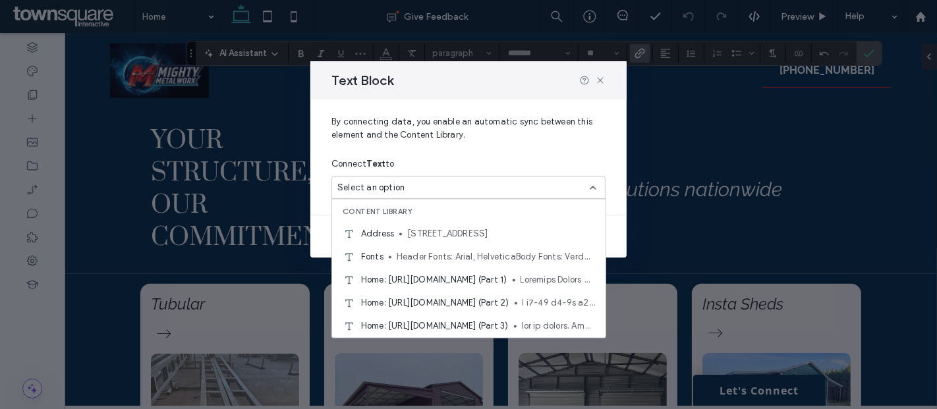
click at [602, 87] on div "Text Block" at bounding box center [468, 80] width 316 height 38
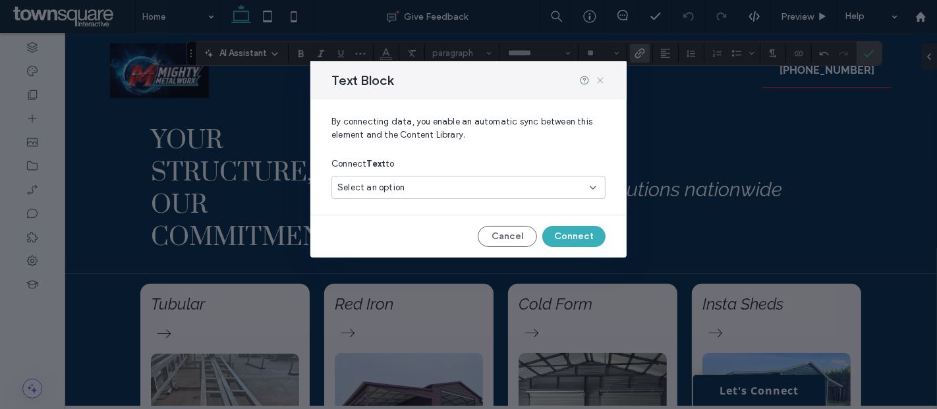
click at [604, 78] on icon at bounding box center [600, 80] width 11 height 11
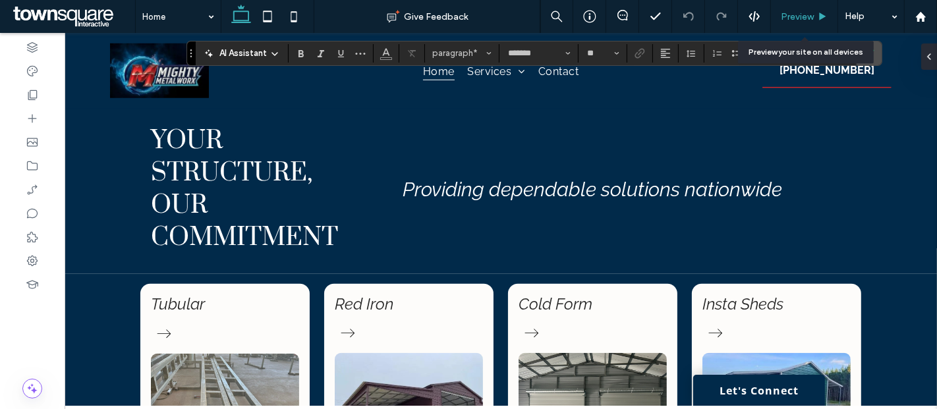
click at [796, 18] on span "Preview" at bounding box center [797, 16] width 33 height 11
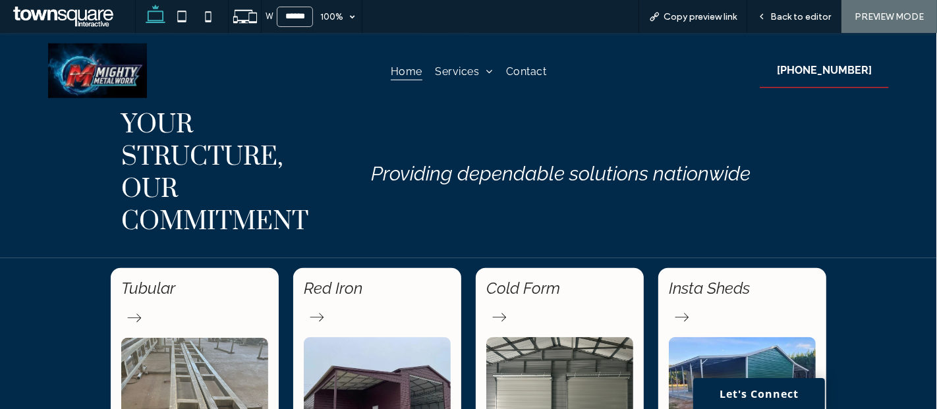
click at [795, 14] on span "Back to editor" at bounding box center [800, 16] width 61 height 11
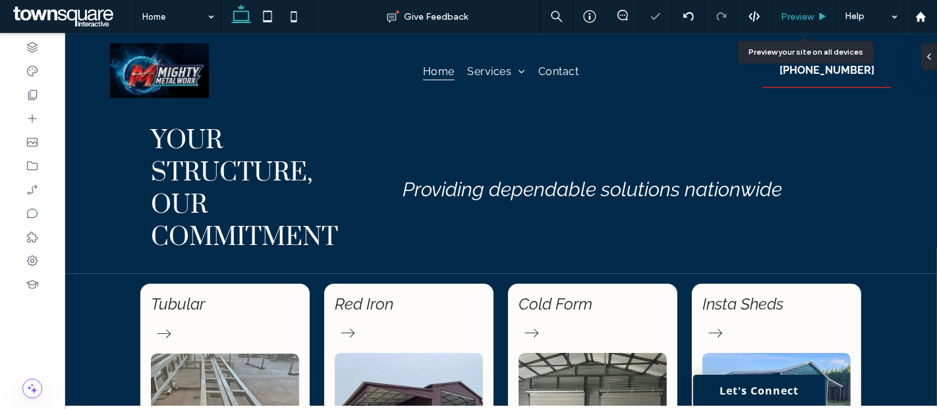
click at [795, 18] on span "Preview" at bounding box center [797, 16] width 33 height 11
click at [789, 19] on span "Preview" at bounding box center [797, 16] width 33 height 11
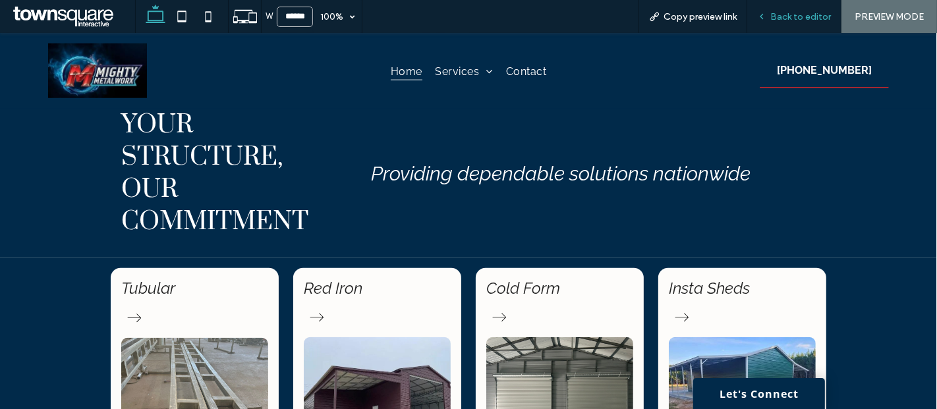
click at [811, 14] on span "Back to editor" at bounding box center [800, 16] width 61 height 11
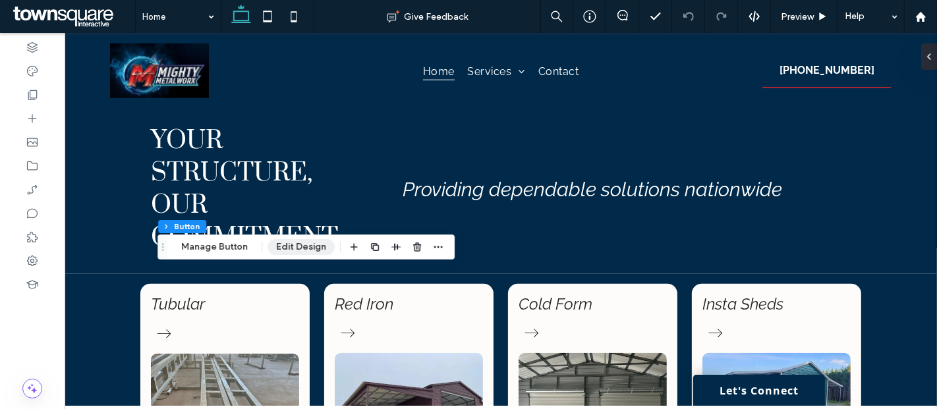
click at [276, 246] on button "Edit Design" at bounding box center [301, 247] width 67 height 16
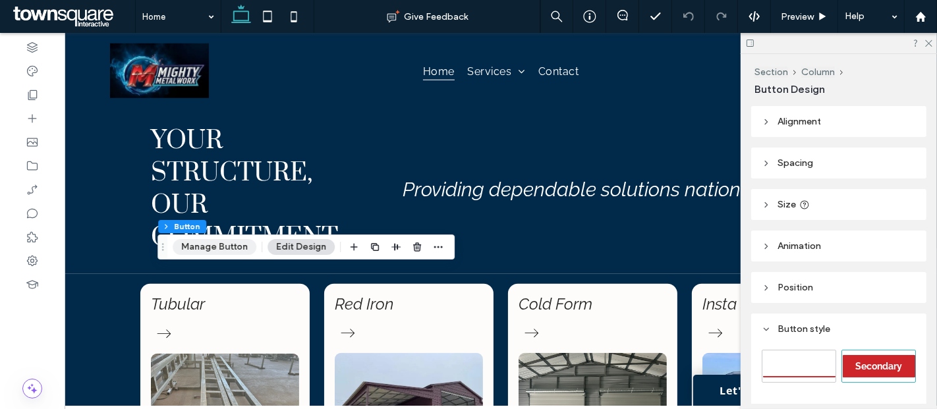
click at [221, 249] on button "Manage Button" at bounding box center [215, 247] width 84 height 16
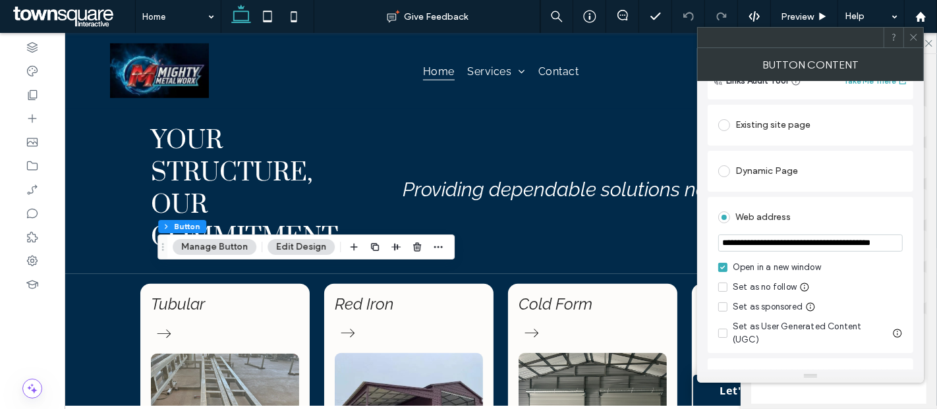
scroll to position [146, 0]
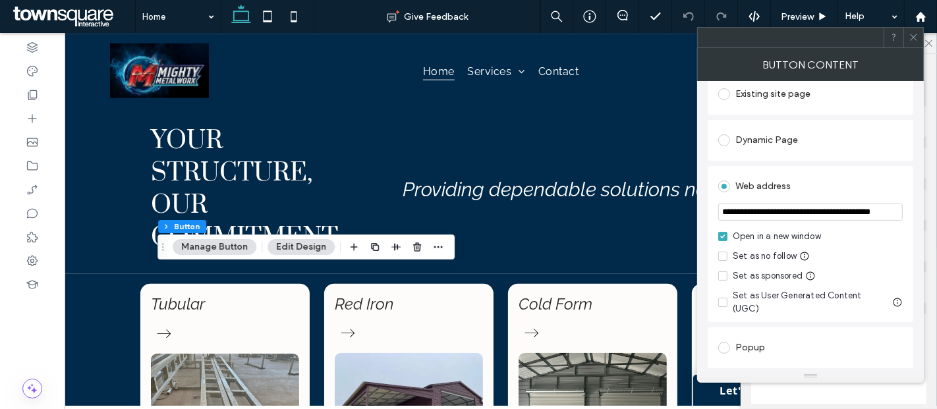
click at [917, 36] on icon at bounding box center [914, 37] width 10 height 10
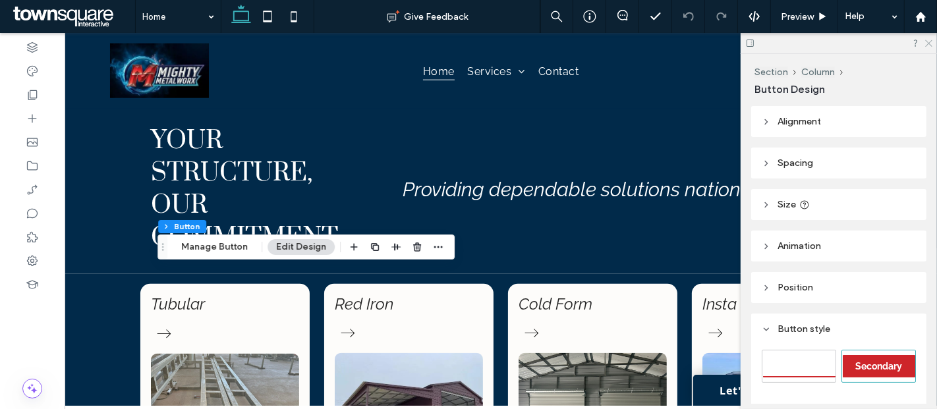
click at [932, 40] on icon at bounding box center [928, 42] width 9 height 9
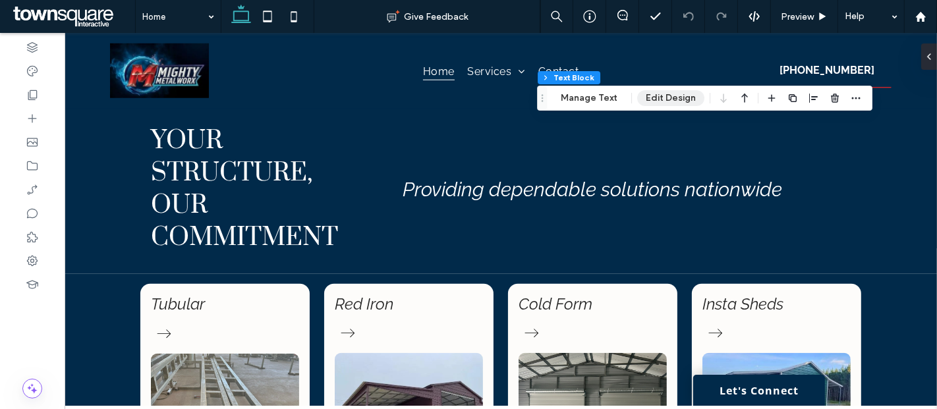
click at [659, 93] on button "Edit Design" at bounding box center [670, 98] width 67 height 16
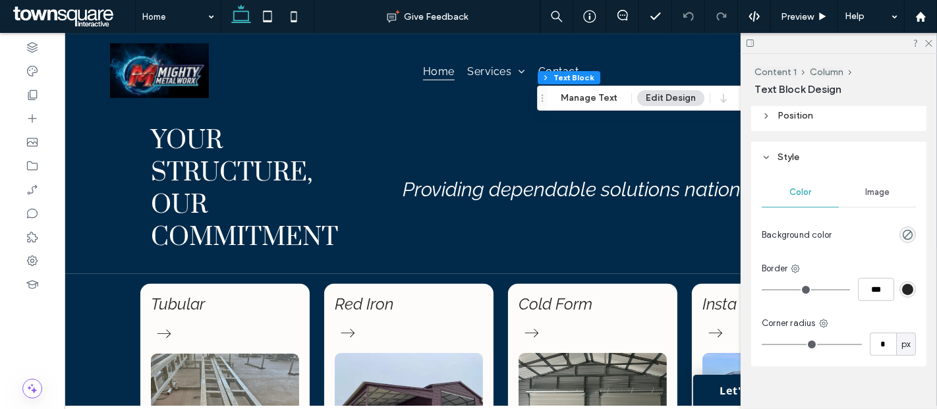
scroll to position [186, 0]
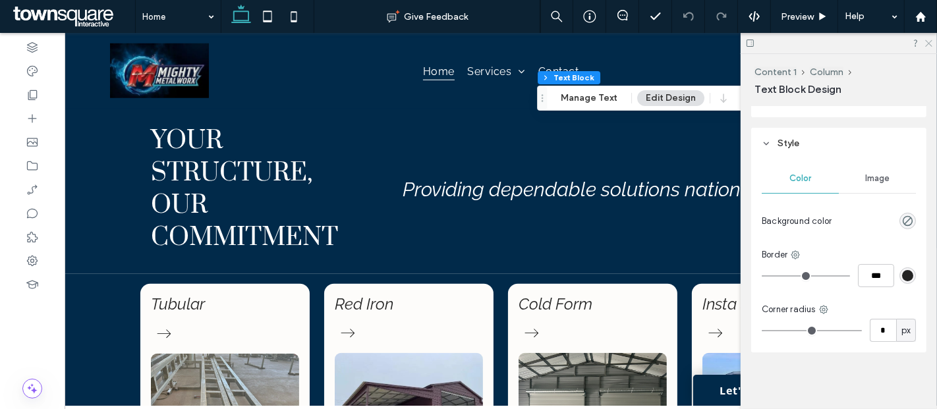
click at [928, 40] on icon at bounding box center [928, 42] width 9 height 9
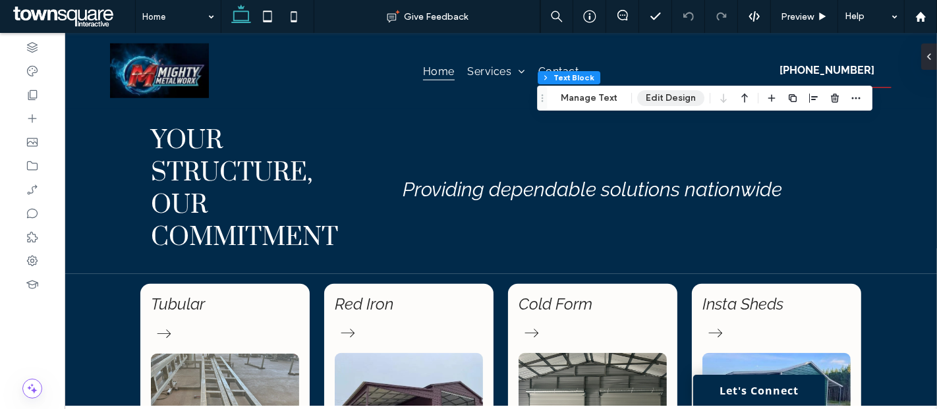
type input "*******"
type input "**"
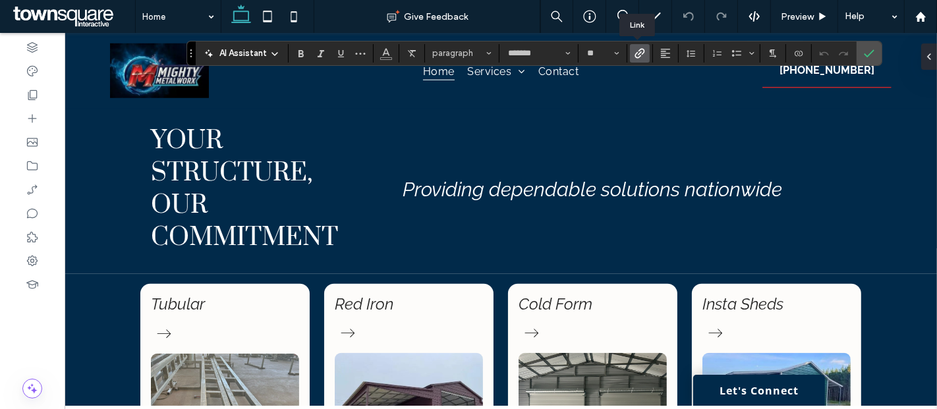
click at [640, 51] on icon "Link" at bounding box center [640, 53] width 11 height 11
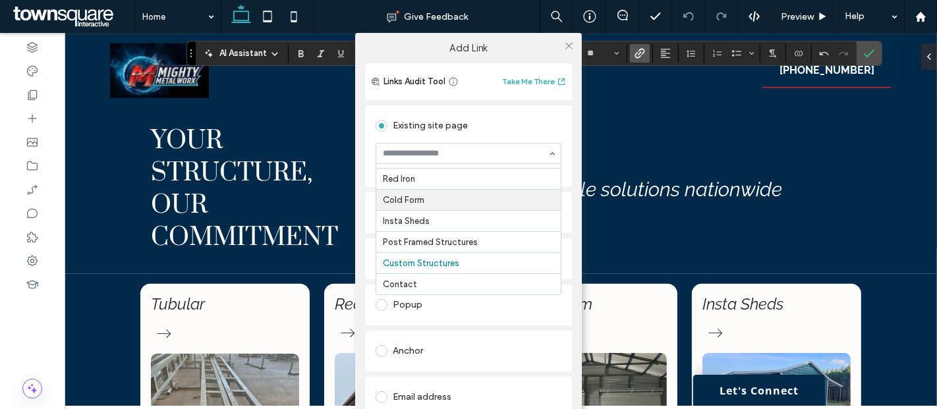
scroll to position [0, 0]
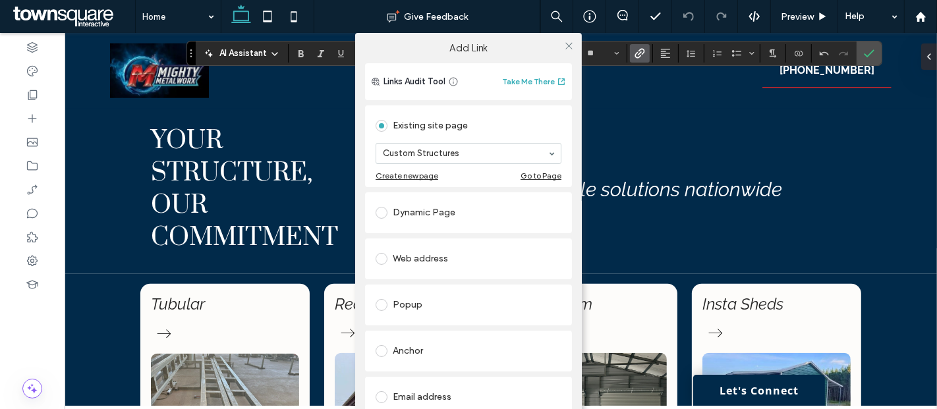
click at [521, 127] on div "Existing site page" at bounding box center [469, 125] width 186 height 21
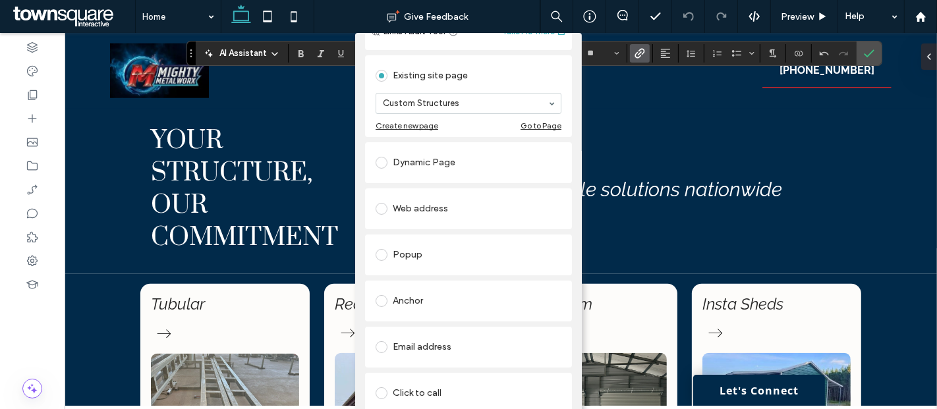
scroll to position [73, 0]
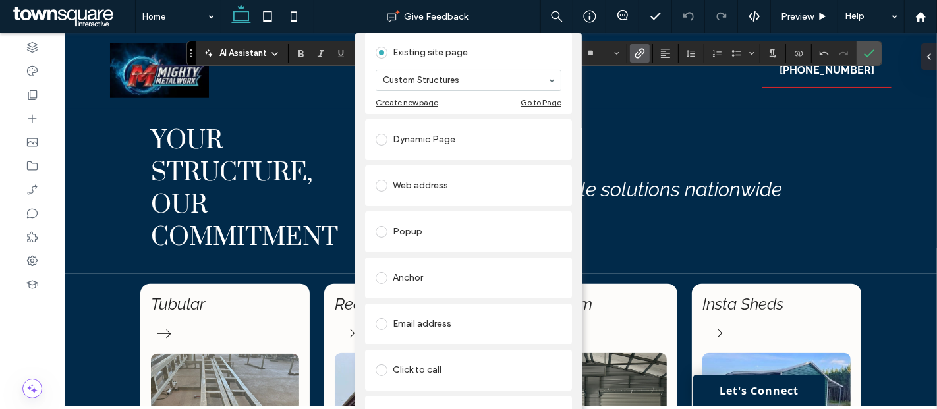
click at [399, 189] on div "Web address" at bounding box center [469, 185] width 186 height 21
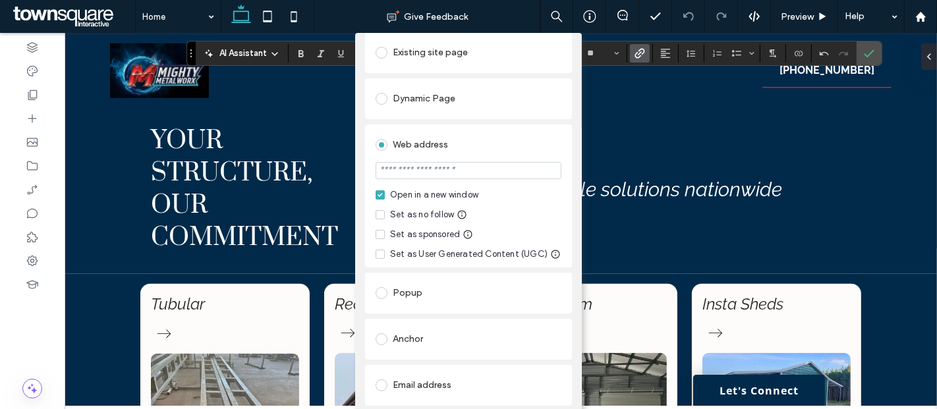
click at [457, 170] on input "url" at bounding box center [469, 170] width 186 height 17
paste input "**********"
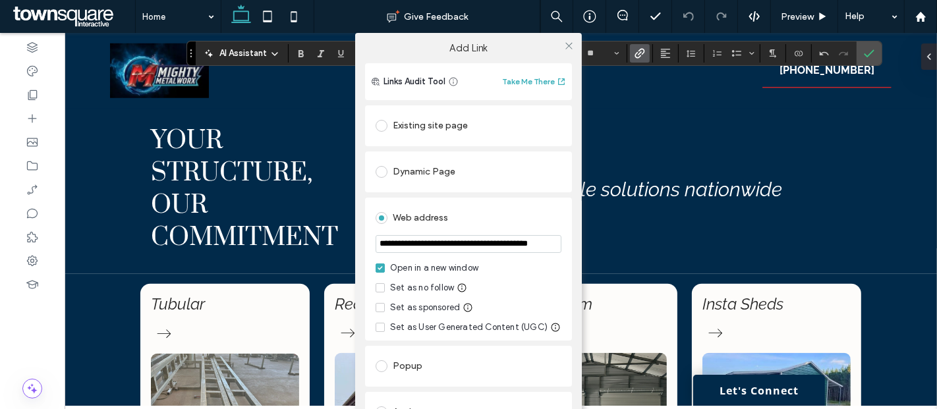
scroll to position [1, 0]
type input "**********"
click at [567, 46] on icon at bounding box center [569, 45] width 10 height 10
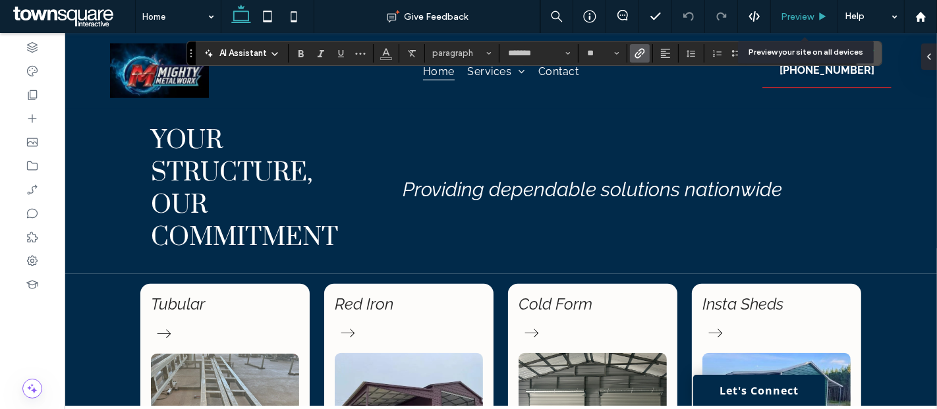
click at [800, 9] on div "Preview" at bounding box center [804, 16] width 67 height 33
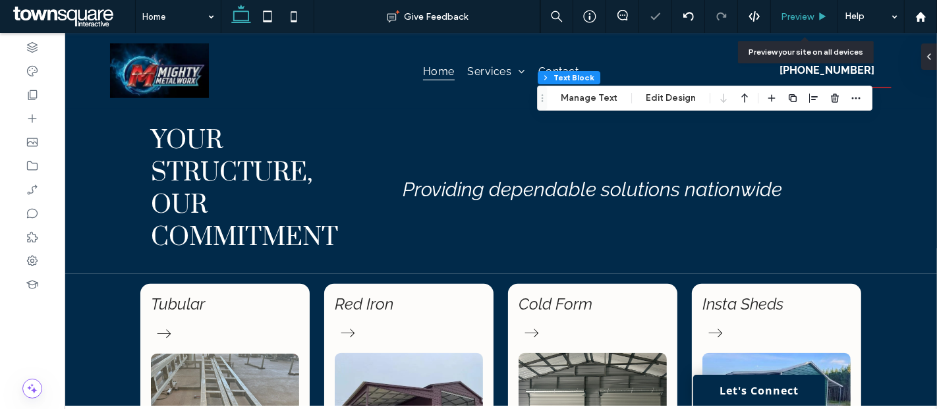
click at [795, 9] on div "Preview" at bounding box center [804, 16] width 67 height 33
click at [791, 15] on span "Preview" at bounding box center [797, 16] width 33 height 11
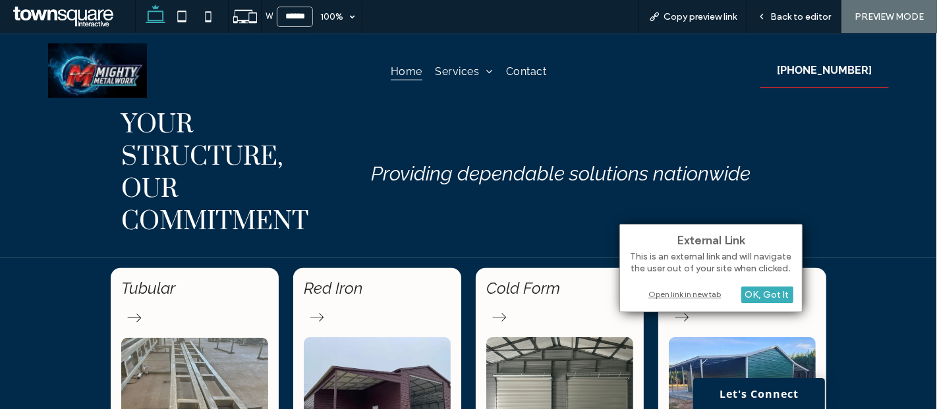
click at [700, 295] on div "Open link in new tab" at bounding box center [711, 294] width 165 height 14
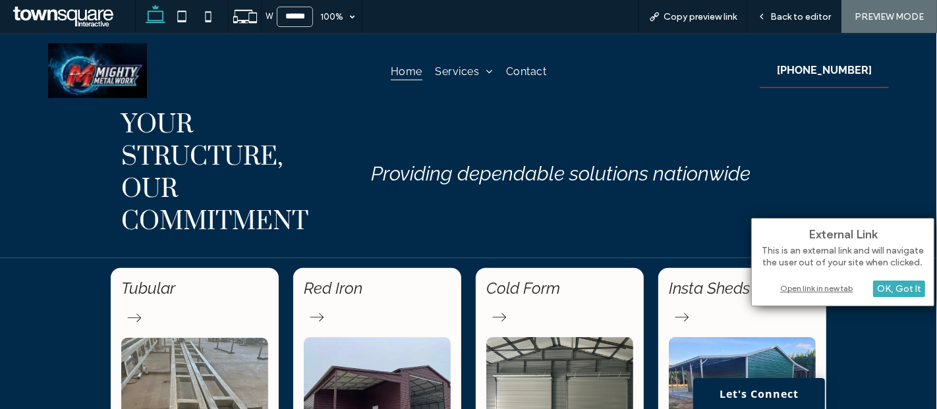
click at [783, 291] on div "Open link in new tab" at bounding box center [842, 288] width 165 height 14
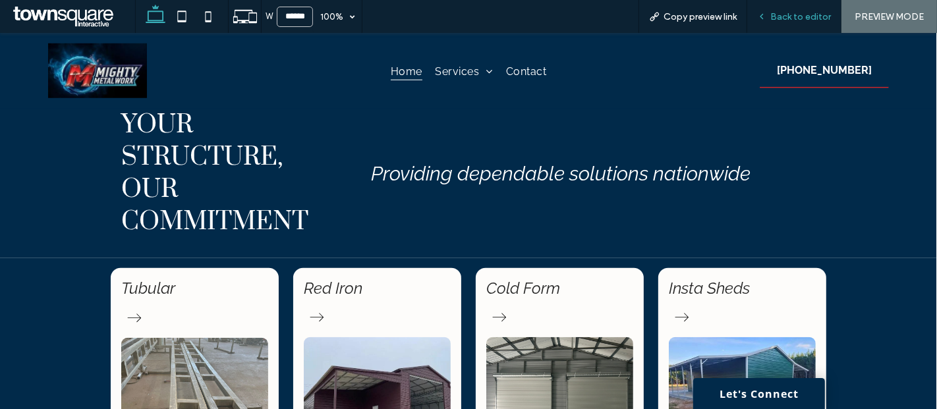
click at [802, 23] on div "Back to editor" at bounding box center [794, 16] width 94 height 33
click at [798, 21] on span "Back to editor" at bounding box center [800, 16] width 61 height 11
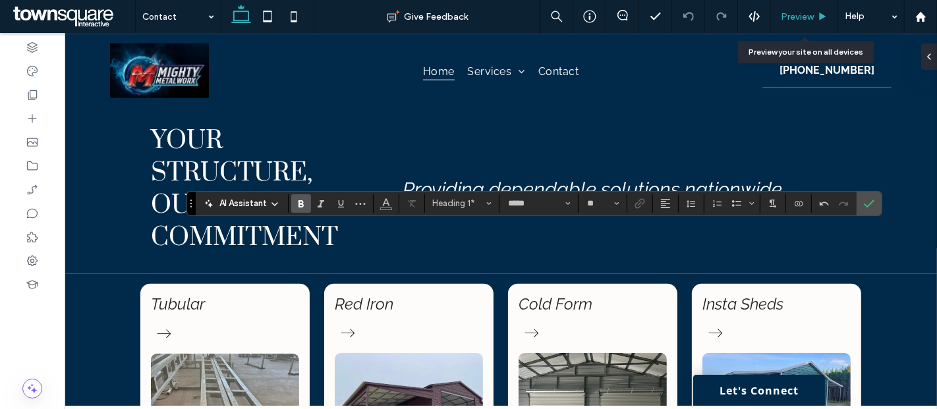
click at [808, 26] on div "Preview" at bounding box center [804, 16] width 67 height 33
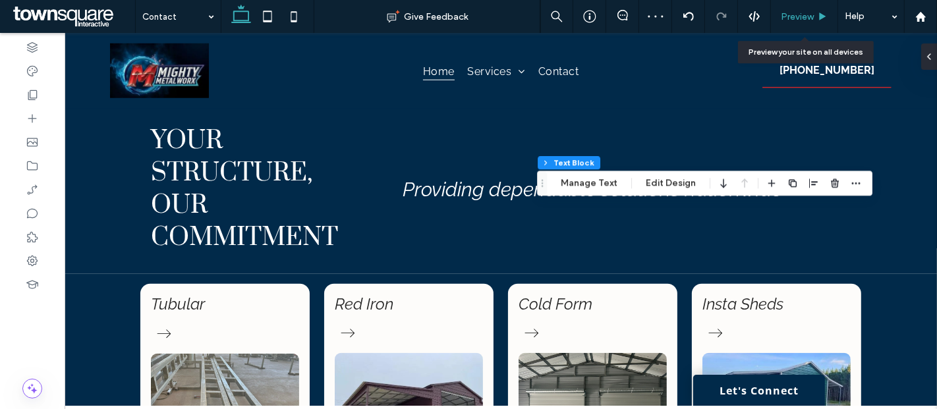
click at [797, 29] on div "Preview" at bounding box center [804, 16] width 67 height 33
click at [797, 22] on div "Preview" at bounding box center [804, 16] width 67 height 33
click at [797, 13] on span "Preview" at bounding box center [797, 16] width 33 height 11
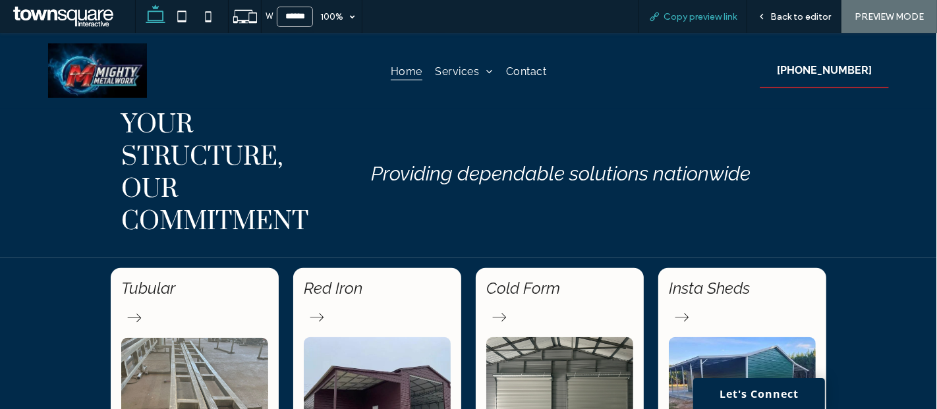
click at [715, 18] on span "Copy preview link" at bounding box center [700, 16] width 73 height 11
click at [784, 13] on span "Back to editor" at bounding box center [800, 16] width 61 height 11
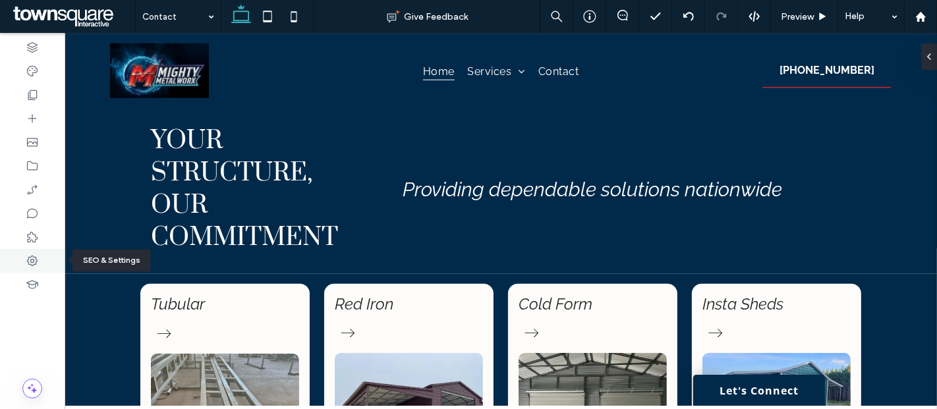
click at [31, 262] on icon at bounding box center [32, 260] width 13 height 13
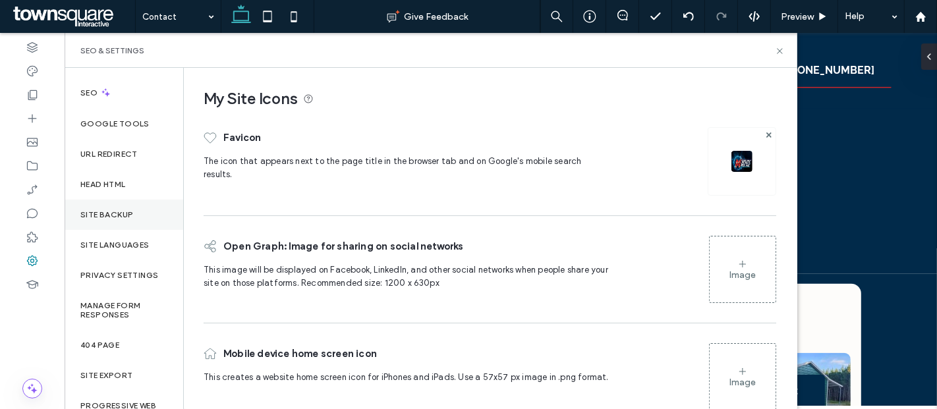
scroll to position [42, 0]
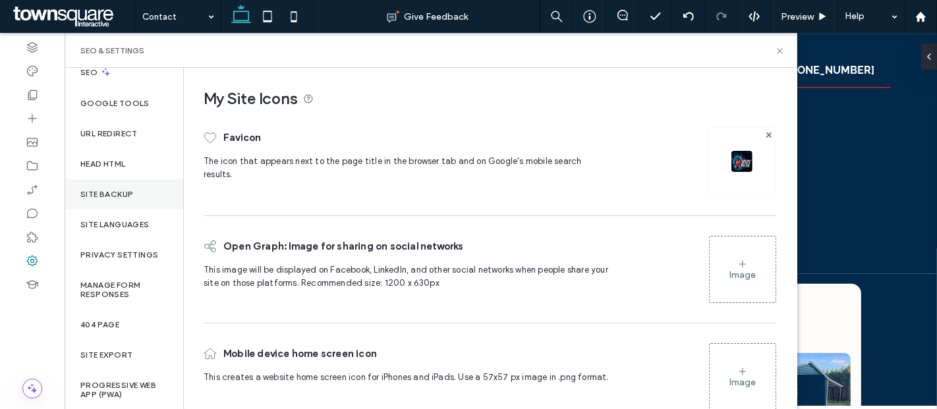
click at [92, 194] on label "Site Backup" at bounding box center [106, 194] width 53 height 9
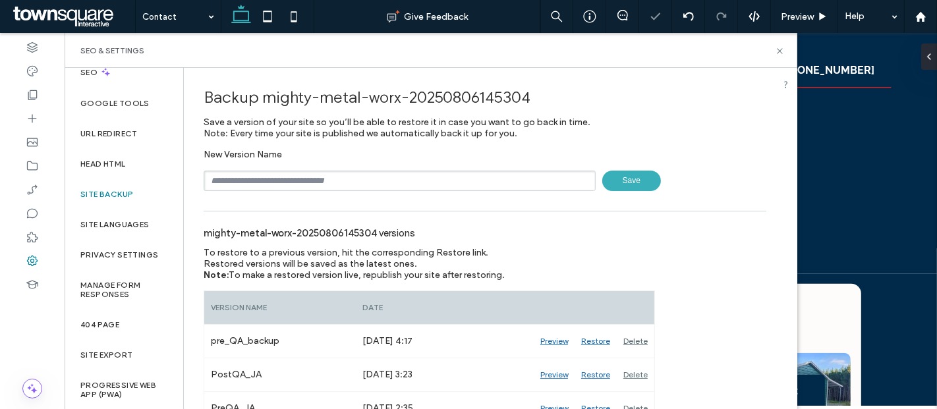
click at [300, 183] on input "text" at bounding box center [400, 181] width 392 height 20
type input "**********"
click at [627, 178] on span "Save" at bounding box center [631, 181] width 59 height 20
click at [779, 47] on icon at bounding box center [780, 51] width 10 height 10
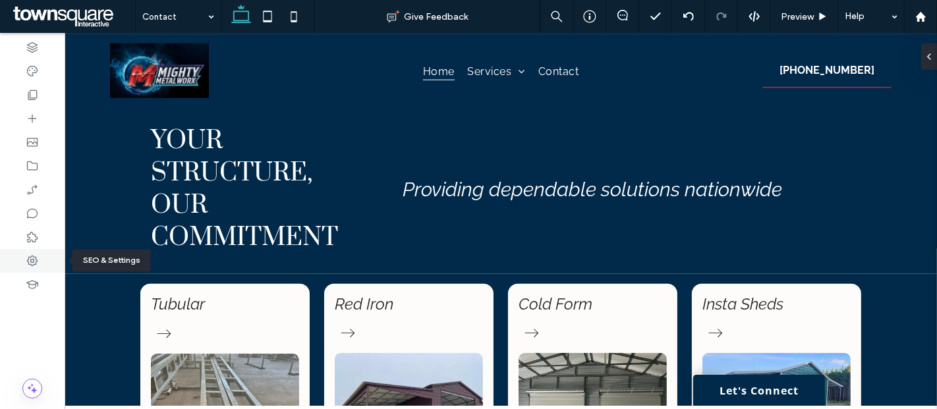
click at [30, 261] on use at bounding box center [32, 261] width 11 height 11
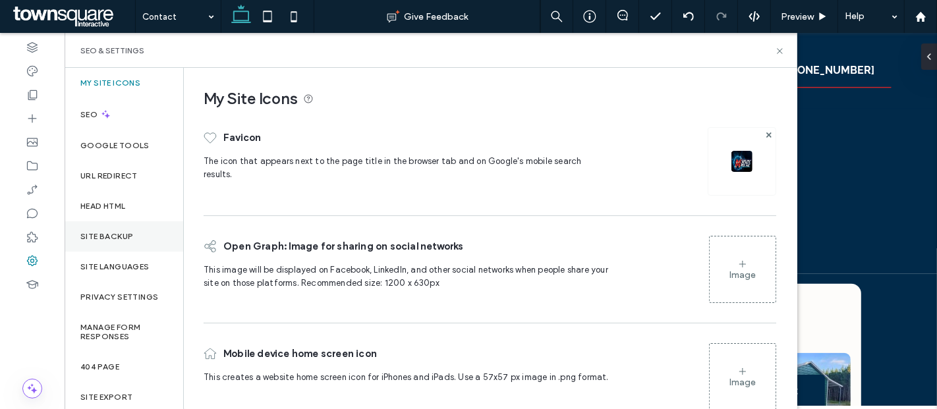
click at [95, 235] on label "Site Backup" at bounding box center [106, 236] width 53 height 9
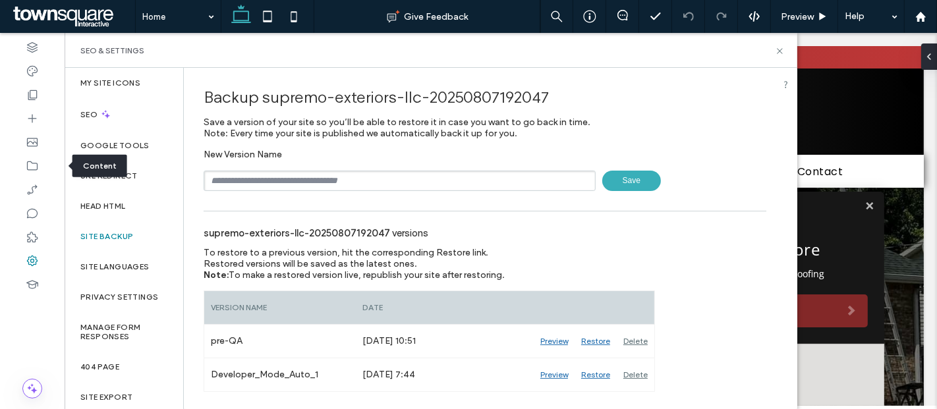
click at [34, 163] on icon at bounding box center [32, 165] width 13 height 13
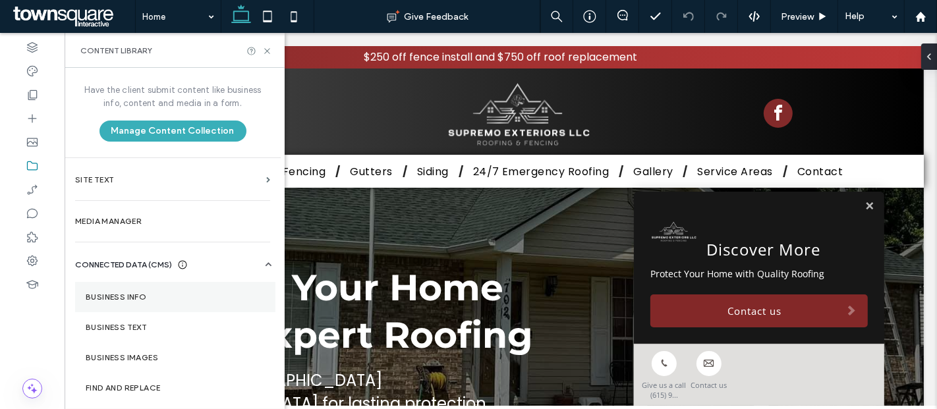
click at [142, 298] on label "Business Info" at bounding box center [175, 297] width 179 height 9
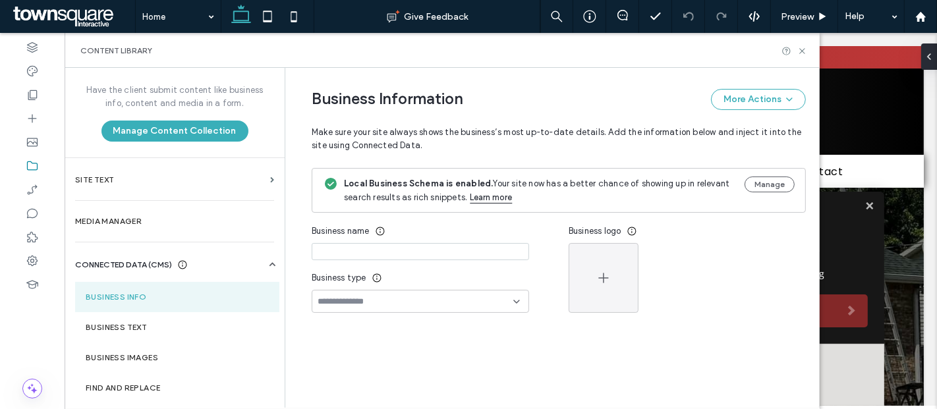
type input "**********"
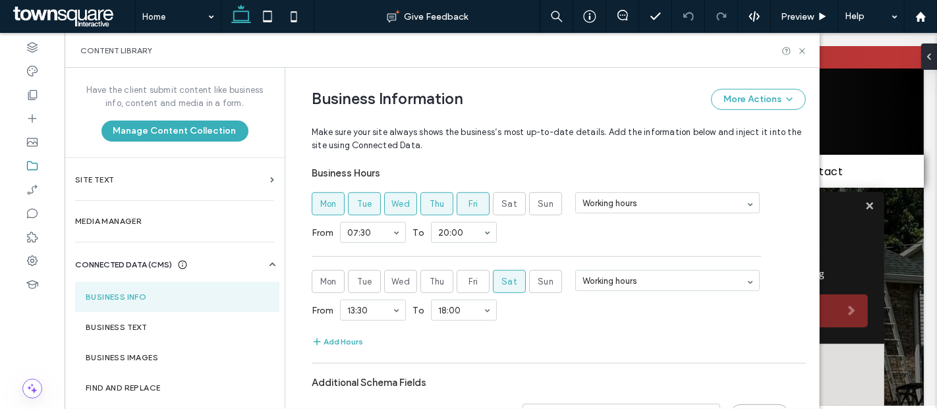
scroll to position [695, 0]
click at [396, 203] on span "Wed" at bounding box center [400, 203] width 18 height 13
click at [331, 339] on button "Add Hours" at bounding box center [337, 341] width 51 height 16
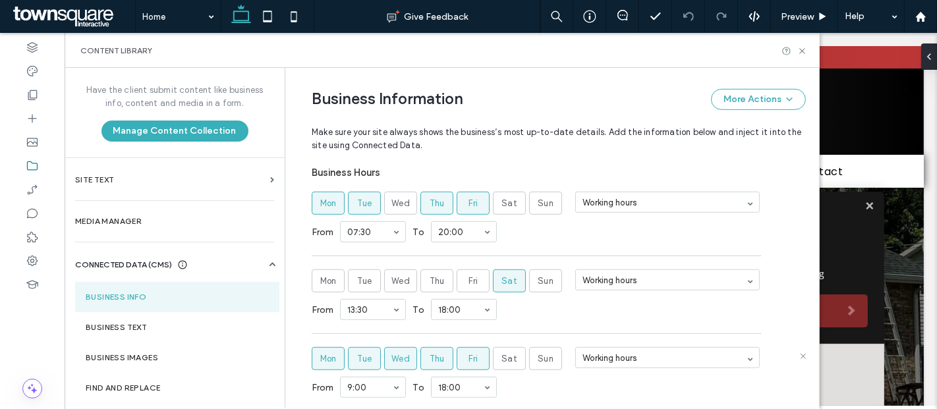
click at [333, 353] on label "Mon" at bounding box center [328, 358] width 33 height 23
click at [357, 353] on span "Tue" at bounding box center [364, 359] width 15 height 13
click at [434, 353] on span "Thu" at bounding box center [437, 359] width 15 height 13
click at [468, 353] on span "Fri" at bounding box center [473, 359] width 10 height 13
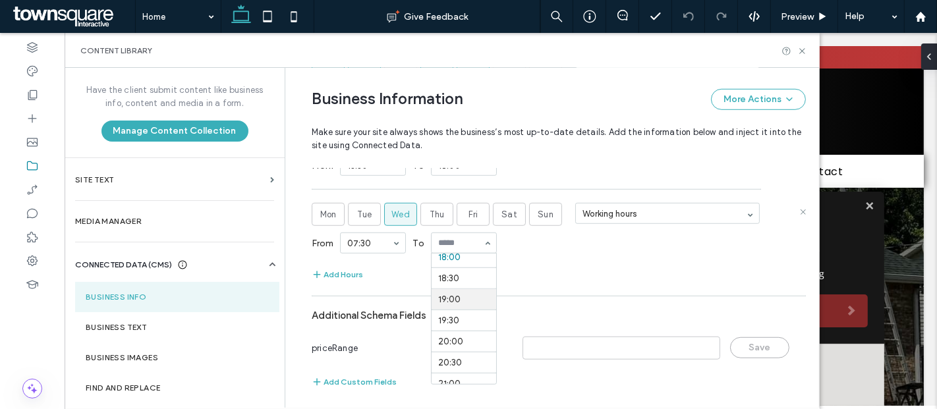
scroll to position [692, 0]
click at [799, 51] on icon at bounding box center [802, 51] width 10 height 10
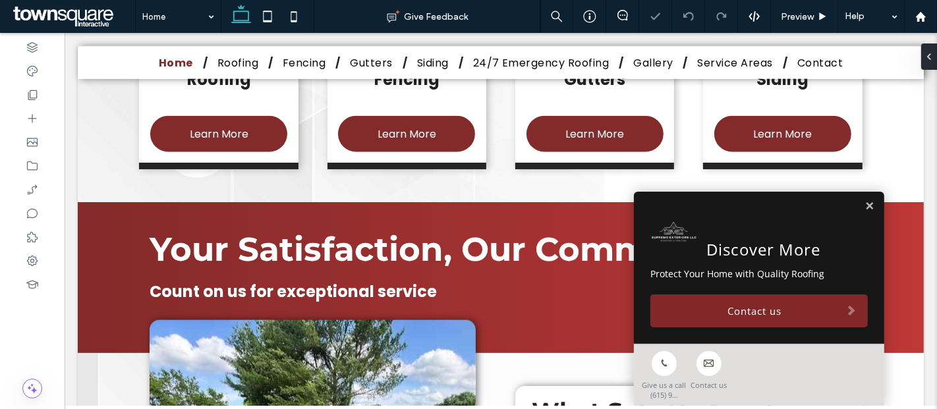
scroll to position [2813, 0]
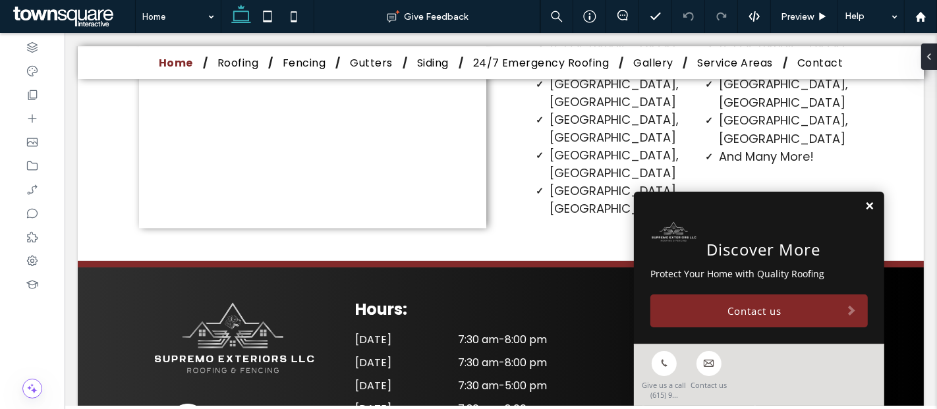
click at [864, 206] on link at bounding box center [869, 206] width 10 height 11
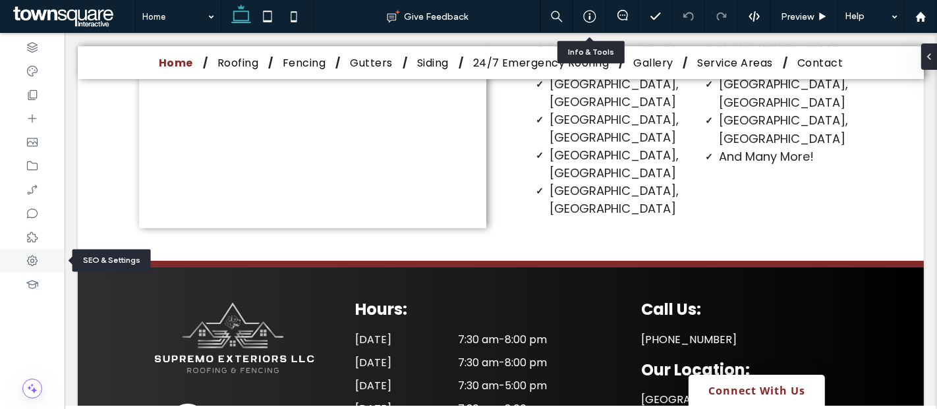
click at [28, 257] on use at bounding box center [32, 261] width 11 height 11
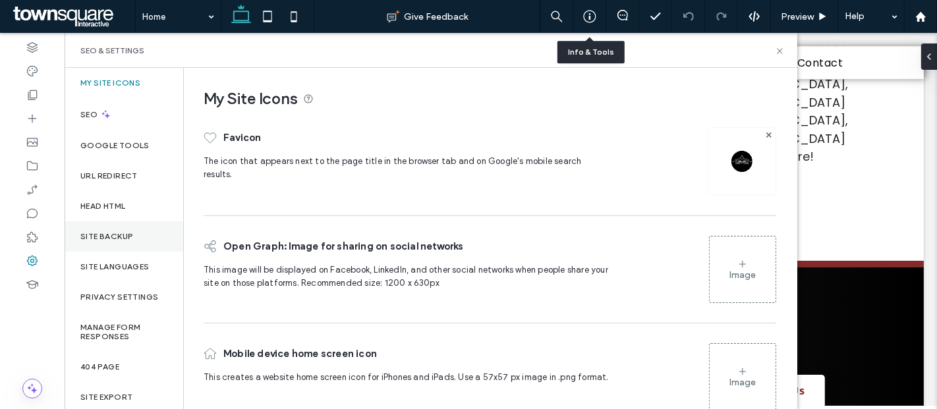
click at [116, 229] on div "Site Backup" at bounding box center [124, 236] width 119 height 30
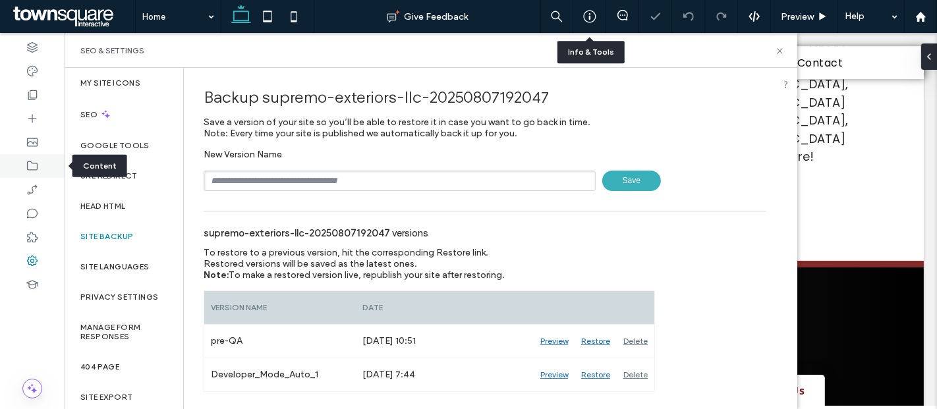
click at [32, 167] on icon at bounding box center [32, 165] width 13 height 13
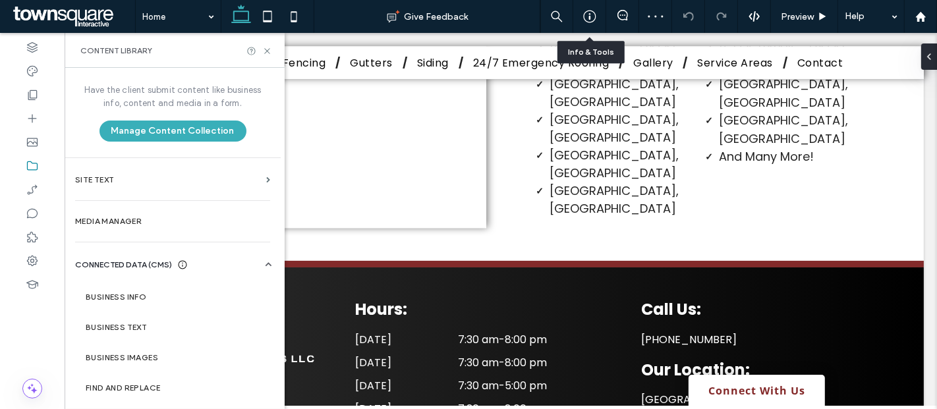
click at [120, 307] on section "Business Info" at bounding box center [175, 297] width 200 height 30
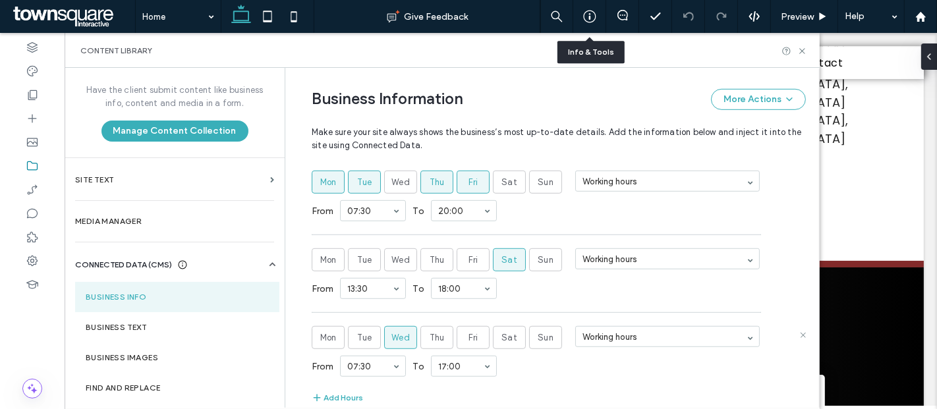
scroll to position [693, 0]
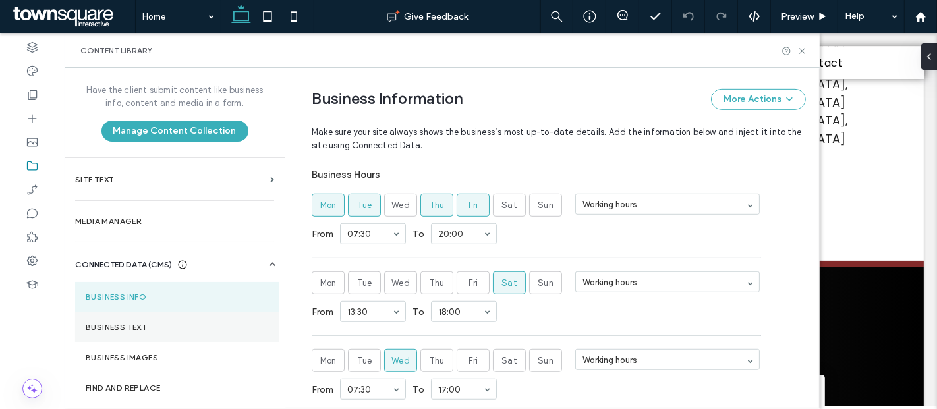
click at [128, 328] on label "Business Text" at bounding box center [177, 327] width 183 height 9
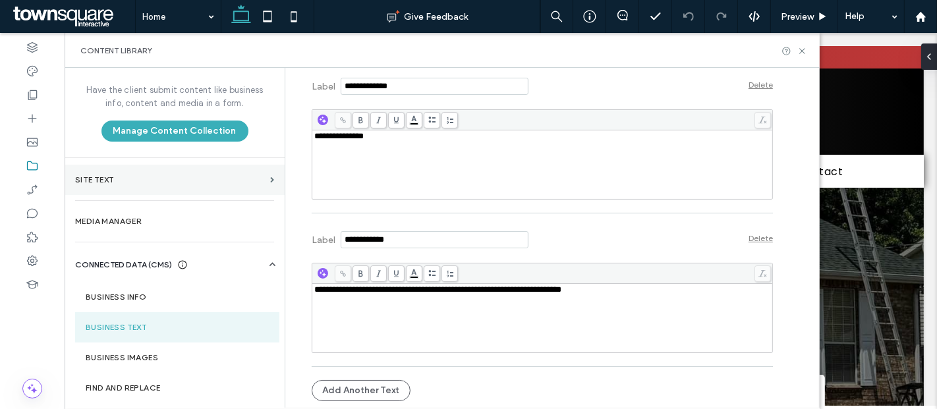
scroll to position [6316, 0]
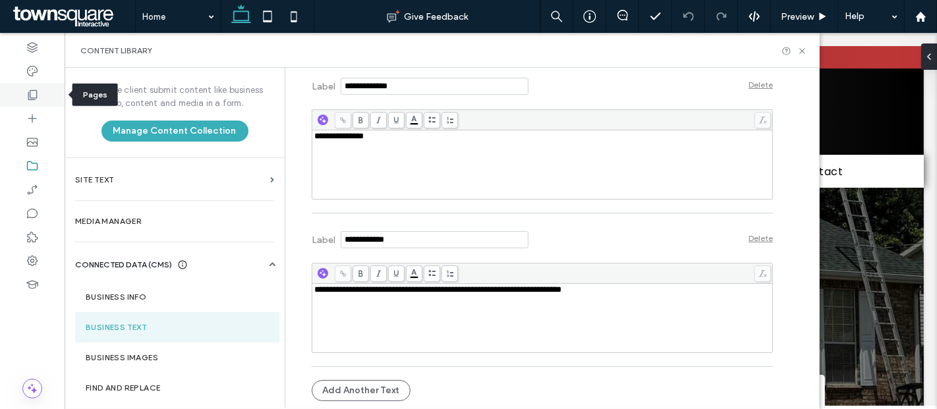
click at [28, 94] on use at bounding box center [32, 95] width 9 height 10
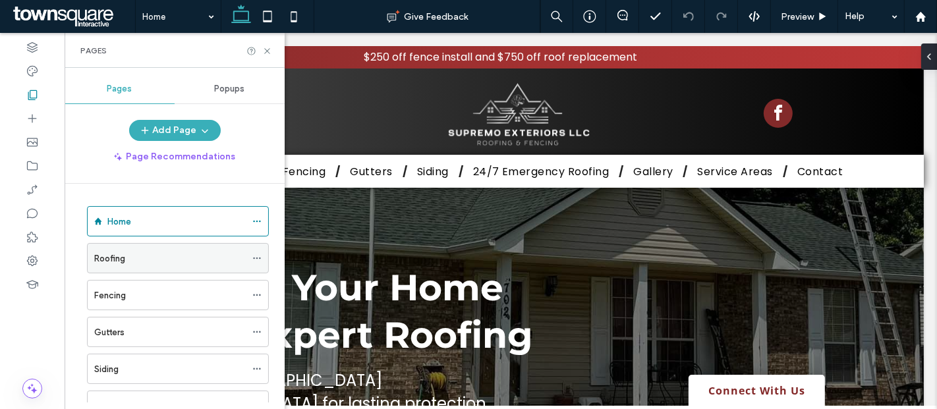
click at [257, 254] on icon at bounding box center [256, 258] width 9 height 9
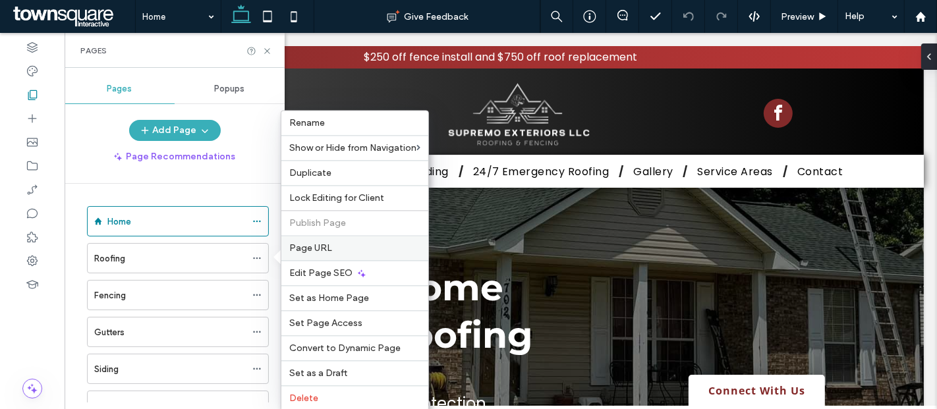
click at [314, 240] on div "Page URL" at bounding box center [354, 247] width 147 height 25
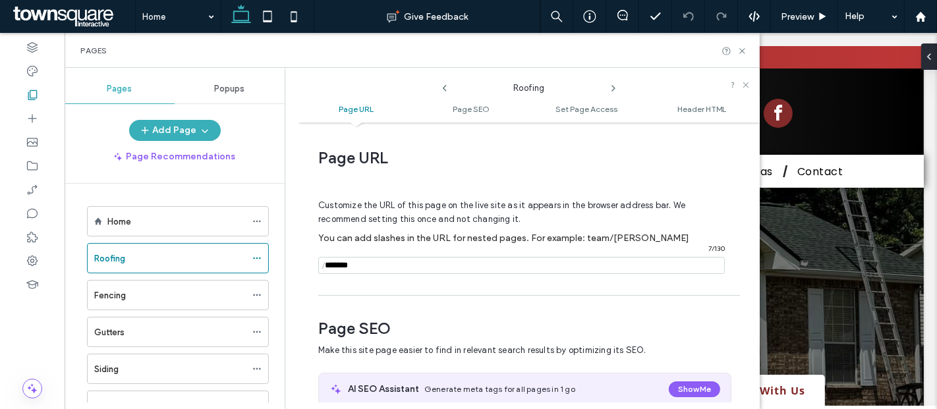
scroll to position [6, 0]
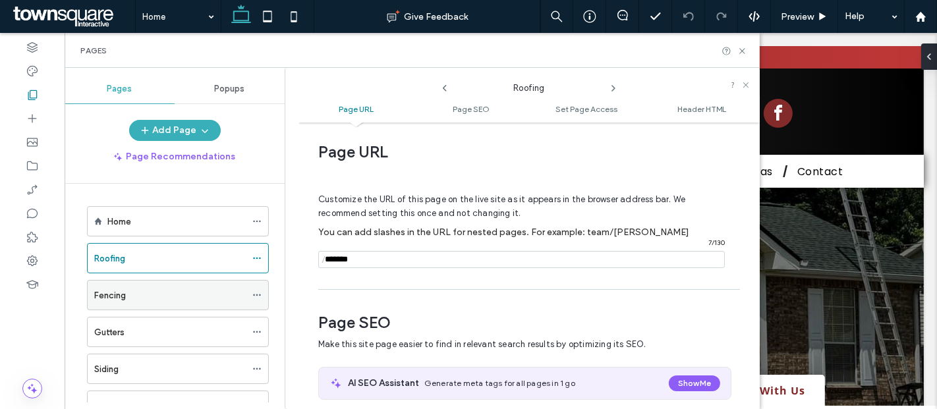
click at [262, 297] on icon at bounding box center [256, 295] width 9 height 9
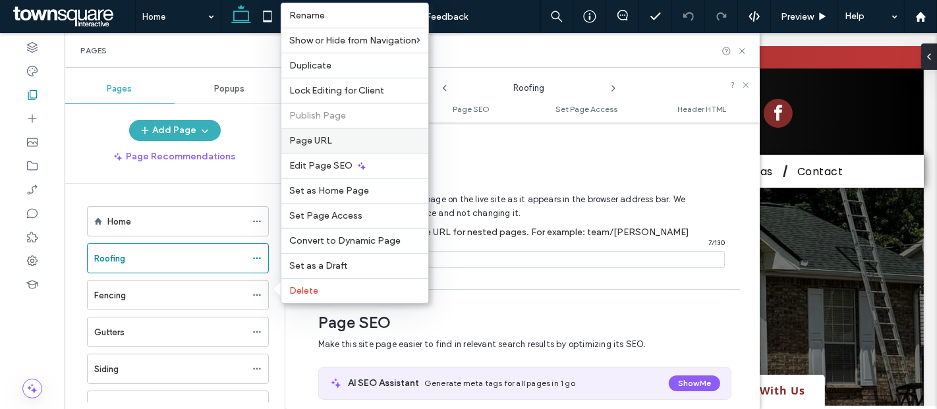
click at [326, 142] on span "Page URL" at bounding box center [310, 140] width 43 height 11
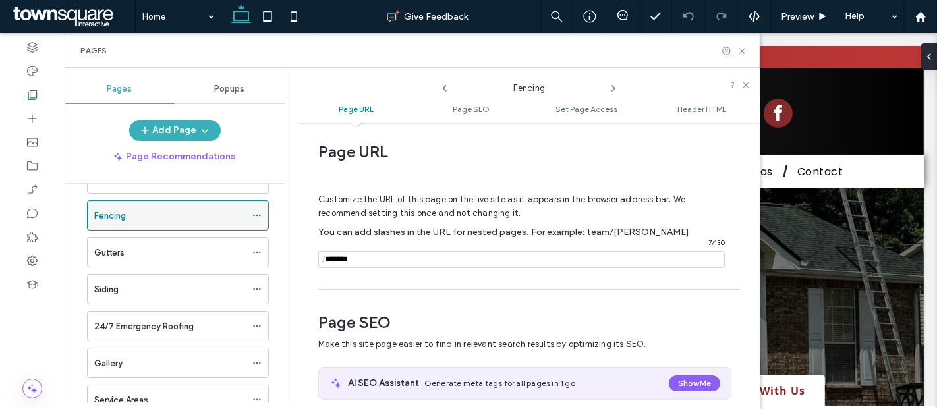
scroll to position [84, 0]
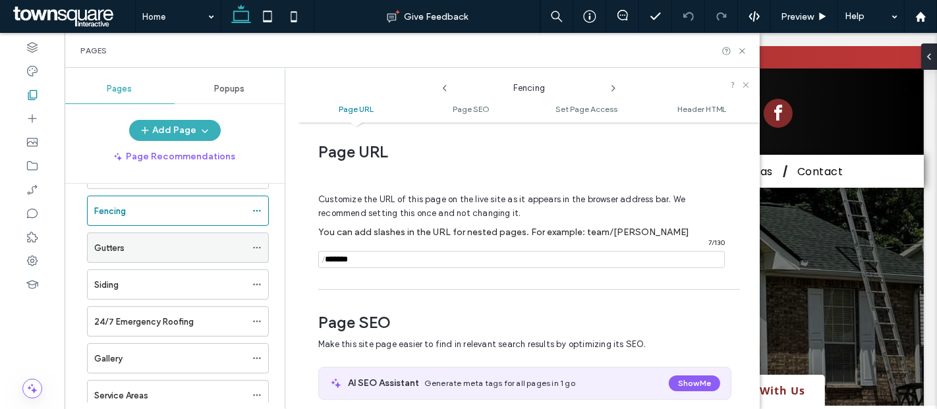
click at [260, 243] on icon at bounding box center [256, 247] width 9 height 9
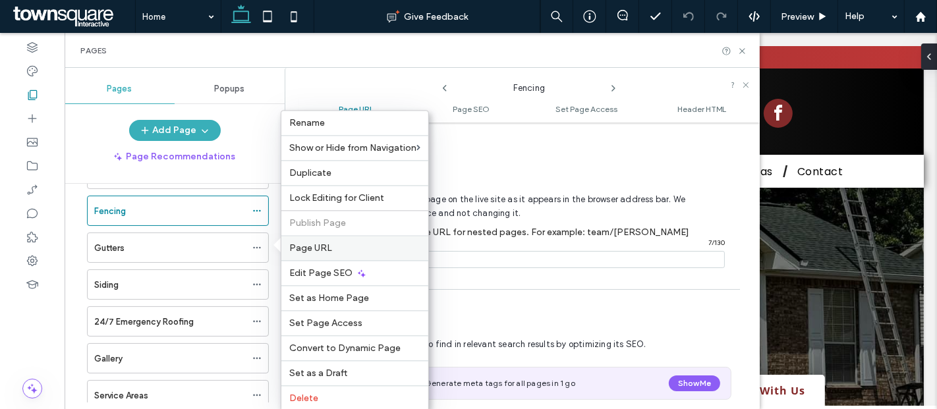
click at [325, 248] on span "Page URL" at bounding box center [310, 247] width 43 height 11
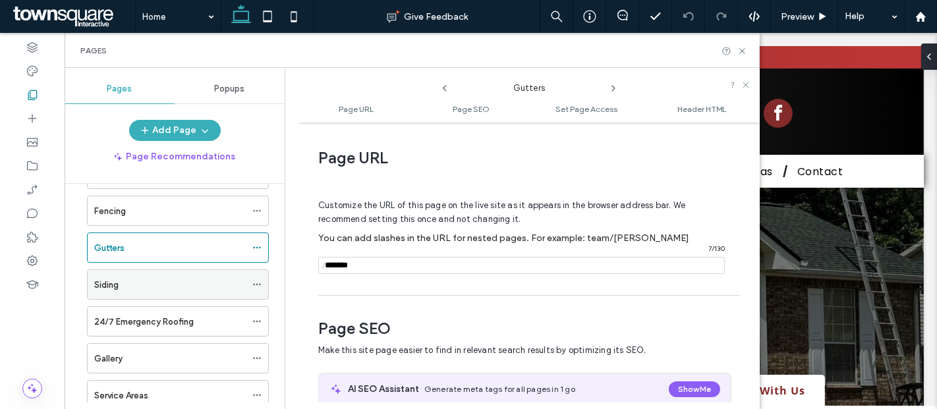
scroll to position [6, 0]
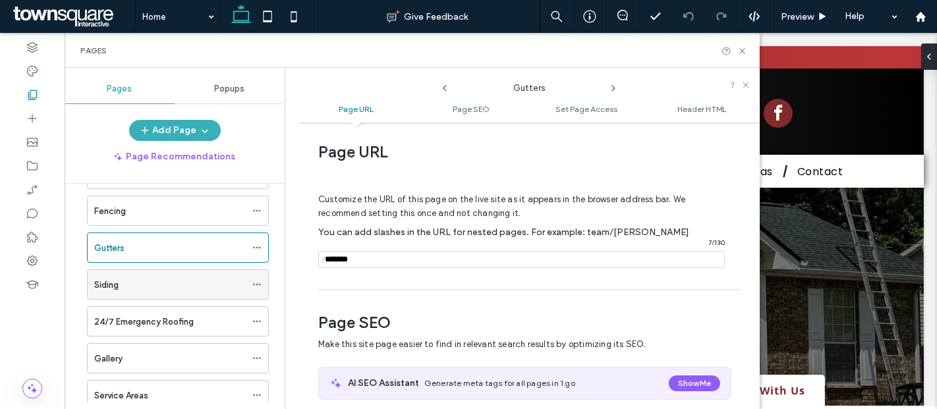
click at [253, 281] on icon at bounding box center [256, 284] width 9 height 9
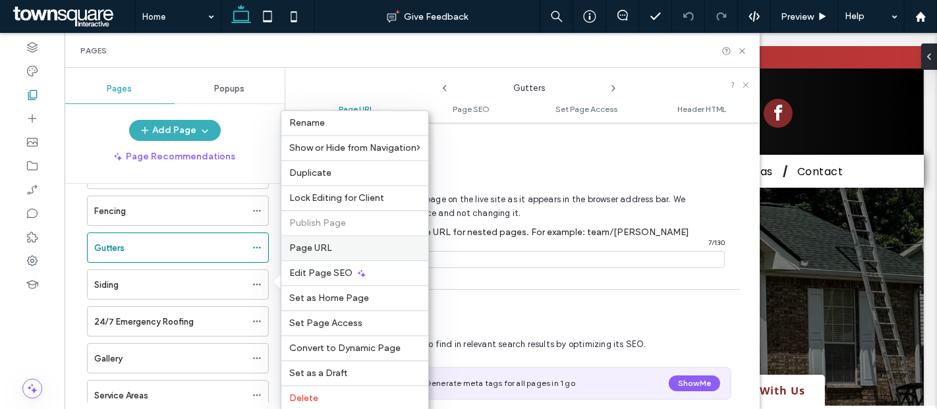
click at [347, 244] on label "Page URL" at bounding box center [354, 247] width 131 height 11
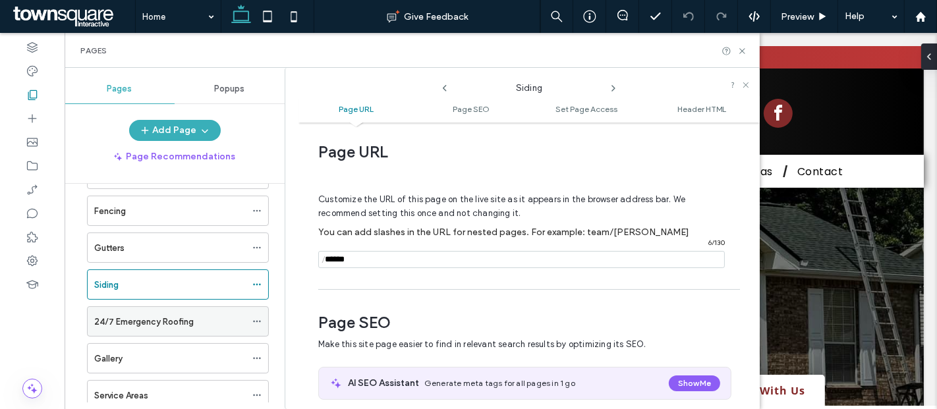
click at [261, 317] on icon at bounding box center [256, 321] width 9 height 9
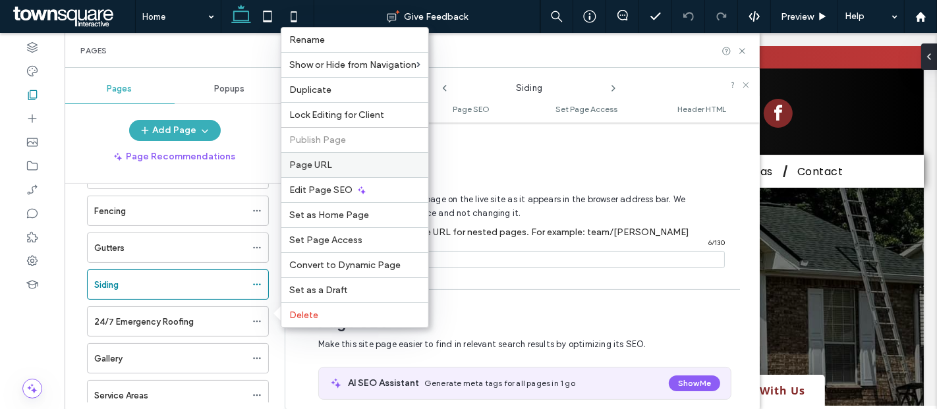
click at [327, 163] on span "Page URL" at bounding box center [310, 164] width 43 height 11
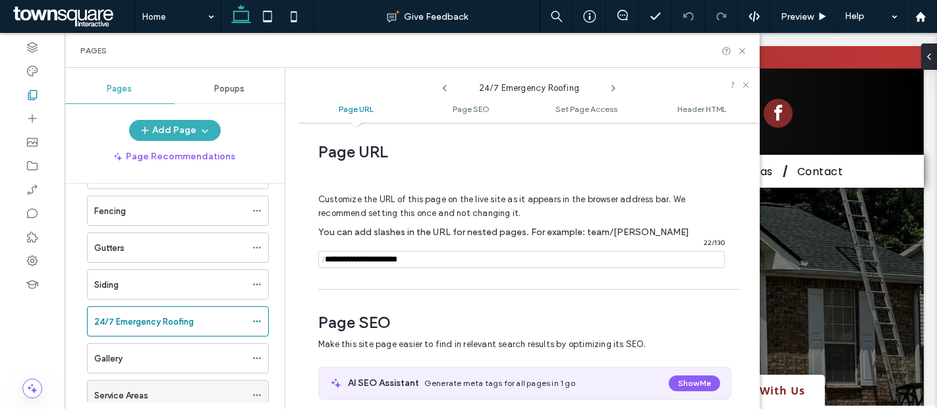
scroll to position [194, 0]
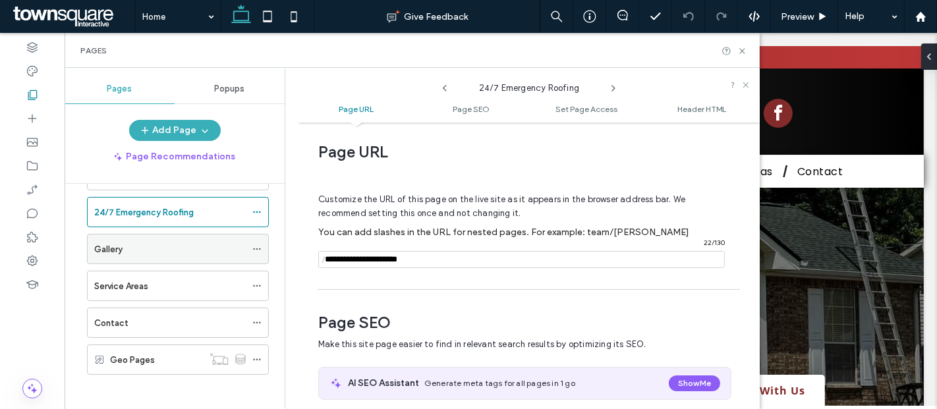
click at [257, 246] on icon at bounding box center [256, 248] width 9 height 9
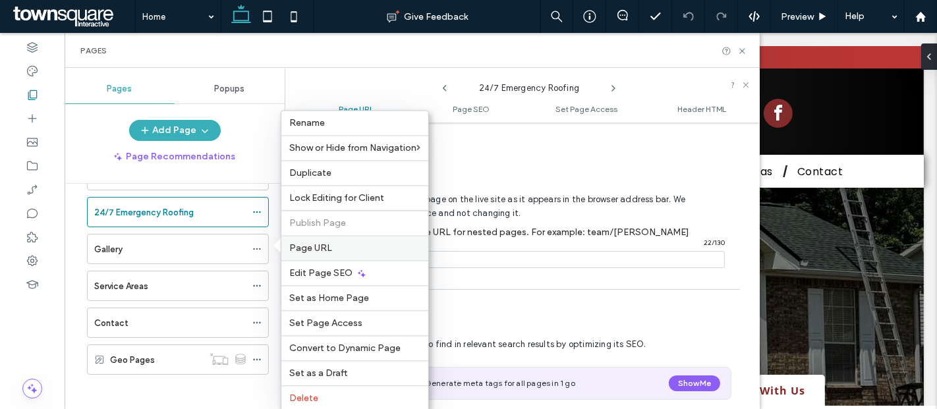
click at [316, 253] on div "Page URL" at bounding box center [354, 247] width 147 height 25
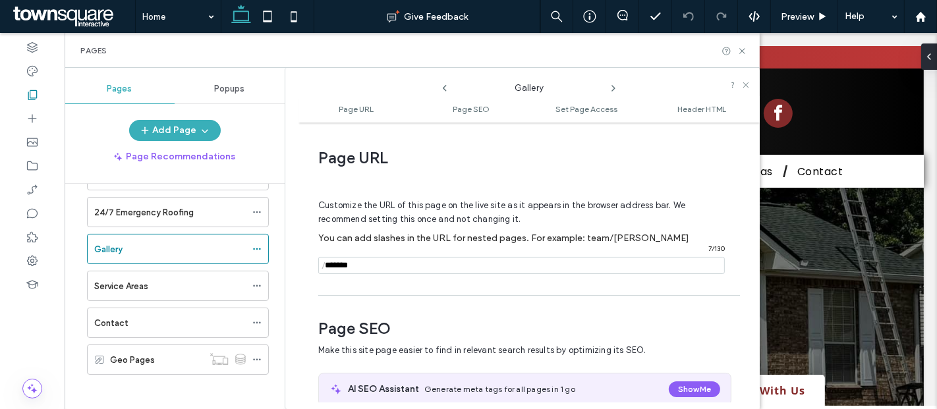
scroll to position [6, 0]
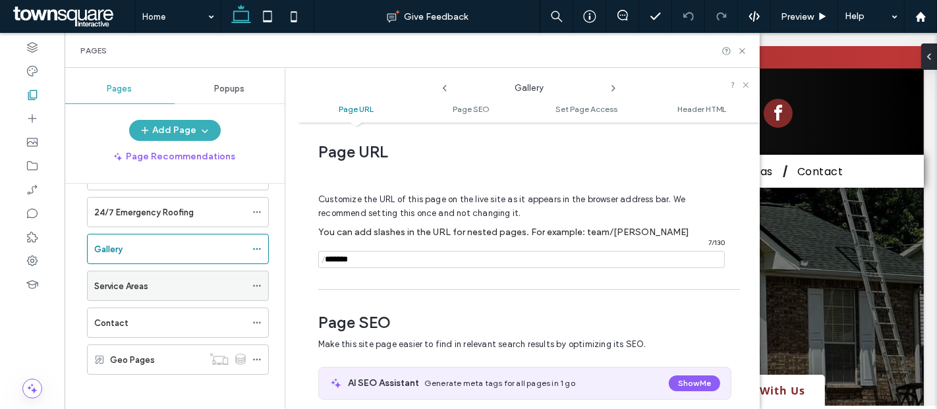
click at [262, 281] on icon at bounding box center [256, 285] width 9 height 9
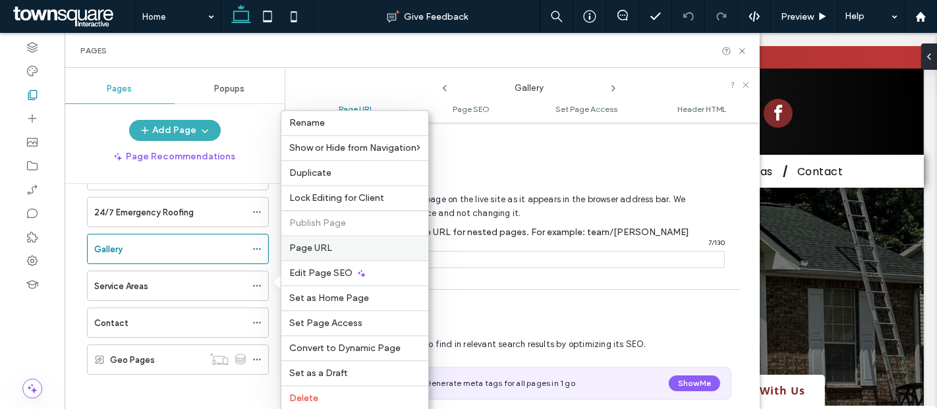
click at [299, 244] on span "Page URL" at bounding box center [310, 247] width 43 height 11
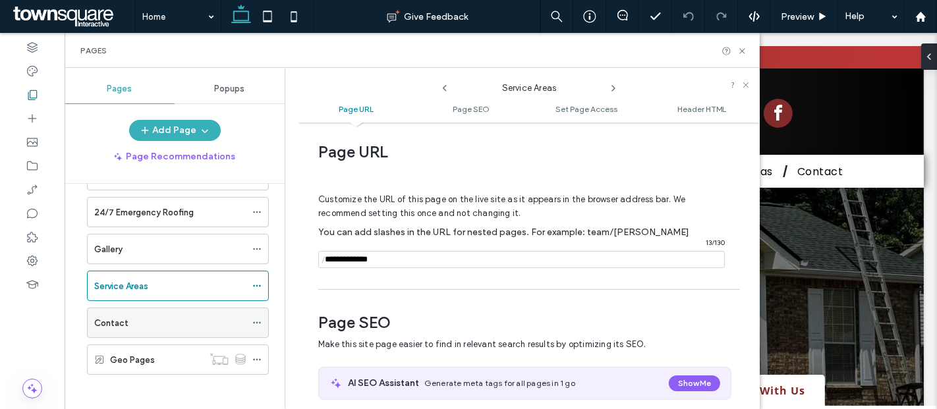
click at [260, 322] on use at bounding box center [256, 323] width 7 height 2
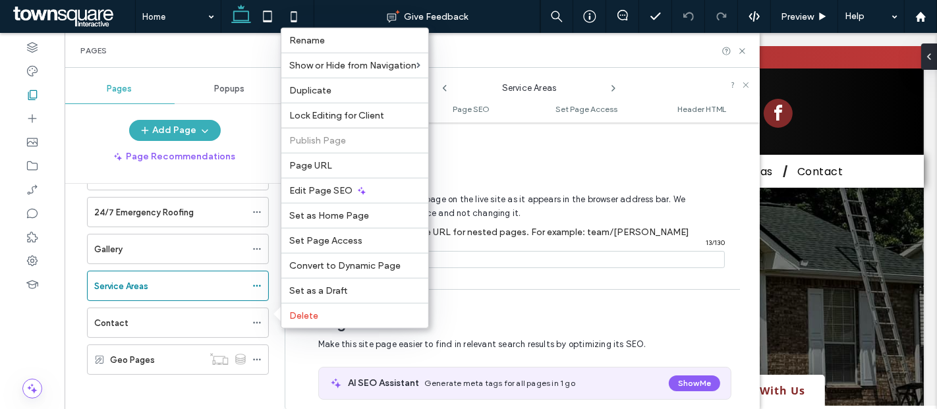
click at [299, 167] on span "Page URL" at bounding box center [310, 165] width 43 height 11
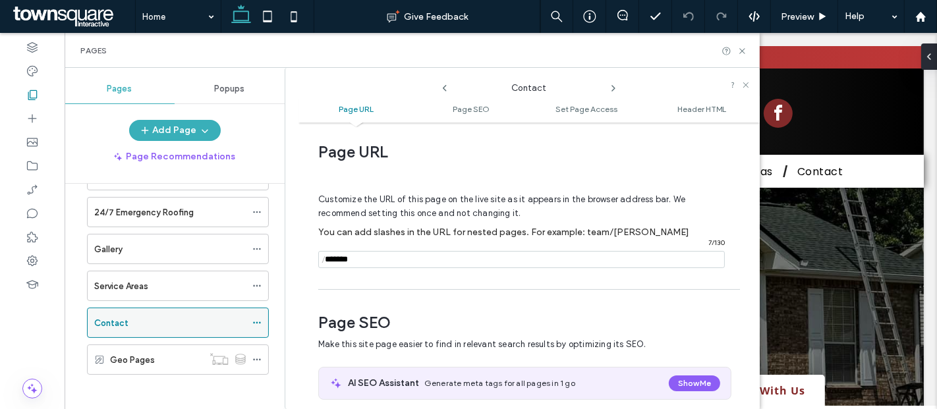
click at [137, 316] on div "Contact" at bounding box center [170, 323] width 152 height 14
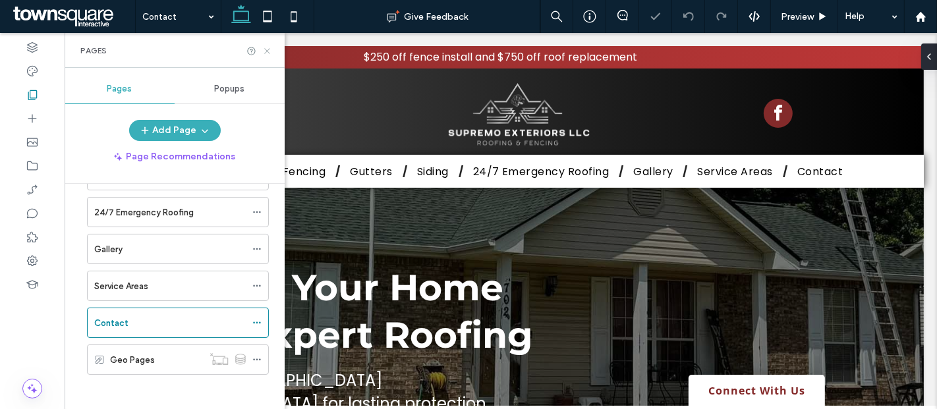
click at [266, 47] on icon at bounding box center [267, 51] width 10 height 10
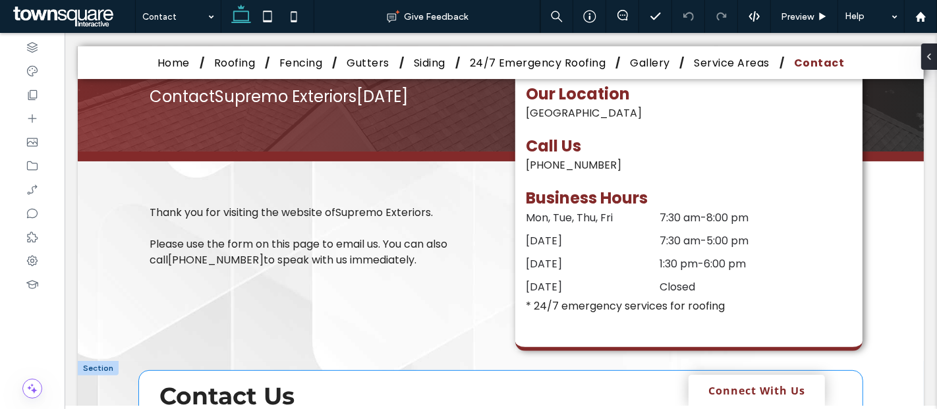
scroll to position [439, 0]
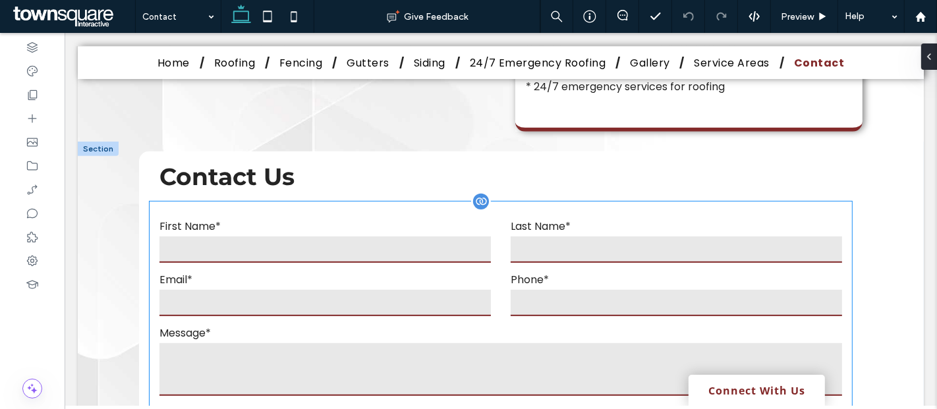
click at [206, 202] on form "**********" at bounding box center [500, 379] width 702 height 354
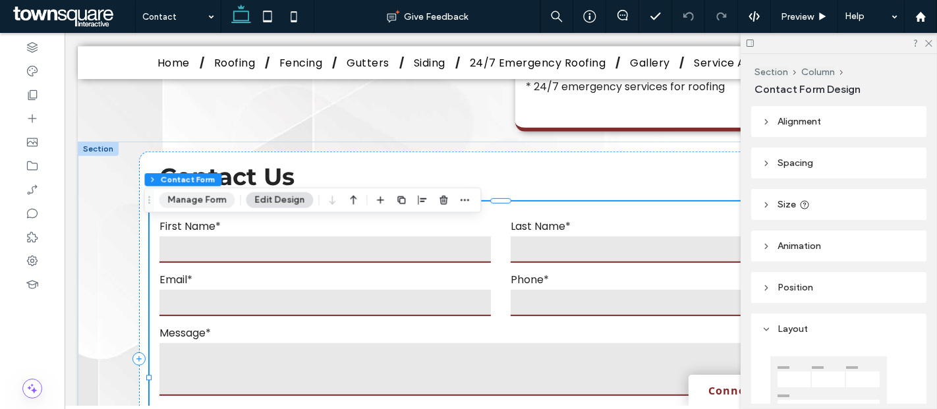
click at [207, 194] on button "Manage Form" at bounding box center [197, 200] width 76 height 16
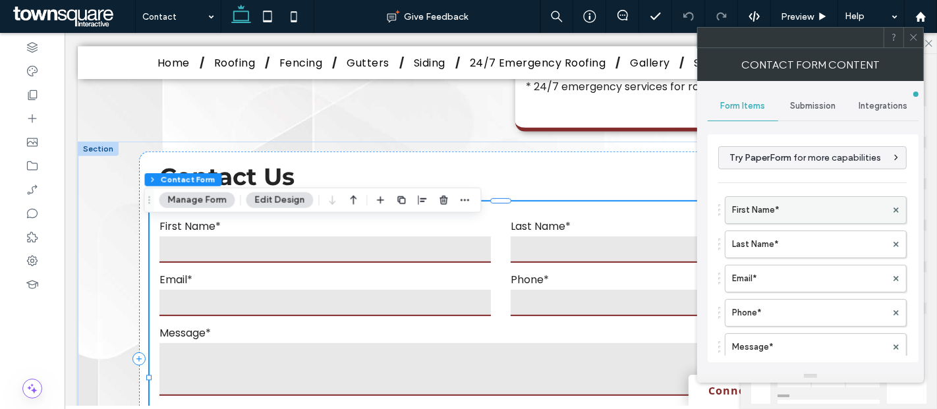
click at [788, 209] on label "First Name*" at bounding box center [809, 210] width 154 height 26
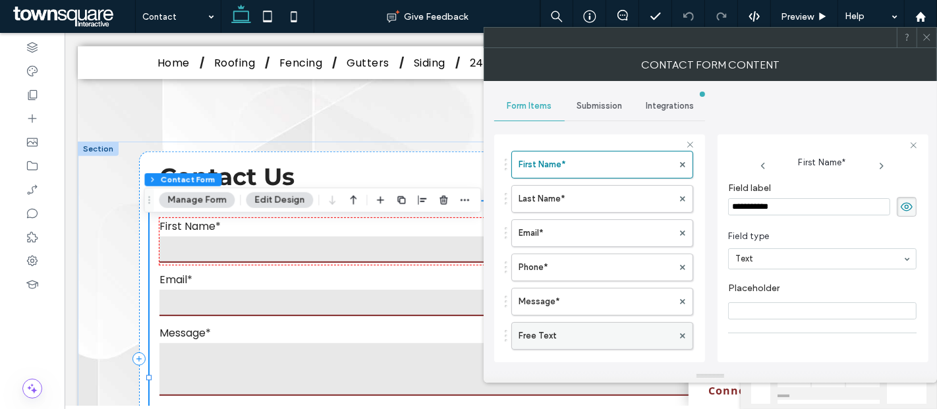
scroll to position [146, 0]
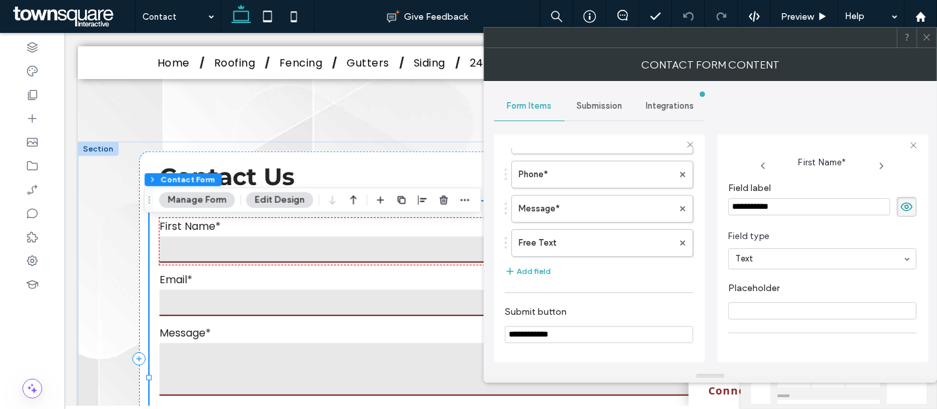
click at [598, 109] on span "Submission" at bounding box center [599, 106] width 45 height 11
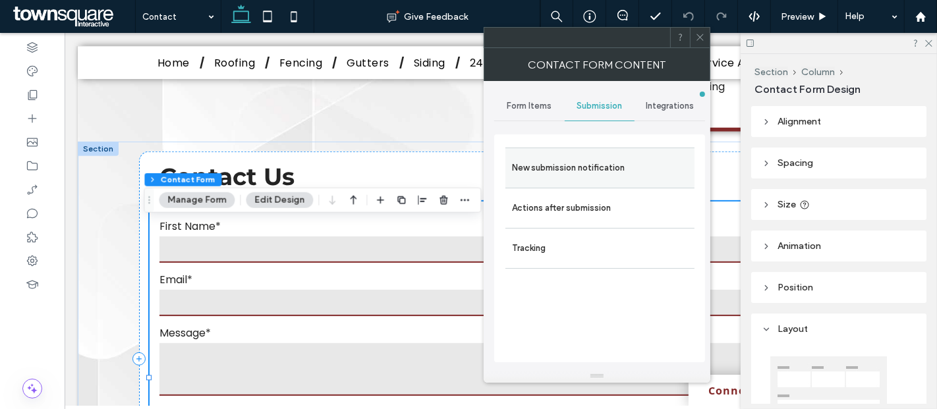
click at [627, 167] on label "New submission notification" at bounding box center [600, 168] width 176 height 26
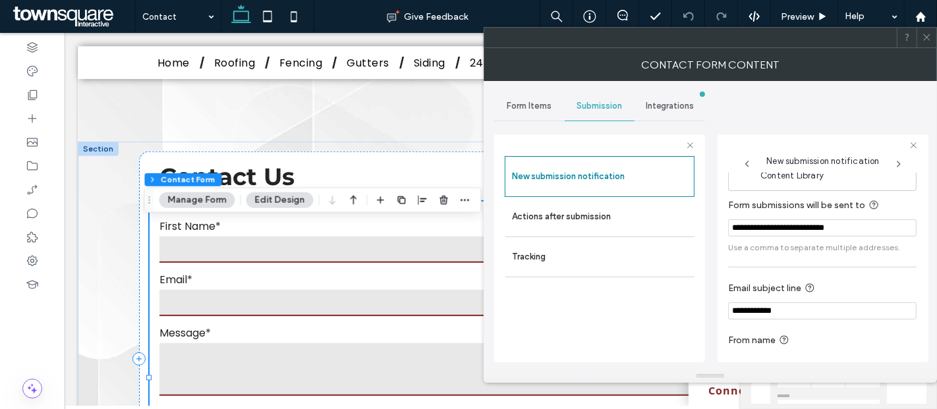
scroll to position [67, 0]
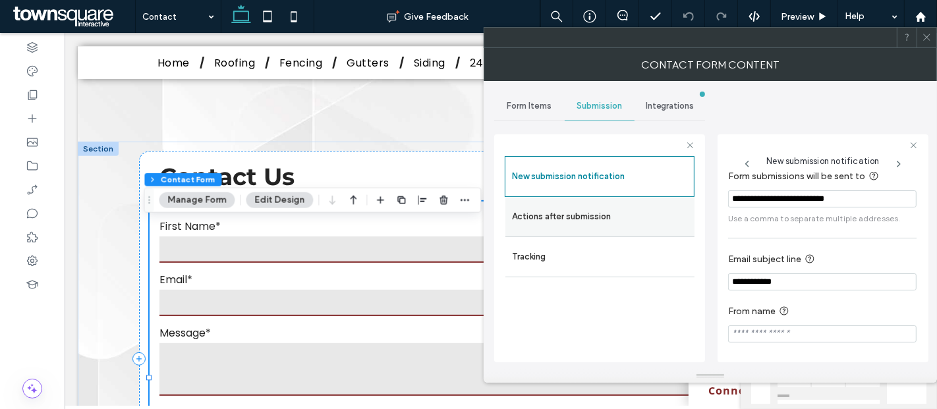
click at [578, 210] on label "Actions after submission" at bounding box center [600, 217] width 176 height 26
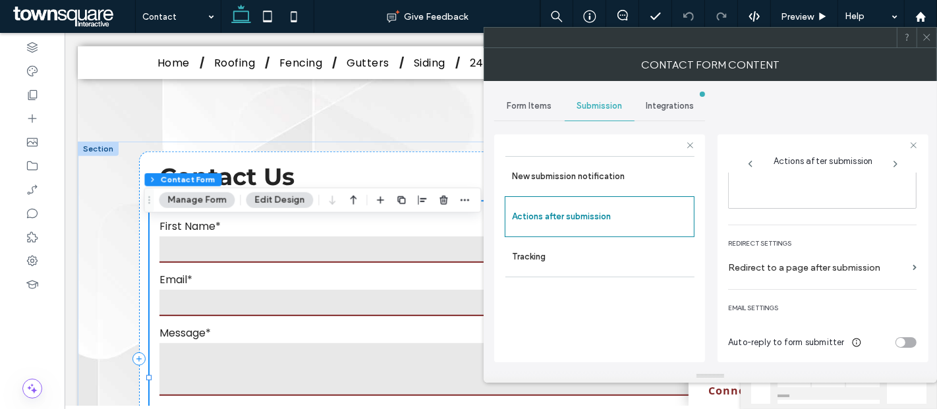
scroll to position [225, 0]
click at [926, 36] on icon at bounding box center [927, 37] width 10 height 10
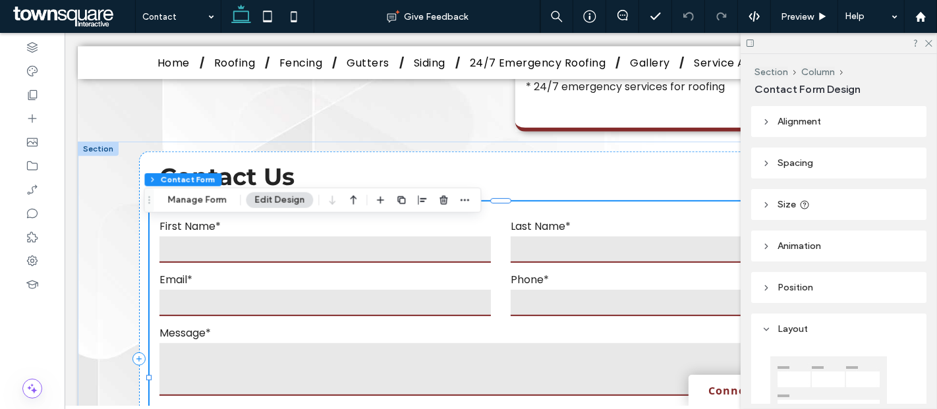
click at [934, 43] on div at bounding box center [839, 43] width 196 height 20
click at [930, 43] on icon at bounding box center [928, 42] width 9 height 9
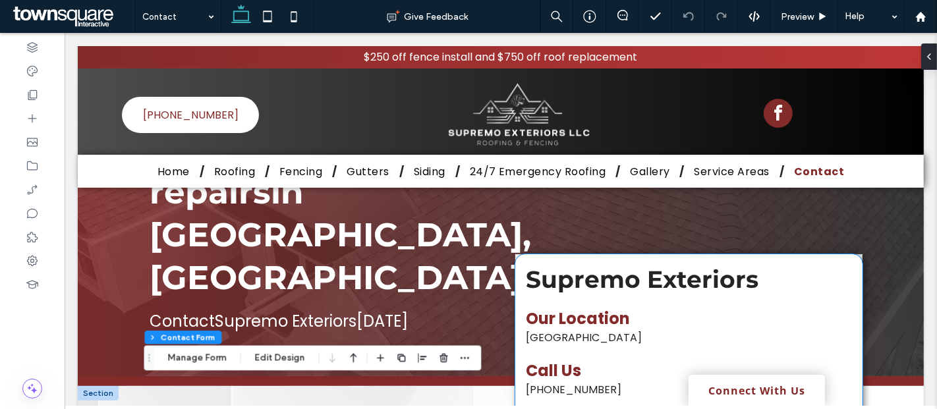
scroll to position [0, 0]
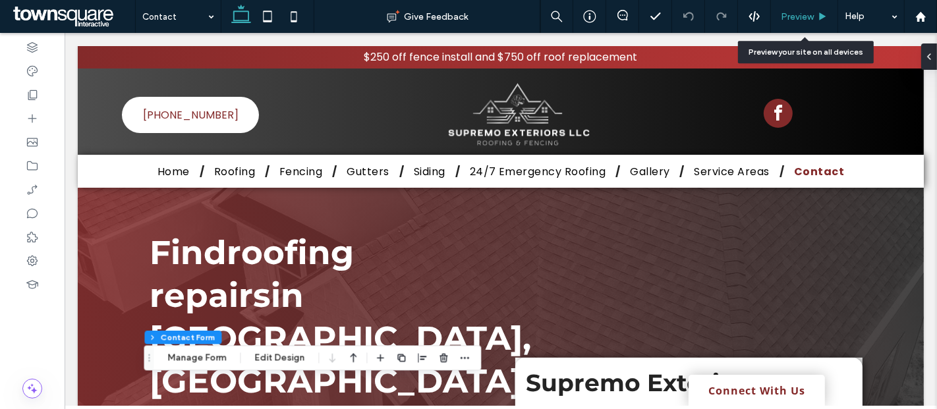
click at [798, 20] on span "Preview" at bounding box center [797, 16] width 33 height 11
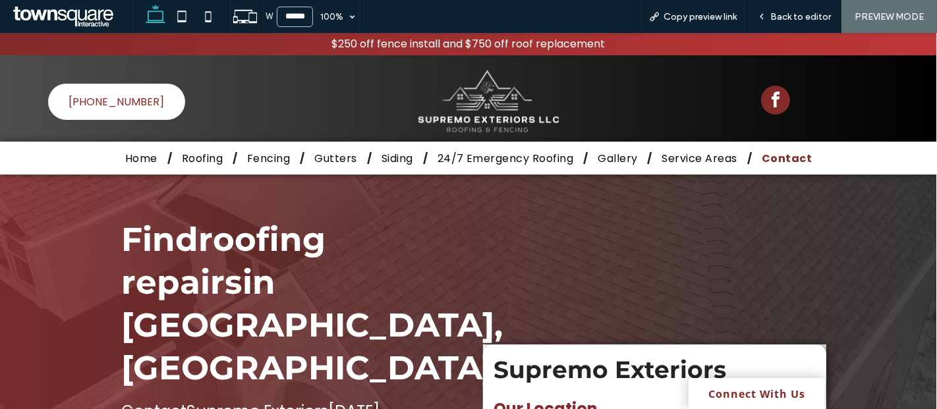
click at [689, 169] on div "Home Roofing Fencing Gutters Siding 24/7 Emergency Roofing Gallery Service Area…" at bounding box center [468, 158] width 791 height 32
click at [702, 159] on span "Service Areas" at bounding box center [700, 158] width 80 height 16
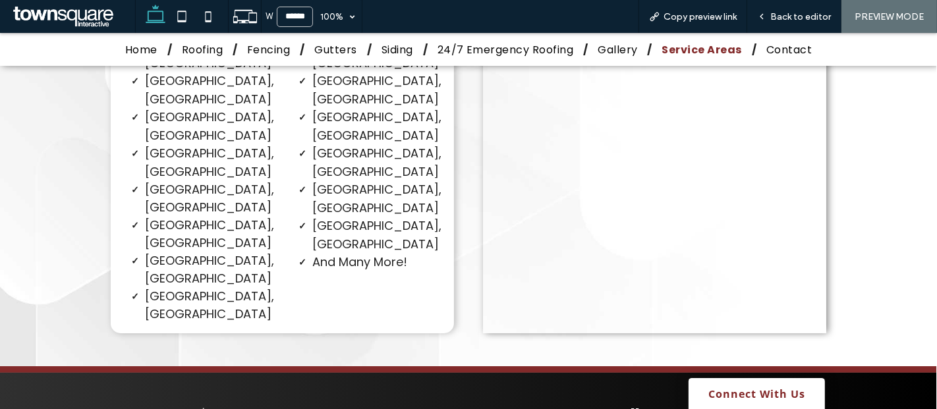
scroll to position [497, 0]
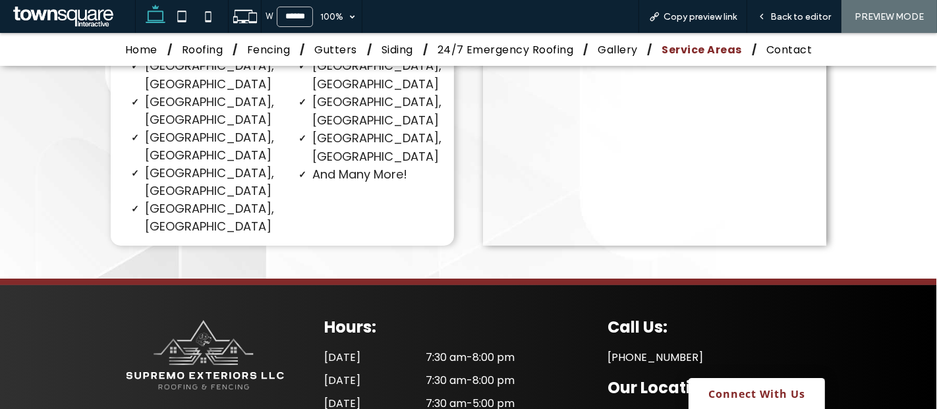
click at [608, 38] on div "Home Roofing Fencing Gutters Siding 24/7 Emergency Roofing Gallery Service Area…" at bounding box center [468, 50] width 791 height 32
click at [609, 42] on span "Gallery" at bounding box center [617, 50] width 43 height 16
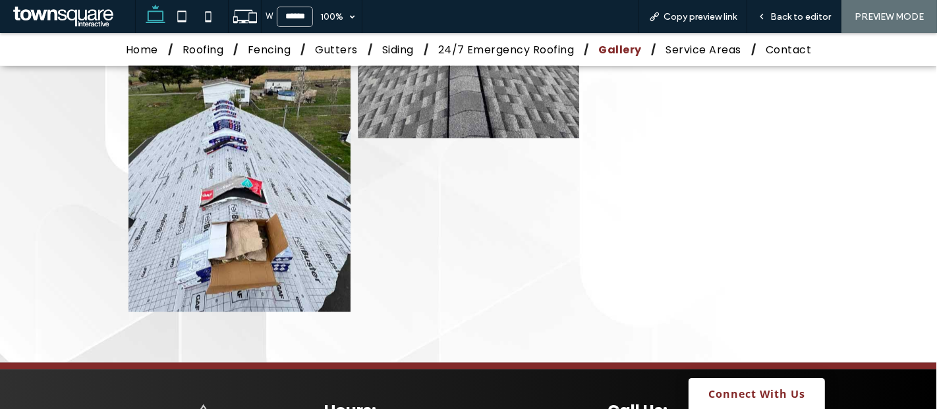
scroll to position [5937, 0]
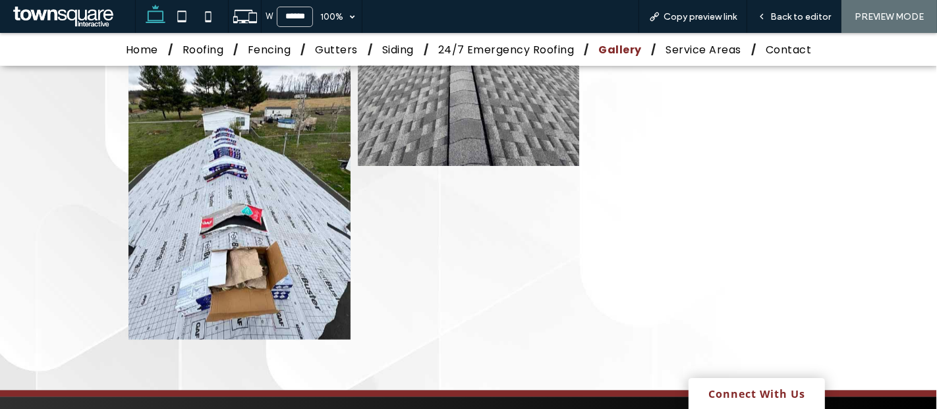
click at [291, 217] on link at bounding box center [239, 201] width 222 height 277
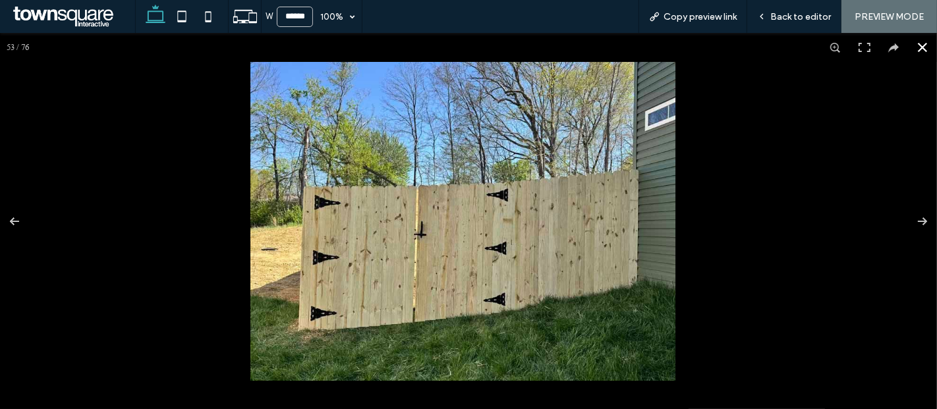
click at [183, 168] on div at bounding box center [468, 221] width 937 height 376
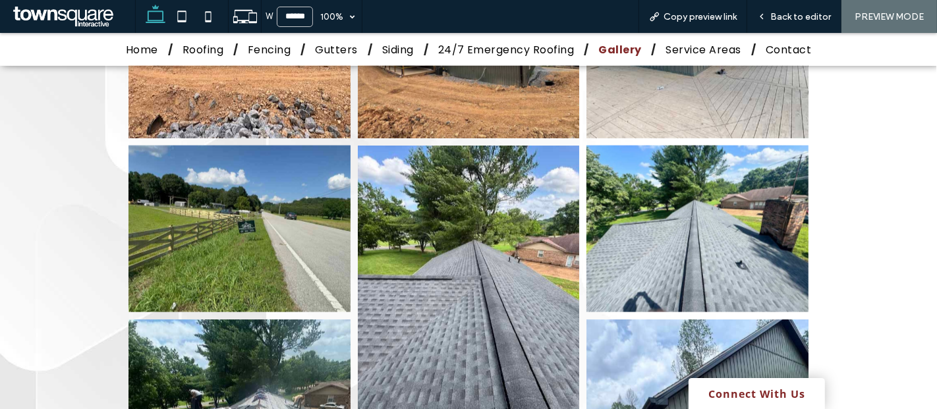
scroll to position [1527, 0]
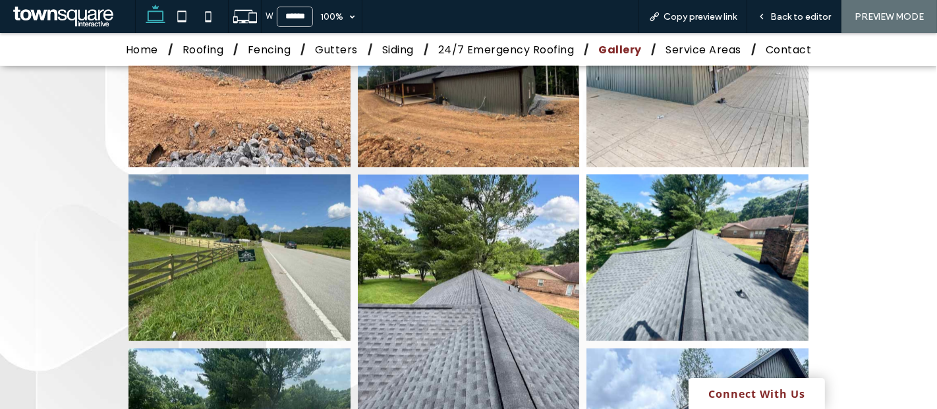
click at [738, 386] on link "Connect With Us" at bounding box center [757, 393] width 136 height 31
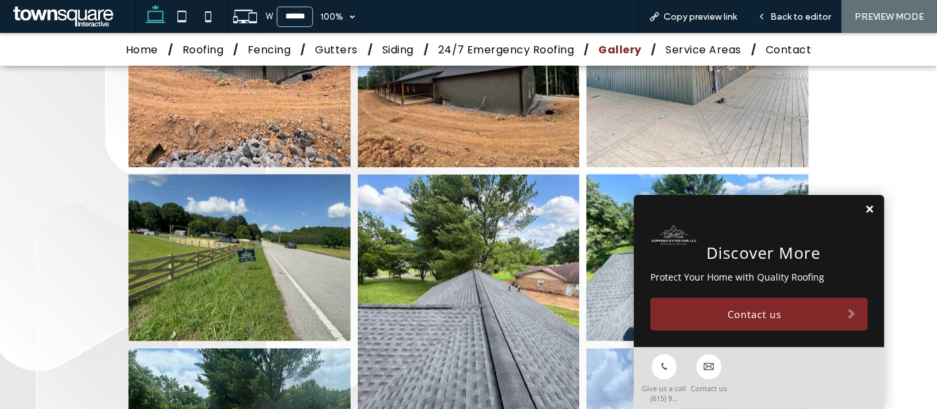
click at [864, 205] on link at bounding box center [869, 209] width 10 height 11
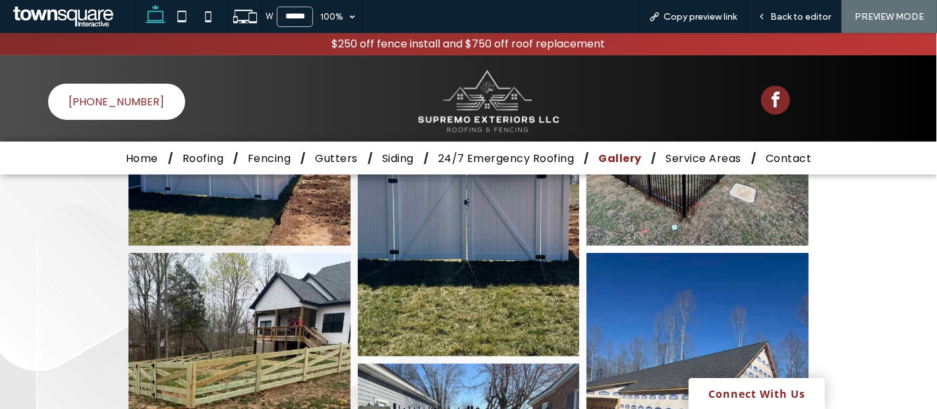
scroll to position [0, 0]
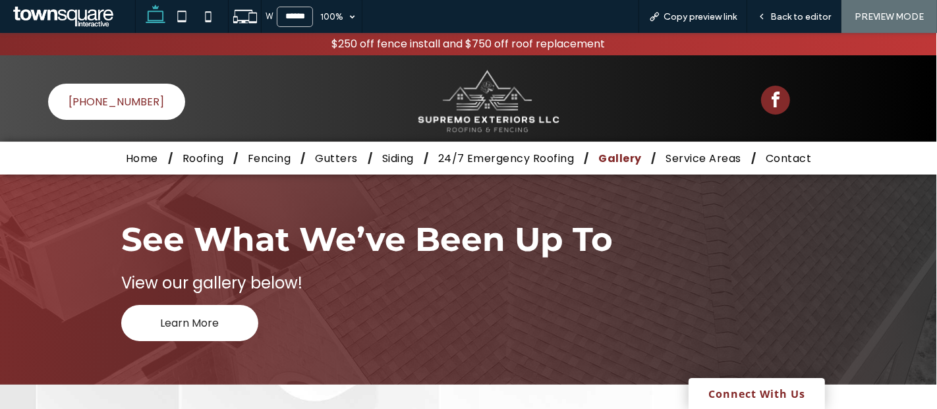
click at [192, 314] on span "Learn More" at bounding box center [189, 323] width 59 height 30
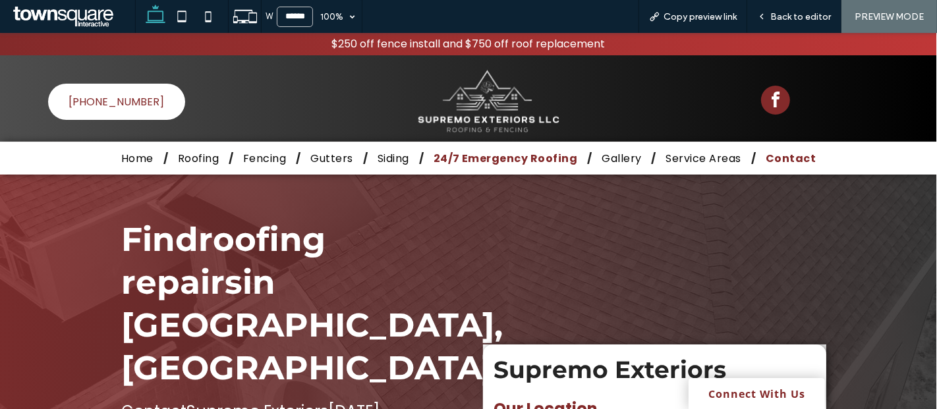
click at [483, 152] on span "24/7 Emergency Roofing" at bounding box center [506, 158] width 144 height 16
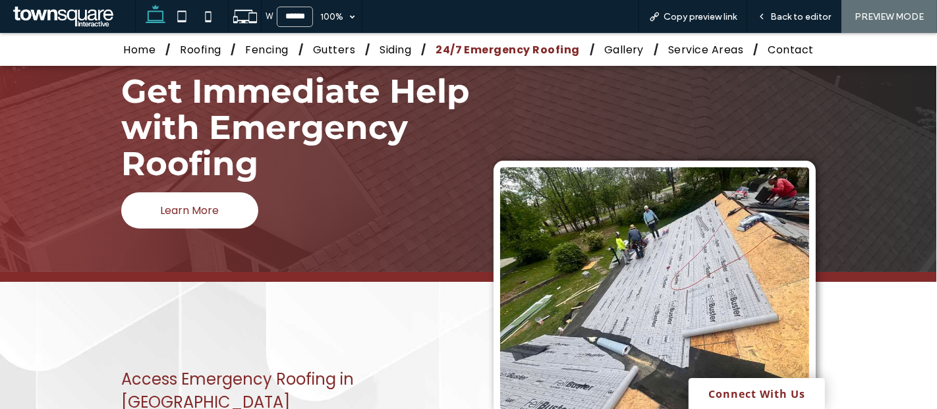
scroll to position [72, 0]
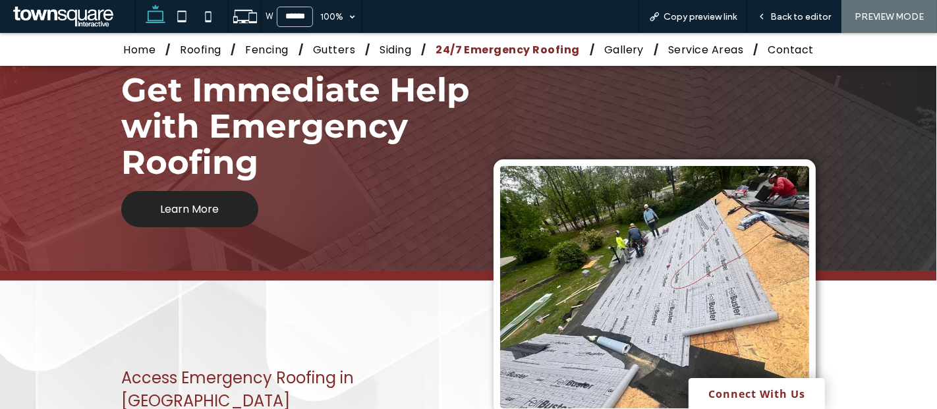
click at [212, 202] on span "Learn More" at bounding box center [189, 209] width 59 height 30
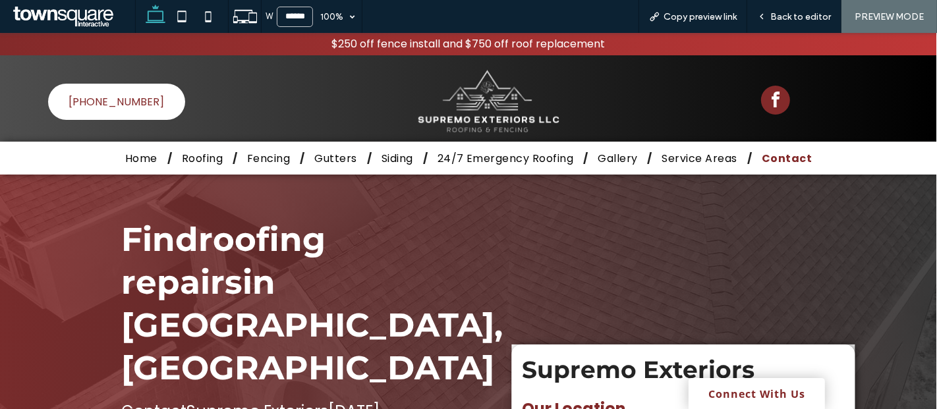
click at [479, 152] on span "24/7 Emergency Roofing" at bounding box center [506, 158] width 136 height 16
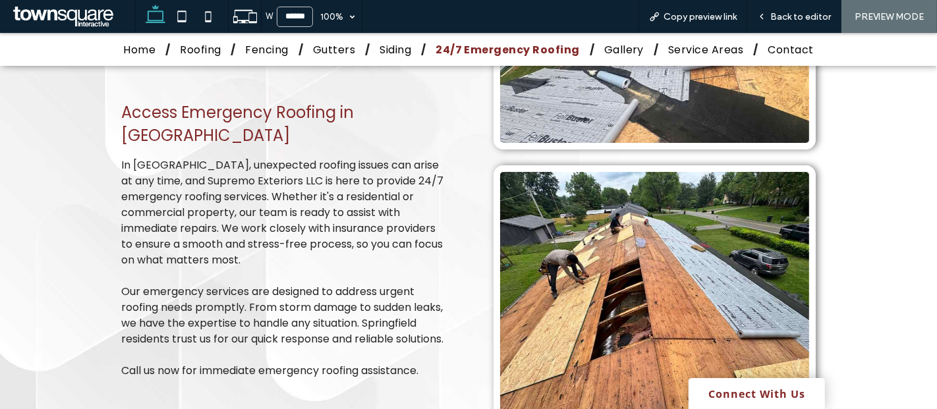
scroll to position [343, 0]
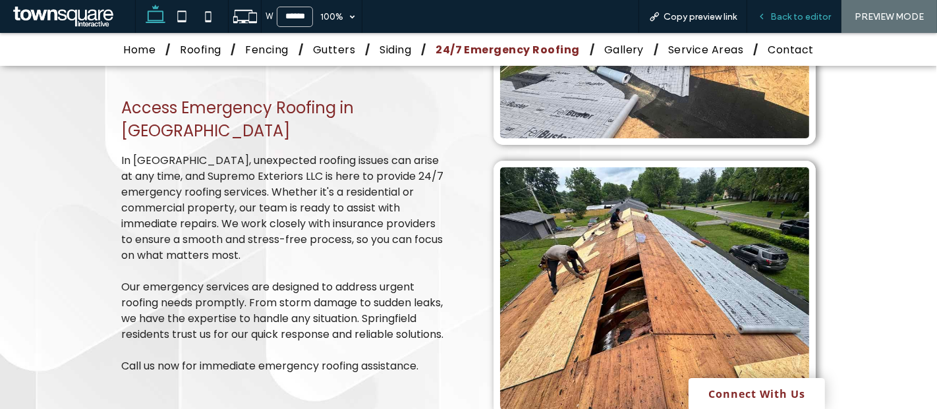
click at [793, 19] on span "Back to editor" at bounding box center [800, 16] width 61 height 11
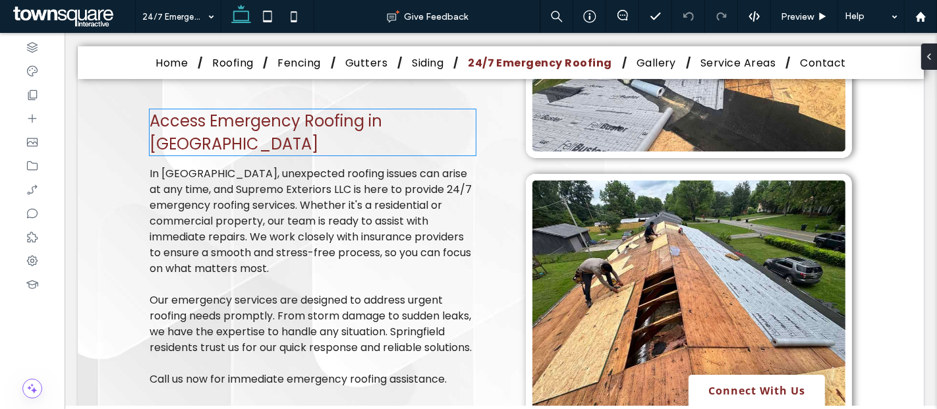
click at [372, 124] on span "Access Emergency Roofing in Springfield" at bounding box center [265, 132] width 233 height 45
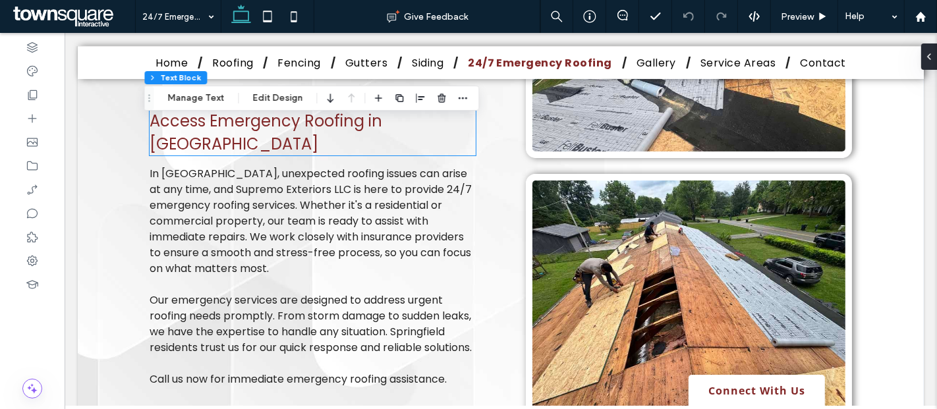
click at [372, 124] on span "Access Emergency Roofing in Springfield" at bounding box center [265, 132] width 233 height 45
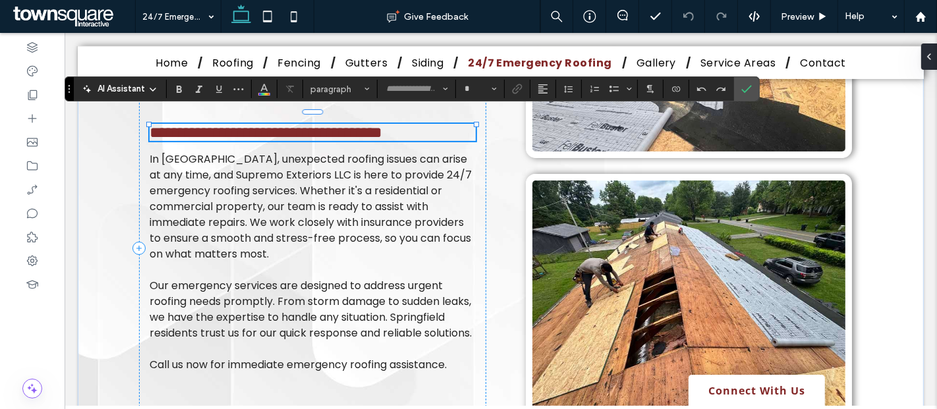
type input "*******"
type input "**"
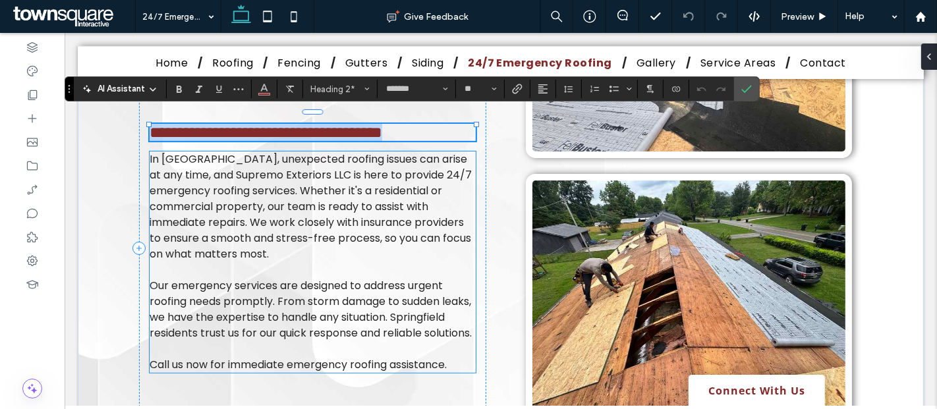
click at [339, 196] on span "In Springfield, unexpected roofing issues can arise at any time, and Supremo Ex…" at bounding box center [310, 207] width 322 height 110
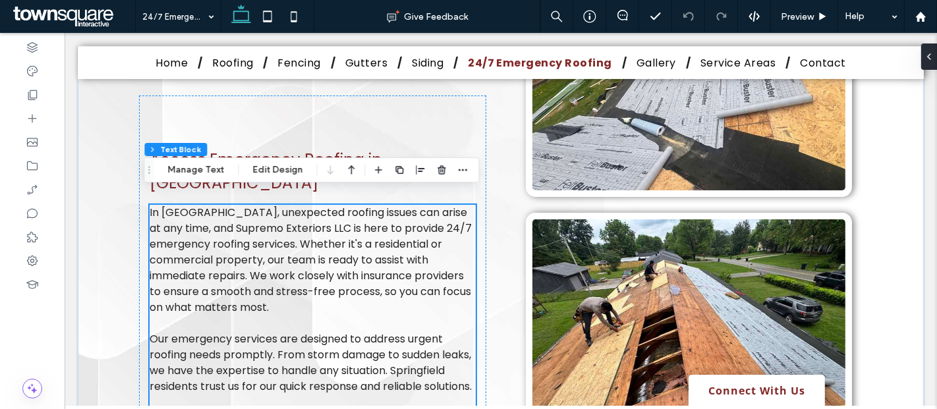
scroll to position [289, 0]
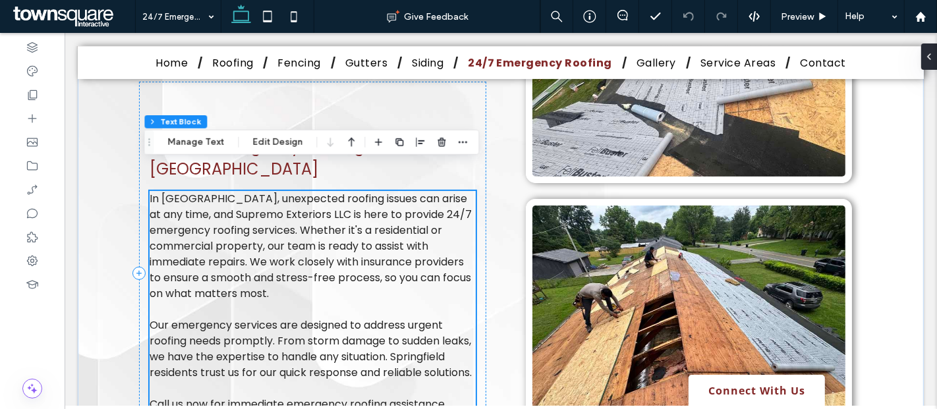
scroll to position [324, 0]
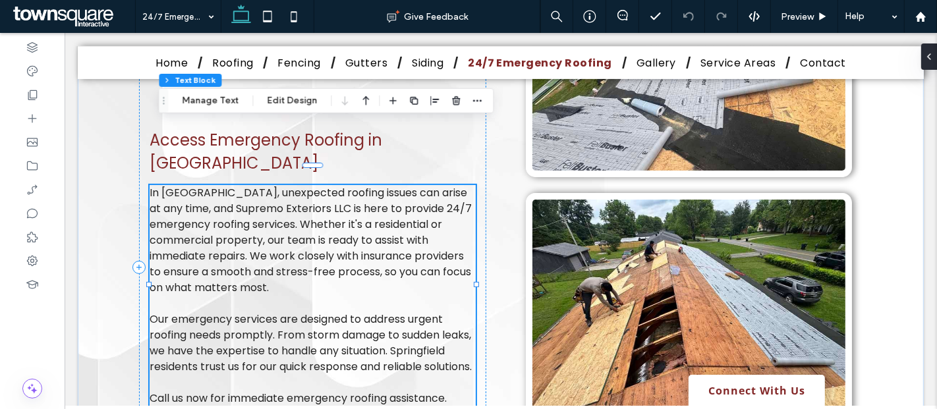
drag, startPoint x: 148, startPoint y: 140, endPoint x: 162, endPoint y: 99, distance: 43.3
click at [162, 99] on icon "Drag" at bounding box center [163, 100] width 11 height 9
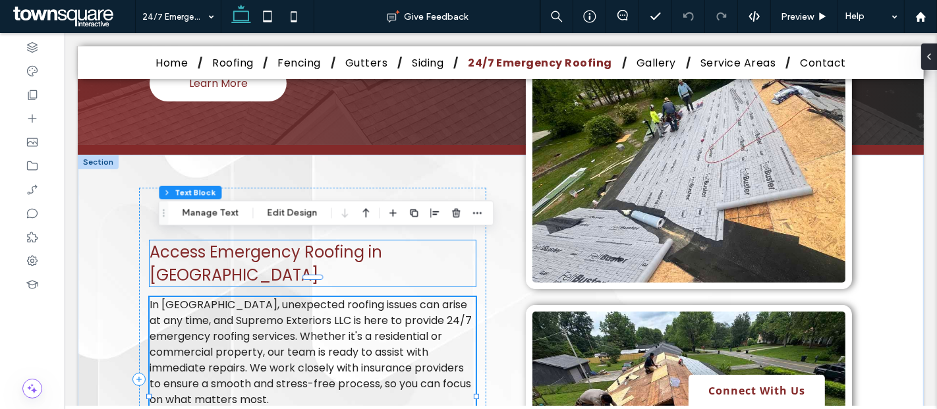
click at [349, 255] on span "Access Emergency Roofing in Springfield" at bounding box center [265, 263] width 233 height 45
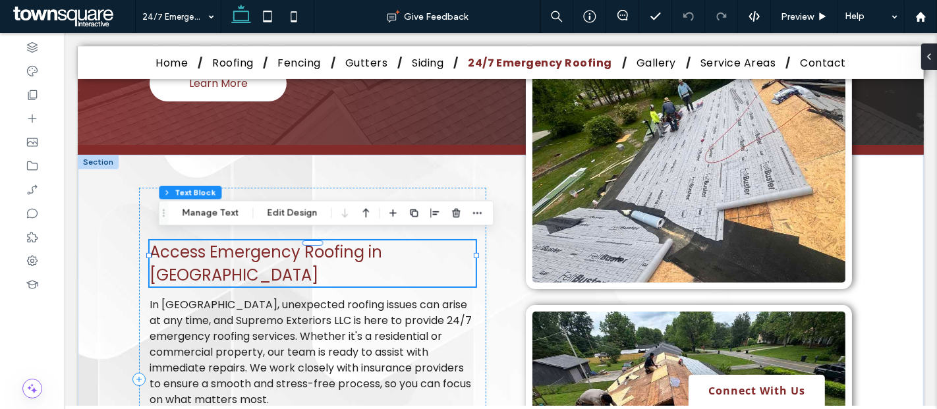
click at [349, 255] on span "Access Emergency Roofing in Springfield" at bounding box center [265, 263] width 233 height 45
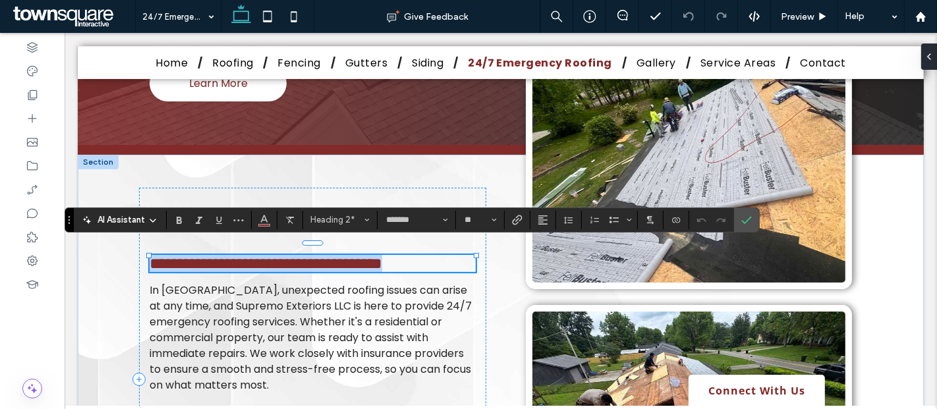
click at [361, 256] on span "**********" at bounding box center [265, 264] width 233 height 16
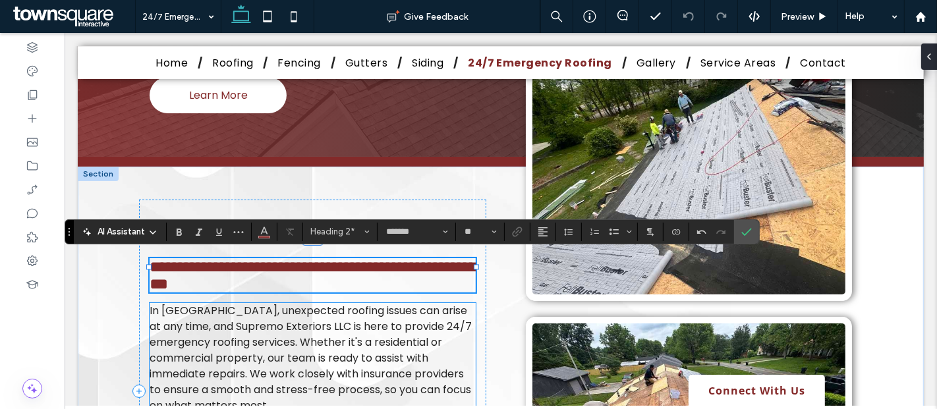
click at [354, 339] on span "In Springfield, unexpected roofing issues can arise at any time, and Supremo Ex…" at bounding box center [310, 358] width 322 height 110
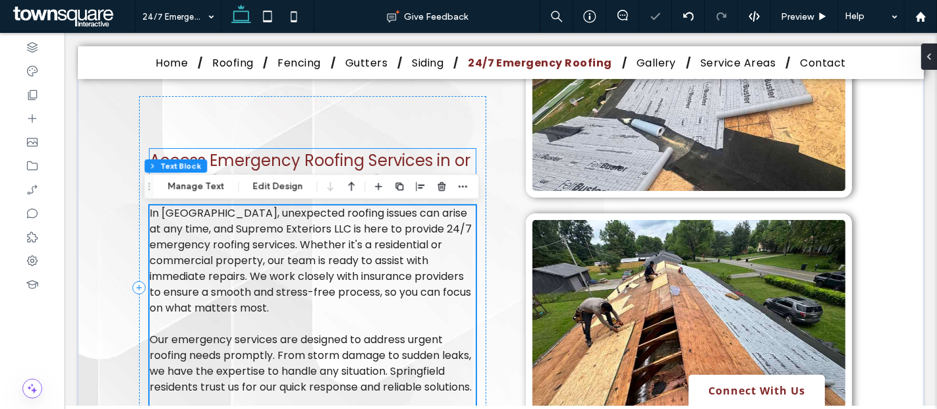
scroll to position [304, 0]
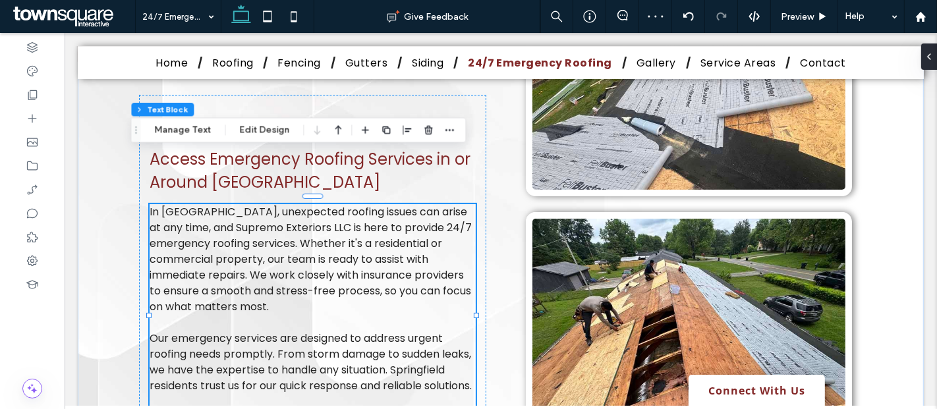
drag, startPoint x: 148, startPoint y: 168, endPoint x: 130, endPoint y: 91, distance: 79.3
click at [130, 126] on icon "Drag" at bounding box center [135, 130] width 11 height 9
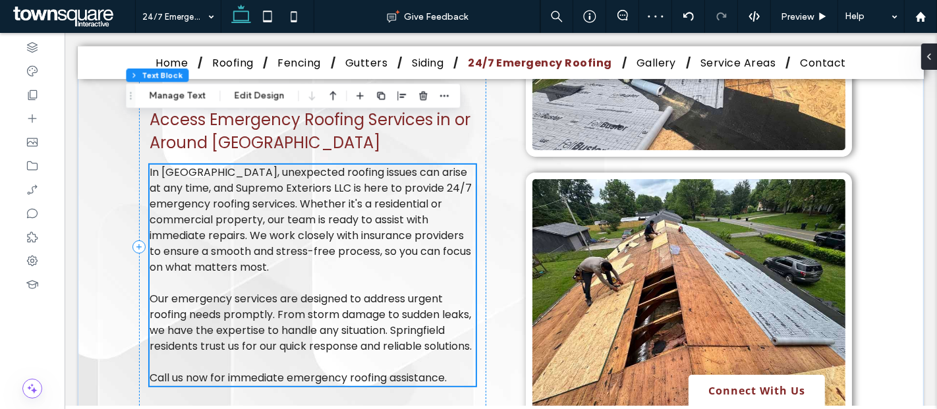
scroll to position [345, 0]
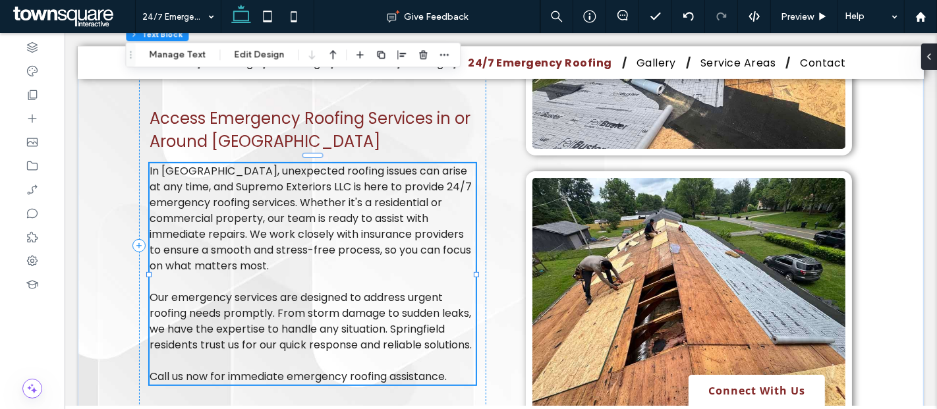
click at [200, 163] on span "In Springfield, unexpected roofing issues can arise at any time, and Supremo Ex…" at bounding box center [310, 218] width 322 height 110
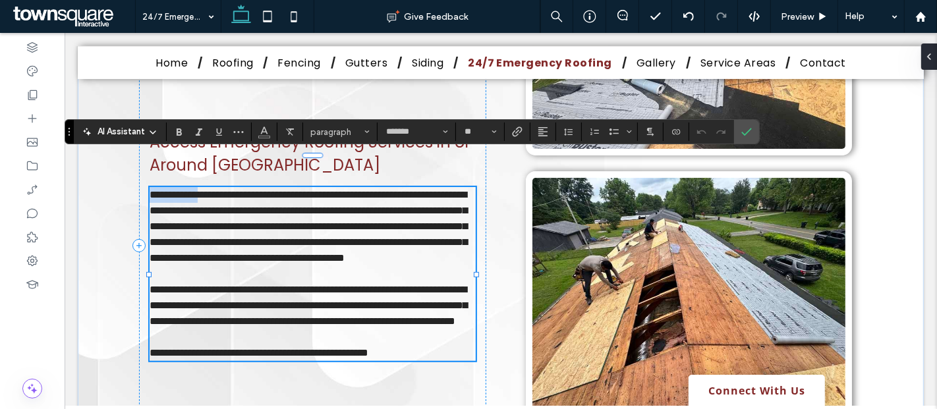
click at [200, 190] on span "**********" at bounding box center [308, 226] width 318 height 73
click at [212, 190] on span "**********" at bounding box center [308, 226] width 318 height 73
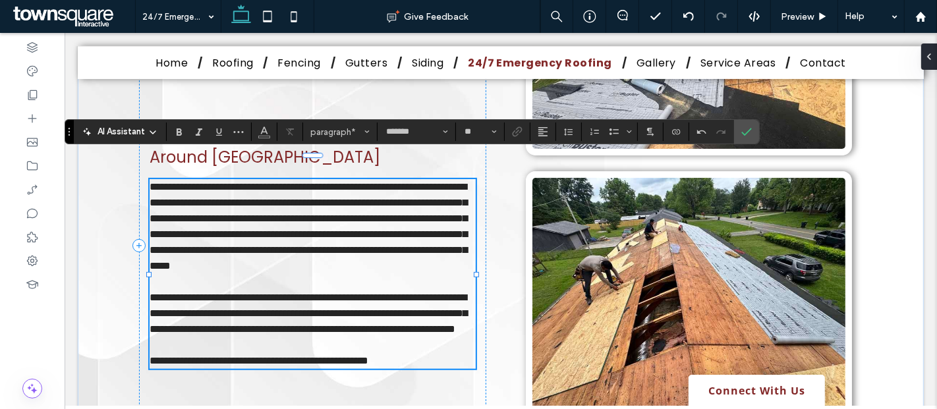
click at [161, 191] on span "**********" at bounding box center [308, 226] width 318 height 89
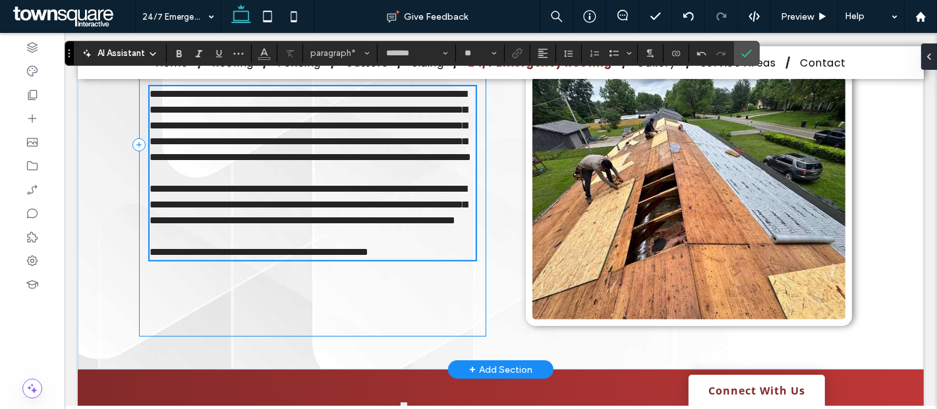
scroll to position [447, 0]
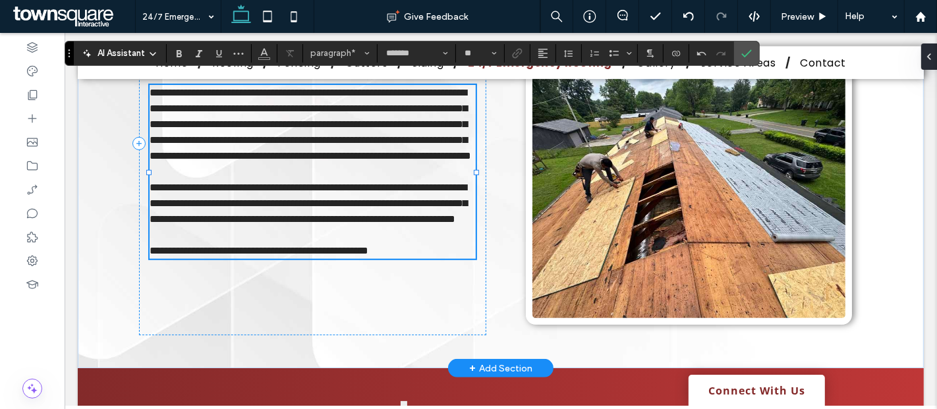
click at [441, 220] on span "**********" at bounding box center [308, 204] width 318 height 42
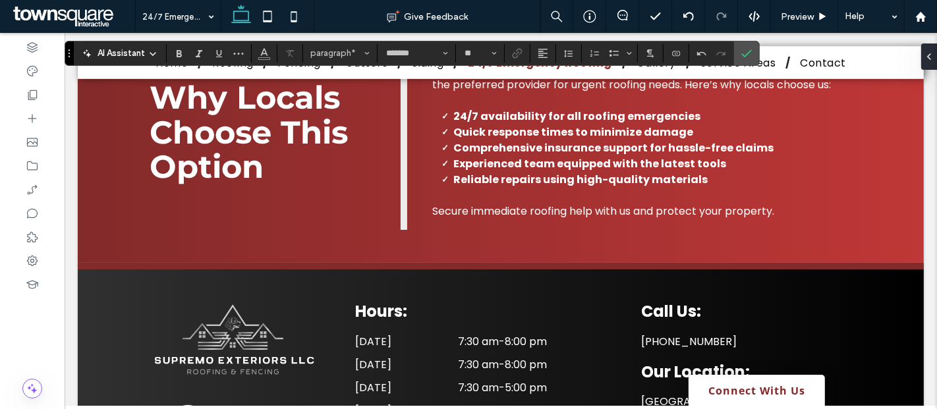
scroll to position [727, 0]
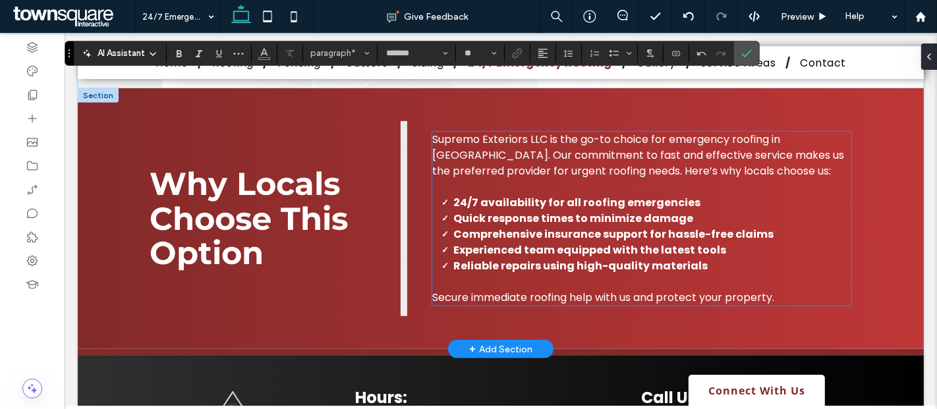
click at [540, 135] on span "Supremo Exteriors LLC is the go-to choice for emergency roofing in Charlotte. O…" at bounding box center [638, 155] width 412 height 47
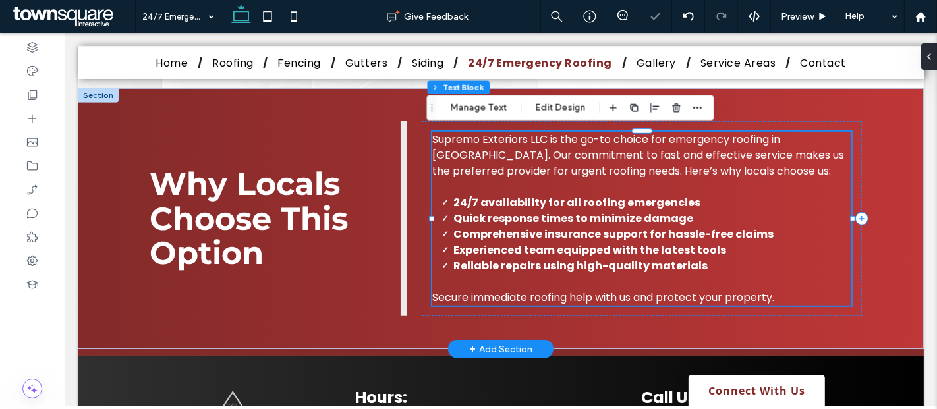
click at [540, 135] on span "Supremo Exteriors LLC is the go-to choice for emergency roofing in Charlotte. O…" at bounding box center [638, 155] width 412 height 47
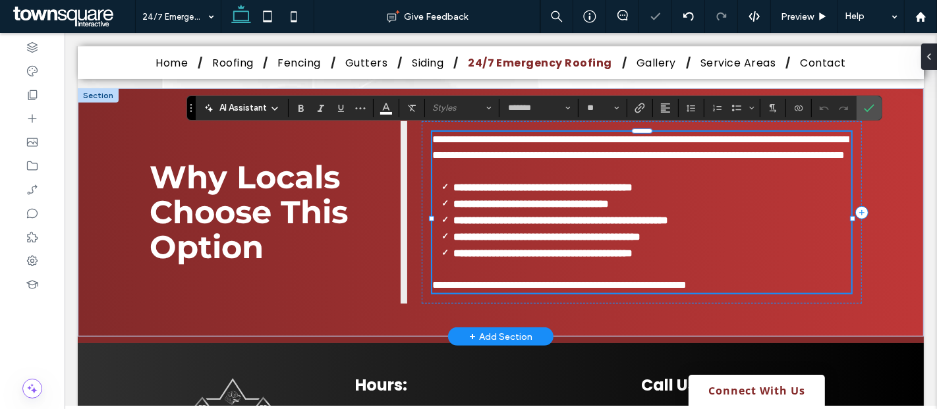
click at [540, 135] on span "**********" at bounding box center [640, 147] width 416 height 26
click at [742, 134] on span "**********" at bounding box center [640, 147] width 416 height 26
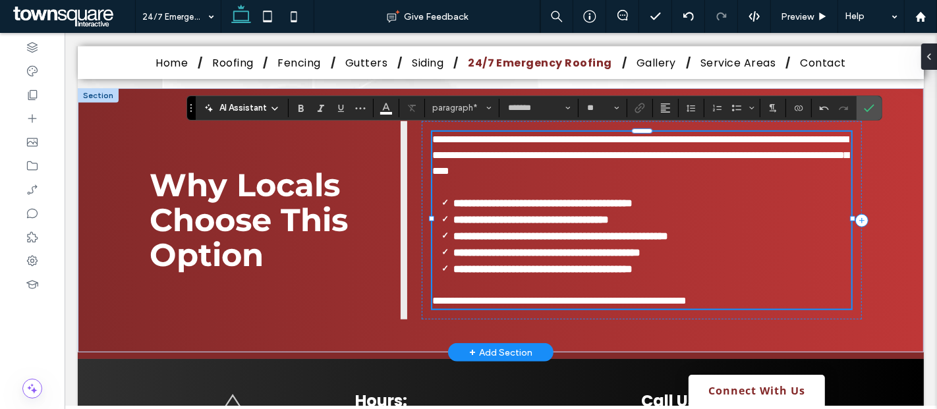
click at [478, 154] on span "**********" at bounding box center [640, 155] width 416 height 42
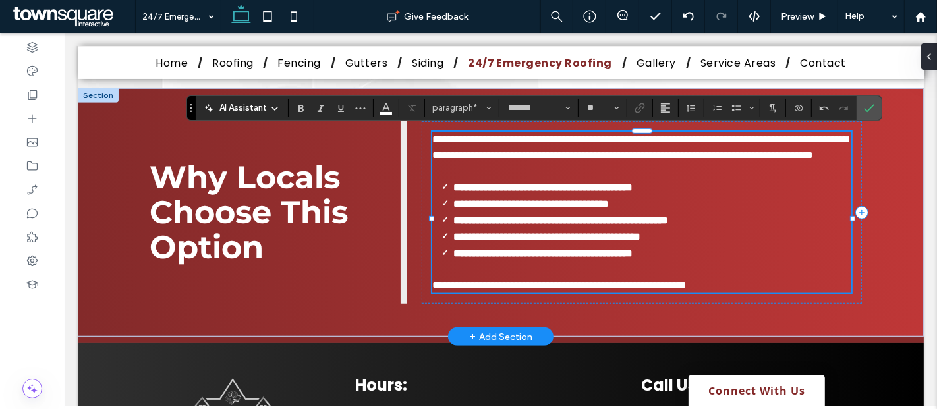
click at [564, 290] on span "**********" at bounding box center [559, 285] width 254 height 10
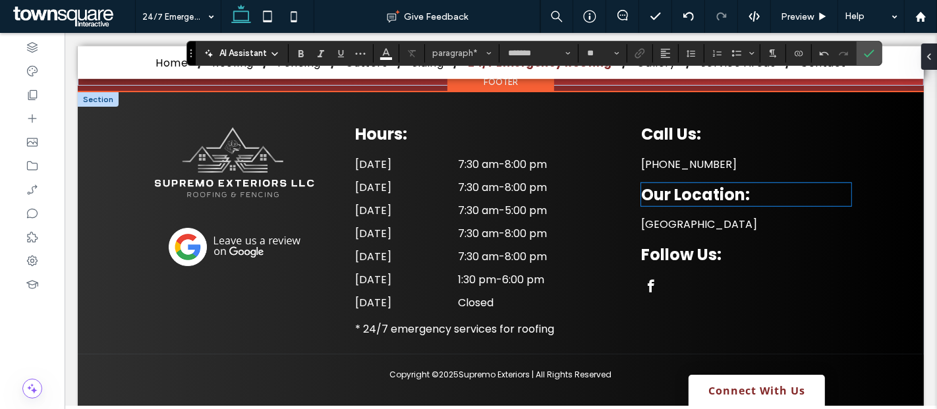
scroll to position [997, 0]
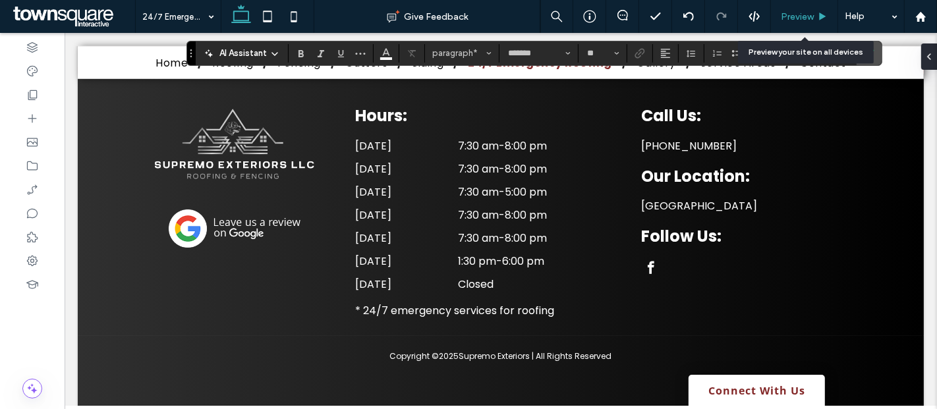
click at [789, 14] on span "Preview" at bounding box center [797, 16] width 33 height 11
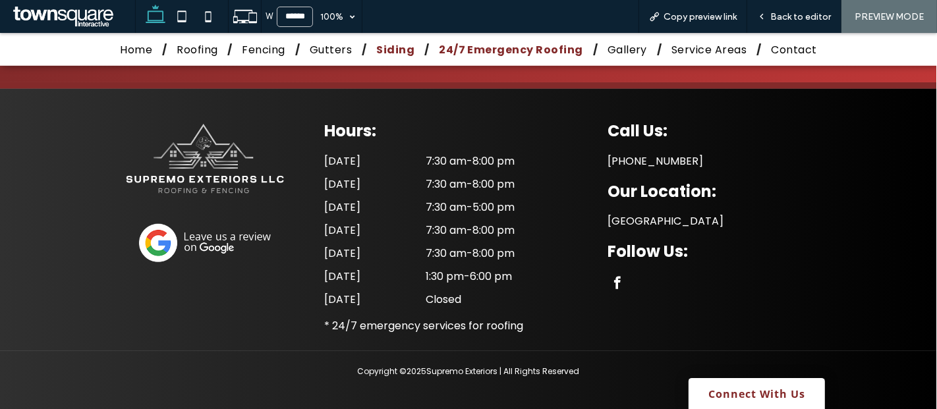
click at [387, 45] on span "Siding" at bounding box center [395, 50] width 38 height 16
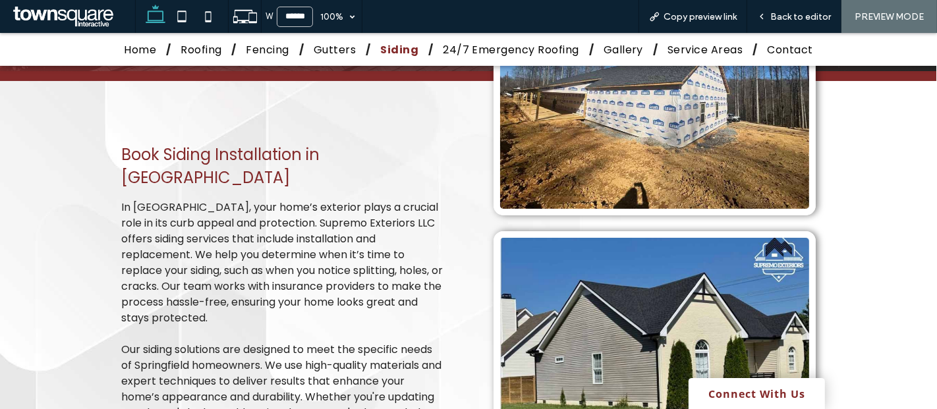
scroll to position [273, 0]
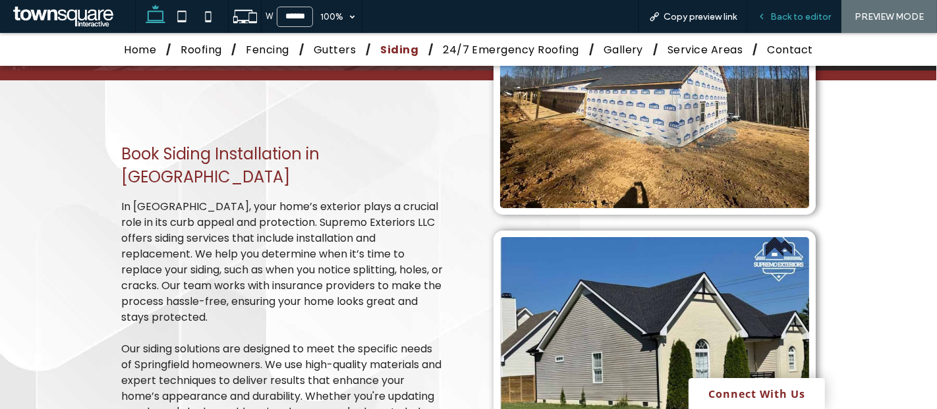
click at [789, 11] on span "Back to editor" at bounding box center [800, 16] width 61 height 11
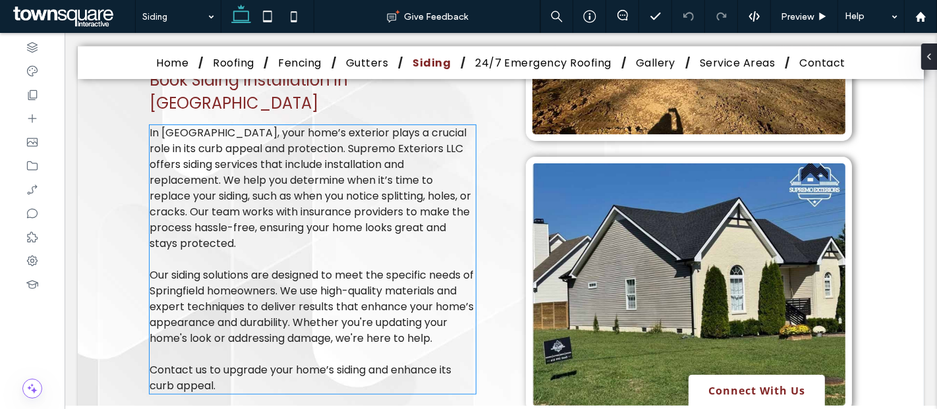
scroll to position [359, 0]
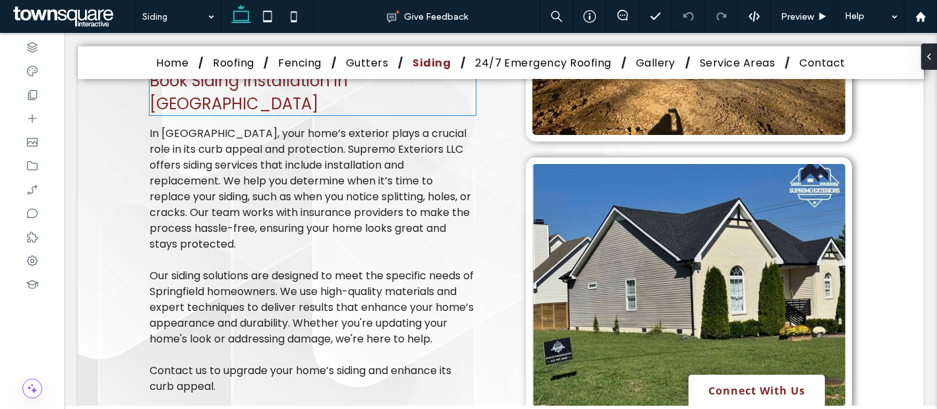
click at [347, 102] on span "Book Siding Installation in Springfield" at bounding box center [248, 92] width 198 height 45
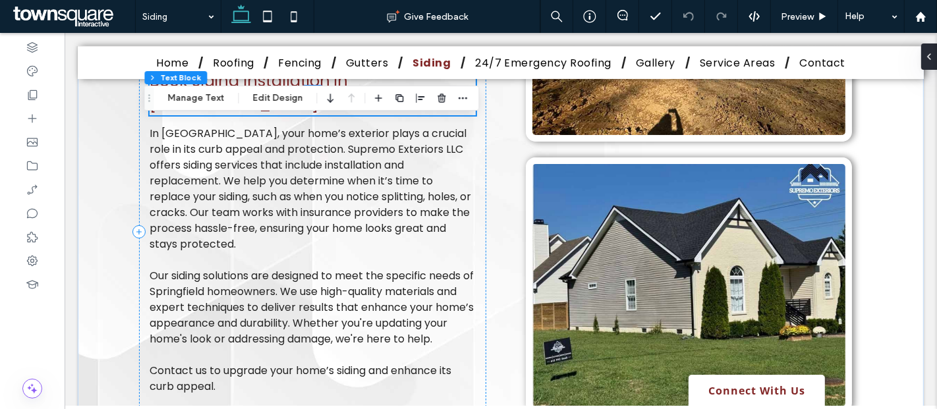
click at [347, 102] on span "Book Siding Installation in Springfield" at bounding box center [248, 92] width 198 height 45
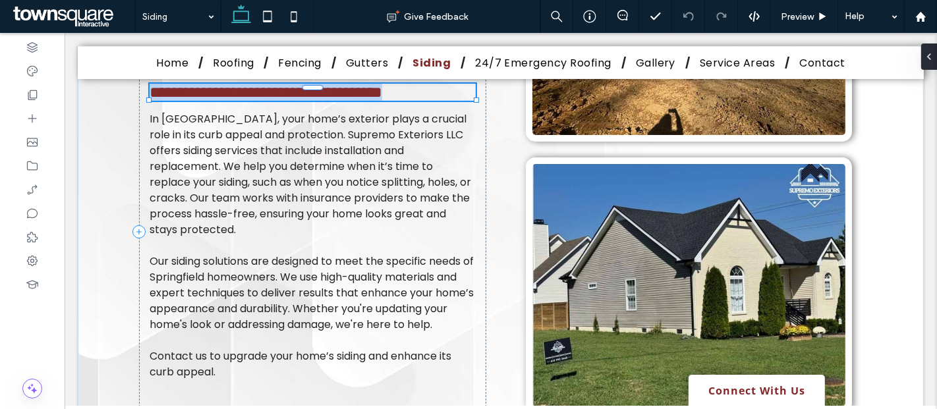
type input "*******"
type input "**"
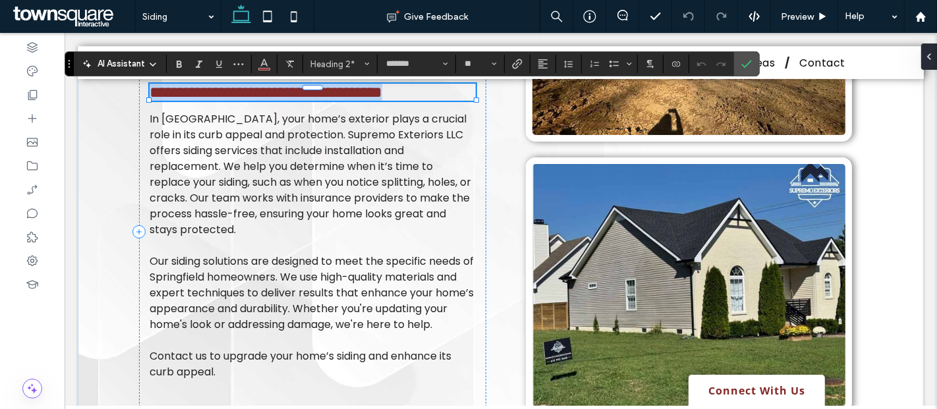
click at [343, 100] on span "**********" at bounding box center [265, 92] width 233 height 16
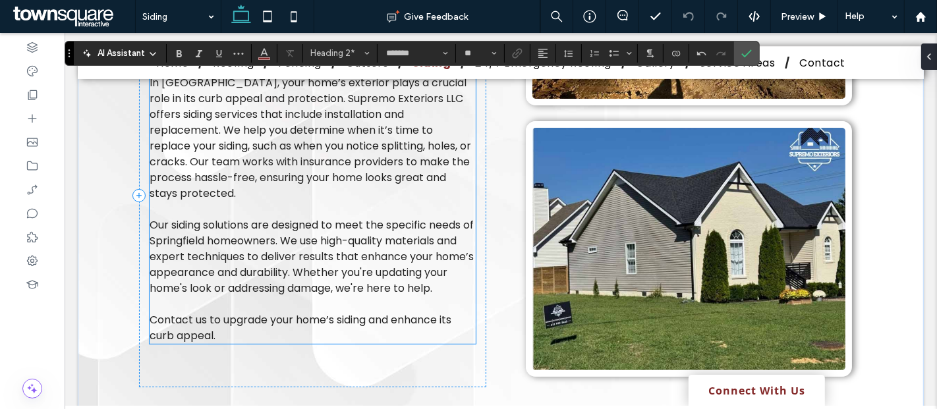
scroll to position [395, 0]
click at [201, 125] on span "In Springfield, your home’s exterior plays a crucial role in its curb appeal an…" at bounding box center [310, 139] width 322 height 126
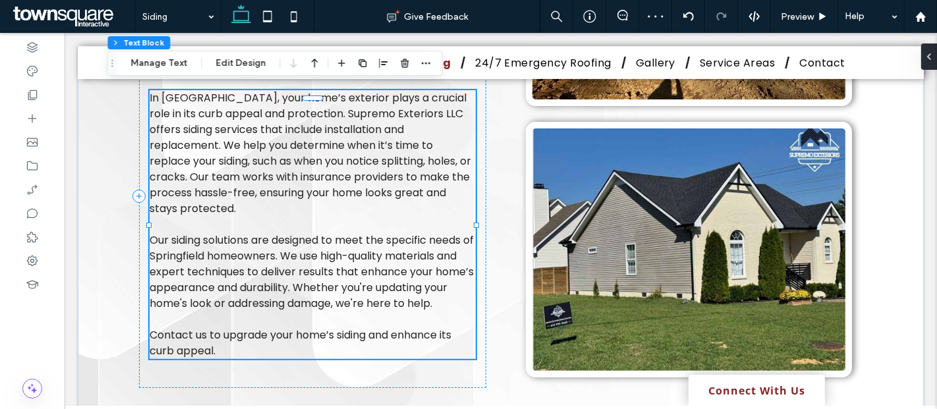
drag, startPoint x: 145, startPoint y: 95, endPoint x: 108, endPoint y: 59, distance: 51.7
click at [108, 59] on icon "Drag" at bounding box center [112, 63] width 11 height 9
click at [185, 113] on span "In Springfield, your home’s exterior plays a crucial role in its curb appeal an…" at bounding box center [310, 153] width 322 height 126
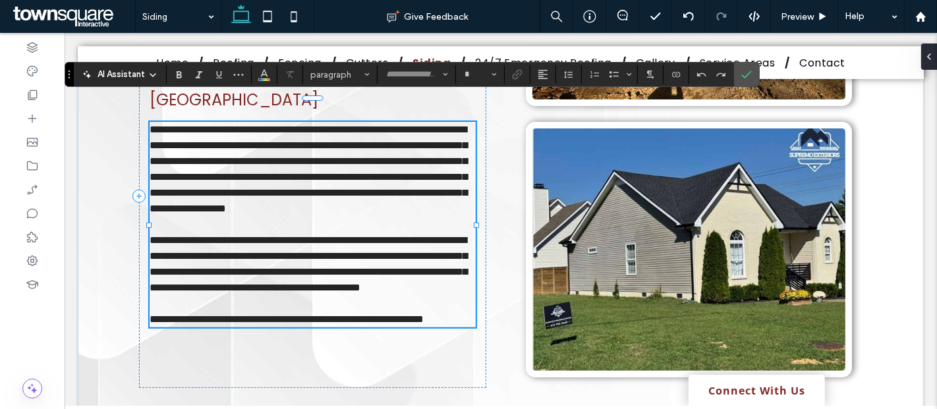
type input "*******"
type input "**"
click at [189, 125] on span "**********" at bounding box center [308, 169] width 318 height 89
click at [208, 125] on span "**********" at bounding box center [308, 169] width 318 height 89
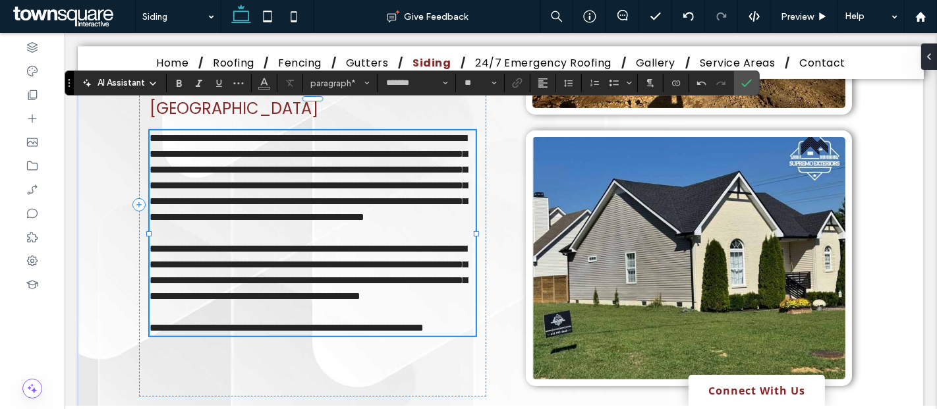
click at [254, 137] on span "**********" at bounding box center [308, 177] width 318 height 89
click at [302, 138] on span "**********" at bounding box center [308, 177] width 318 height 89
click at [424, 140] on p "**********" at bounding box center [312, 177] width 326 height 95
click at [212, 258] on span "**********" at bounding box center [308, 272] width 318 height 57
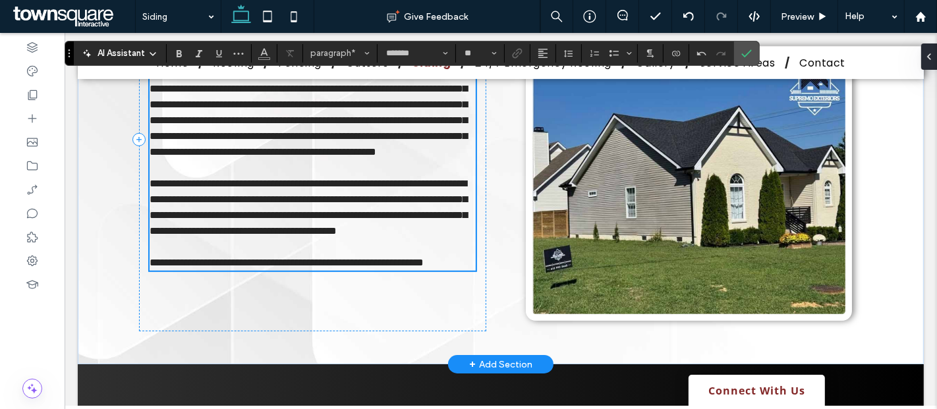
scroll to position [460, 0]
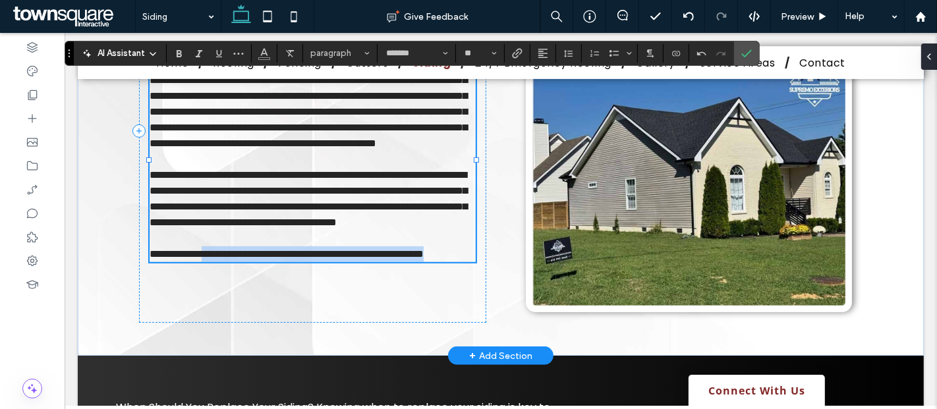
drag, startPoint x: 221, startPoint y: 281, endPoint x: 210, endPoint y: 272, distance: 13.6
click at [210, 262] on p "**********" at bounding box center [312, 254] width 326 height 16
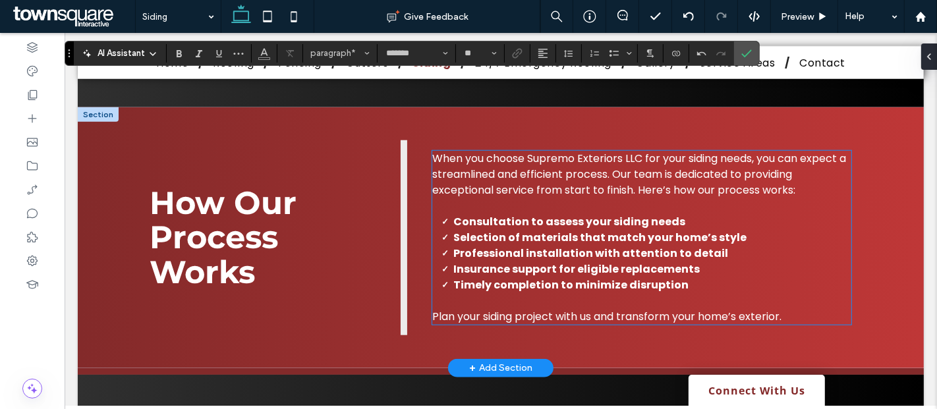
scroll to position [1088, 0]
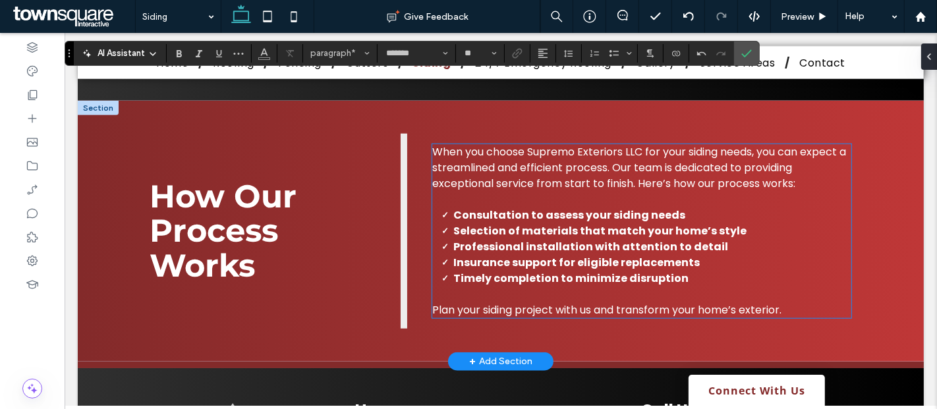
click at [631, 155] on span "When you choose Supremo Exteriors LLC for your siding needs, you can expect a s…" at bounding box center [639, 167] width 414 height 47
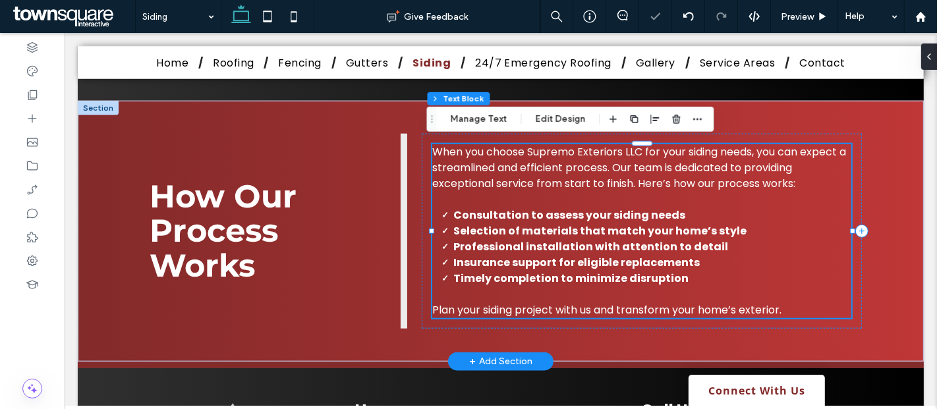
click at [631, 155] on span "When you choose Supremo Exteriors LLC for your siding needs, you can expect a s…" at bounding box center [639, 167] width 414 height 47
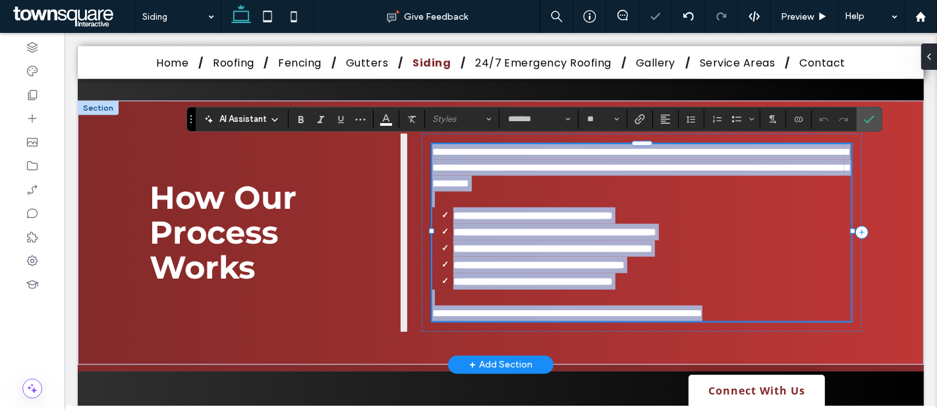
click at [638, 151] on span "**********" at bounding box center [640, 168] width 416 height 42
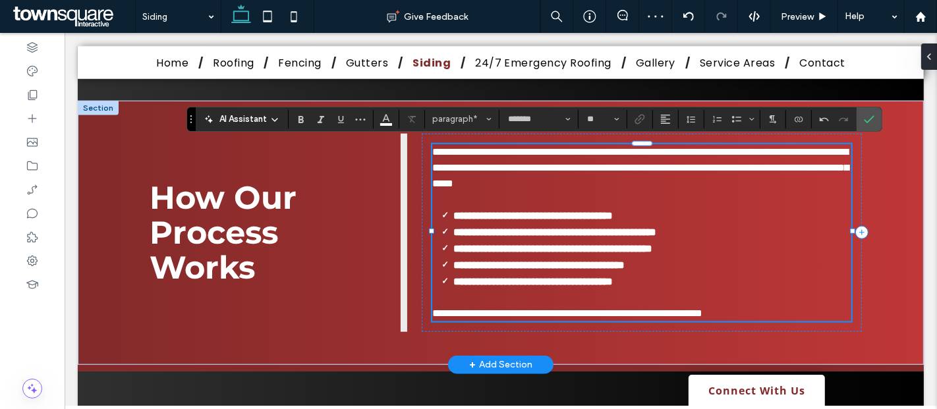
click at [693, 147] on span "**********" at bounding box center [640, 168] width 416 height 42
click at [511, 308] on span "**********" at bounding box center [567, 313] width 270 height 10
click at [609, 310] on span "**********" at bounding box center [593, 313] width 322 height 10
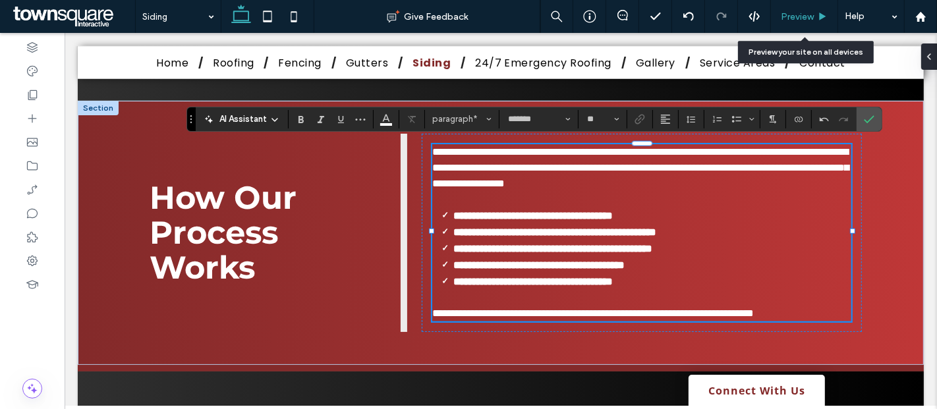
click at [794, 12] on span "Preview" at bounding box center [797, 16] width 33 height 11
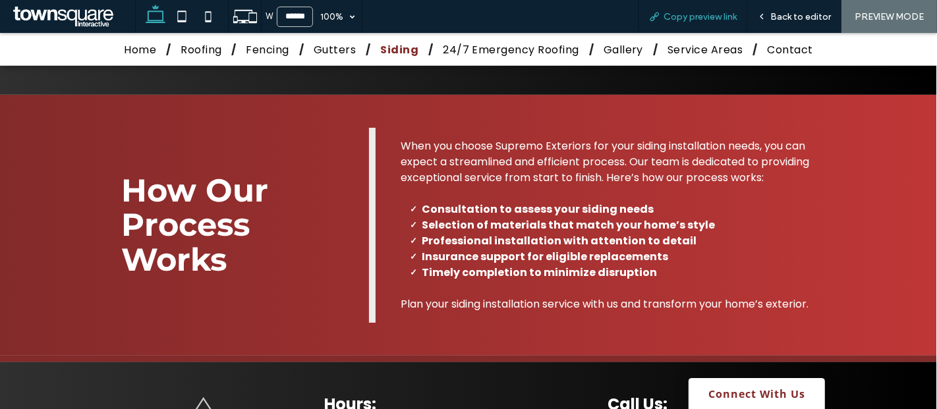
scroll to position [1090, 0]
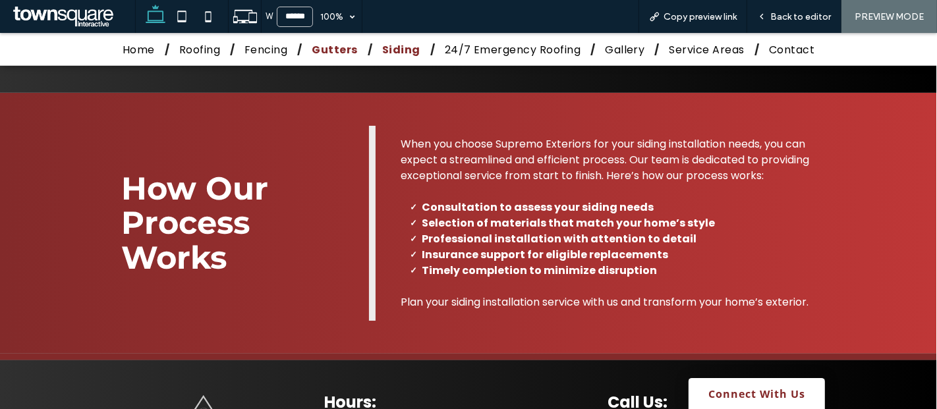
click at [341, 51] on span "Gutters" at bounding box center [334, 50] width 45 height 16
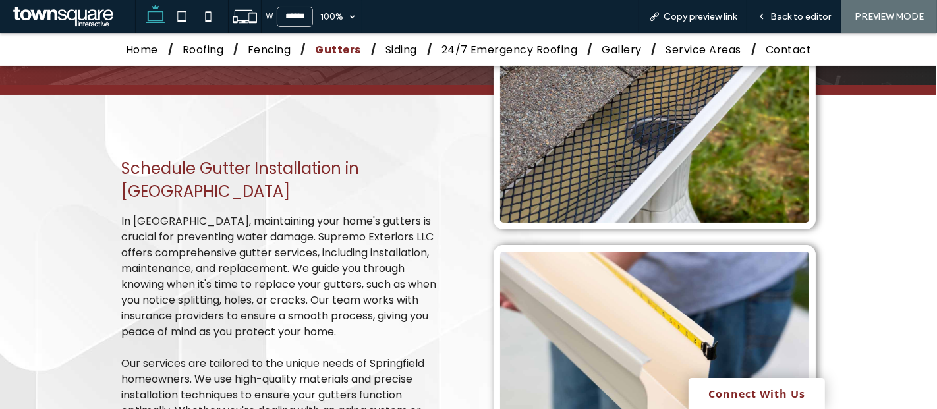
scroll to position [263, 0]
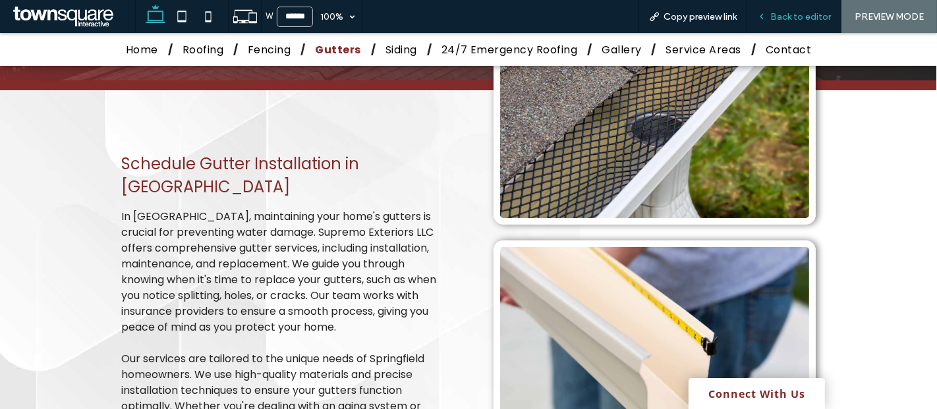
click at [763, 14] on use at bounding box center [761, 16] width 3 height 5
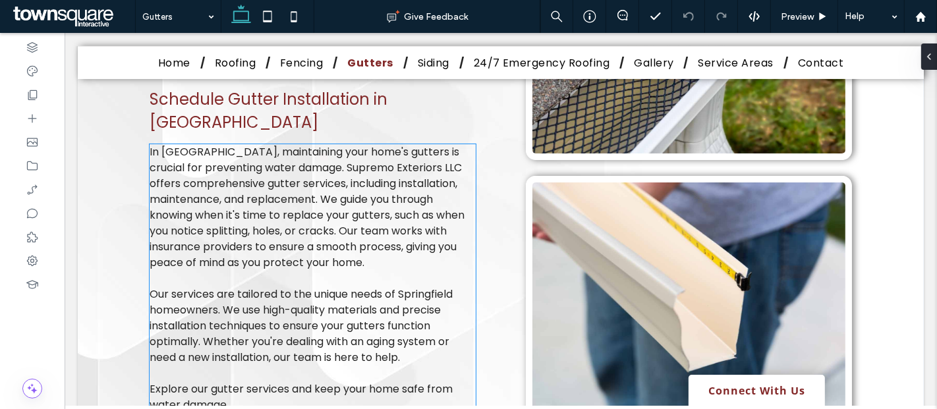
scroll to position [335, 0]
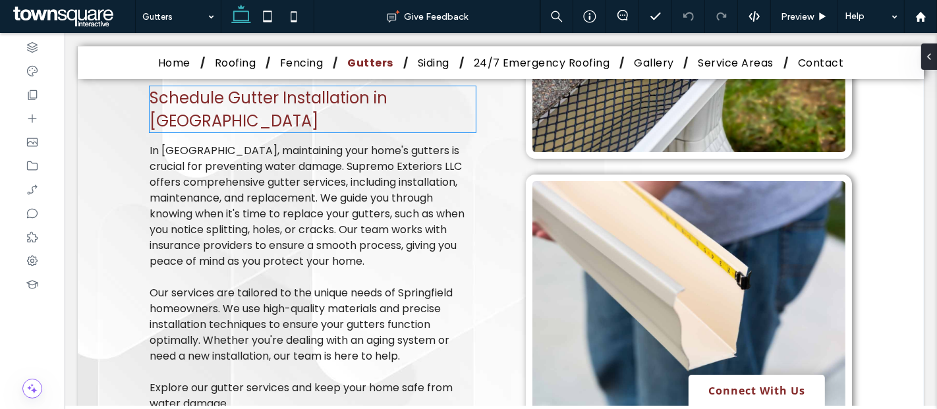
click at [383, 112] on span "Schedule Gutter Installation in Springfield" at bounding box center [268, 109] width 238 height 45
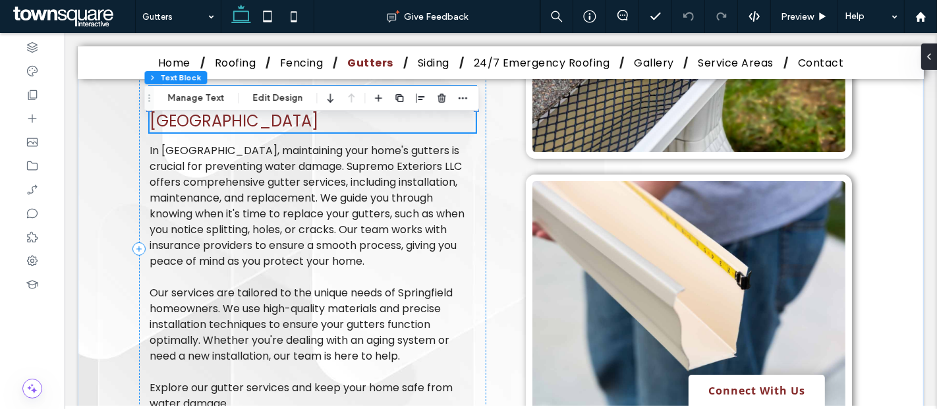
click at [383, 112] on span "Schedule Gutter Installation in Springfield" at bounding box center [268, 109] width 238 height 45
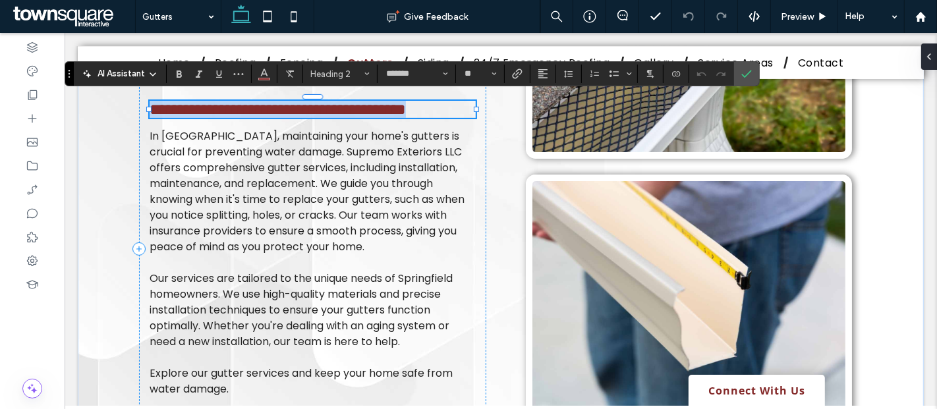
click at [383, 112] on span "**********" at bounding box center [277, 109] width 256 height 16
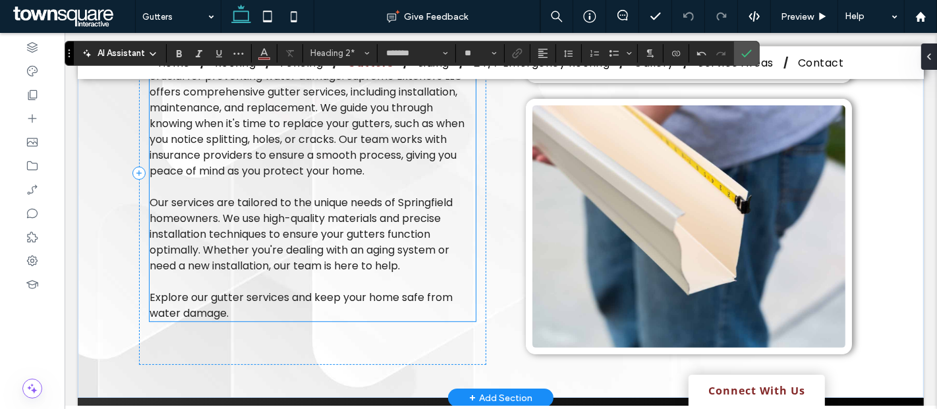
scroll to position [389, 0]
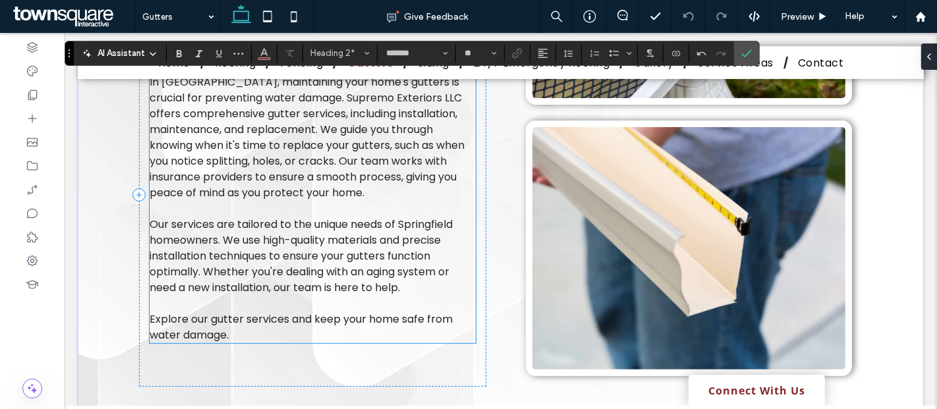
click at [206, 99] on span "In Springfield, maintaining your home's gutters is crucial for preventing water…" at bounding box center [306, 137] width 315 height 126
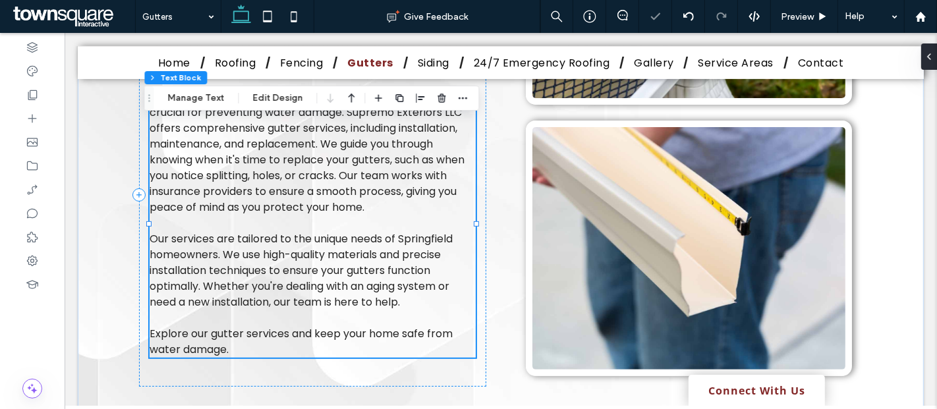
drag, startPoint x: 206, startPoint y: 99, endPoint x: 213, endPoint y: 129, distance: 30.5
click at [213, 129] on span "In Springfield, maintaining your home's gutters is crucial for preventing water…" at bounding box center [306, 152] width 315 height 126
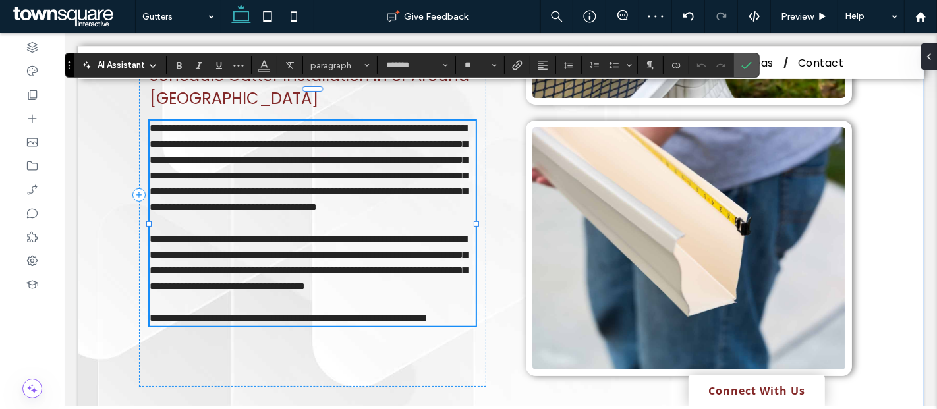
click at [211, 123] on span "**********" at bounding box center [308, 167] width 318 height 89
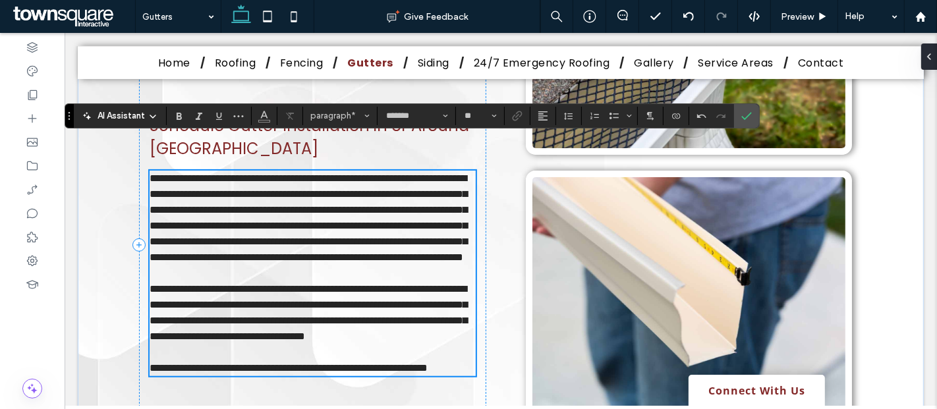
scroll to position [331, 0]
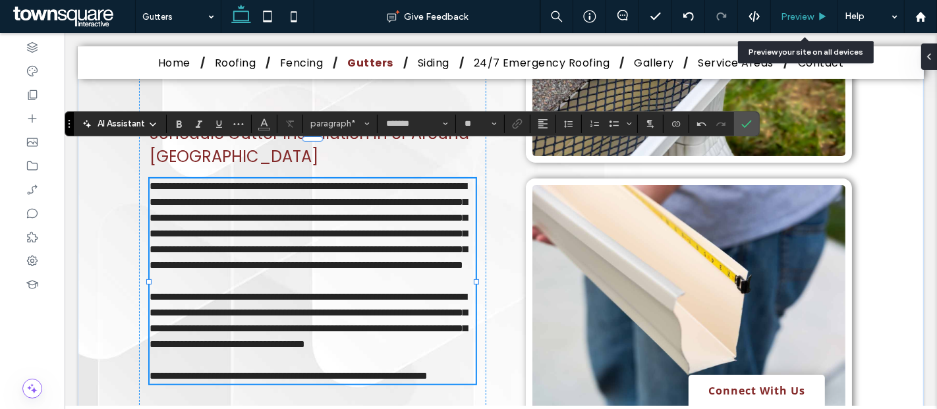
click at [802, 12] on span "Preview" at bounding box center [797, 16] width 33 height 11
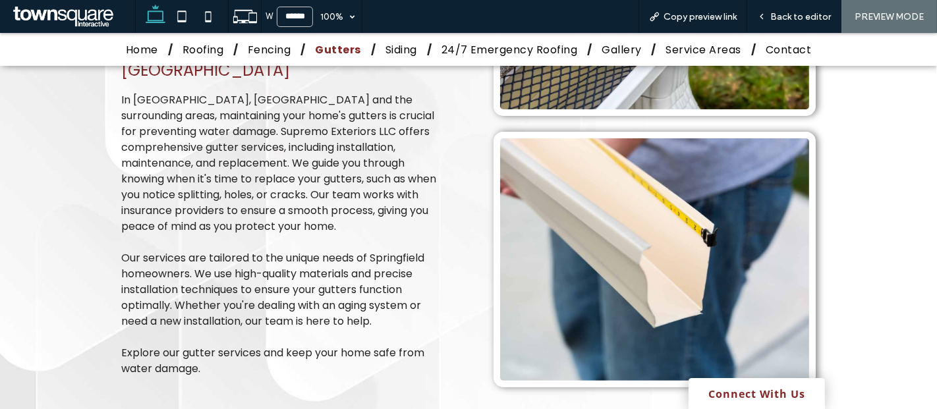
scroll to position [375, 0]
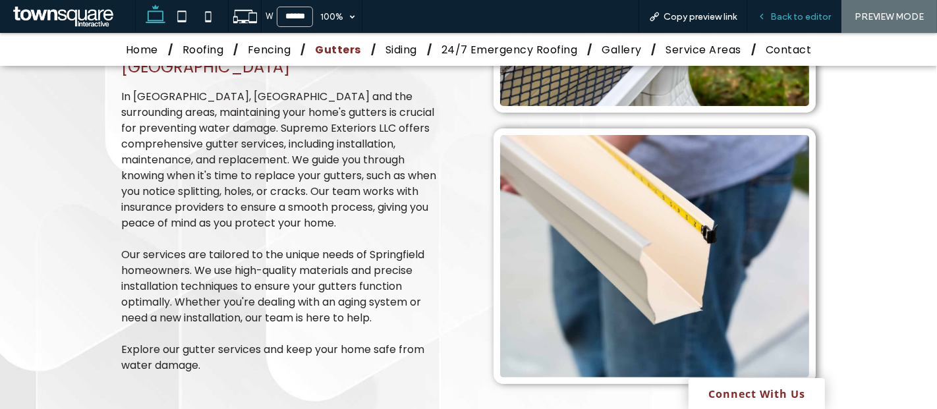
click at [781, 18] on span "Back to editor" at bounding box center [800, 16] width 61 height 11
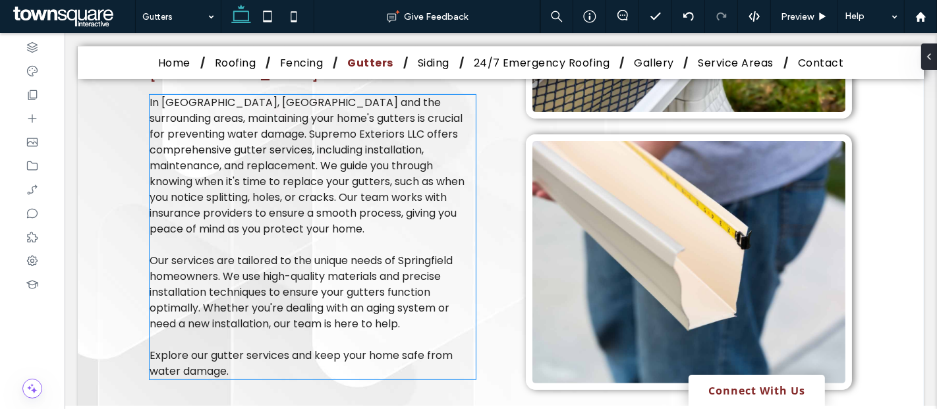
click at [334, 133] on span "In Springfield, Nashville and the surrounding areas, maintaining your home's gu…" at bounding box center [306, 166] width 315 height 142
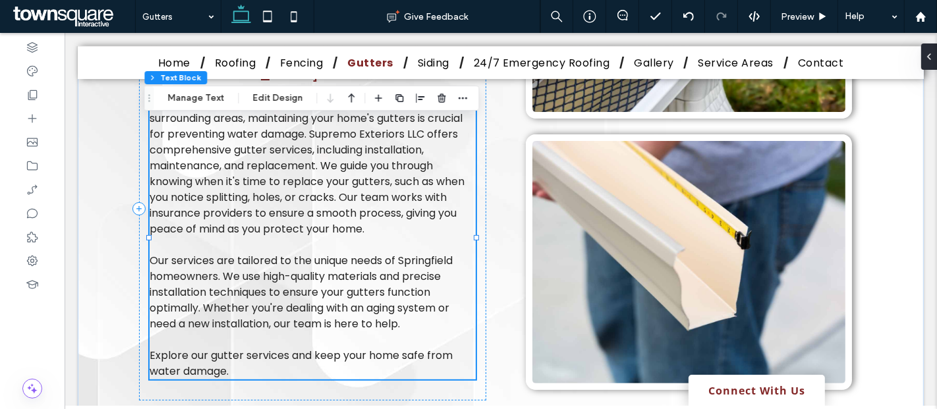
click at [334, 133] on span "In Springfield, Nashville and the surrounding areas, maintaining your home's gu…" at bounding box center [306, 166] width 315 height 142
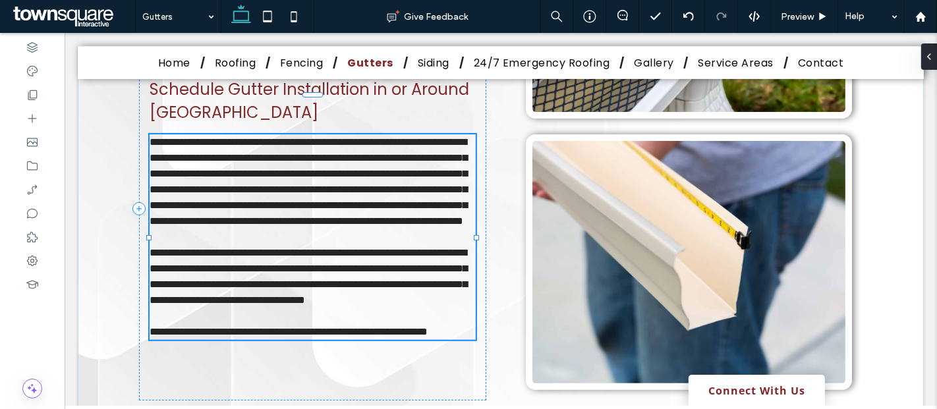
type input "*******"
type input "**"
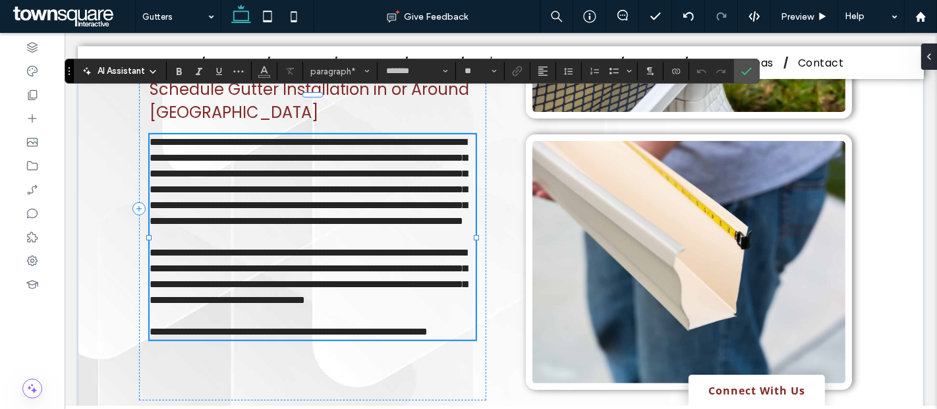
click at [343, 137] on span "**********" at bounding box center [308, 181] width 318 height 89
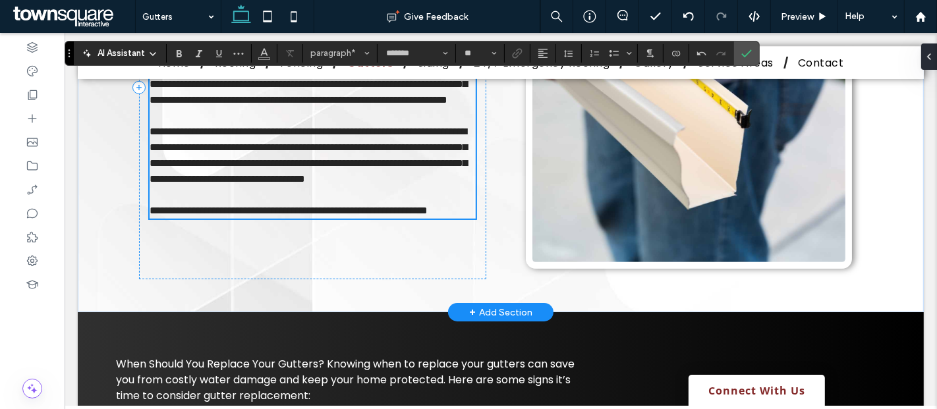
scroll to position [497, 0]
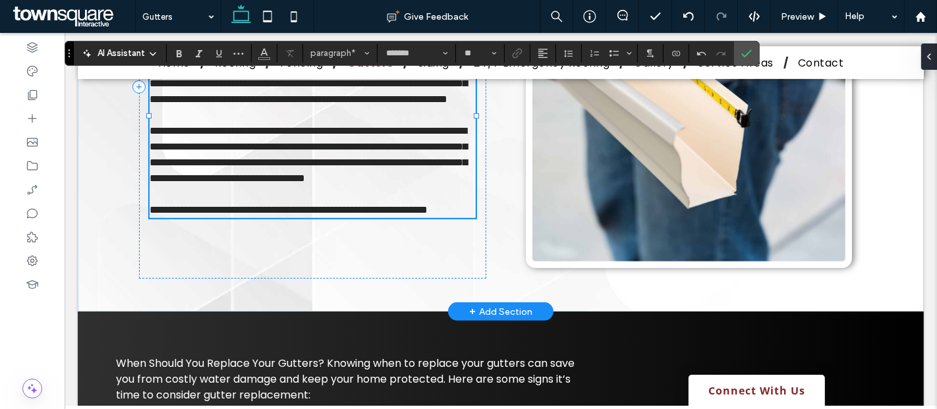
click at [161, 138] on span "**********" at bounding box center [308, 154] width 318 height 57
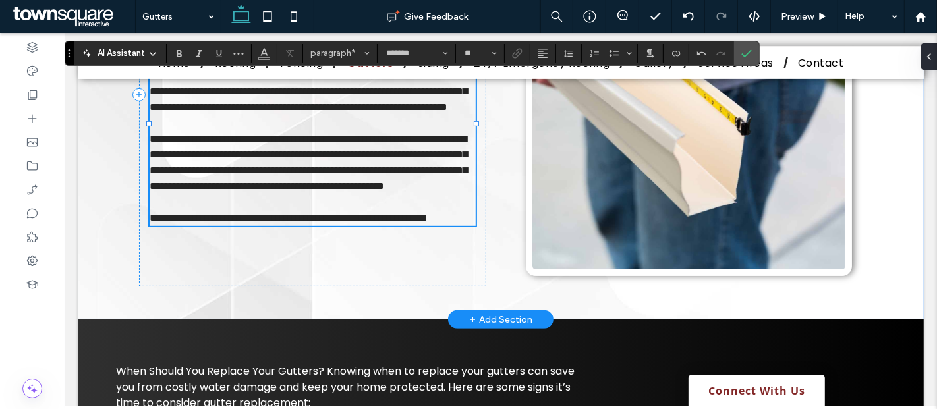
click at [246, 150] on span "**********" at bounding box center [308, 162] width 318 height 57
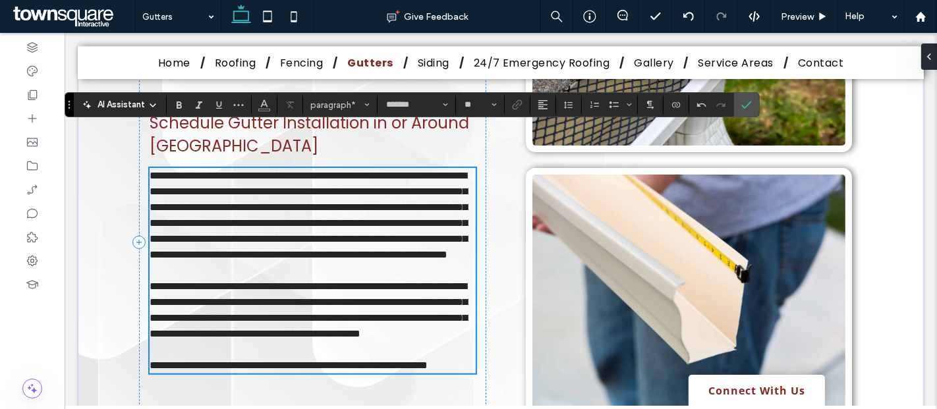
scroll to position [343, 0]
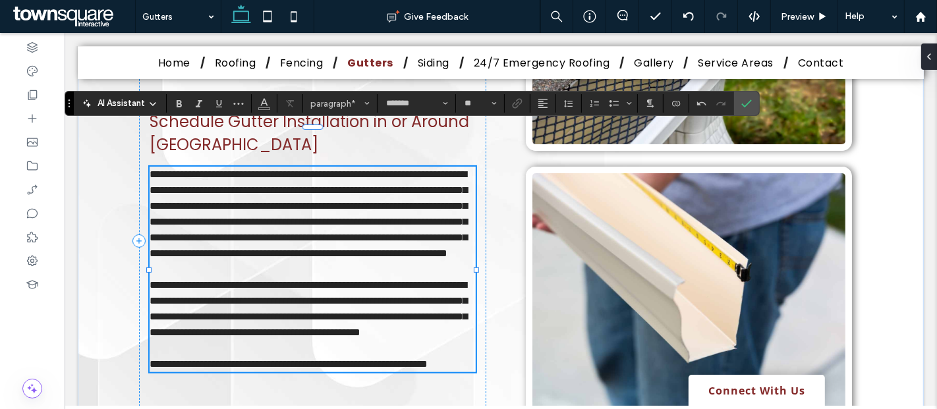
click at [272, 176] on span "**********" at bounding box center [308, 213] width 318 height 89
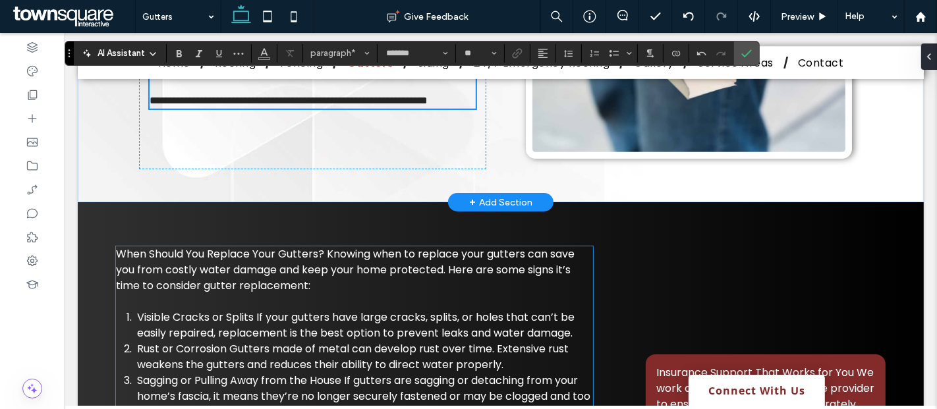
scroll to position [606, 0]
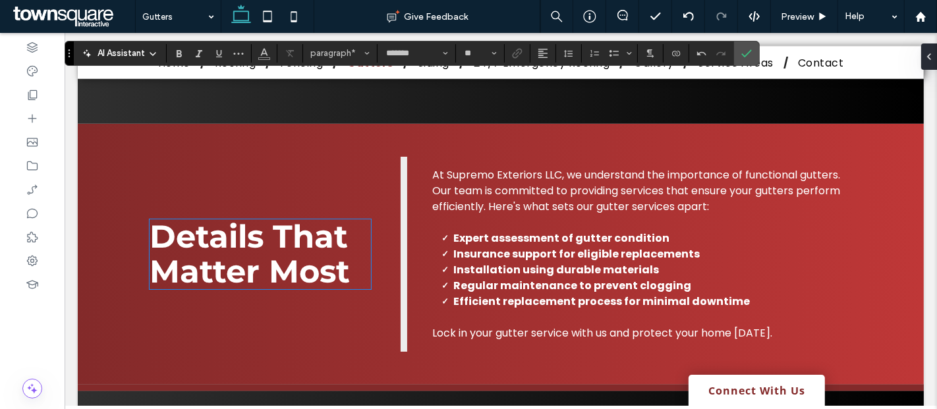
scroll to position [1127, 0]
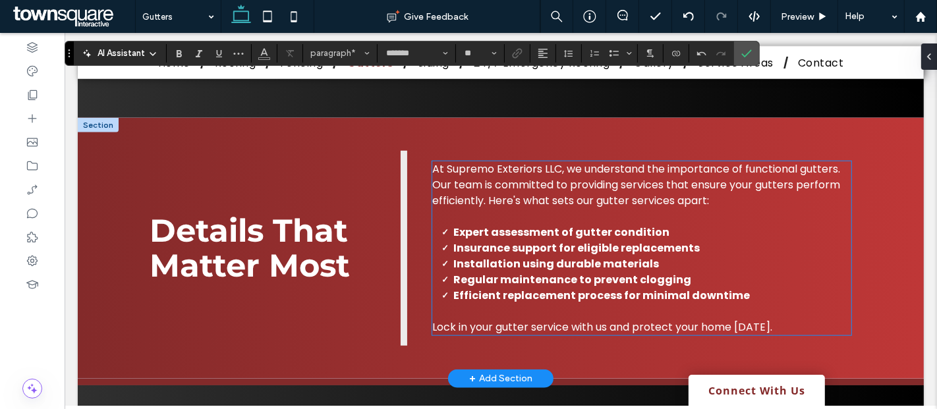
click at [549, 173] on span "At Supremo Exteriors LLC, we understand the importance of functional gutters. O…" at bounding box center [636, 184] width 408 height 47
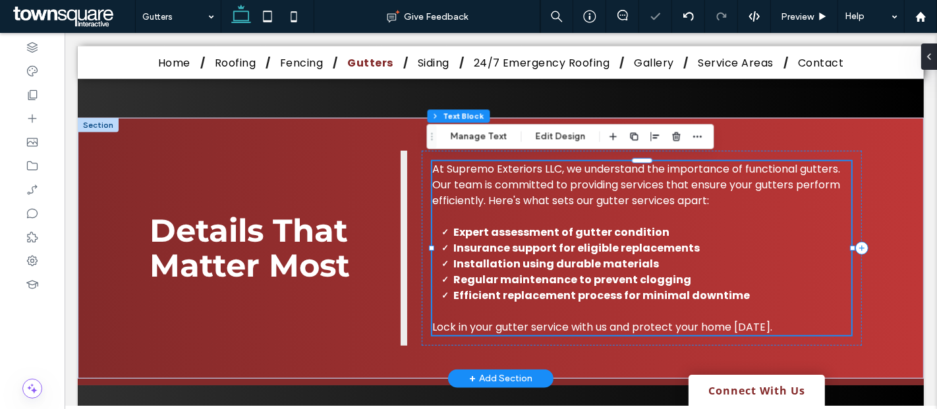
click at [549, 173] on span "At Supremo Exteriors LLC, we understand the importance of functional gutters. O…" at bounding box center [636, 184] width 408 height 47
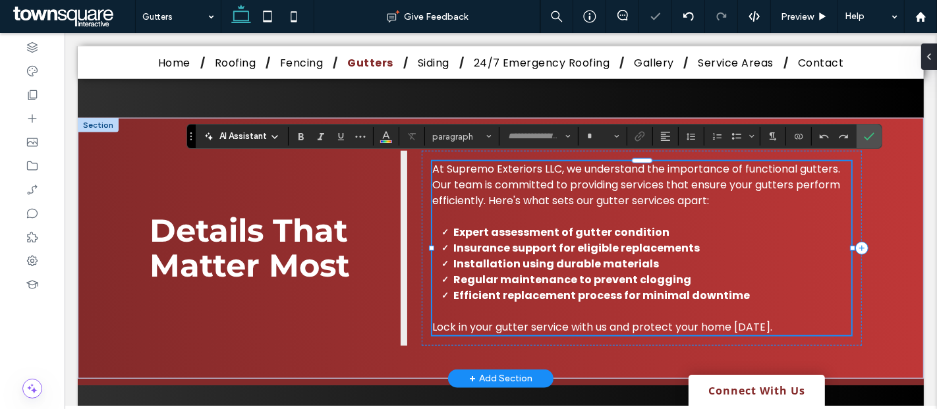
type input "*******"
type input "**"
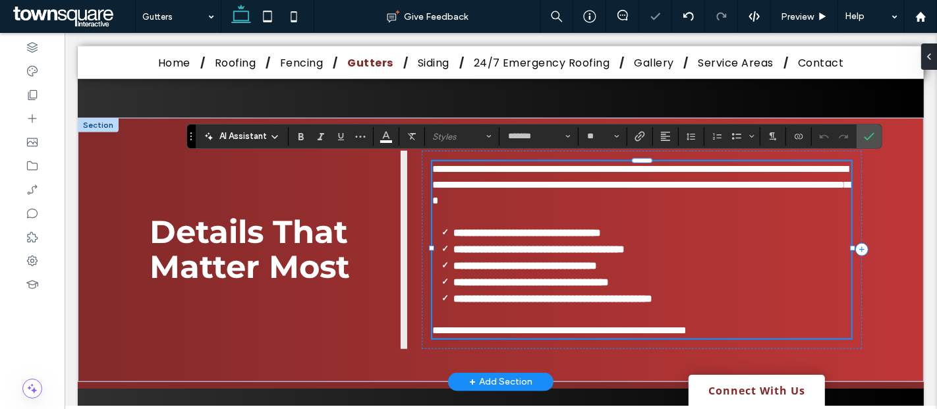
click at [551, 168] on span "**********" at bounding box center [642, 185] width 421 height 42
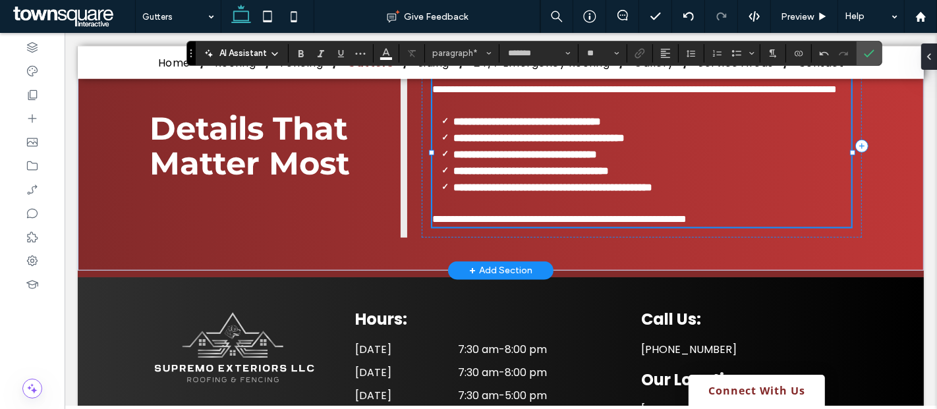
scroll to position [1226, 0]
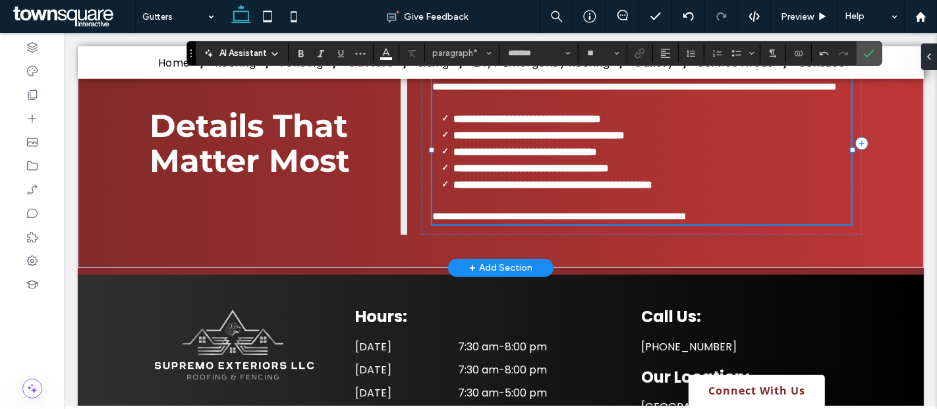
click at [453, 157] on strong "**********" at bounding box center [525, 152] width 144 height 10
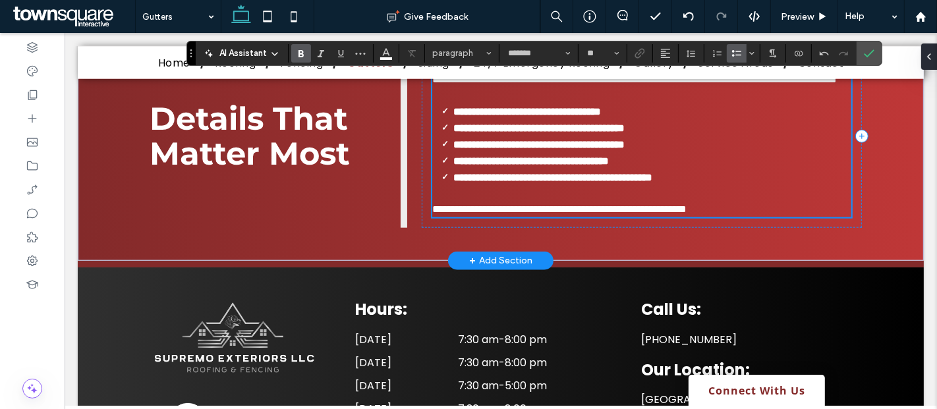
scroll to position [1234, 0]
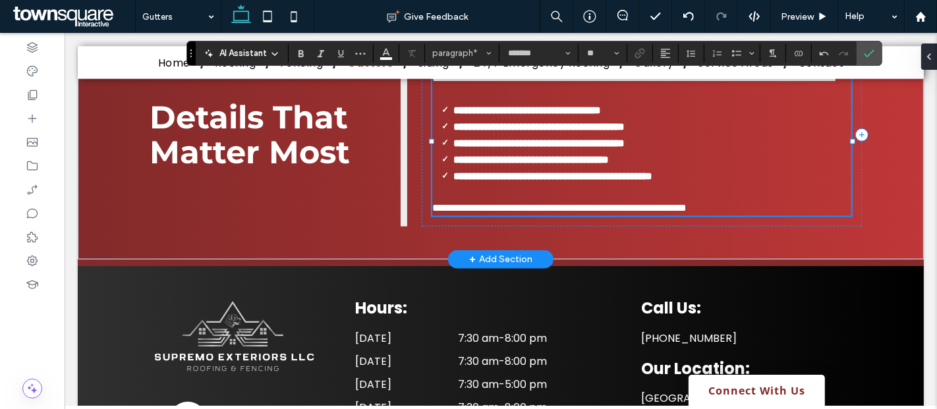
click at [524, 213] on span "**********" at bounding box center [559, 208] width 254 height 10
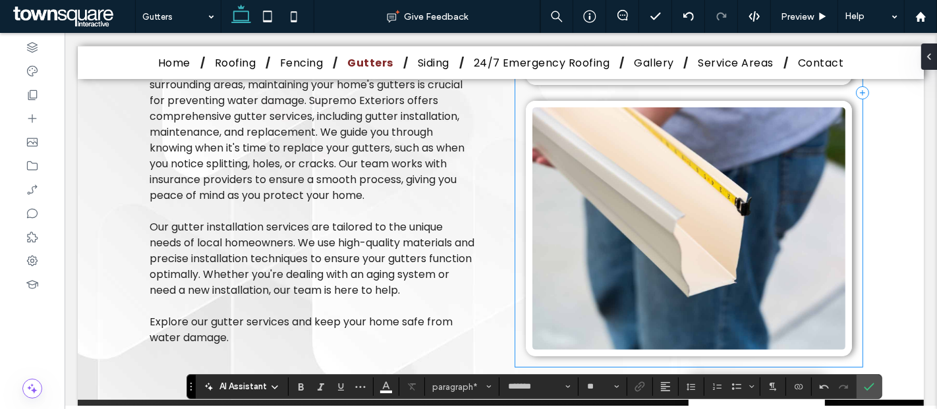
scroll to position [409, 0]
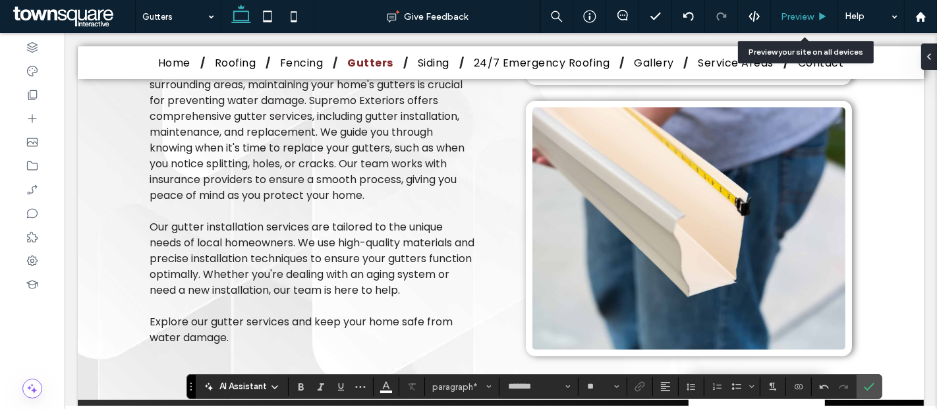
click at [795, 1] on div "Preview" at bounding box center [804, 16] width 67 height 33
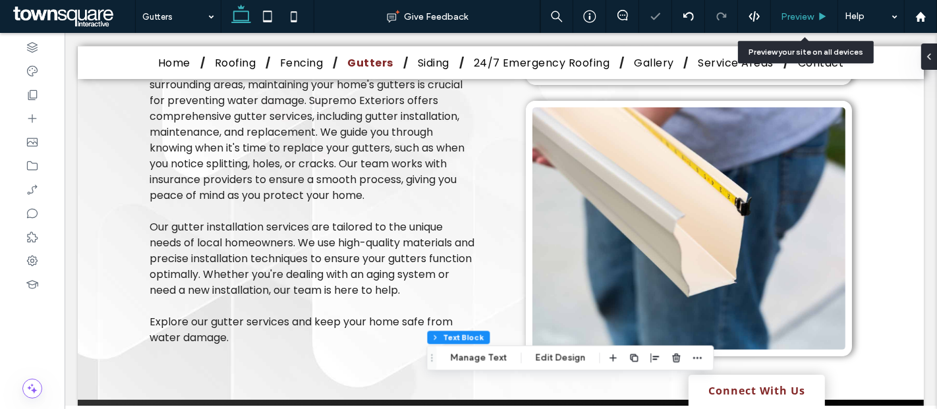
click at [795, 11] on span "Preview" at bounding box center [797, 16] width 33 height 11
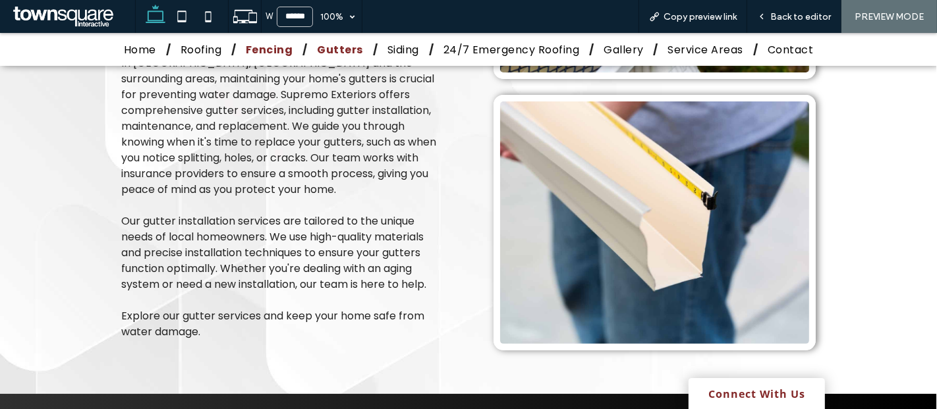
click at [252, 42] on span "Fencing" at bounding box center [269, 50] width 47 height 16
click at [781, 9] on div "Back to editor" at bounding box center [794, 16] width 94 height 33
click at [782, 12] on span "Back to editor" at bounding box center [800, 16] width 61 height 11
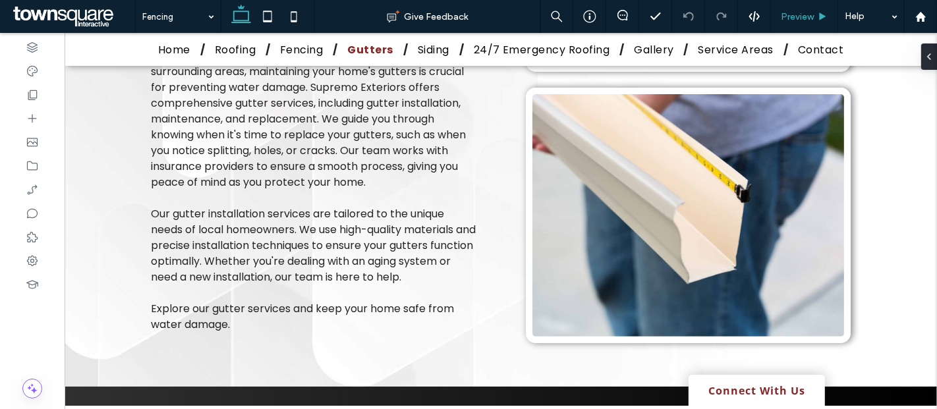
type input "*******"
type input "**"
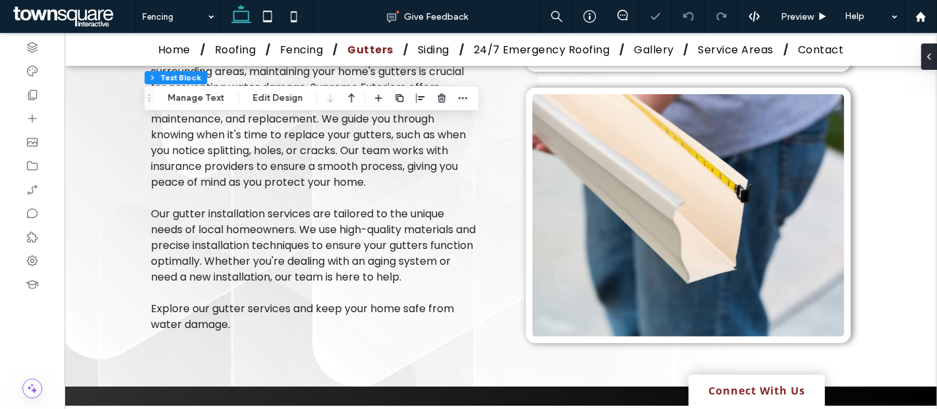
type input "*******"
type input "**"
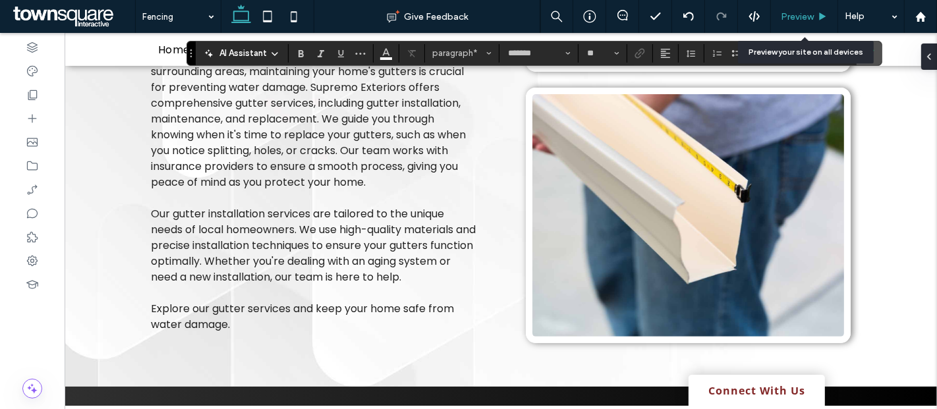
click at [801, 16] on span "Preview" at bounding box center [797, 16] width 33 height 11
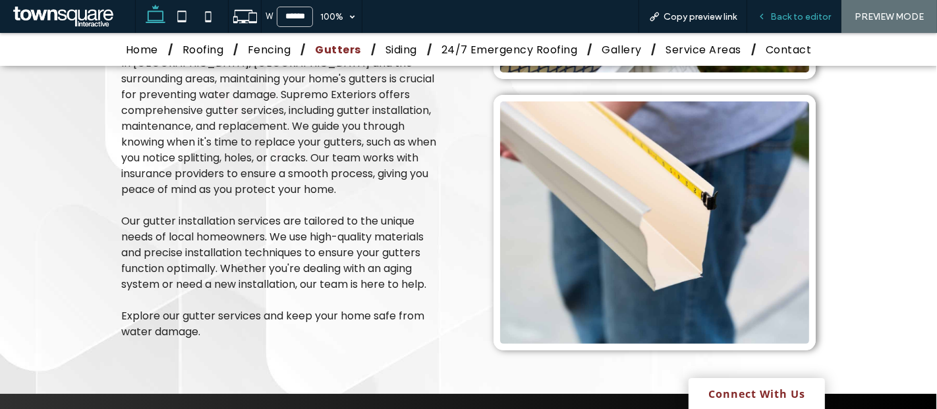
click at [779, 11] on span "Back to editor" at bounding box center [800, 16] width 61 height 11
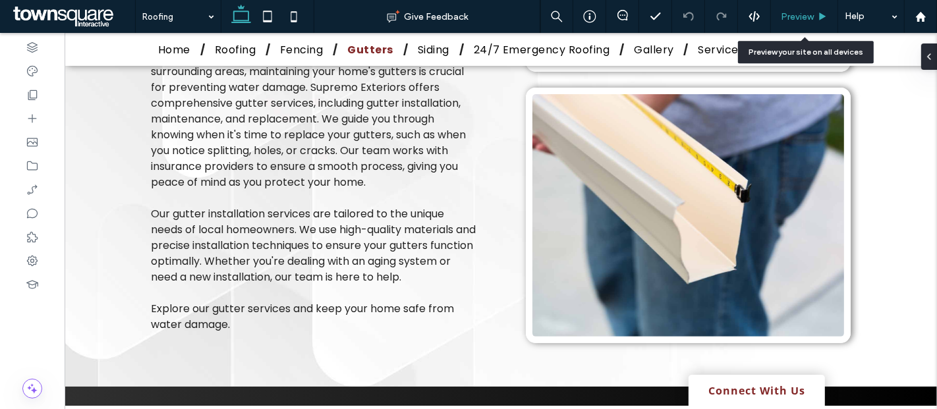
click at [783, 14] on span "Preview" at bounding box center [797, 16] width 33 height 11
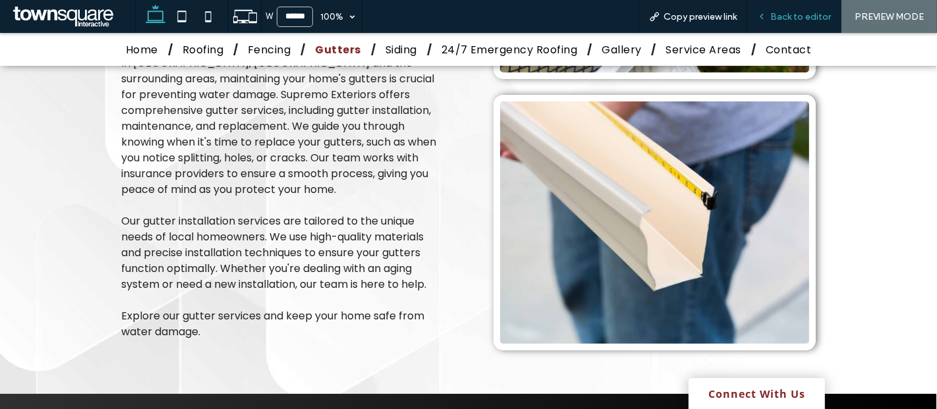
click at [787, 23] on div "Back to editor" at bounding box center [794, 16] width 94 height 33
click at [790, 20] on span "Back to editor" at bounding box center [800, 16] width 61 height 11
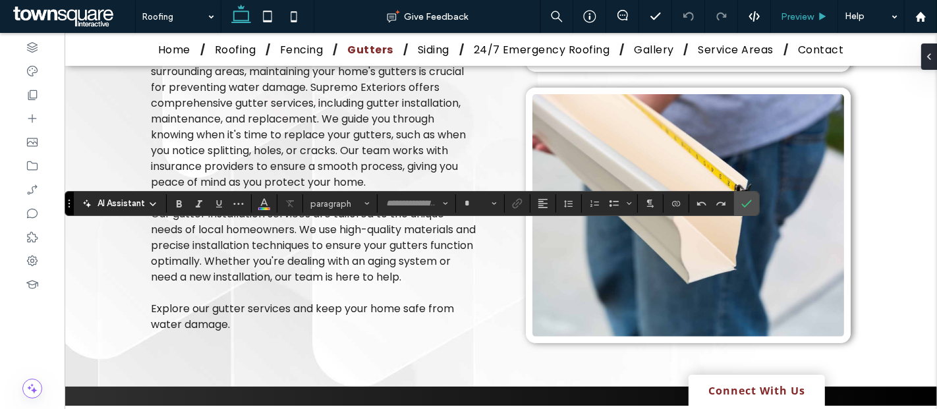
type input "*******"
type input "**"
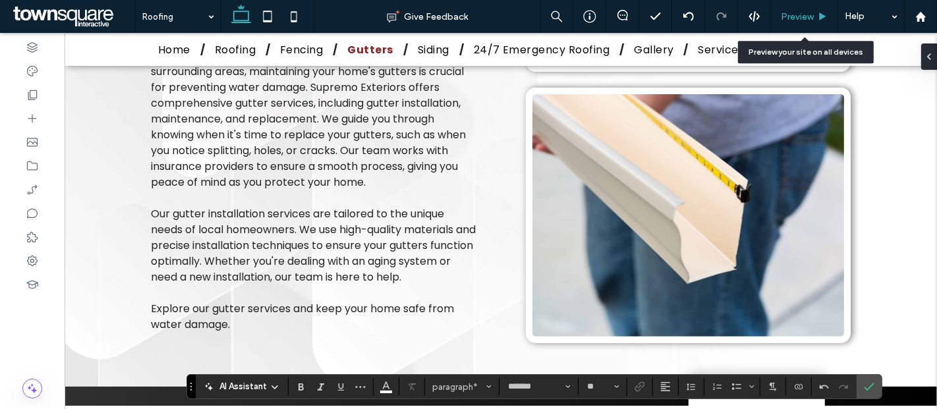
click at [785, 13] on span "Preview" at bounding box center [797, 16] width 33 height 11
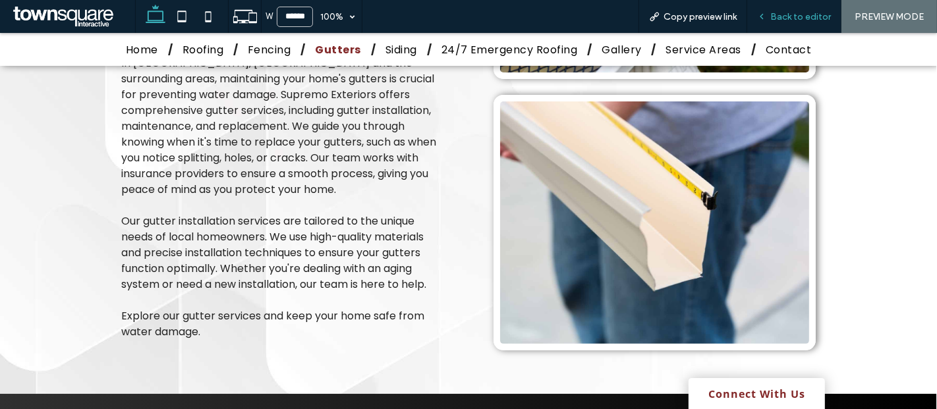
click at [796, 18] on span "Back to editor" at bounding box center [800, 16] width 61 height 11
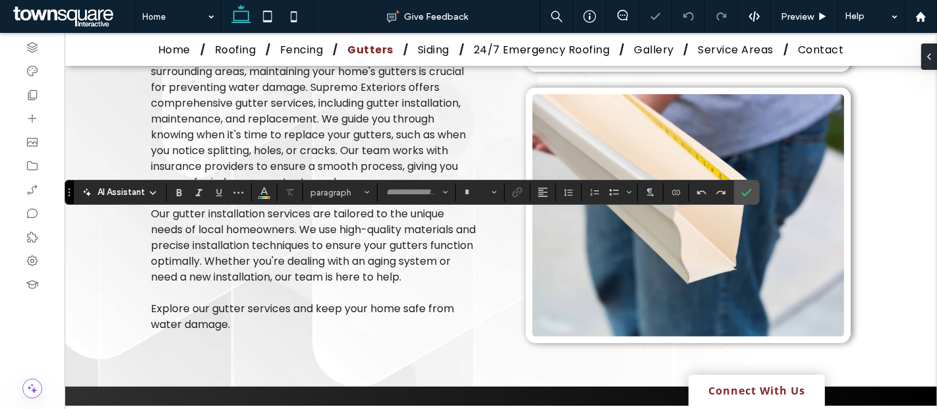
type input "*******"
type input "**"
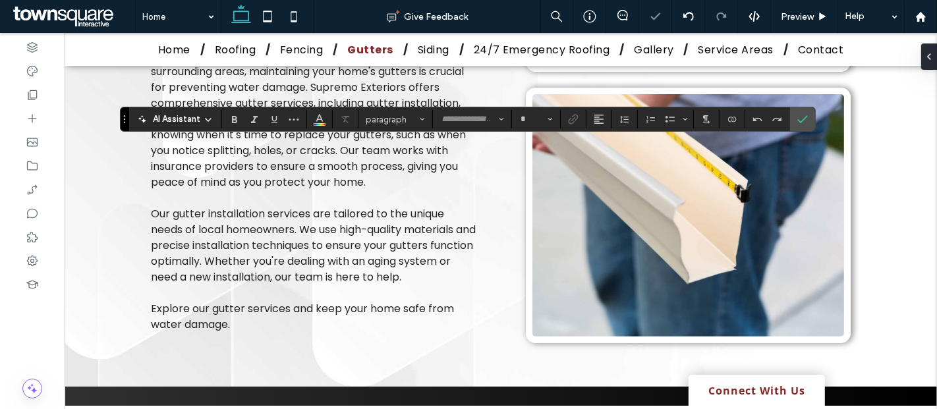
type input "*******"
type input "**"
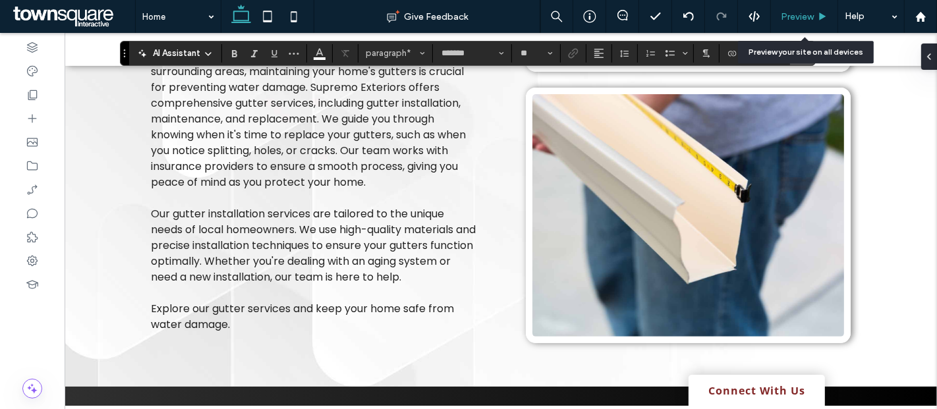
click at [797, 9] on div "Preview" at bounding box center [804, 16] width 67 height 33
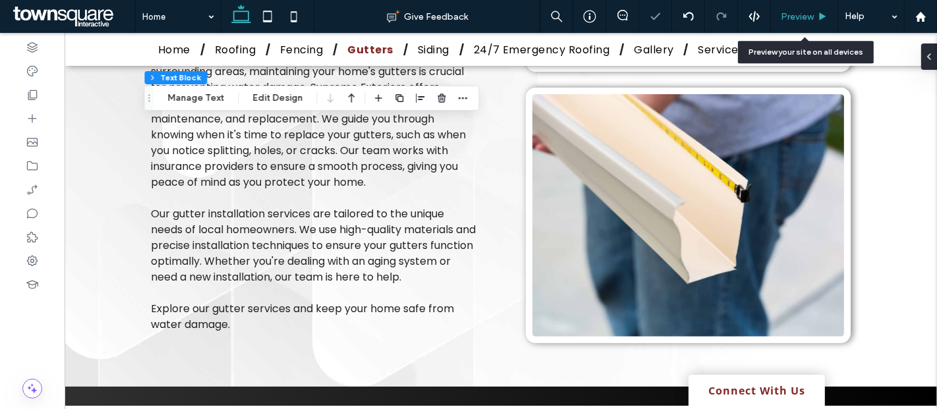
click at [793, 18] on span "Preview" at bounding box center [797, 16] width 33 height 11
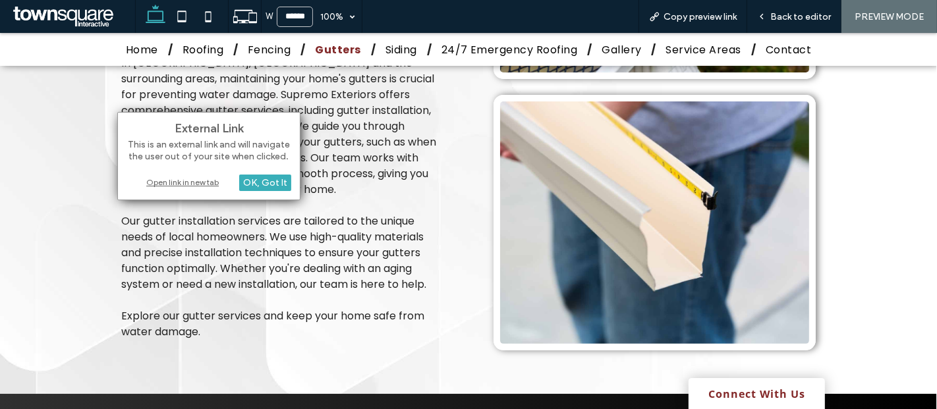
click at [179, 179] on div "Open link in new tab" at bounding box center [209, 182] width 165 height 14
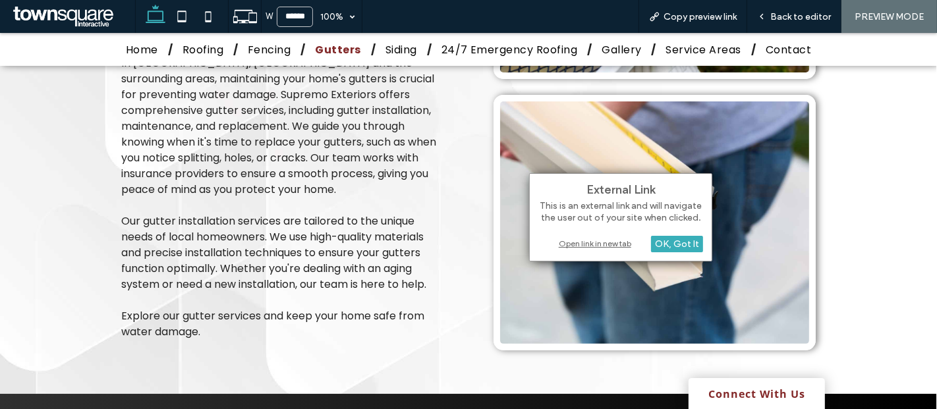
click at [607, 244] on div "Open link in new tab" at bounding box center [620, 244] width 165 height 14
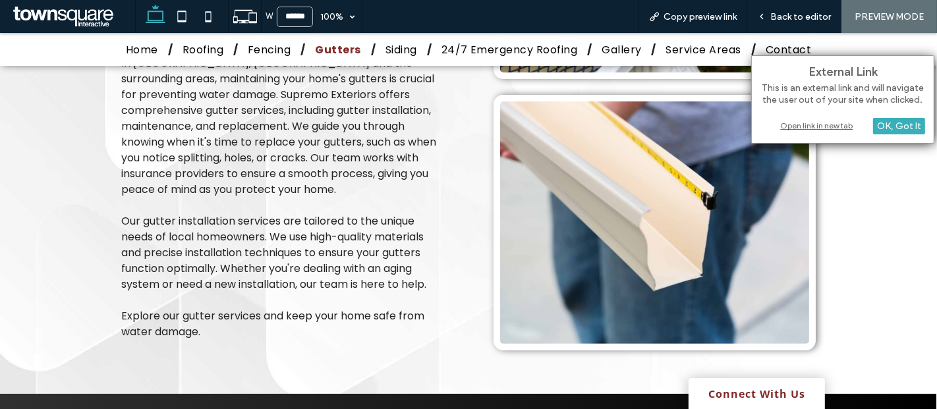
click at [791, 130] on div "Open link in new tab" at bounding box center [842, 126] width 165 height 14
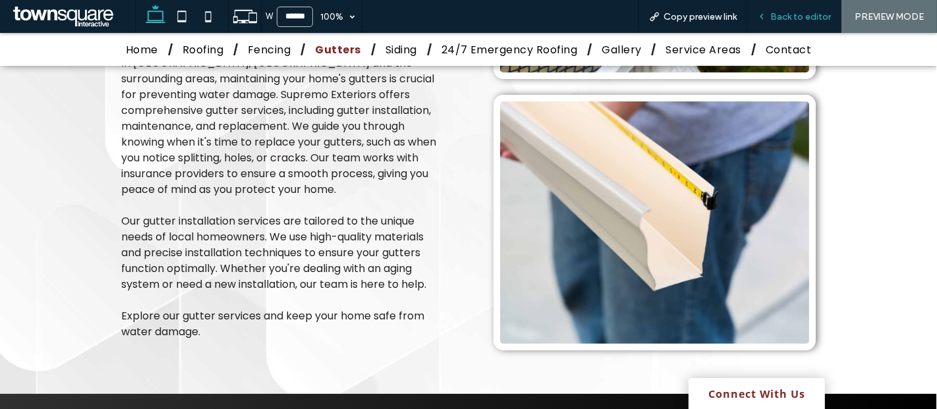
click at [781, 16] on span "Back to editor" at bounding box center [800, 16] width 61 height 11
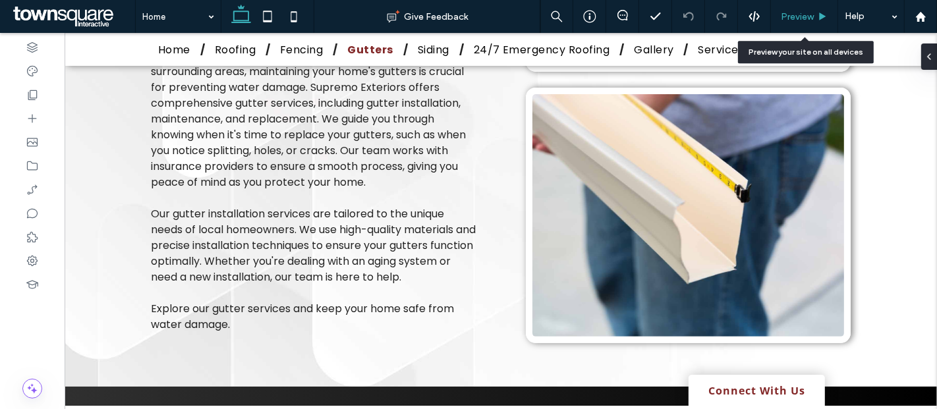
click at [794, 12] on span "Preview" at bounding box center [797, 16] width 33 height 11
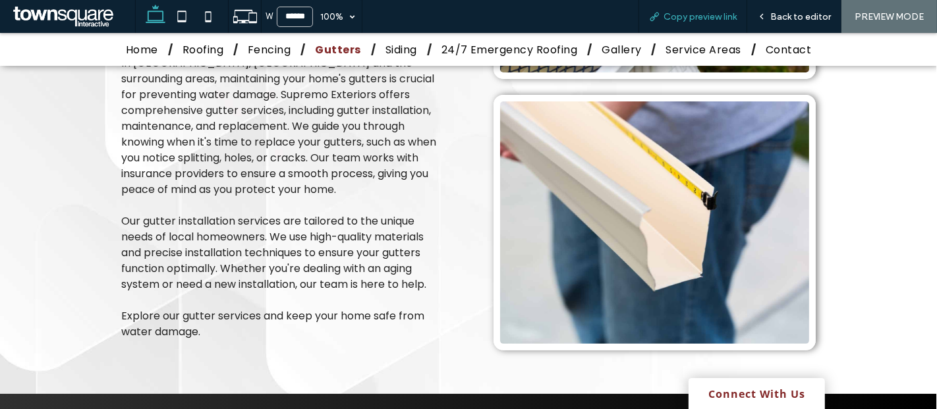
click at [721, 11] on span "Copy preview link" at bounding box center [700, 16] width 73 height 11
click at [770, 24] on div "Back to editor" at bounding box center [794, 16] width 94 height 33
click at [777, 17] on span "Back to editor" at bounding box center [800, 16] width 61 height 11
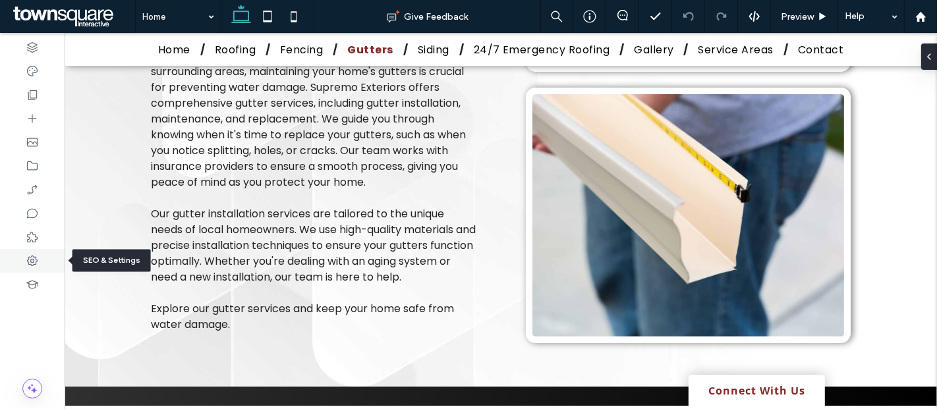
click at [32, 261] on icon at bounding box center [32, 260] width 13 height 13
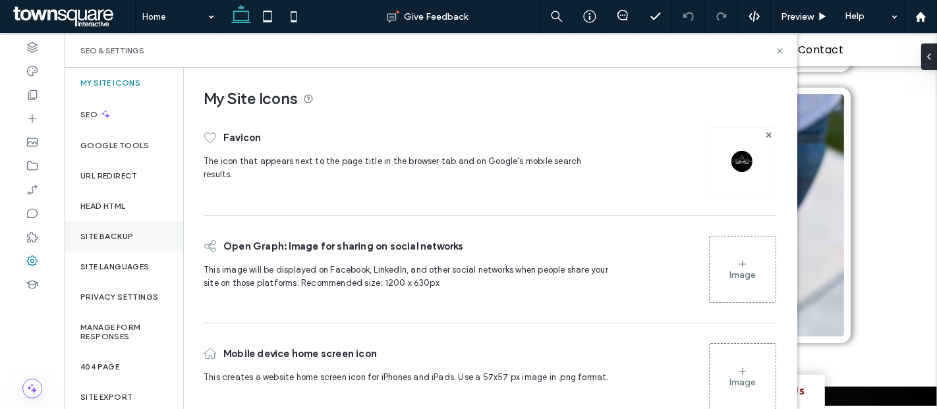
click at [112, 232] on label "Site Backup" at bounding box center [106, 236] width 53 height 9
